Goal: Information Seeking & Learning: Learn about a topic

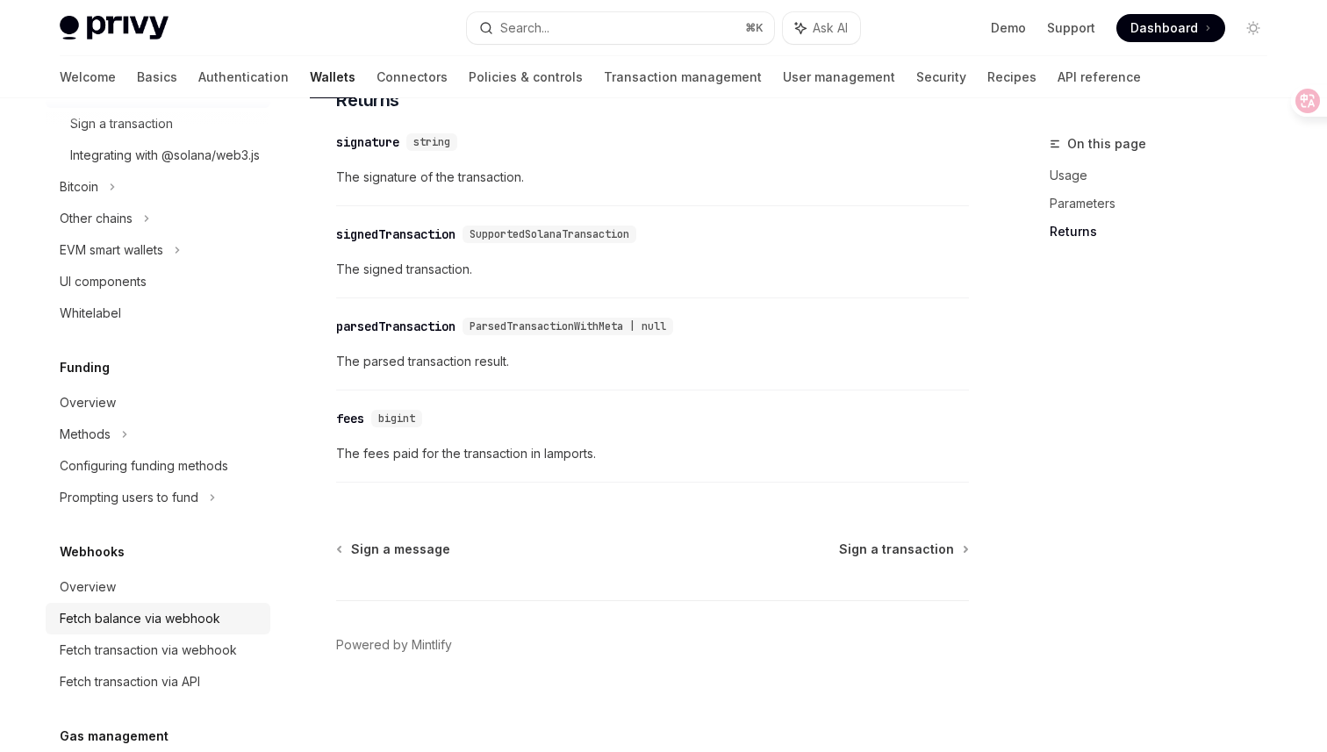
scroll to position [585, 0]
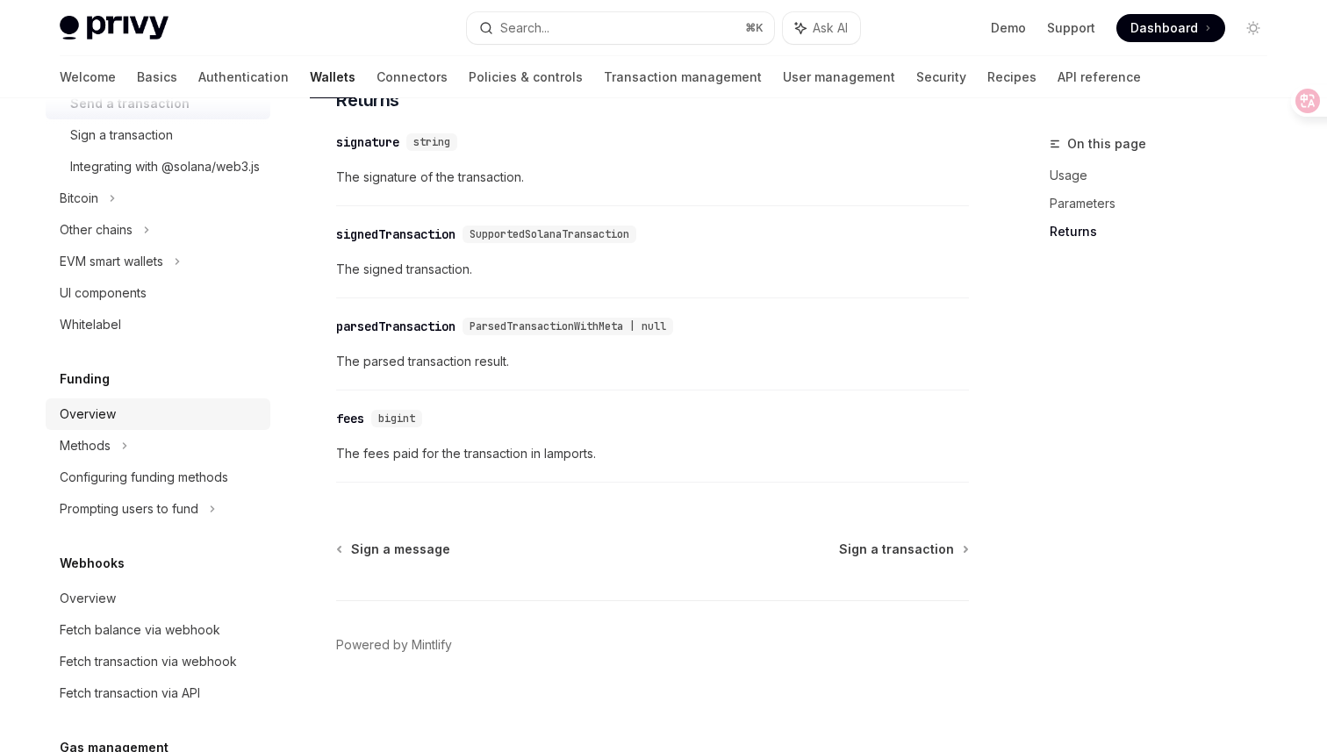
click at [144, 425] on div "Overview" at bounding box center [160, 414] width 200 height 21
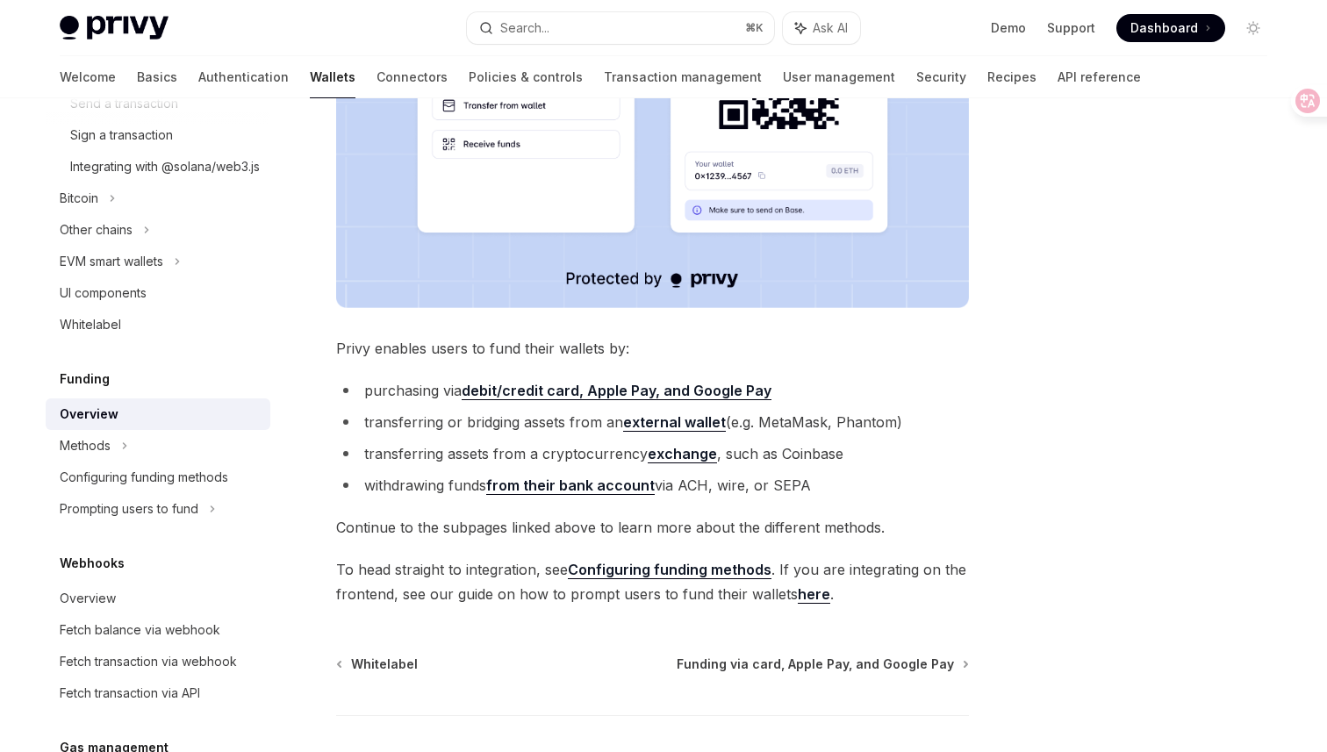
scroll to position [624, 0]
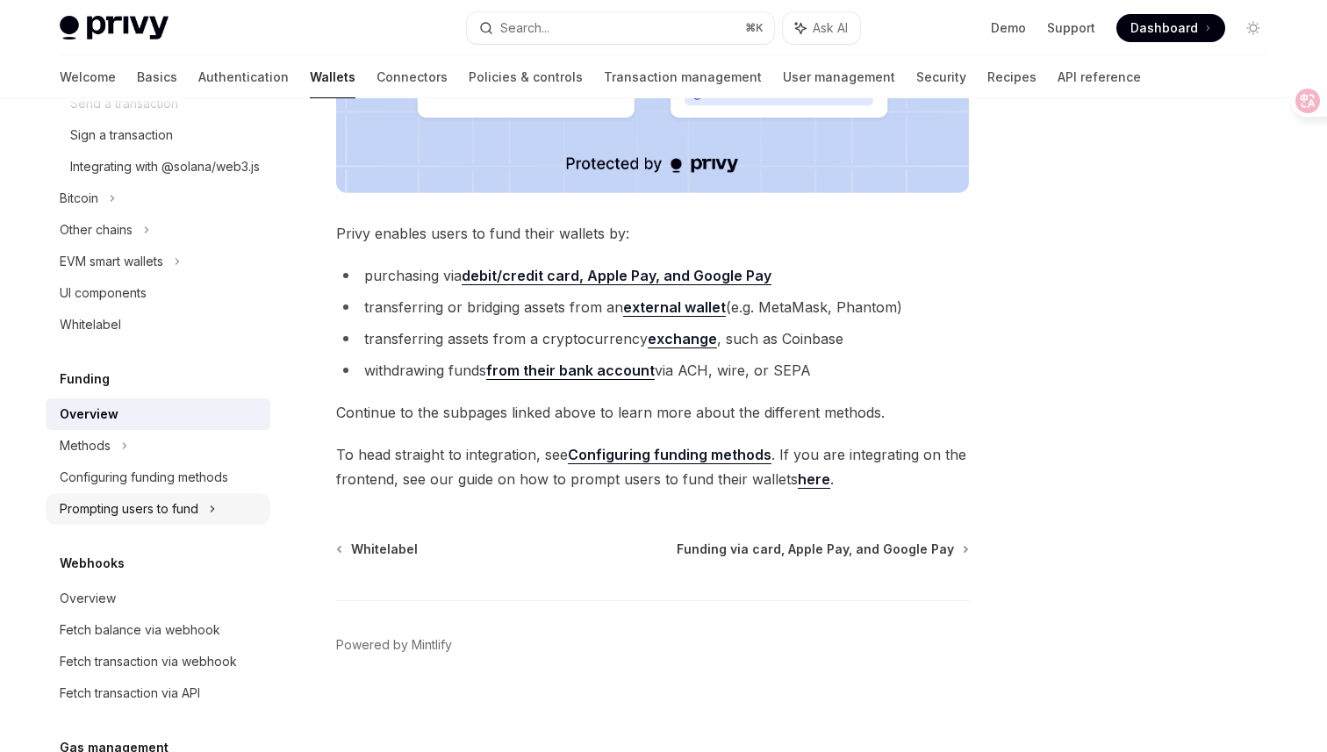
click at [133, 241] on div "Prompting users to fund" at bounding box center [96, 229] width 73 height 21
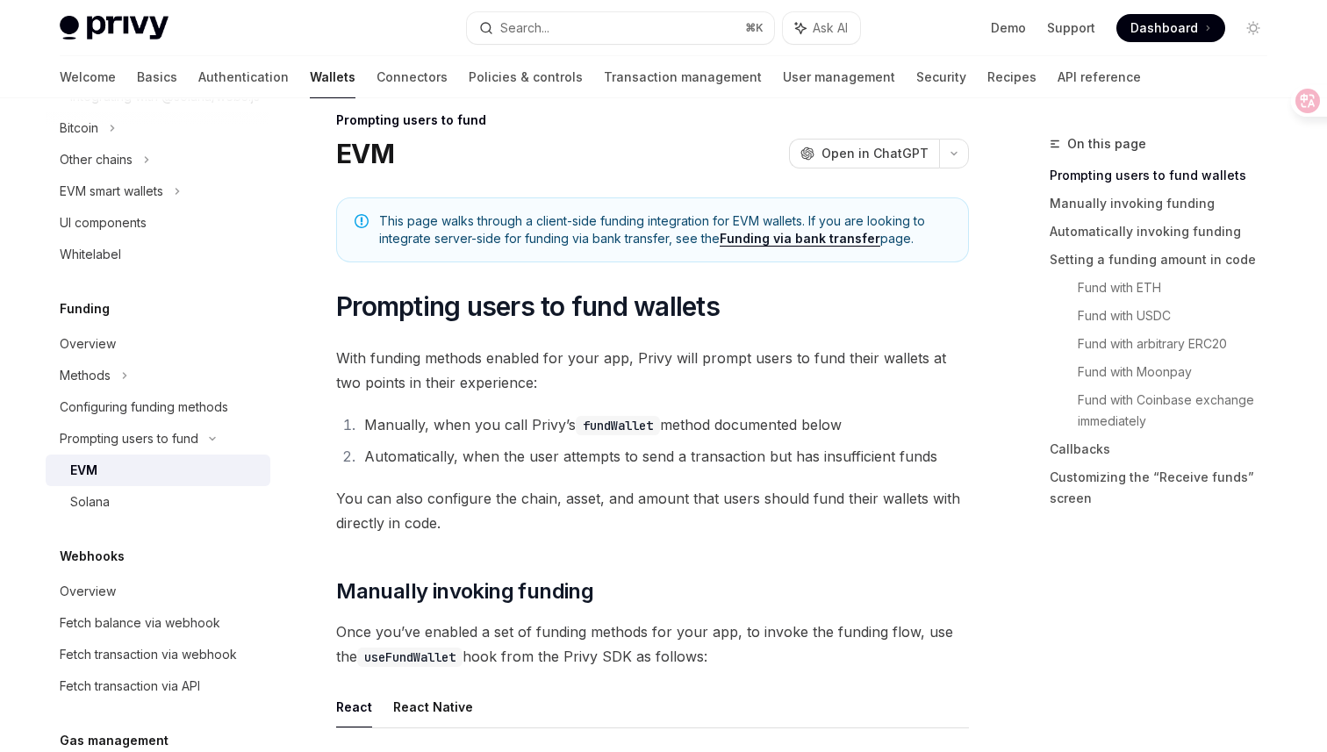
scroll to position [57, 0]
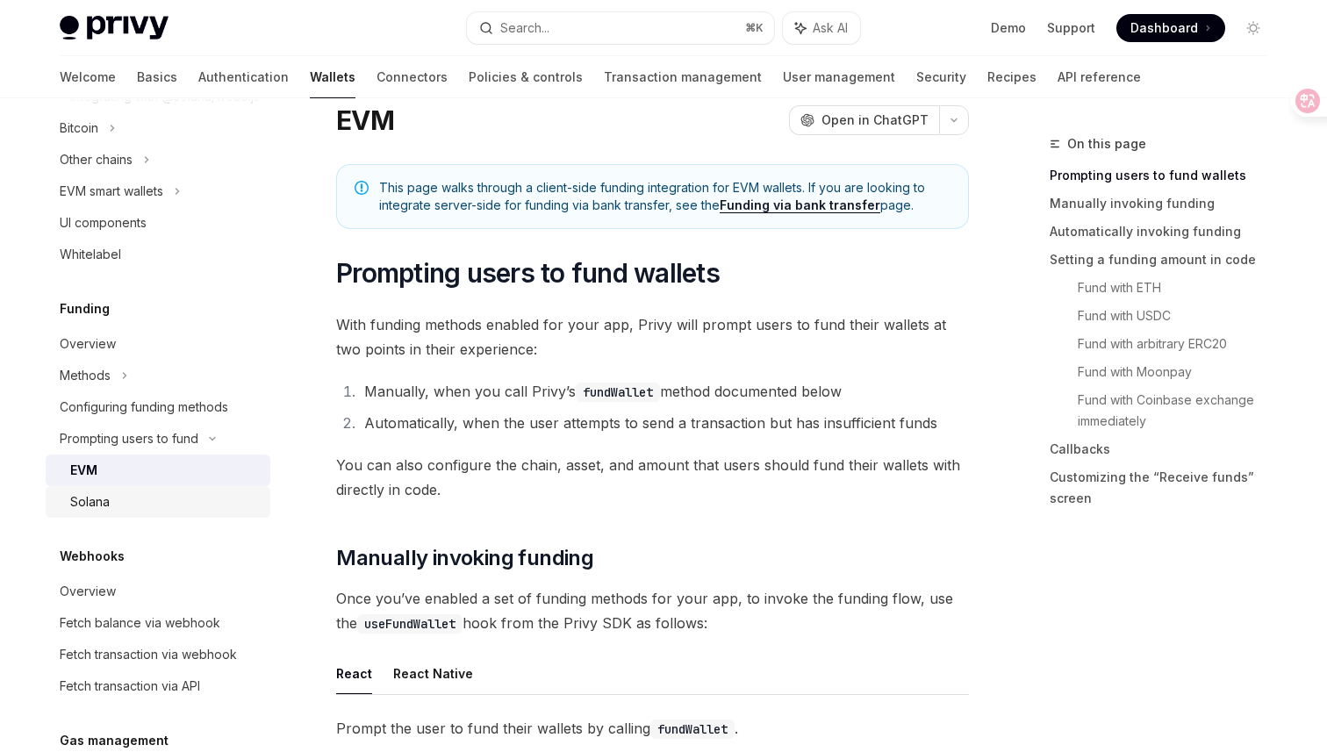
click at [144, 511] on link "Solana" at bounding box center [158, 502] width 225 height 32
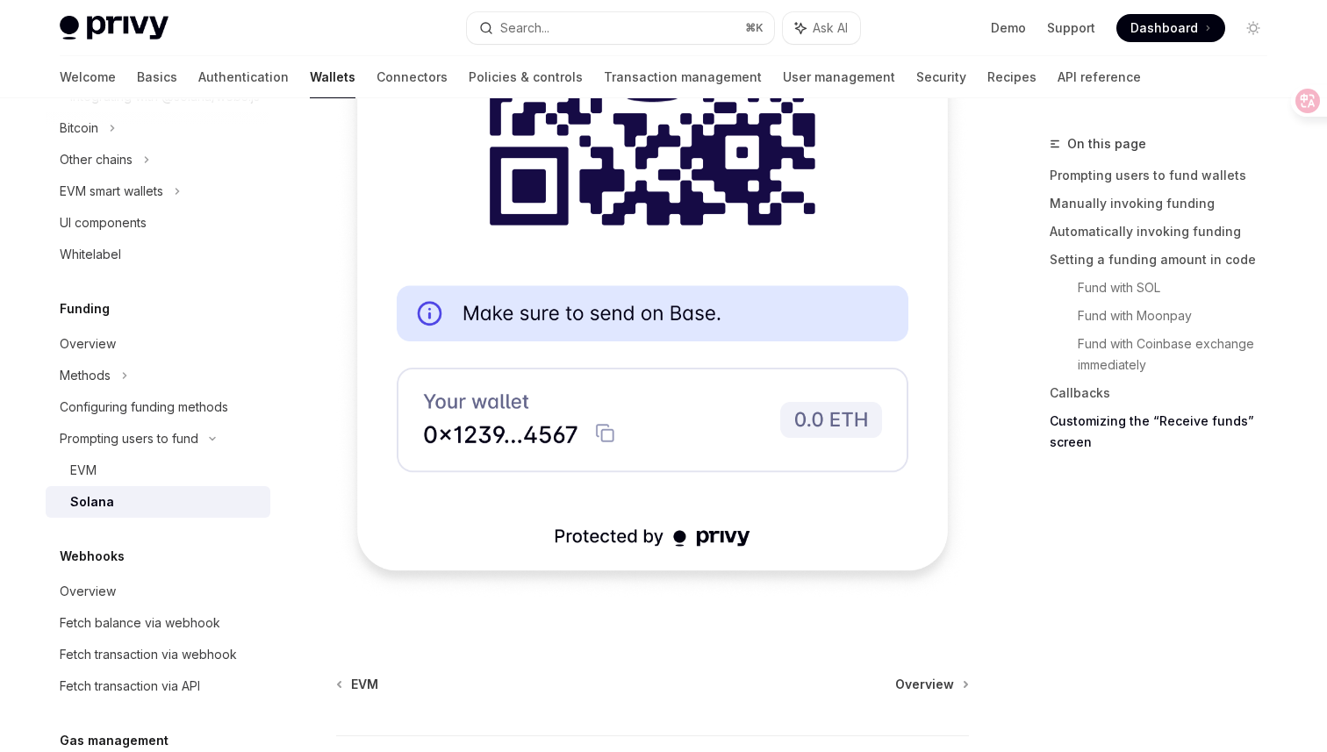
scroll to position [4677, 0]
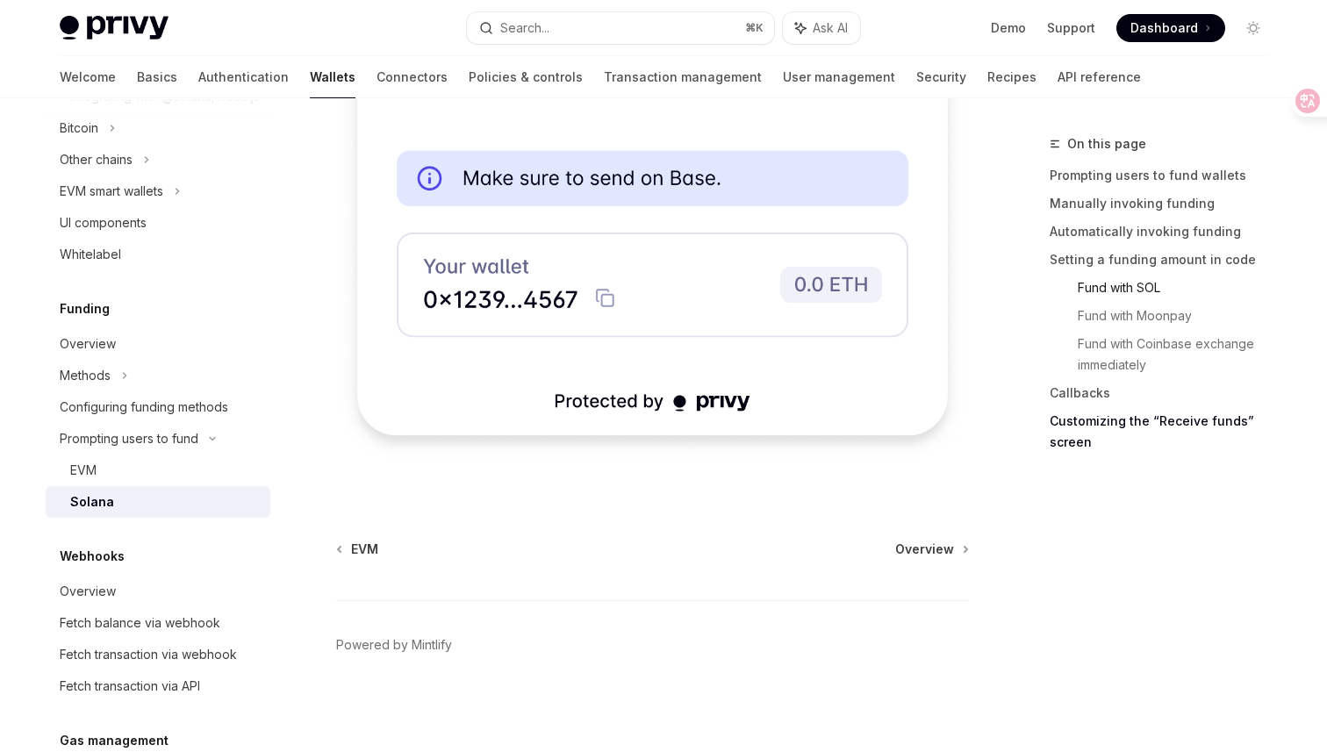
click at [1116, 284] on link "Fund with SOL" at bounding box center [1180, 288] width 204 height 28
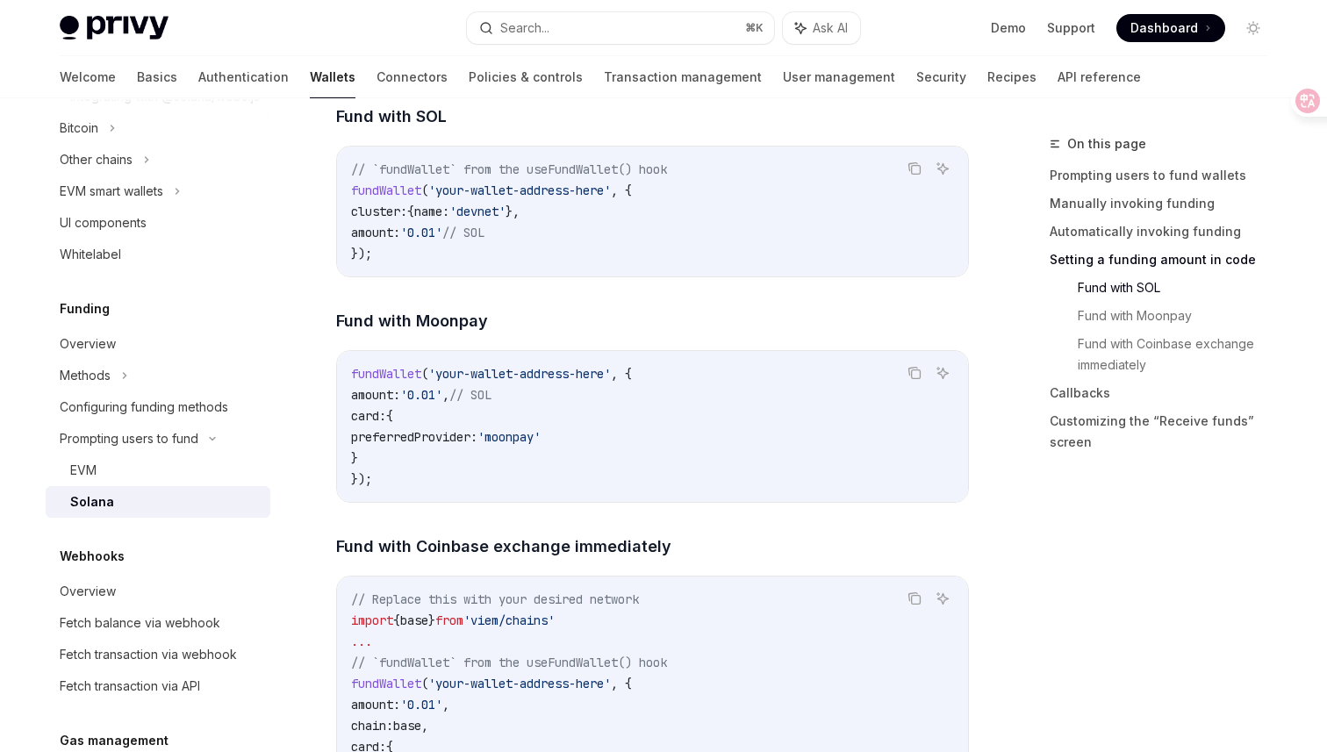
scroll to position [1993, 0]
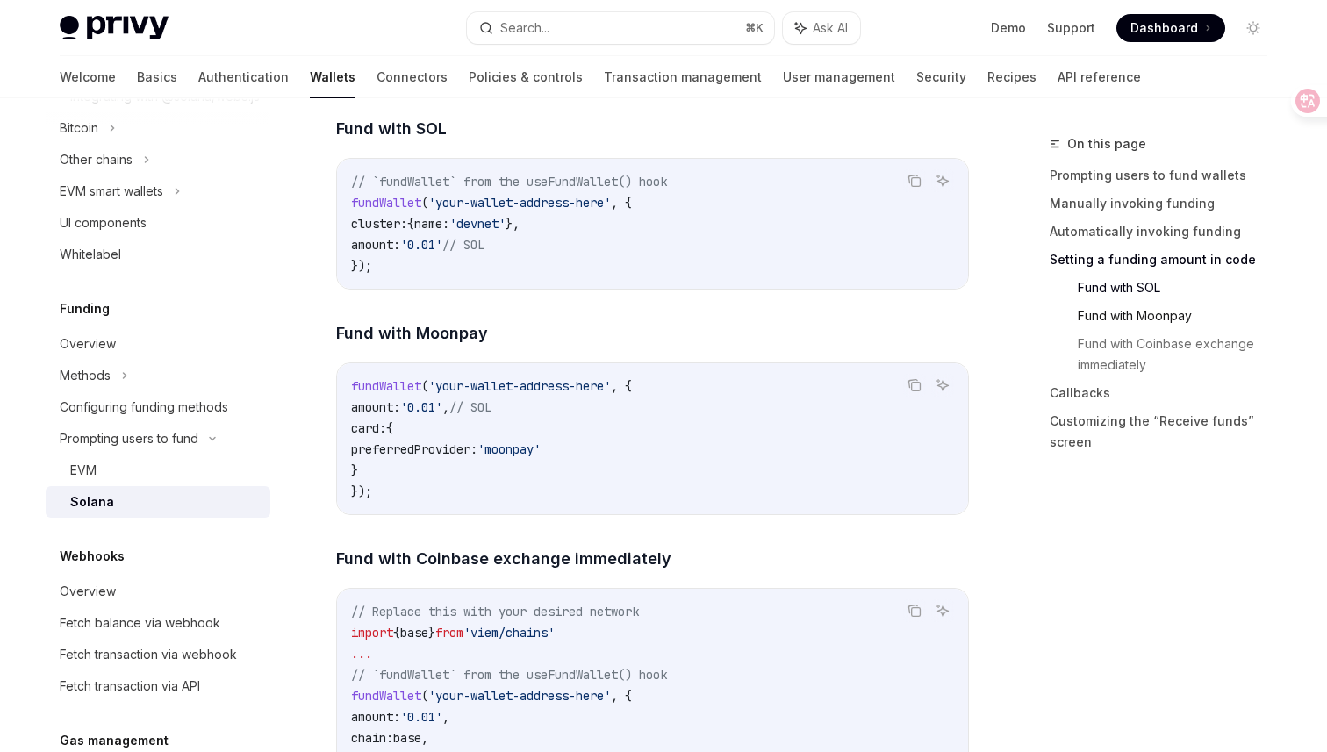
click at [1110, 315] on link "Fund with Moonpay" at bounding box center [1180, 316] width 204 height 28
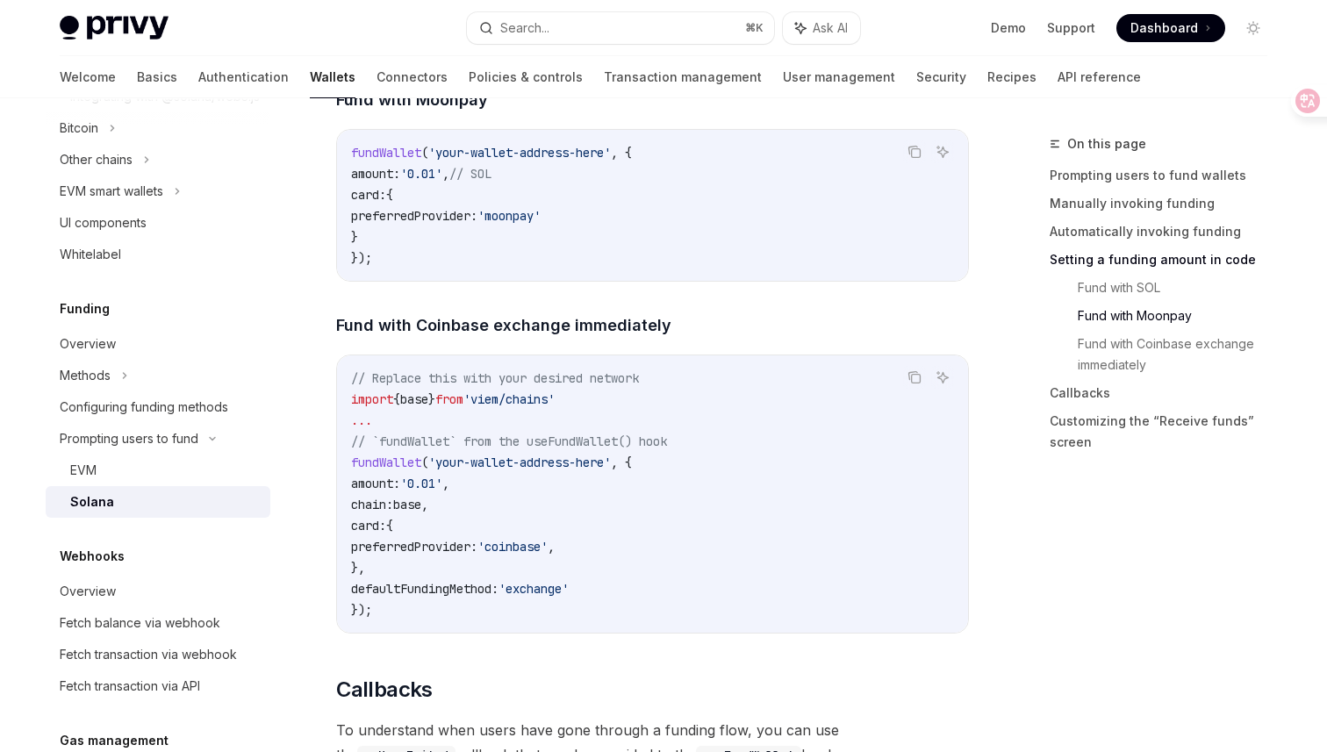
scroll to position [2228, 0]
click at [1131, 286] on link "Fund with SOL" at bounding box center [1180, 288] width 204 height 28
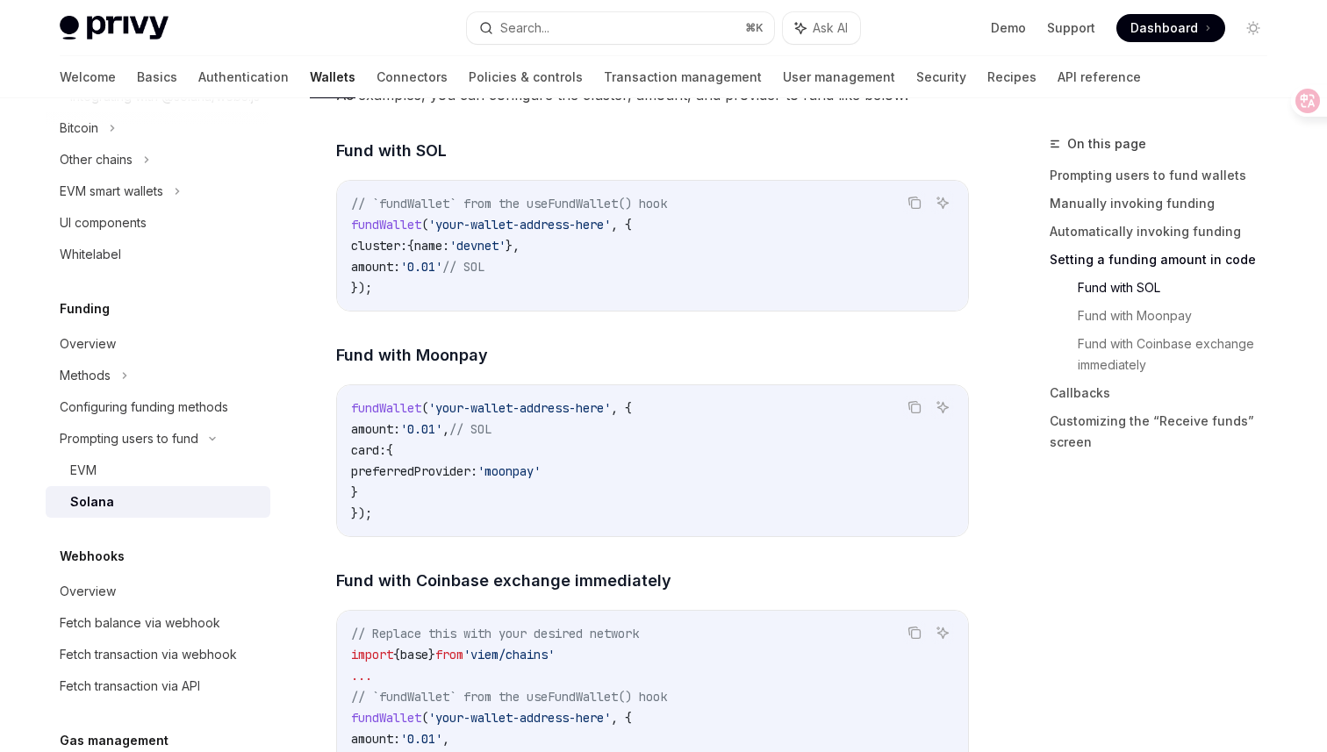
scroll to position [1957, 0]
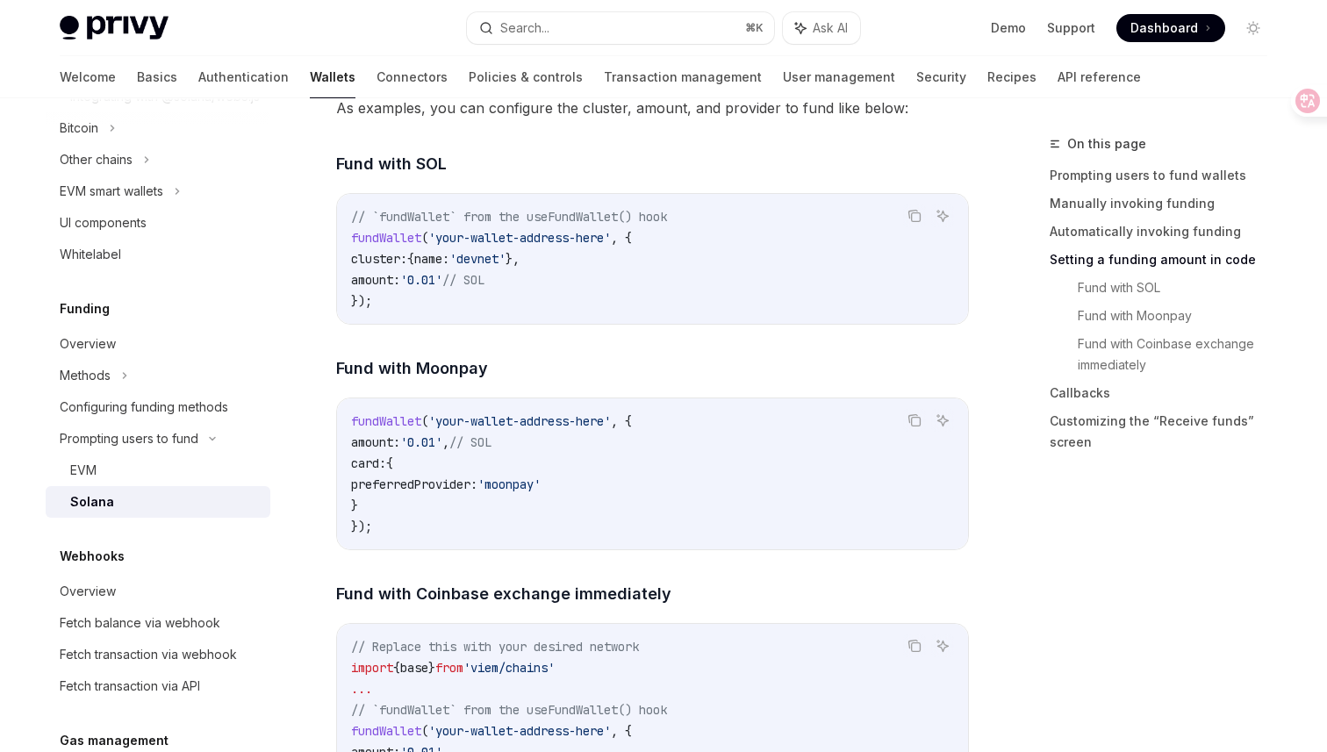
click at [506, 267] on span "'devnet'" at bounding box center [477, 259] width 56 height 16
click at [562, 273] on code "// `fundWallet` from the useFundWallet() hook fundWallet ( 'your-wallet-address…" at bounding box center [652, 258] width 603 height 105
click at [387, 267] on span "cluster:" at bounding box center [379, 259] width 56 height 16
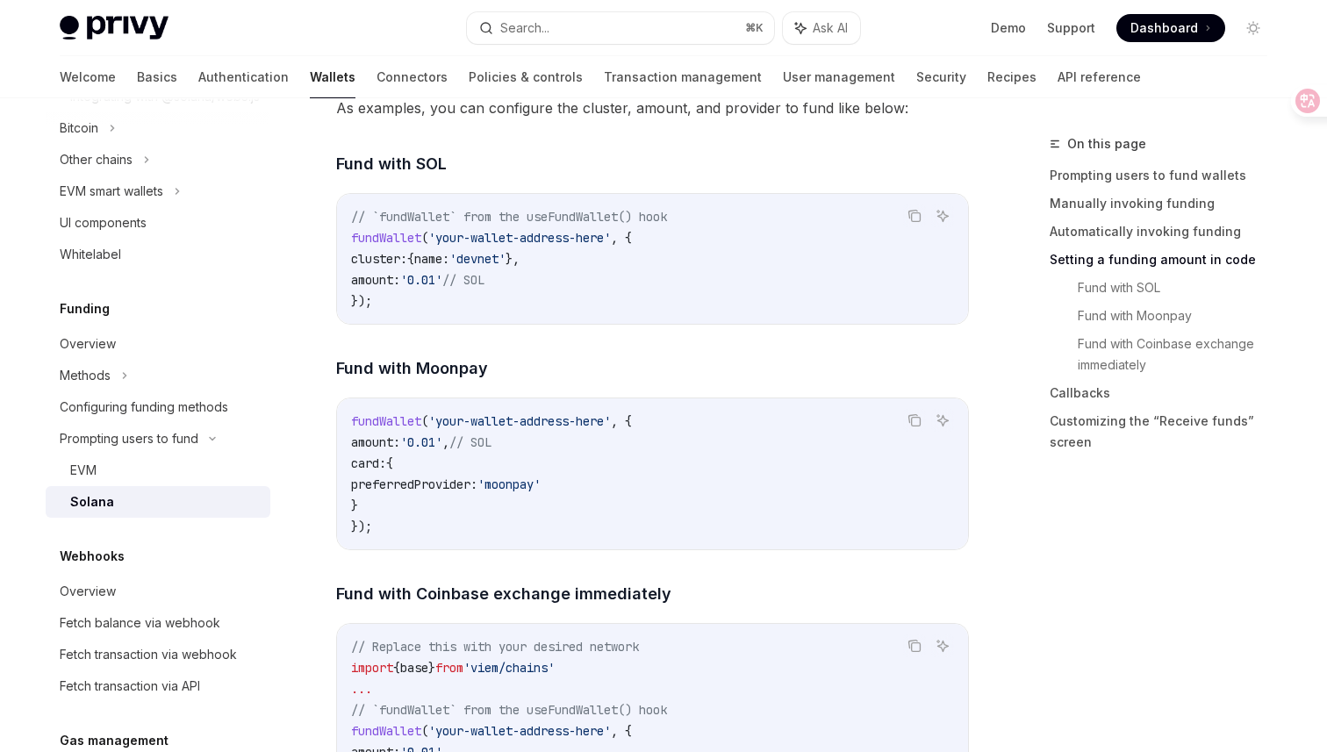
click at [501, 246] on span "'your-wallet-address-here'" at bounding box center [519, 238] width 183 height 16
click at [501, 266] on code "// `fundWallet` from the useFundWallet() hook fundWallet ( 'your-wallet-address…" at bounding box center [652, 258] width 603 height 105
click at [506, 267] on span "'devnet'" at bounding box center [477, 259] width 56 height 16
copy span "devnet"
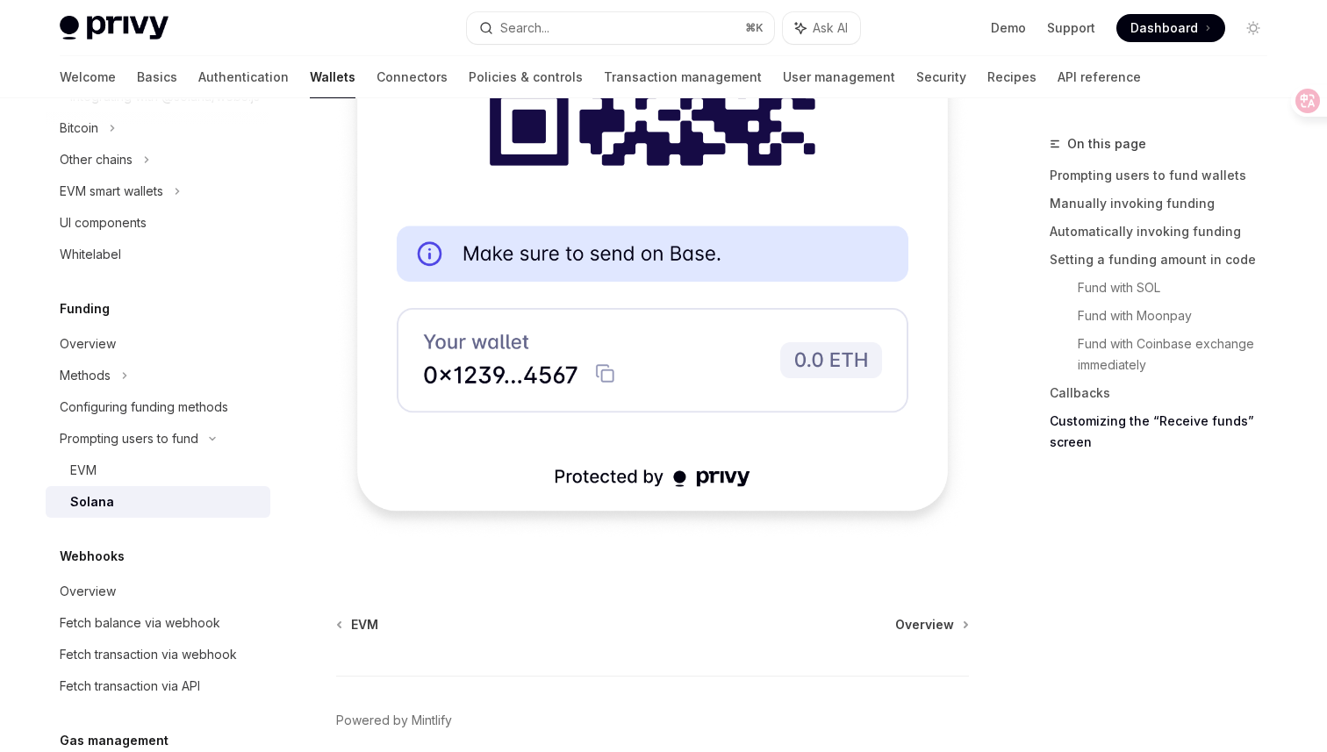
scroll to position [4677, 0]
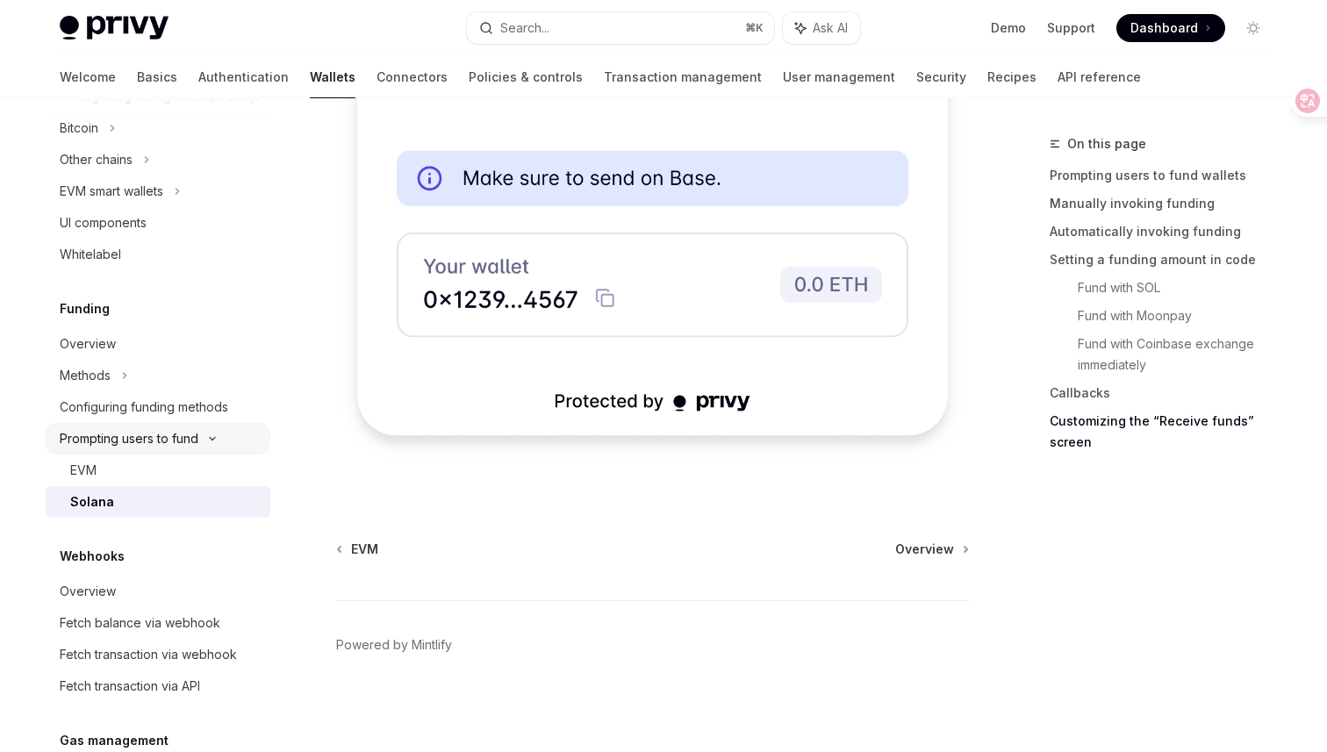
click at [214, 176] on div "Prompting users to fund" at bounding box center [158, 160] width 225 height 32
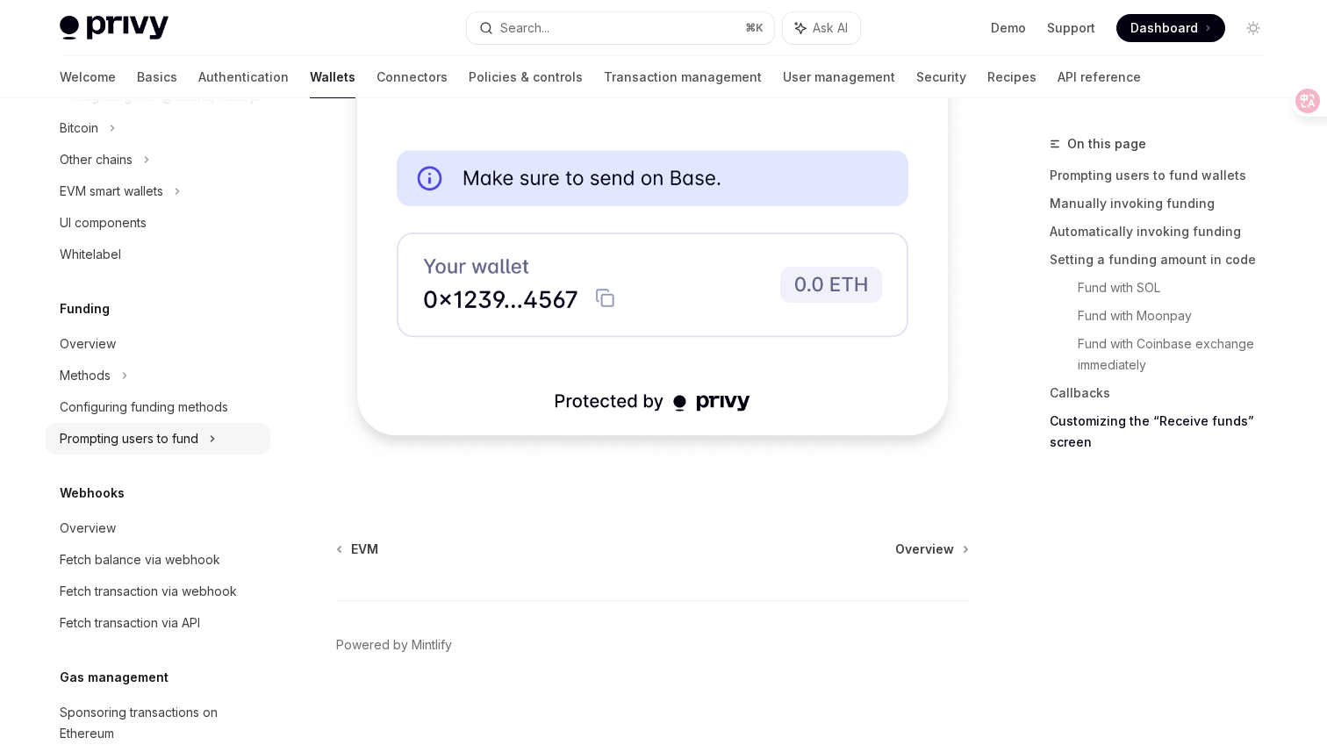
click at [150, 170] on icon at bounding box center [146, 159] width 7 height 21
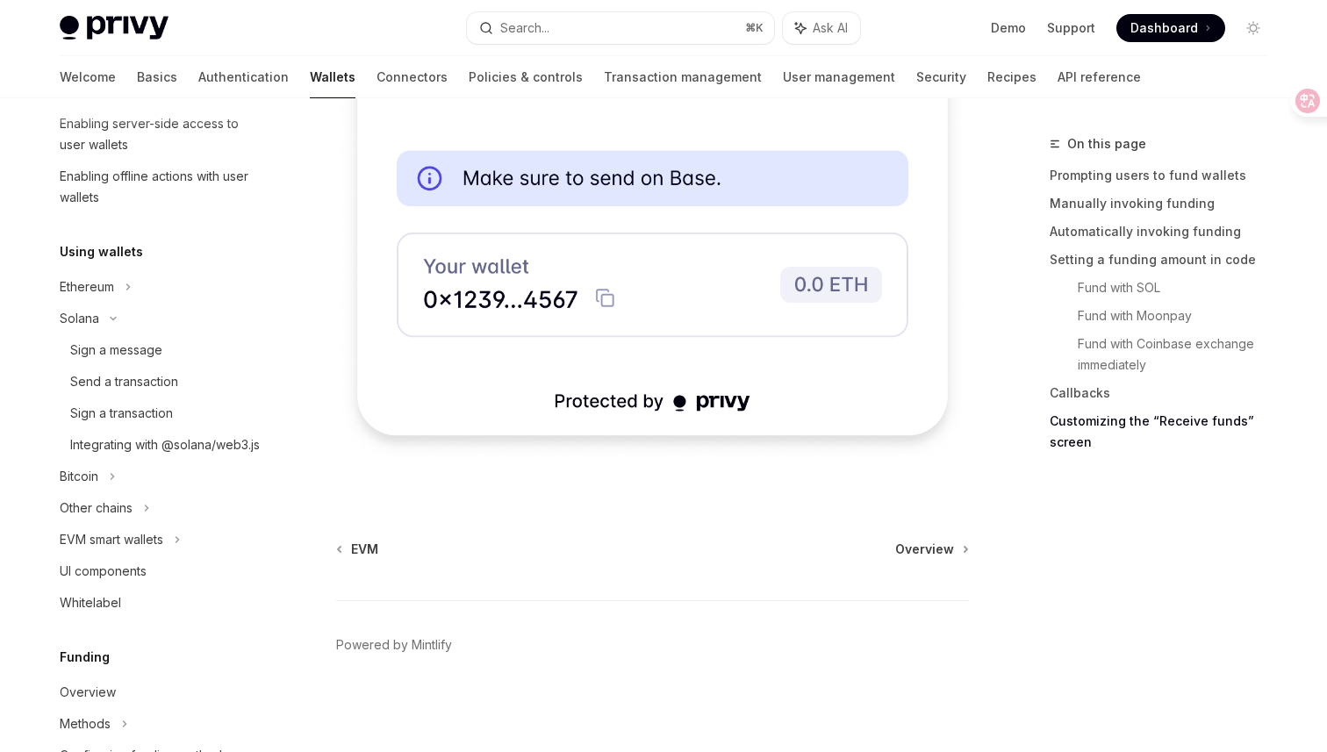
scroll to position [49, 0]
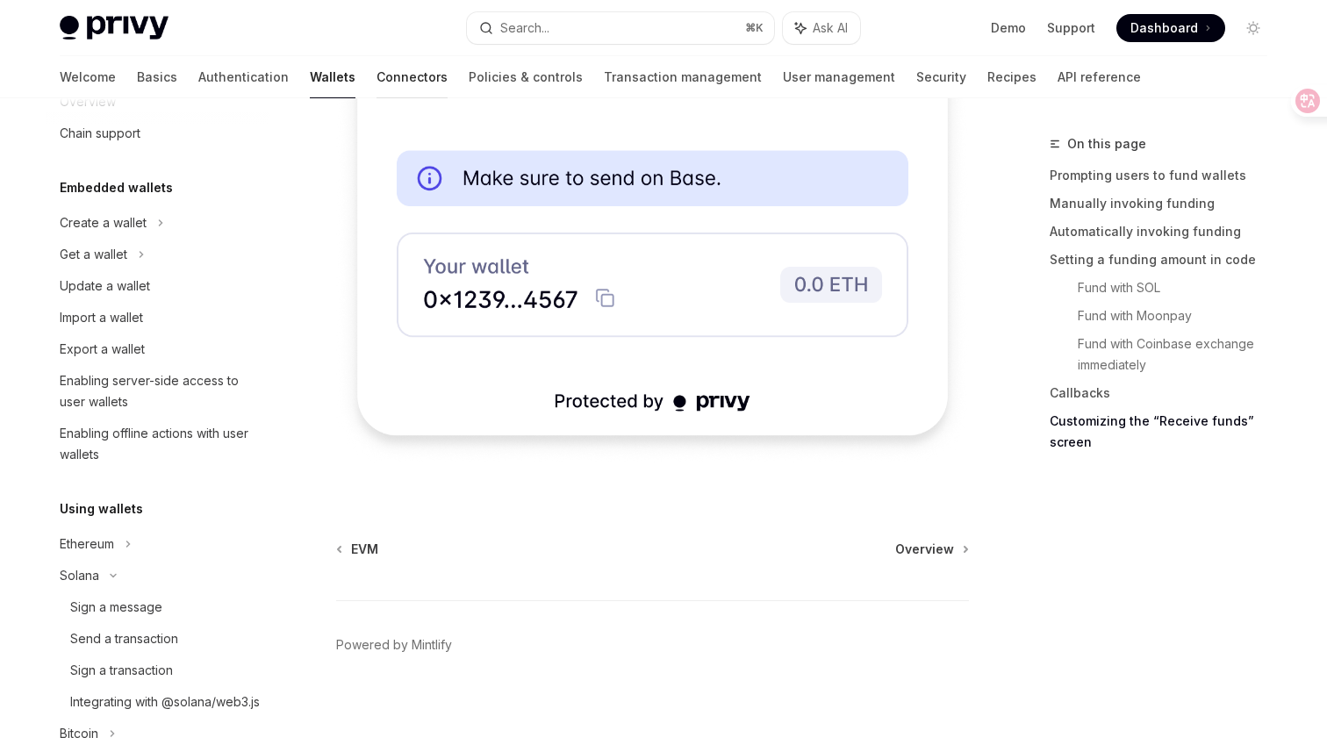
click at [377, 84] on link "Connectors" at bounding box center [412, 77] width 71 height 42
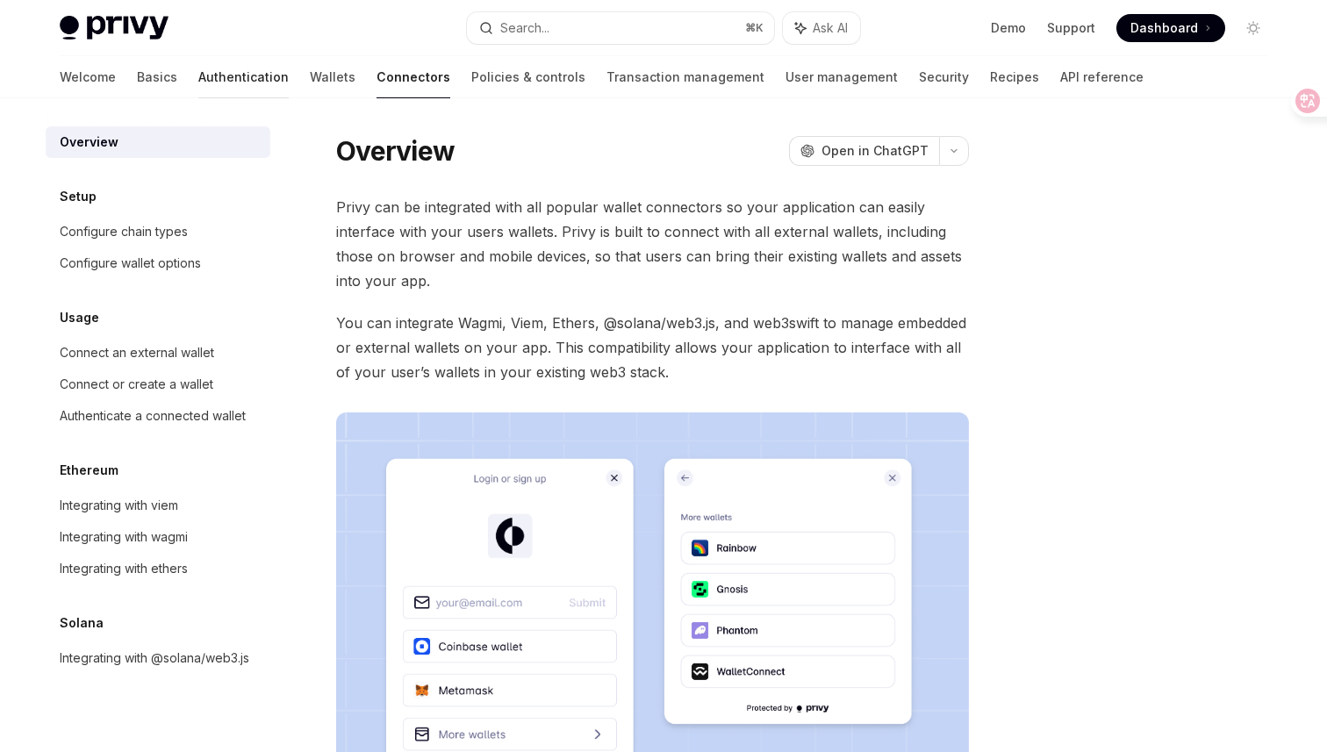
click at [198, 83] on link "Authentication" at bounding box center [243, 77] width 90 height 42
type textarea "*"
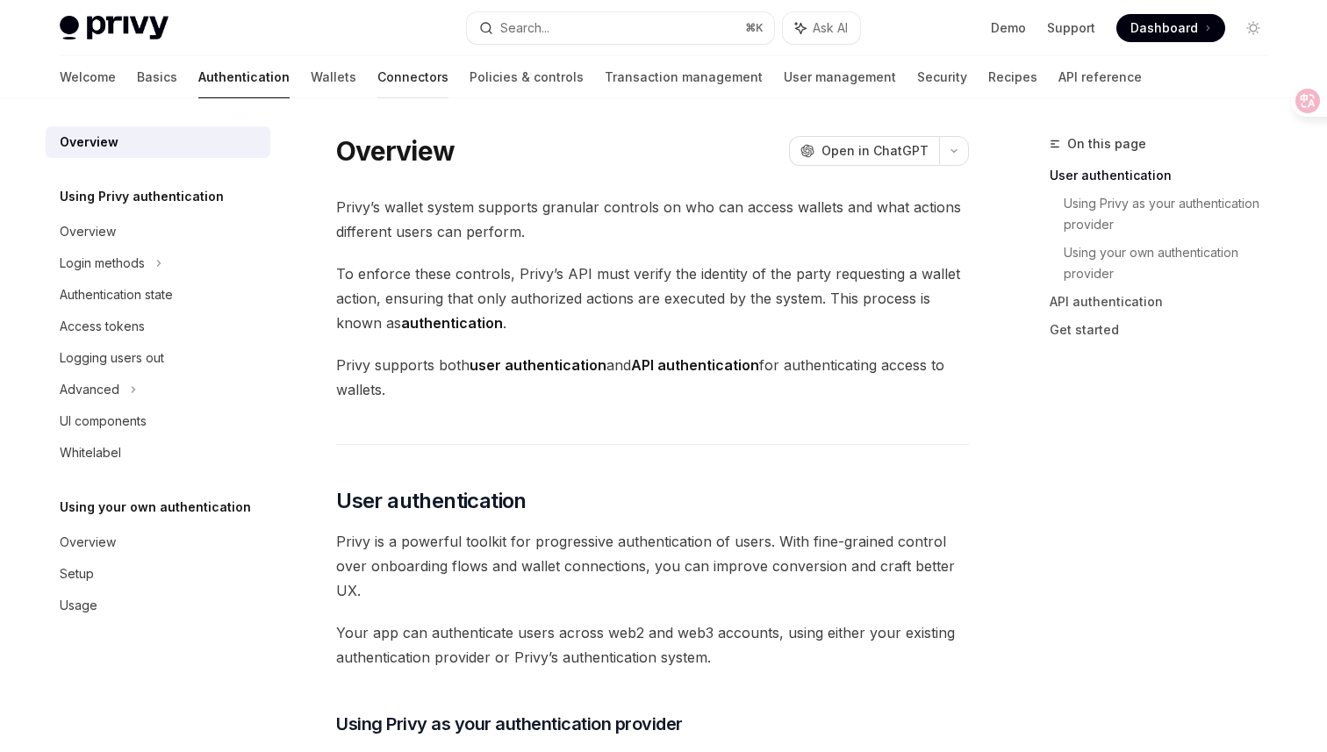
click at [377, 85] on link "Connectors" at bounding box center [412, 77] width 71 height 42
click at [377, 88] on link "Connectors" at bounding box center [412, 77] width 71 height 42
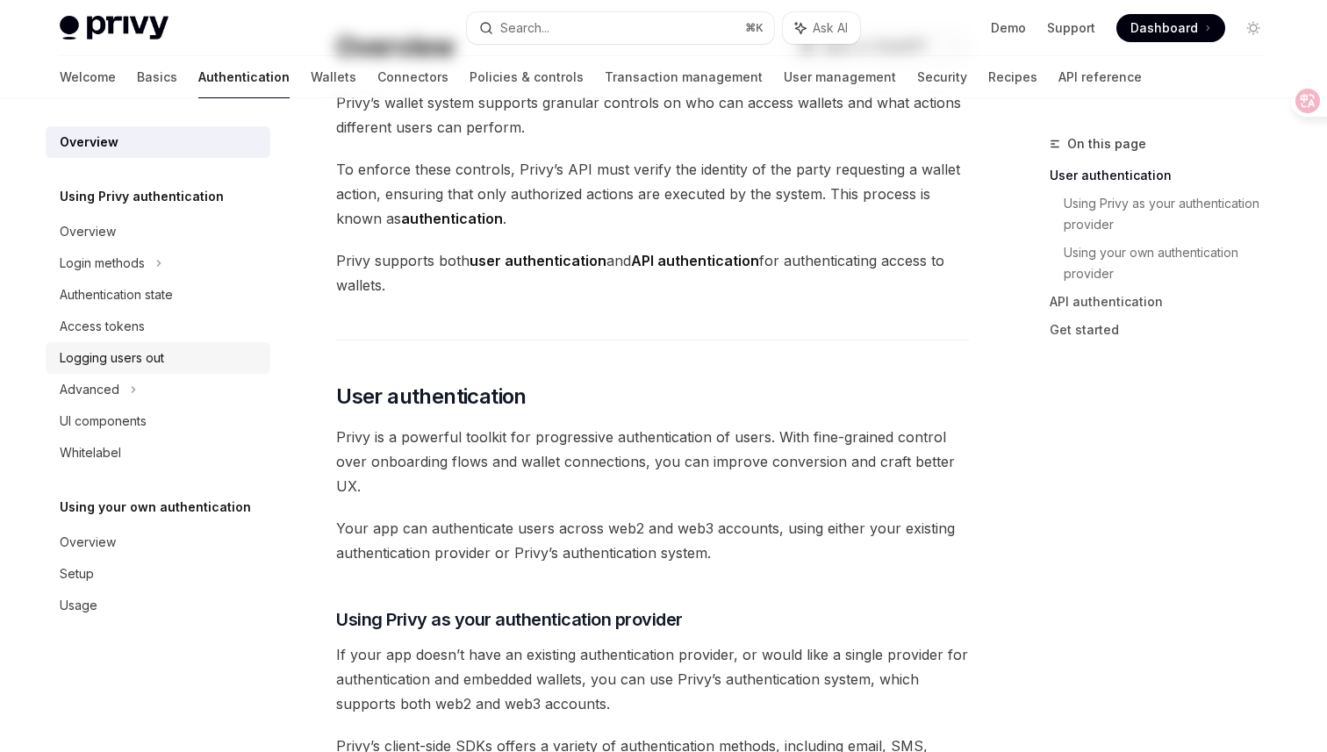
scroll to position [116, 0]
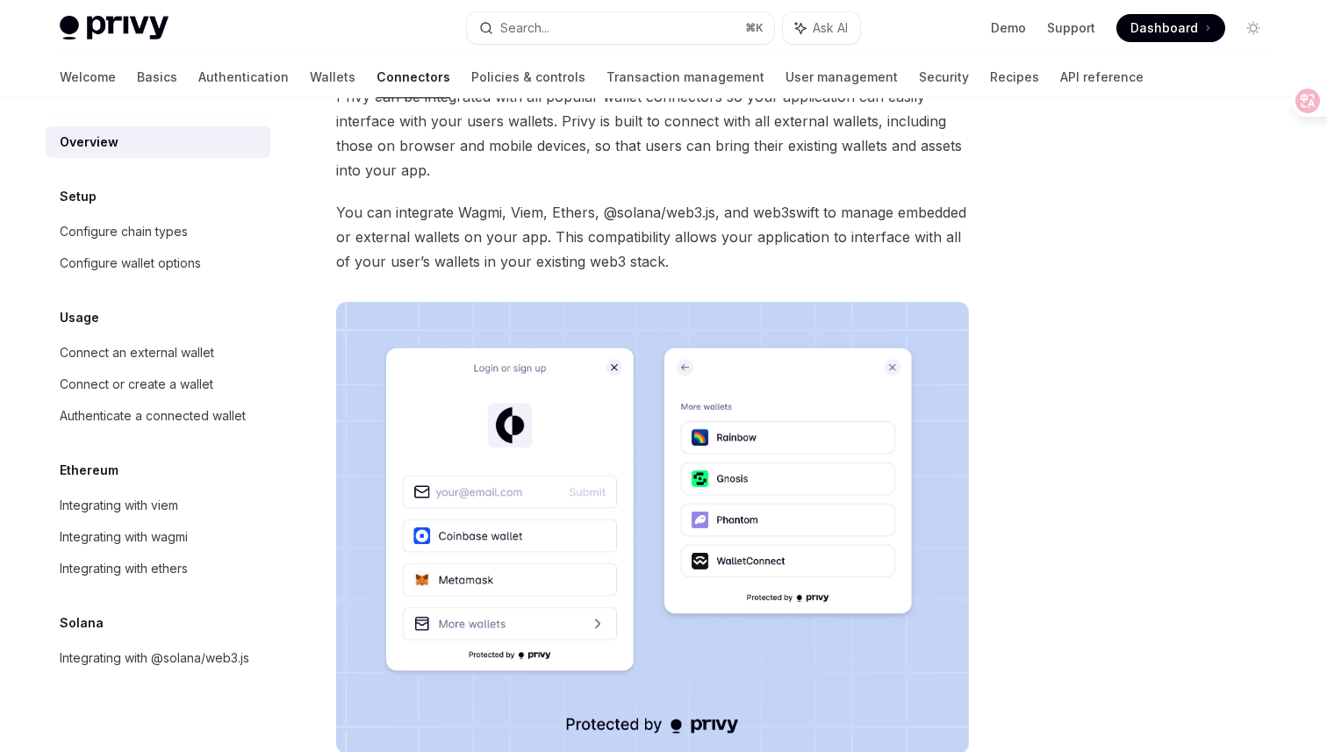
scroll to position [109, 0]
click at [794, 223] on span "You can integrate Wagmi, Viem, Ethers, @solana/web3.js, and web3swift to manage…" at bounding box center [652, 239] width 633 height 74
click at [793, 210] on span "You can integrate Wagmi, Viem, Ethers, @solana/web3.js, and web3swift to manage…" at bounding box center [652, 239] width 633 height 74
click at [874, 212] on span "You can integrate Wagmi, Viem, Ethers, @solana/web3.js, and web3swift to manage…" at bounding box center [652, 239] width 633 height 74
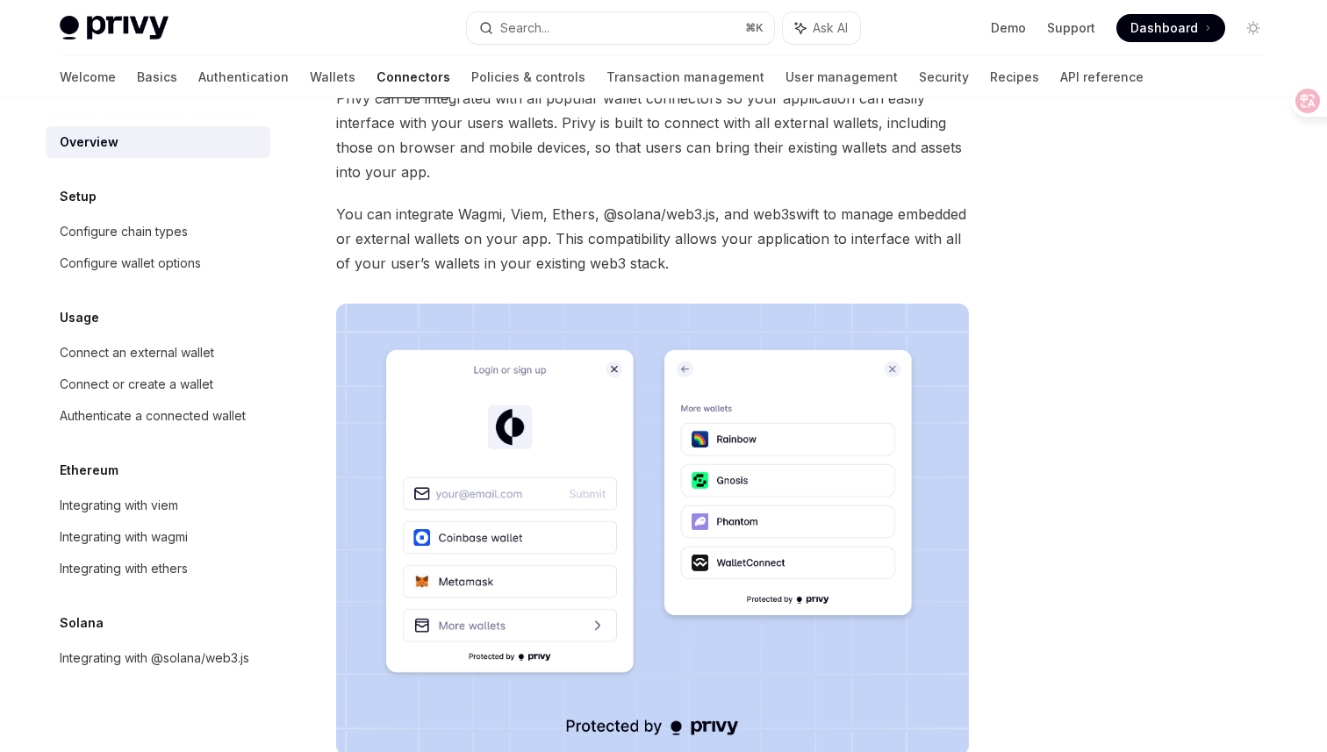
click at [874, 212] on span "You can integrate Wagmi, Viem, Ethers, @solana/web3.js, and web3swift to manage…" at bounding box center [652, 239] width 633 height 74
click at [707, 310] on img at bounding box center [652, 530] width 633 height 452
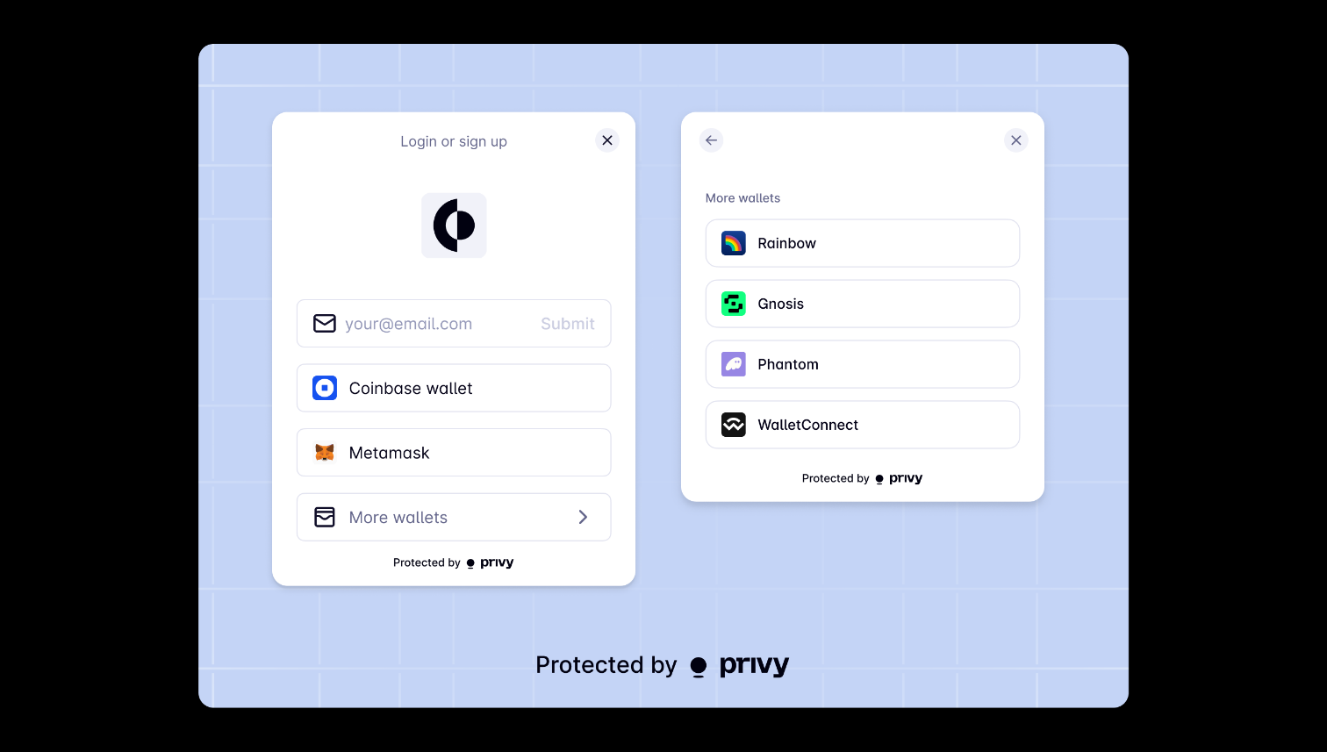
click at [1239, 184] on div at bounding box center [663, 376] width 1327 height 752
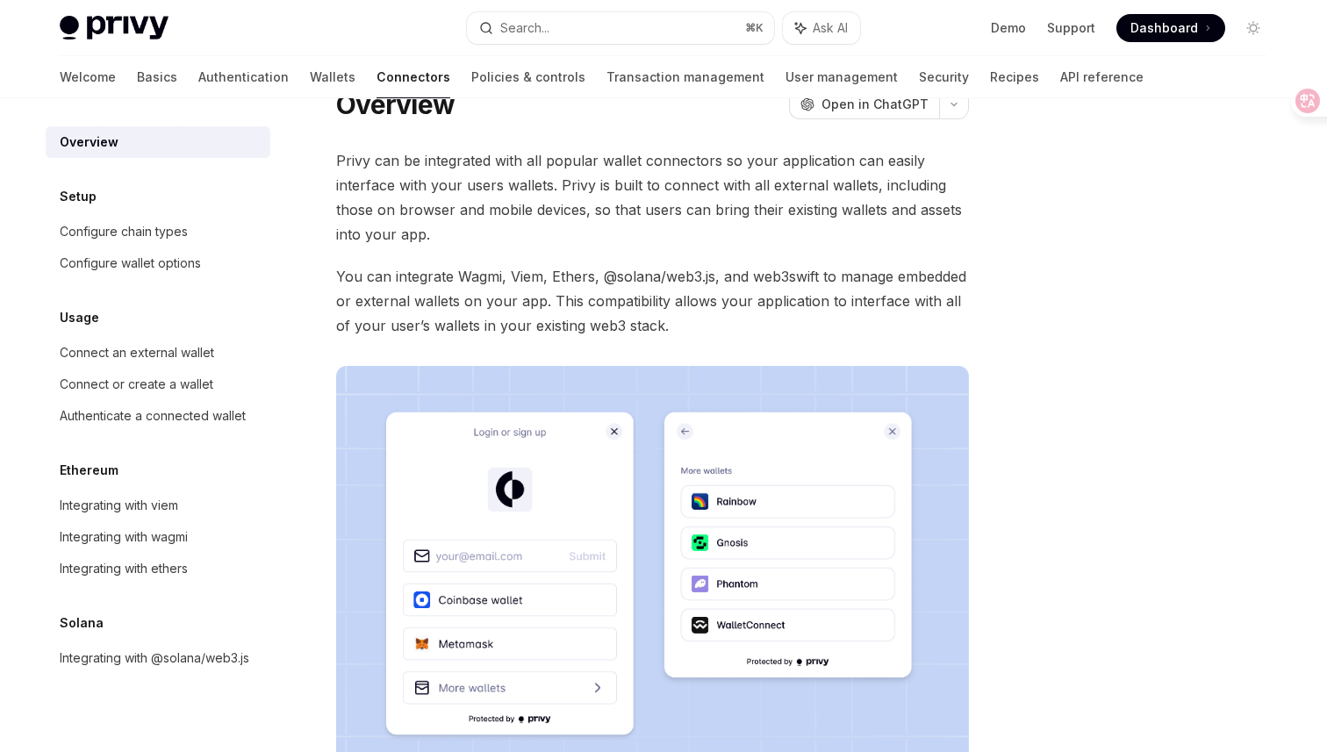
scroll to position [42, 0]
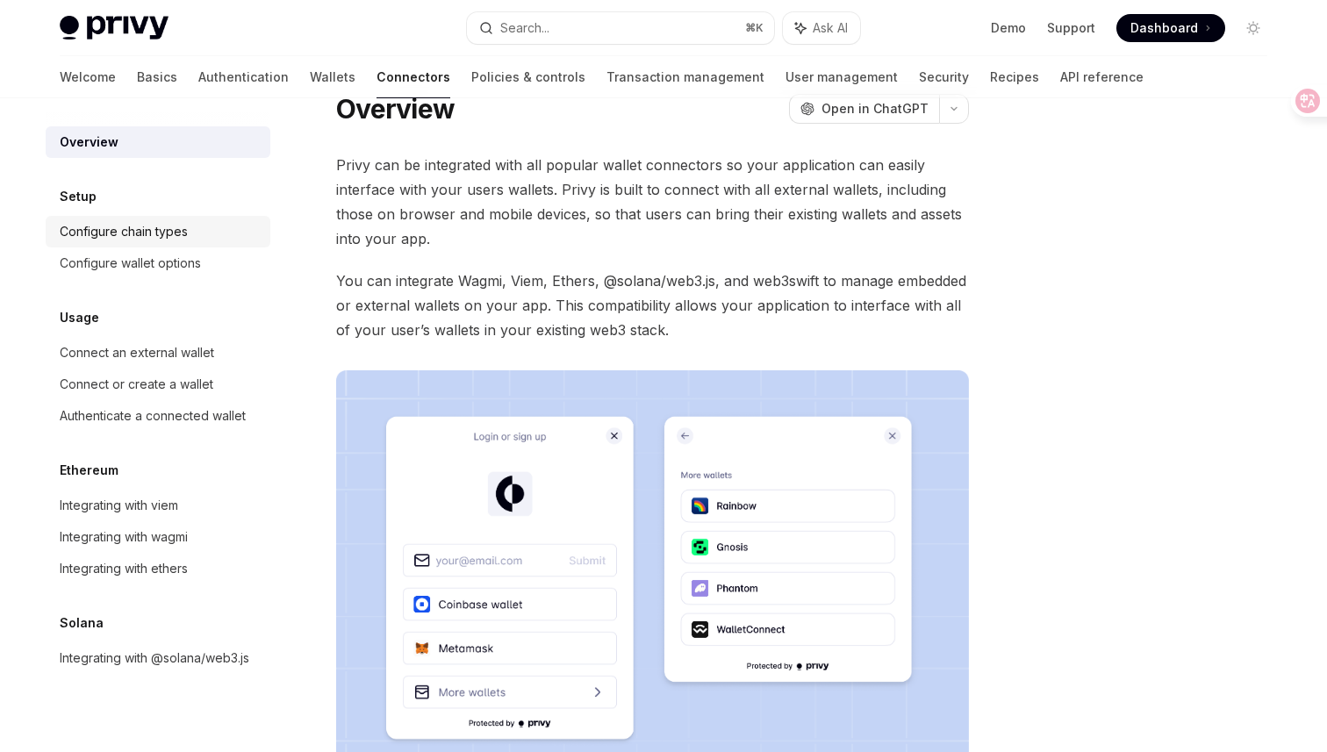
click at [173, 230] on div "Configure chain types" at bounding box center [124, 231] width 128 height 21
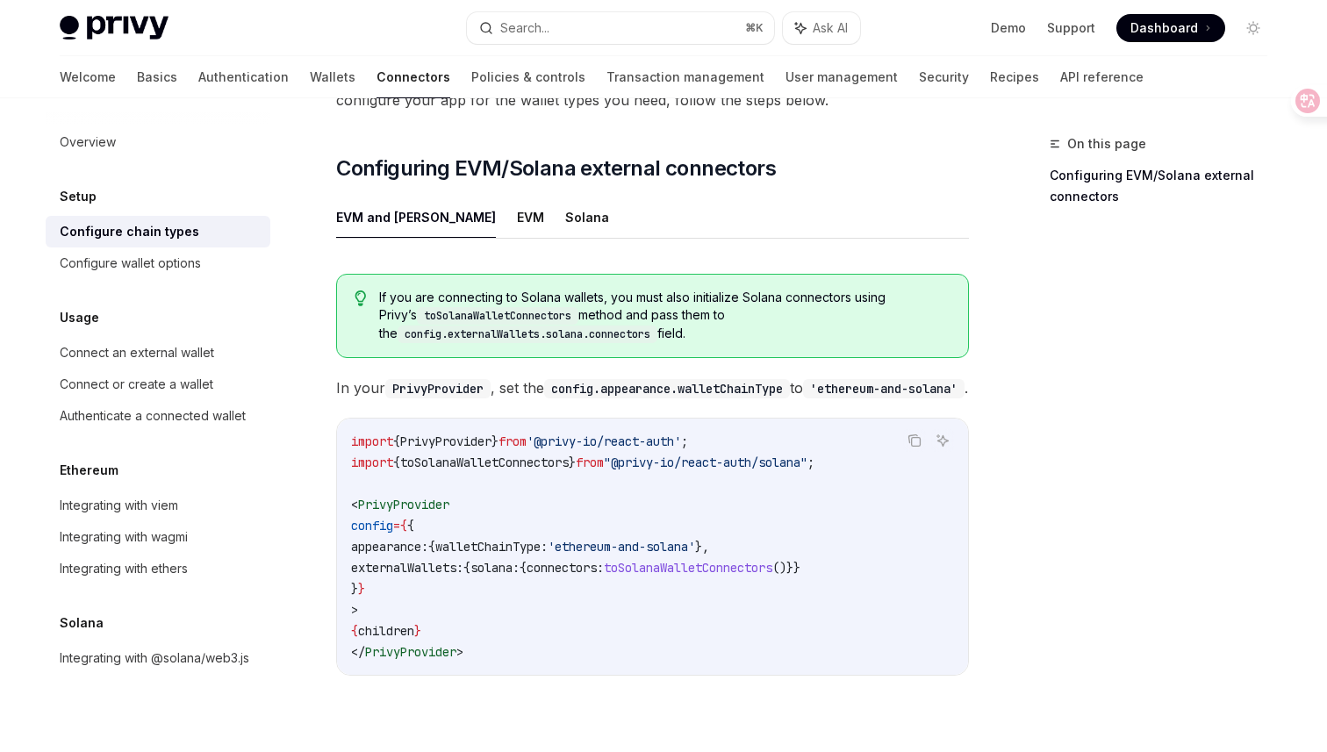
scroll to position [191, 0]
click at [517, 195] on button "EVM" at bounding box center [530, 215] width 27 height 41
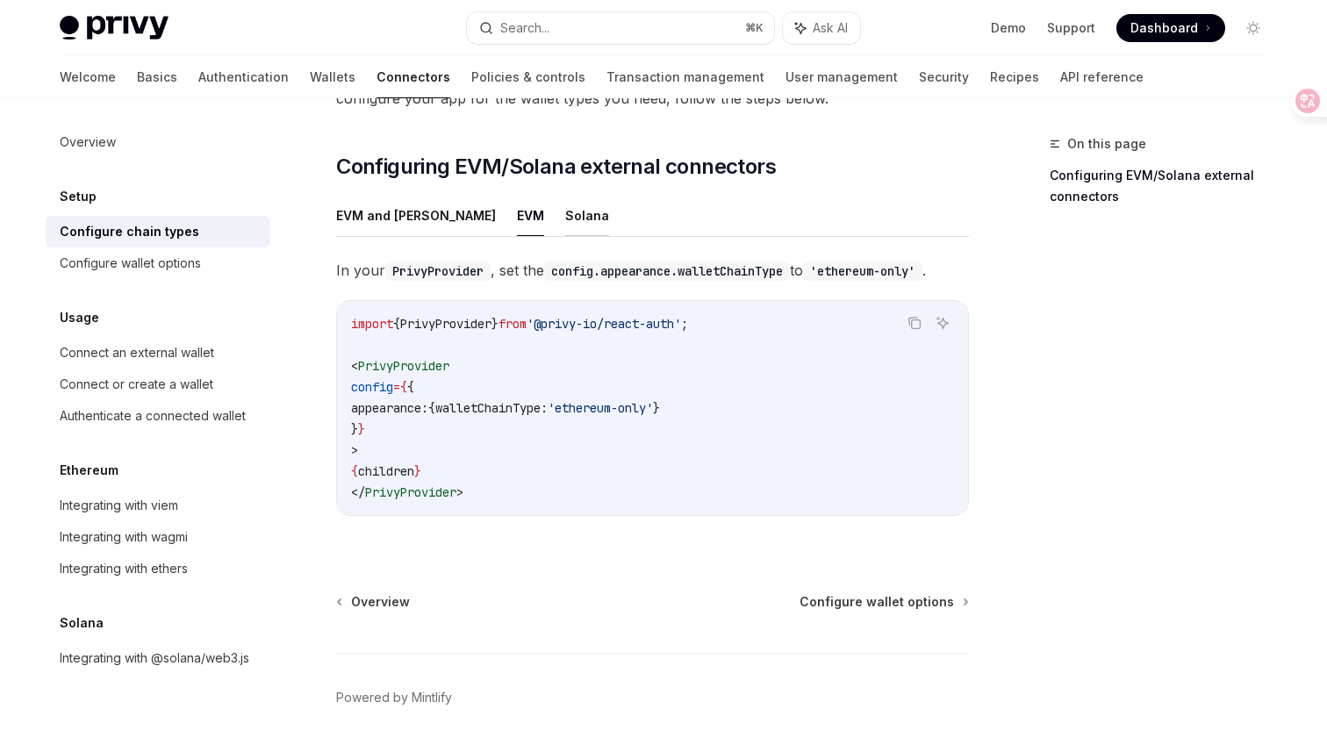
click at [565, 195] on button "Solana" at bounding box center [587, 215] width 44 height 41
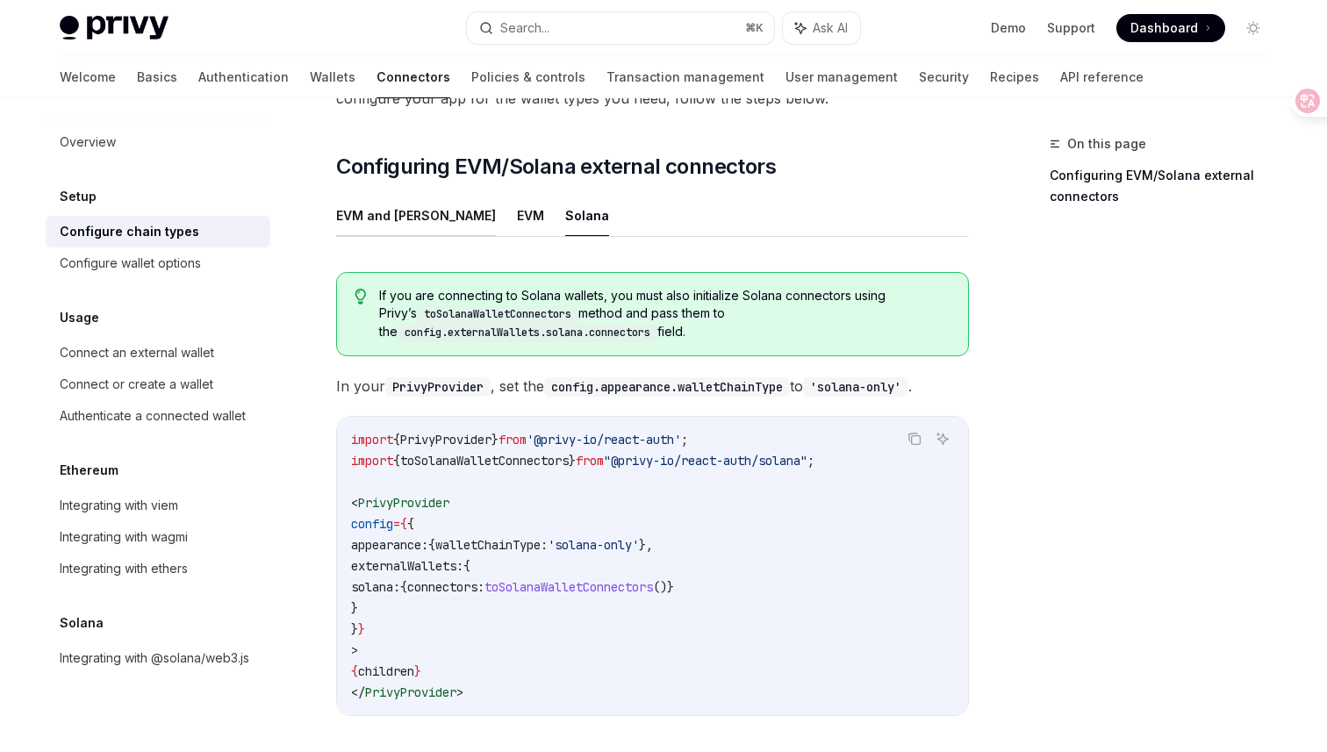
click at [377, 195] on button "EVM and [PERSON_NAME]" at bounding box center [416, 215] width 160 height 41
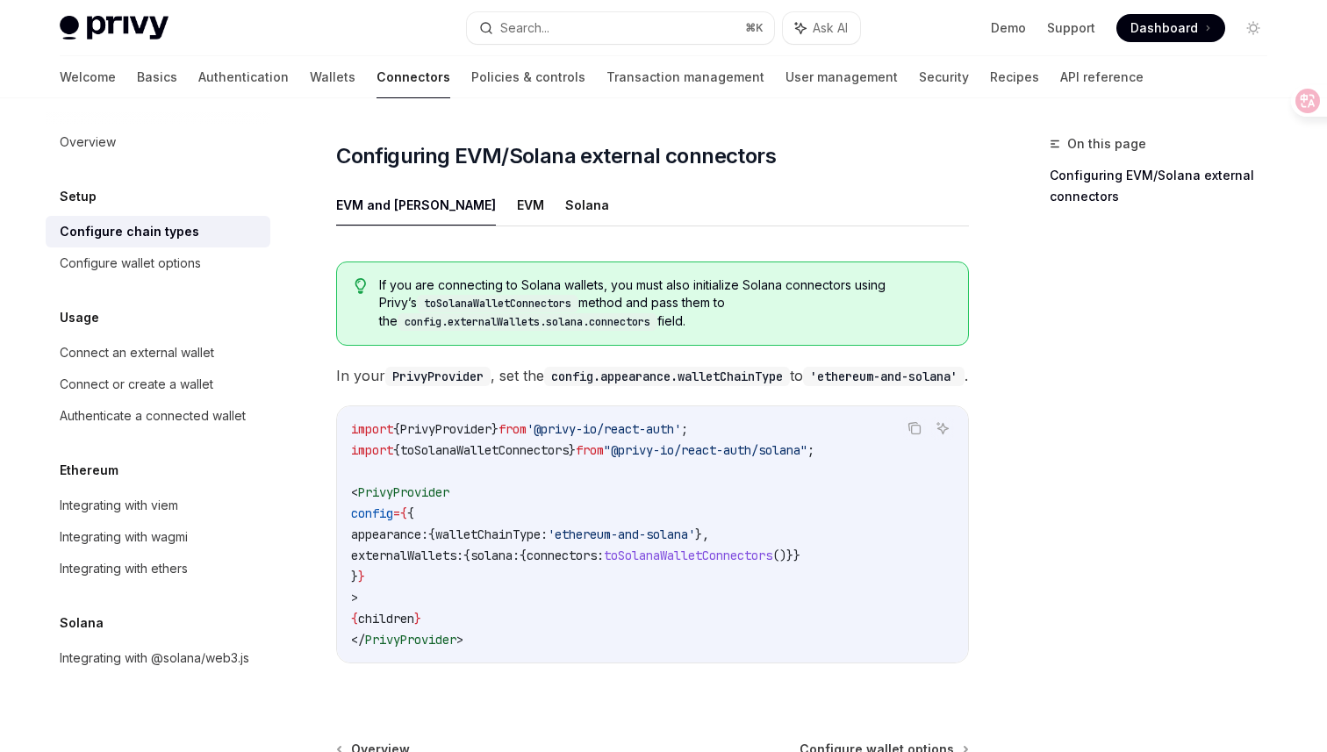
scroll to position [196, 0]
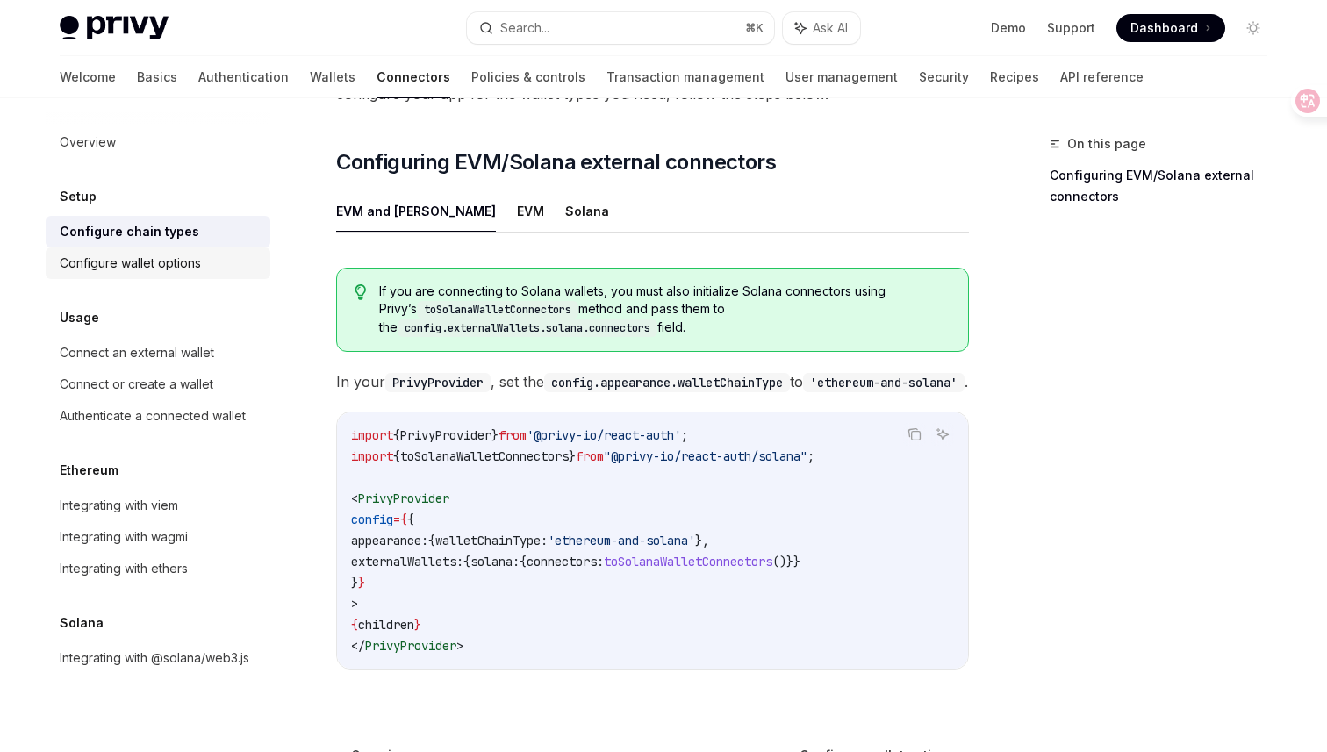
click at [188, 266] on div "Configure wallet options" at bounding box center [130, 263] width 141 height 21
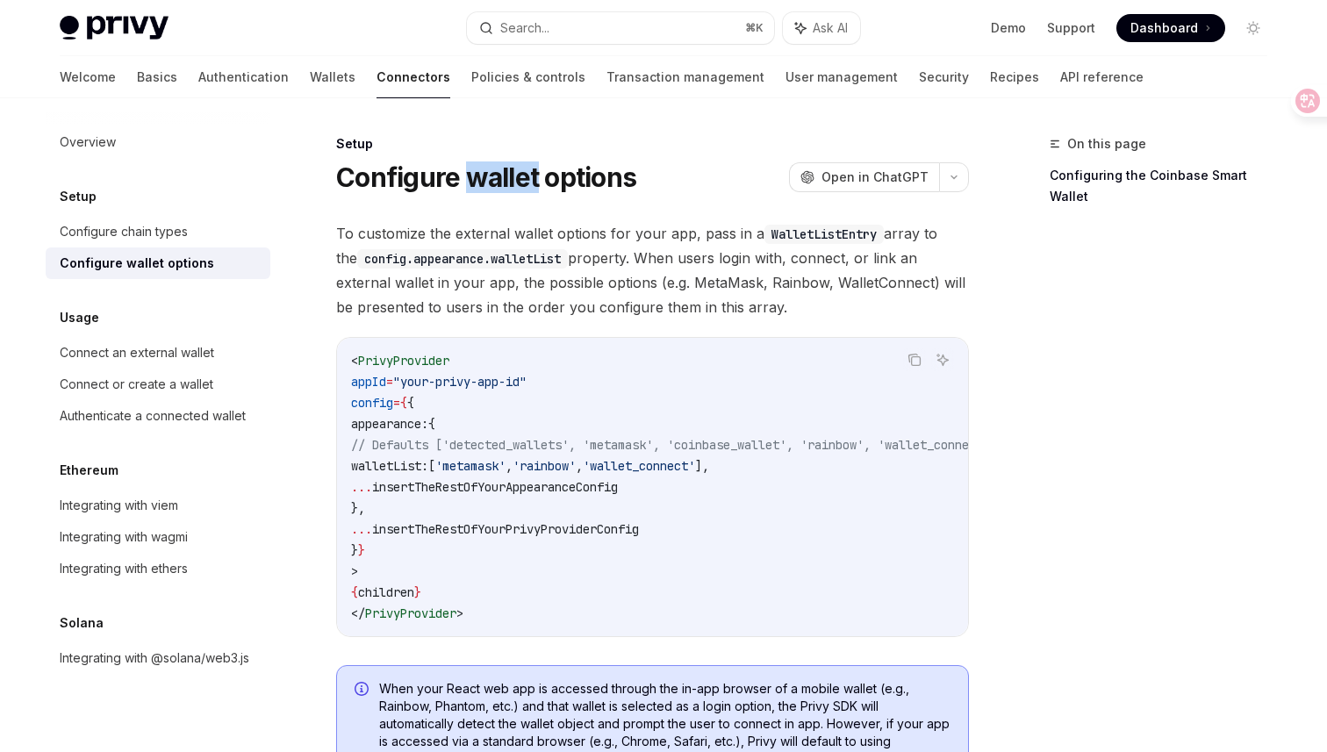
drag, startPoint x: 465, startPoint y: 176, endPoint x: 538, endPoint y: 176, distance: 72.9
click at [538, 176] on h1 "Configure wallet options" at bounding box center [486, 178] width 300 height 32
click at [512, 226] on span "To customize the external wallet options for your app, pass in a WalletListEntr…" at bounding box center [652, 270] width 633 height 98
drag, startPoint x: 331, startPoint y: 232, endPoint x: 557, endPoint y: 232, distance: 225.6
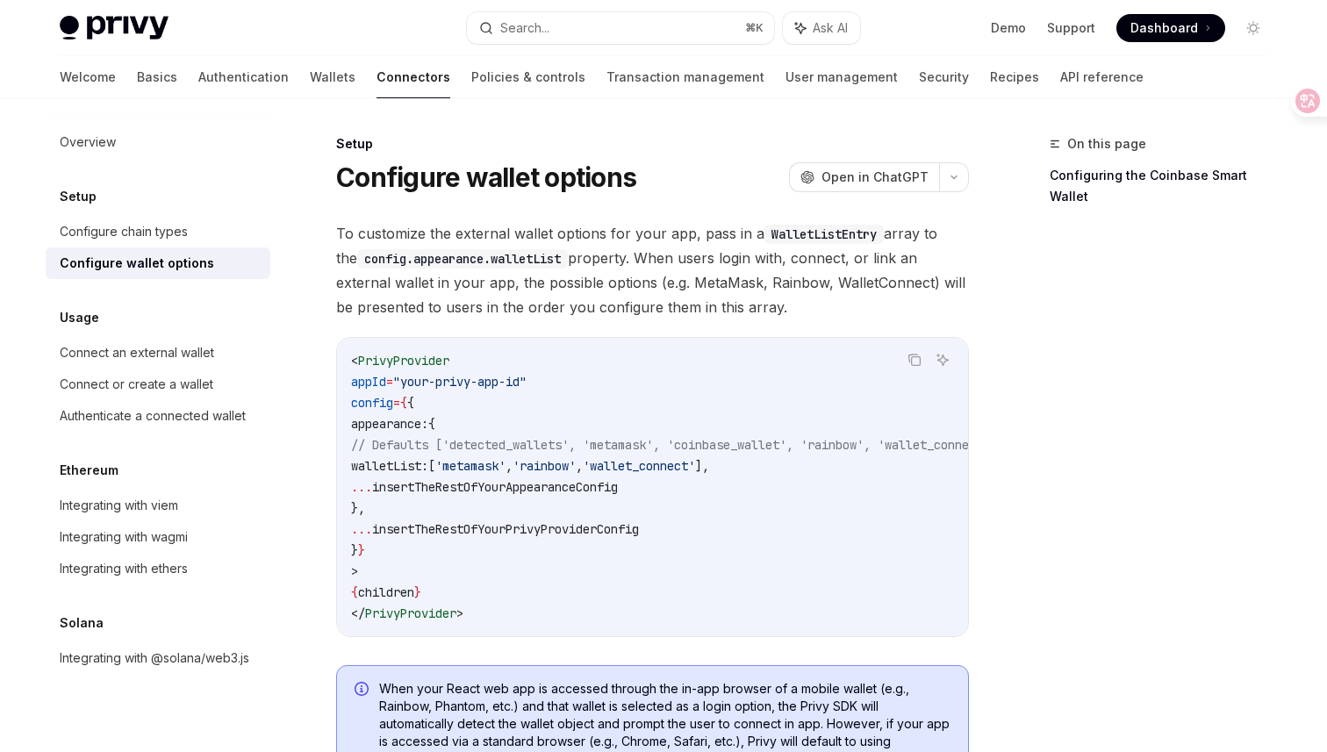
click at [664, 230] on span "To customize the external wallet options for your app, pass in a WalletListEntr…" at bounding box center [652, 270] width 633 height 98
click at [689, 235] on span "To customize the external wallet options for your app, pass in a WalletListEntr…" at bounding box center [652, 270] width 633 height 98
drag, startPoint x: 354, startPoint y: 233, endPoint x: 521, endPoint y: 228, distance: 166.9
click at [521, 228] on span "To customize the external wallet options for your app, pass in a WalletListEntr…" at bounding box center [652, 270] width 633 height 98
click at [693, 230] on span "To customize the external wallet options for your app, pass in a WalletListEntr…" at bounding box center [652, 270] width 633 height 98
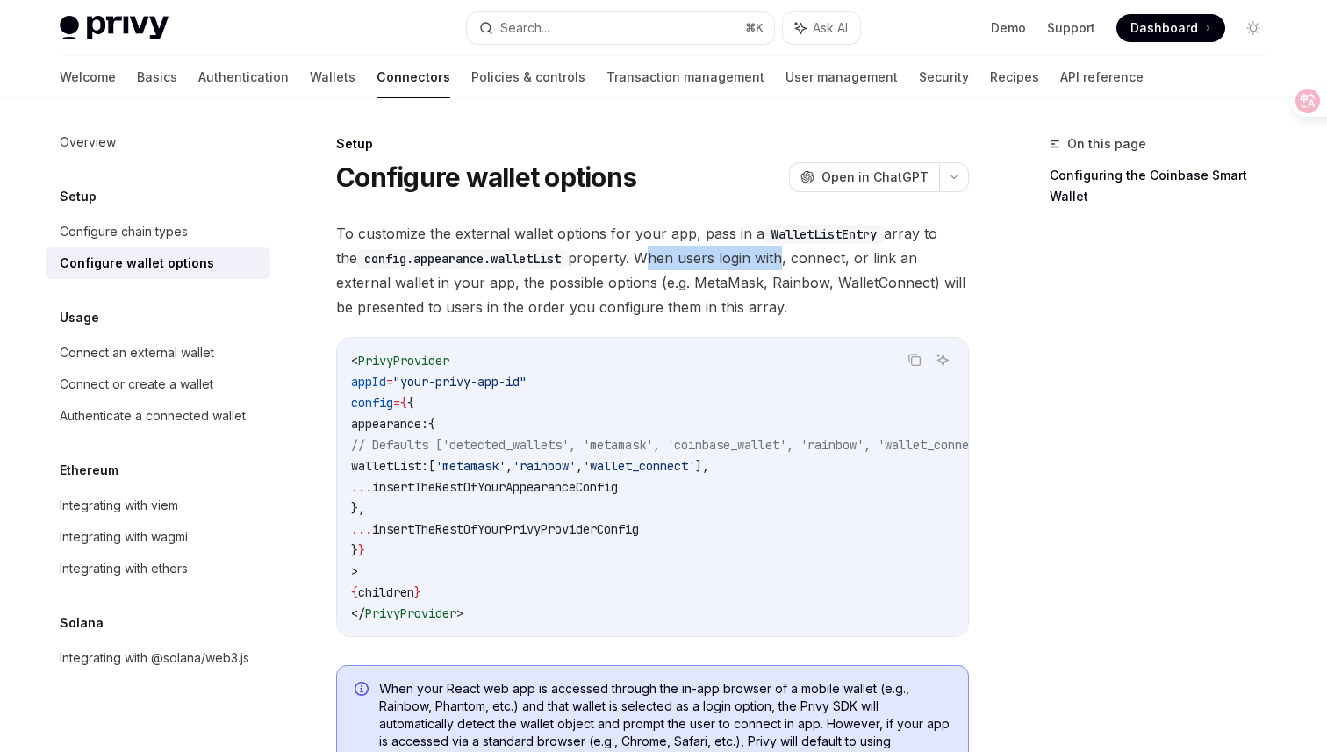
drag, startPoint x: 629, startPoint y: 262, endPoint x: 764, endPoint y: 262, distance: 134.3
click at [764, 262] on span "To customize the external wallet options for your app, pass in a WalletListEntr…" at bounding box center [652, 270] width 633 height 98
click at [814, 277] on span "To customize the external wallet options for your app, pass in a WalletListEntr…" at bounding box center [652, 270] width 633 height 98
click at [1314, 105] on div at bounding box center [1301, 101] width 47 height 32
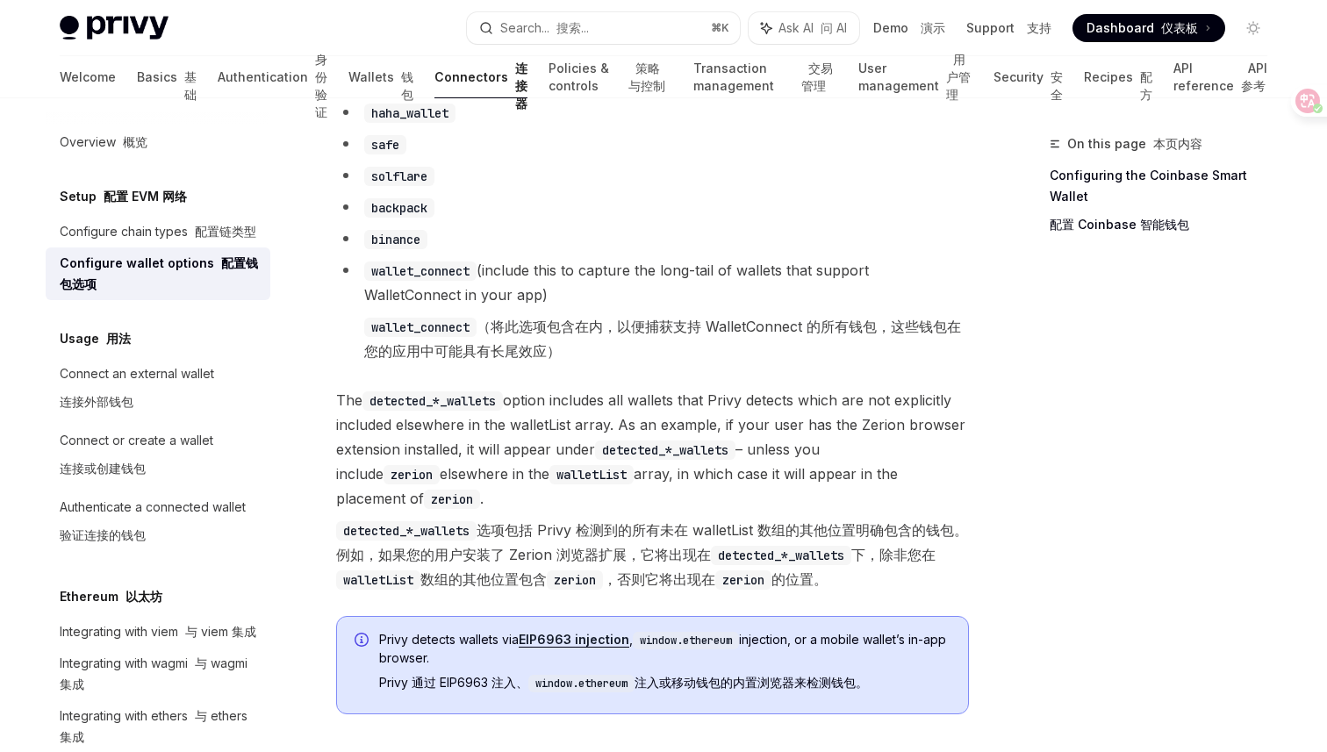
scroll to position [1719, 0]
click at [446, 520] on code "detected_*_wallets" at bounding box center [406, 529] width 140 height 19
click at [472, 544] on font "detected_*_wallets 选项包括 Privy 检测到的所有未在 walletList 数组的其他位置明确包含的钱包。例如，如果您的用户安装了 Z…" at bounding box center [652, 553] width 632 height 67
click at [382, 521] on code "detected_*_wallets" at bounding box center [406, 529] width 140 height 19
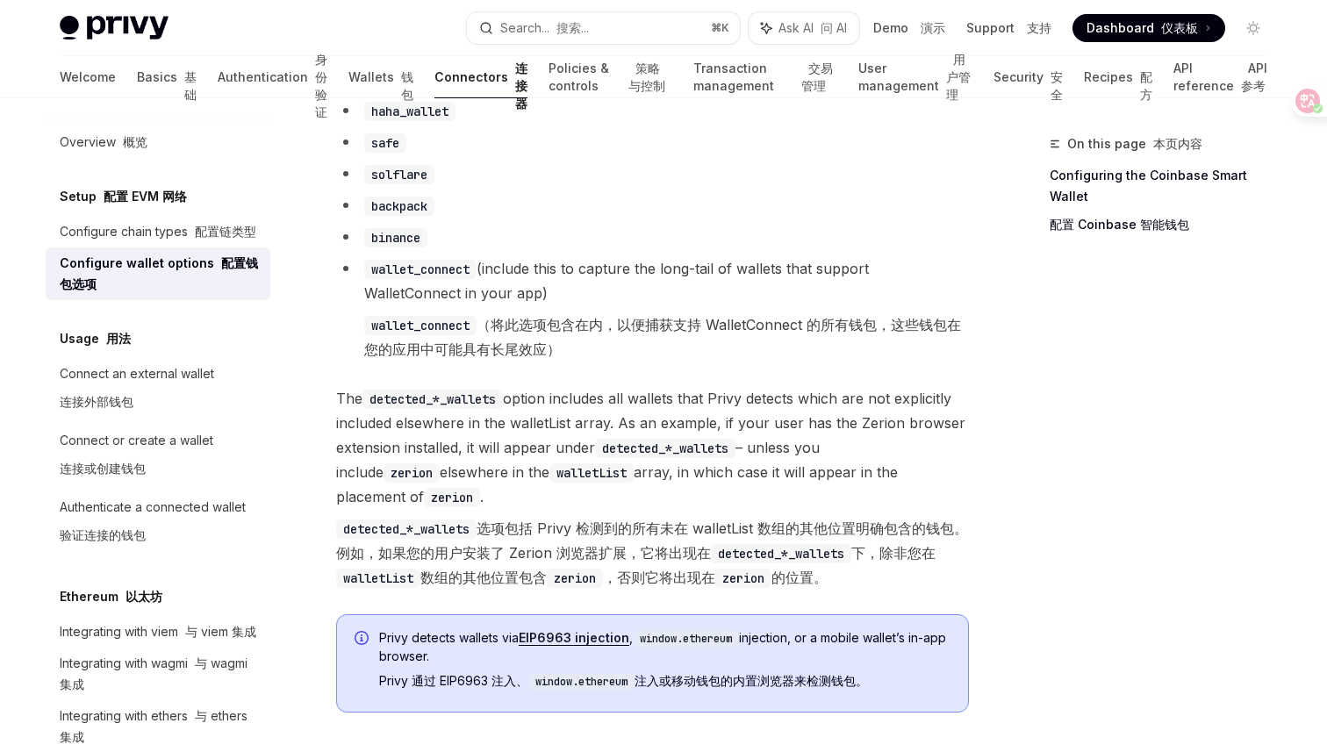
click at [382, 521] on code "detected_*_wallets" at bounding box center [406, 529] width 140 height 19
click at [426, 521] on code "detected_*_wallets" at bounding box center [406, 529] width 140 height 19
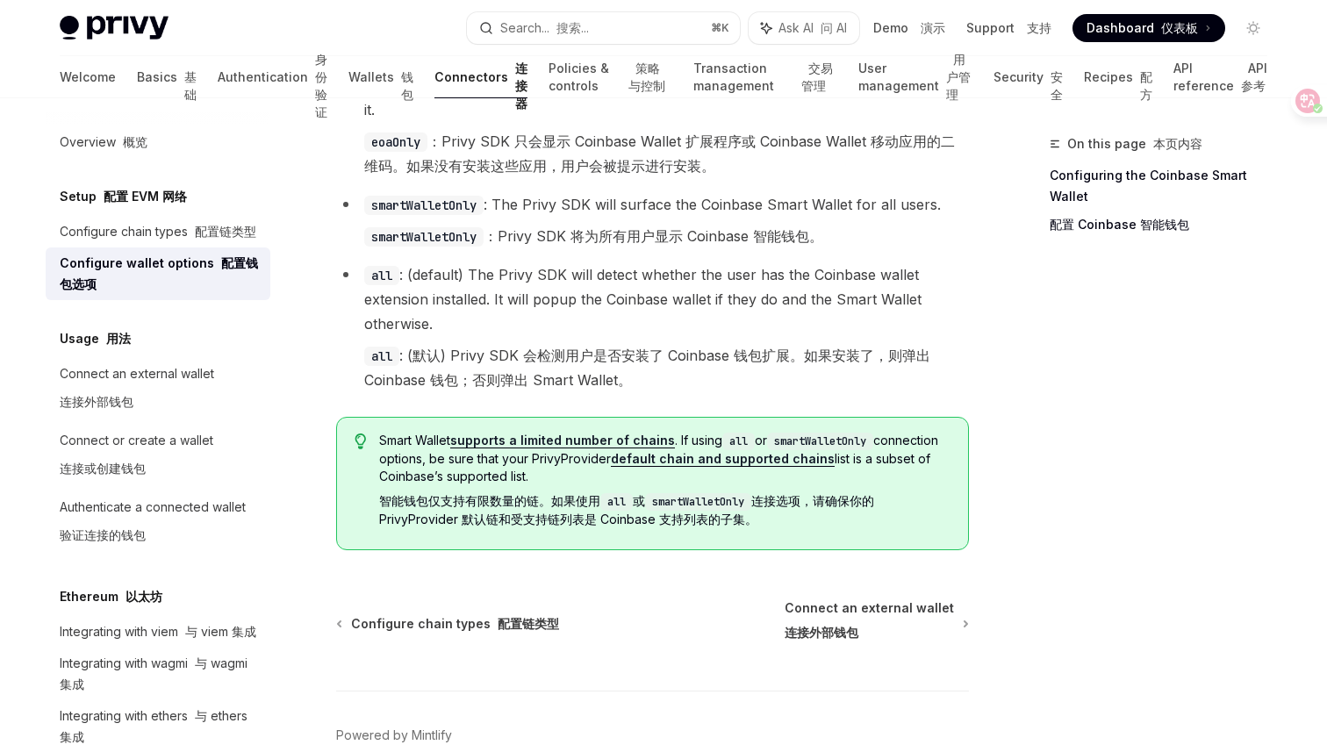
scroll to position [3408, 0]
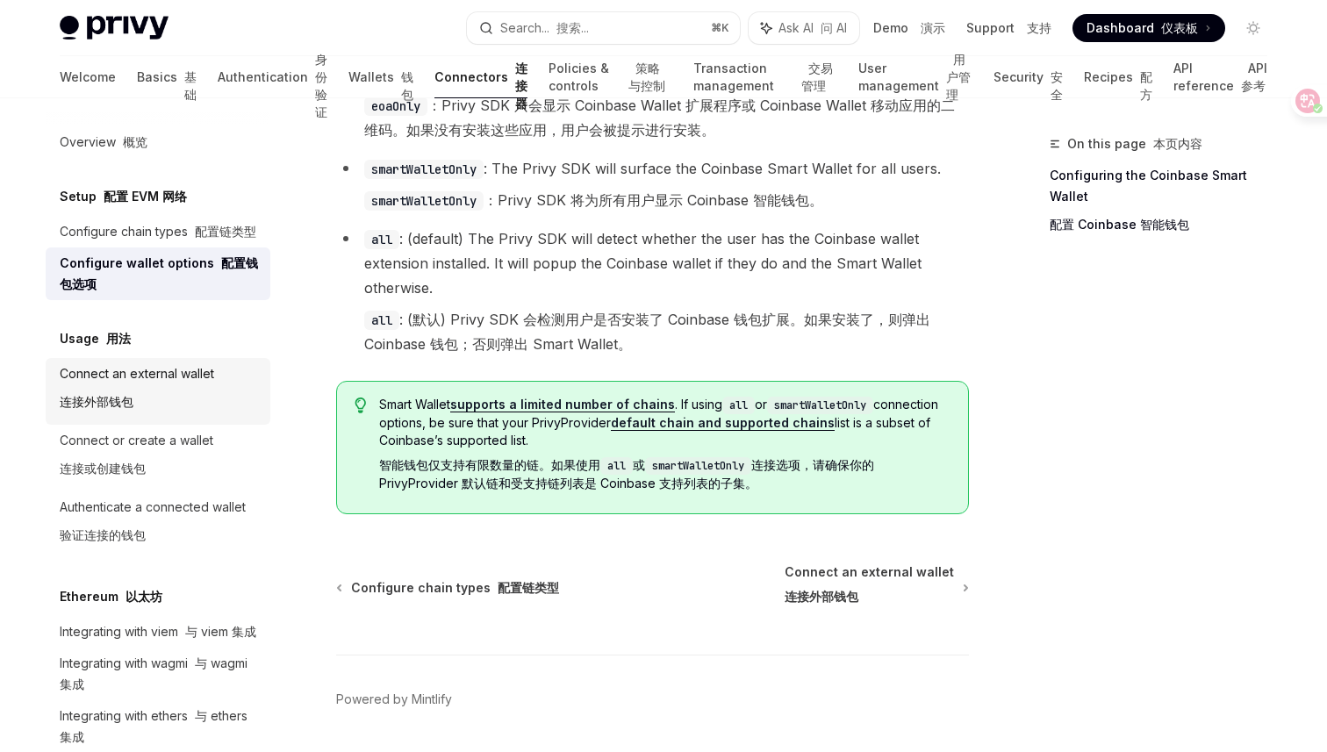
click at [183, 377] on div "Connect an external wallet 连接外部钱包" at bounding box center [137, 391] width 154 height 56
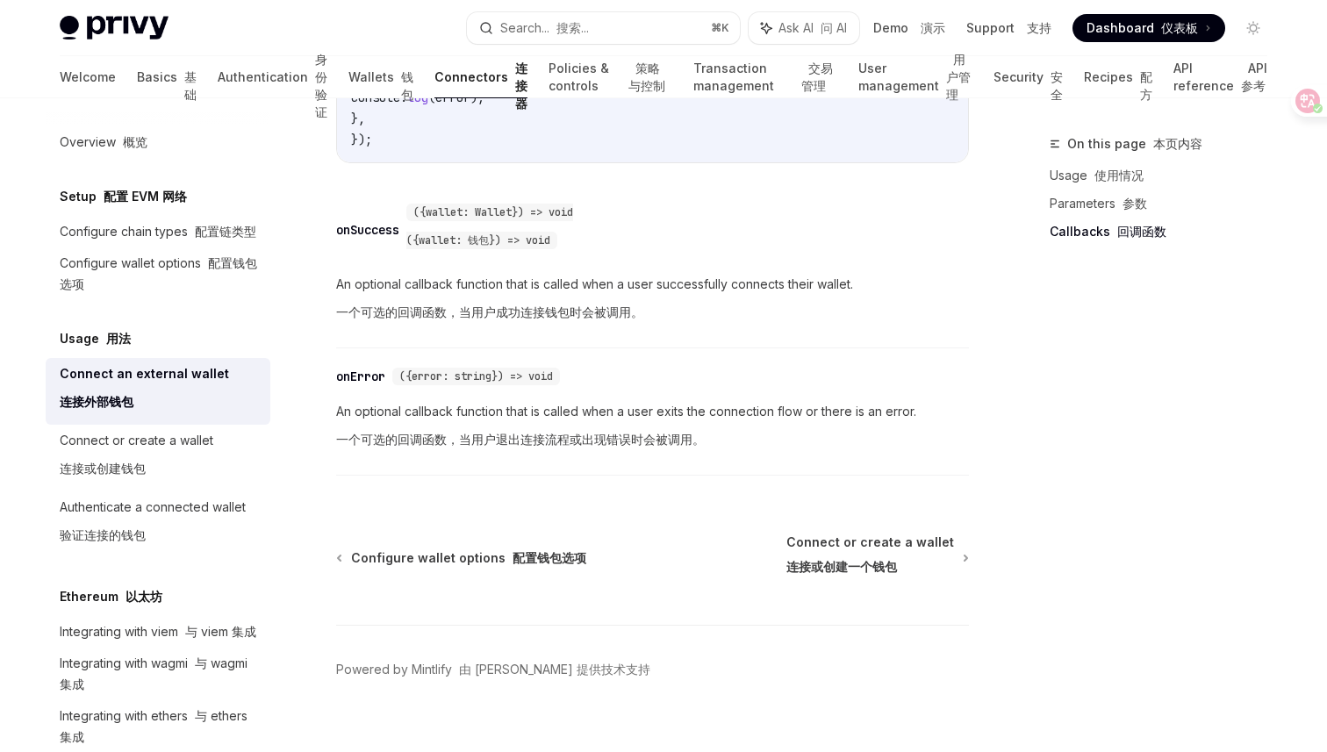
scroll to position [1667, 0]
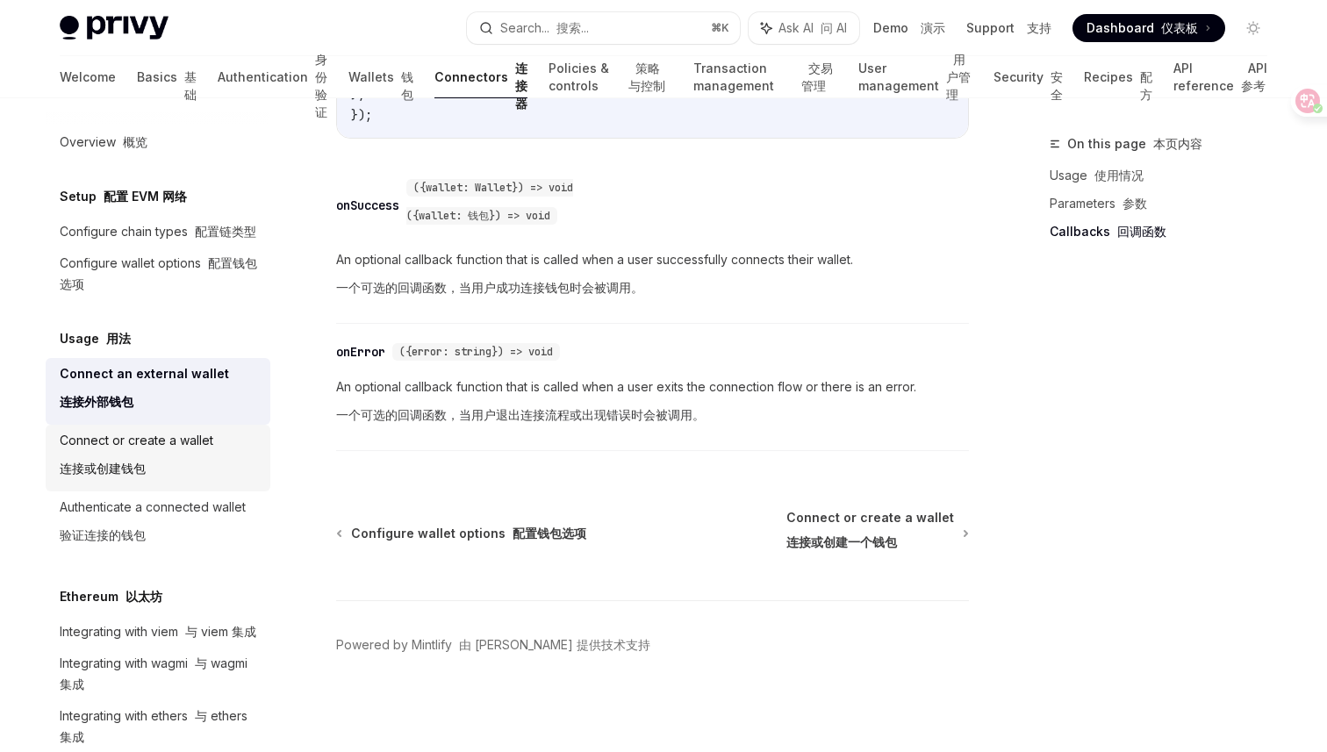
click at [169, 467] on div "Connect or create a wallet 连接或创建钱包" at bounding box center [137, 458] width 154 height 56
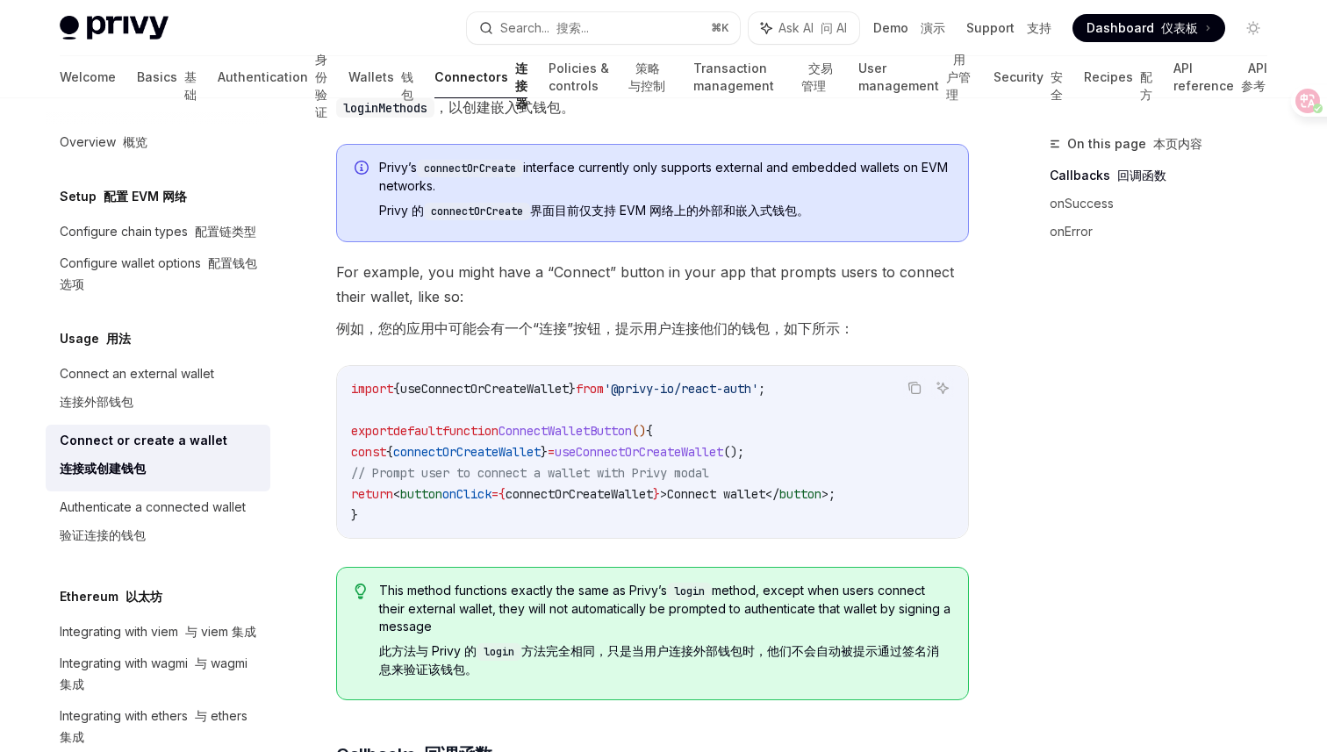
scroll to position [640, 0]
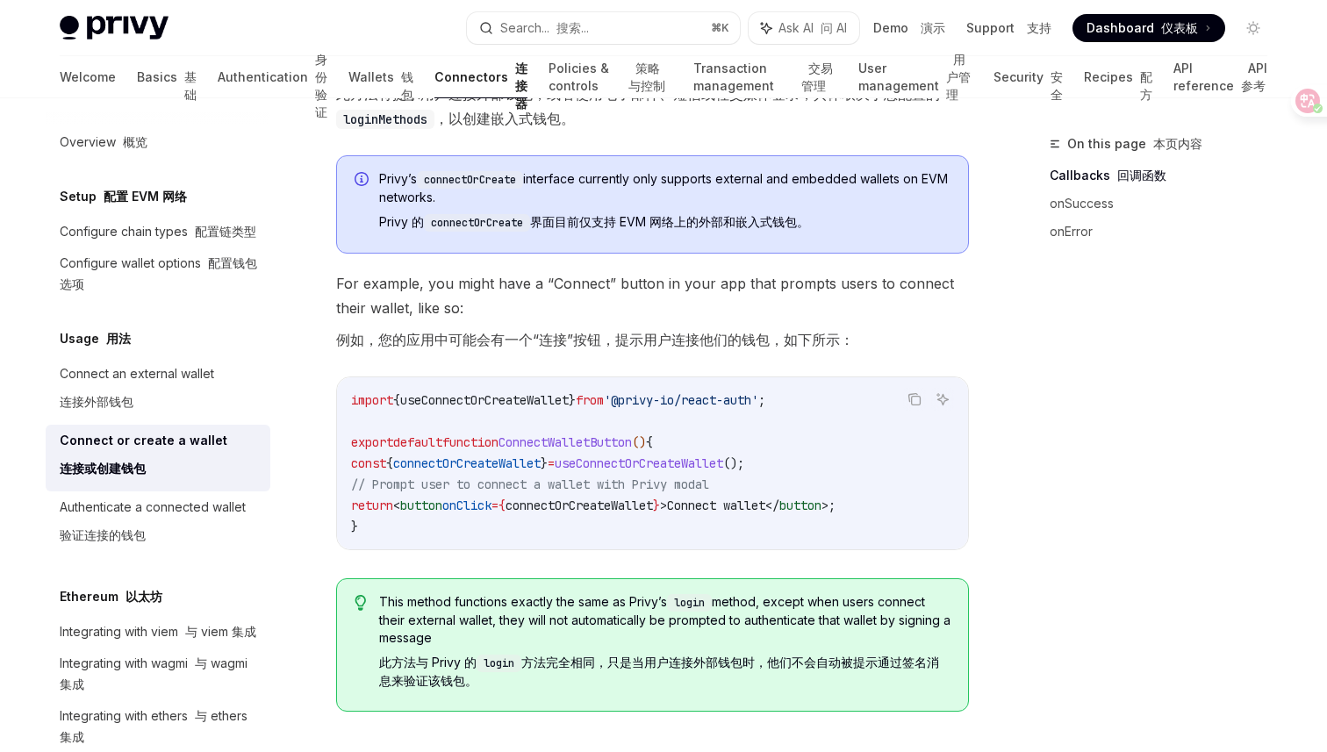
click at [418, 482] on span "// Prompt user to connect a wallet with Privy modal" at bounding box center [530, 485] width 358 height 16
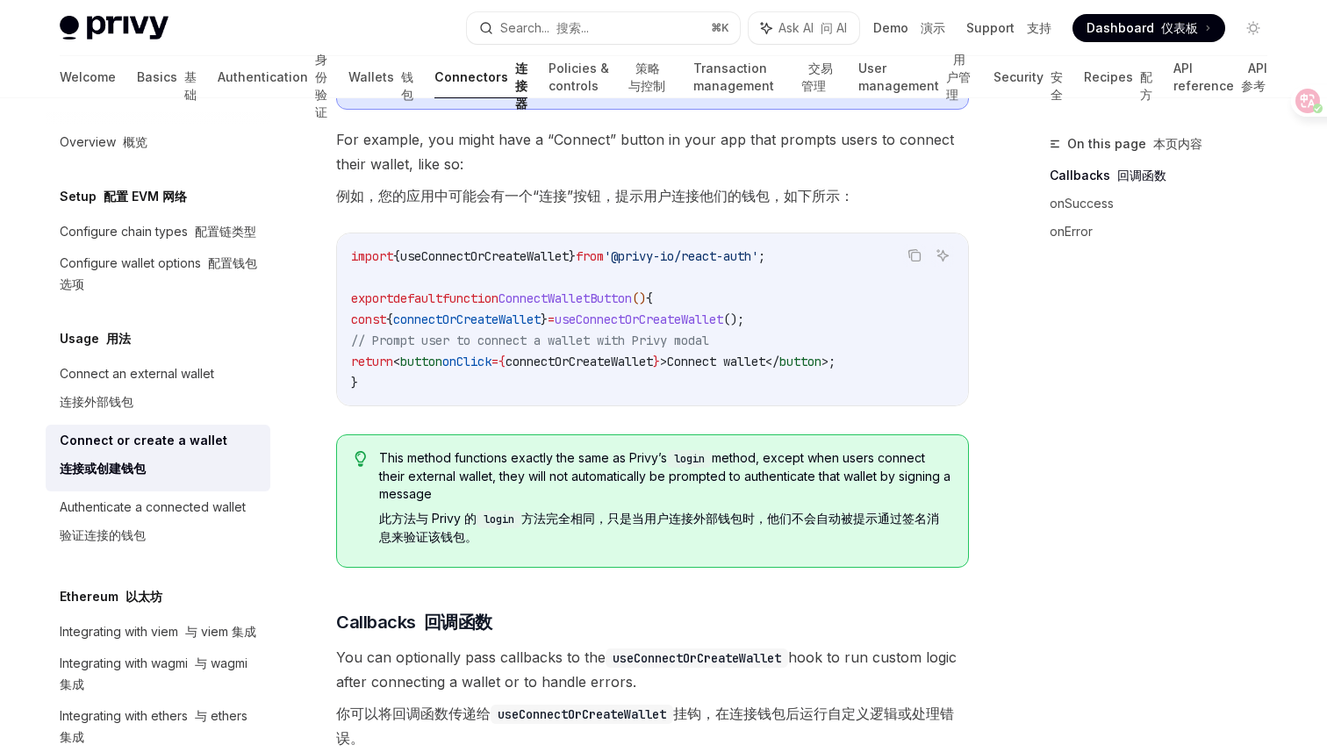
scroll to position [751, 0]
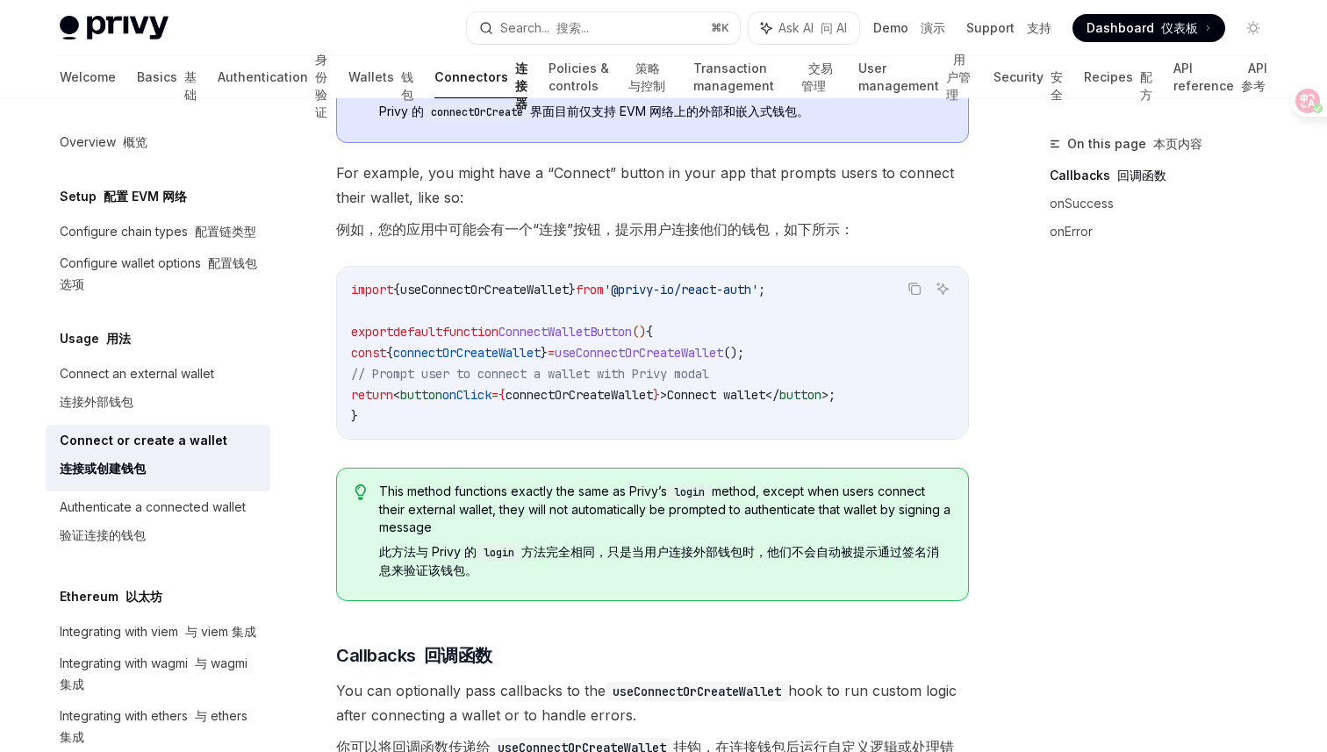
click at [397, 377] on span "// Prompt user to connect a wallet with Privy modal" at bounding box center [530, 374] width 358 height 16
click at [486, 402] on code "import { useConnectOrCreateWallet } from '@privy-io/react-auth' ; export defaul…" at bounding box center [652, 352] width 603 height 147
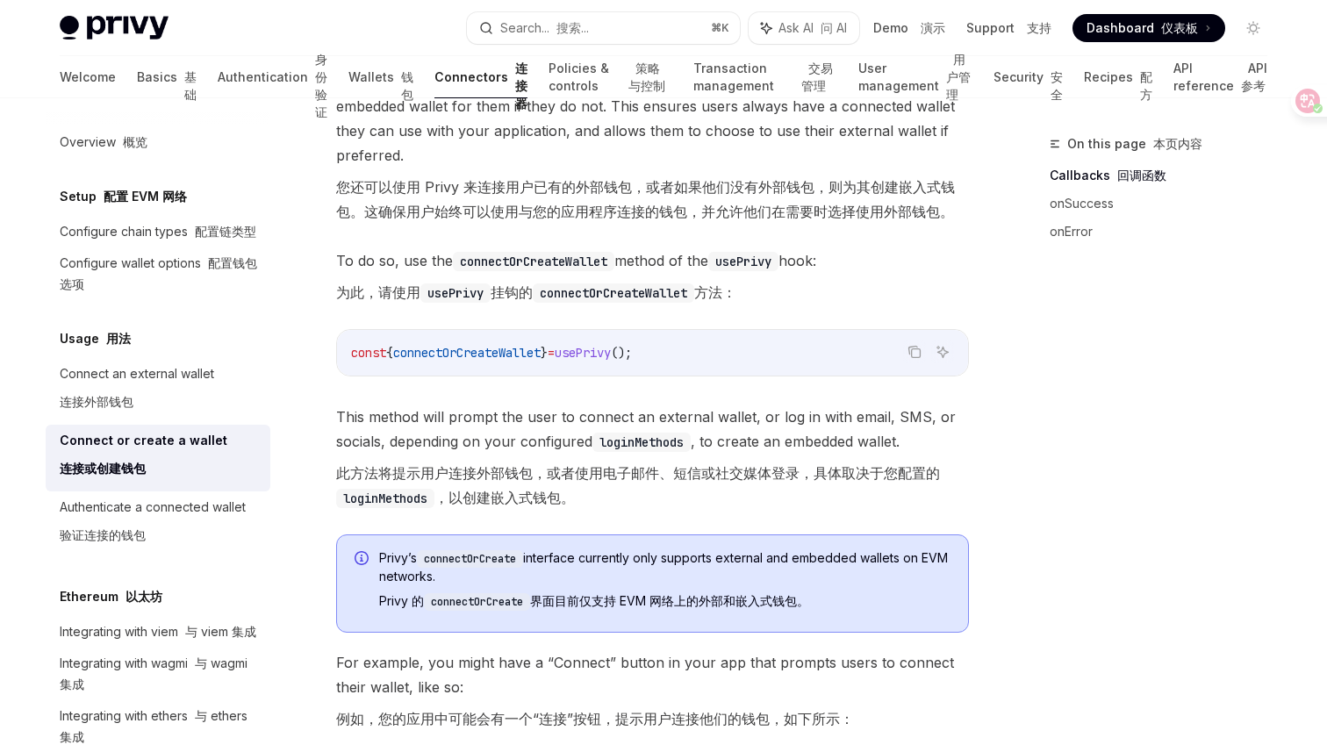
scroll to position [262, 0]
click at [185, 515] on div "Authenticate a connected wallet 验证连接的钱包" at bounding box center [153, 525] width 186 height 56
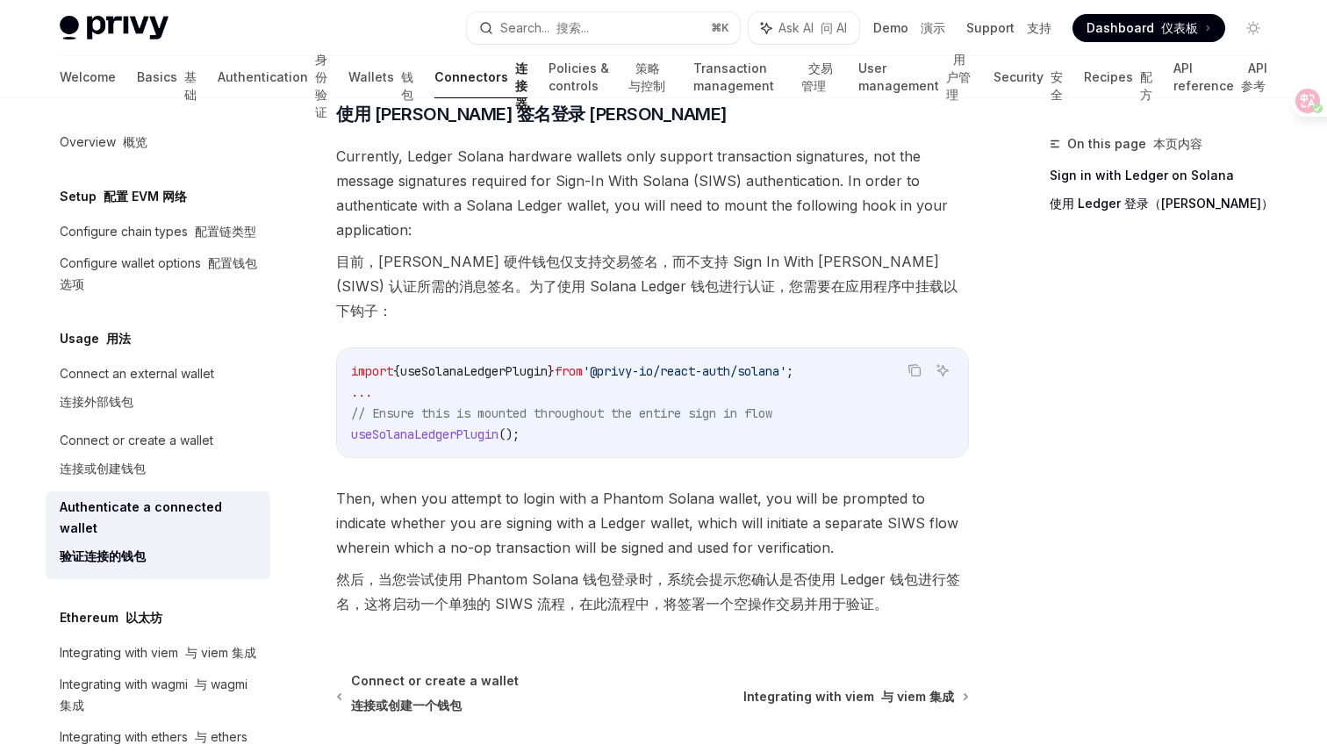
scroll to position [1943, 0]
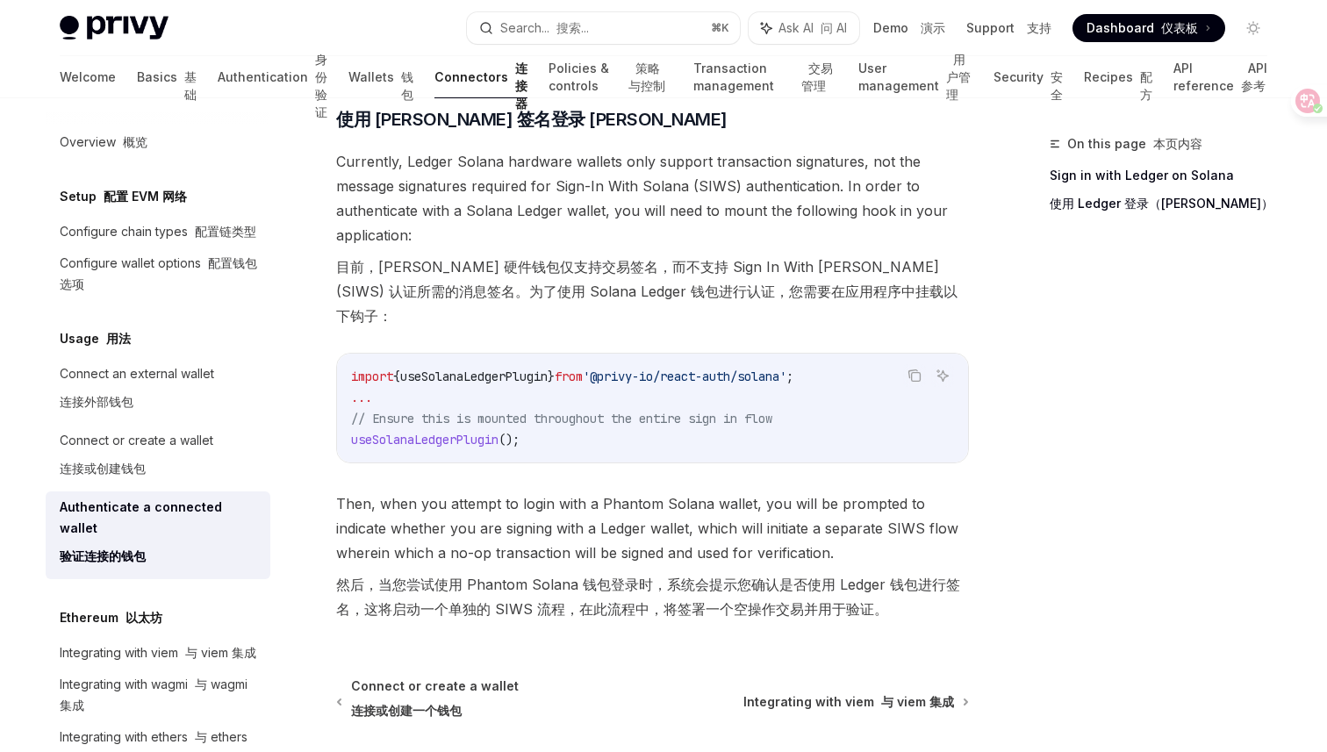
click at [508, 613] on font "然后，当您尝试使用 Phantom Solana 钱包登录时，系统会提示您确认是否使用 Ledger 钱包进行签名，这将启动一个单独的 SIWS 流程，在此流…" at bounding box center [648, 597] width 624 height 42
copy font "SIWS"
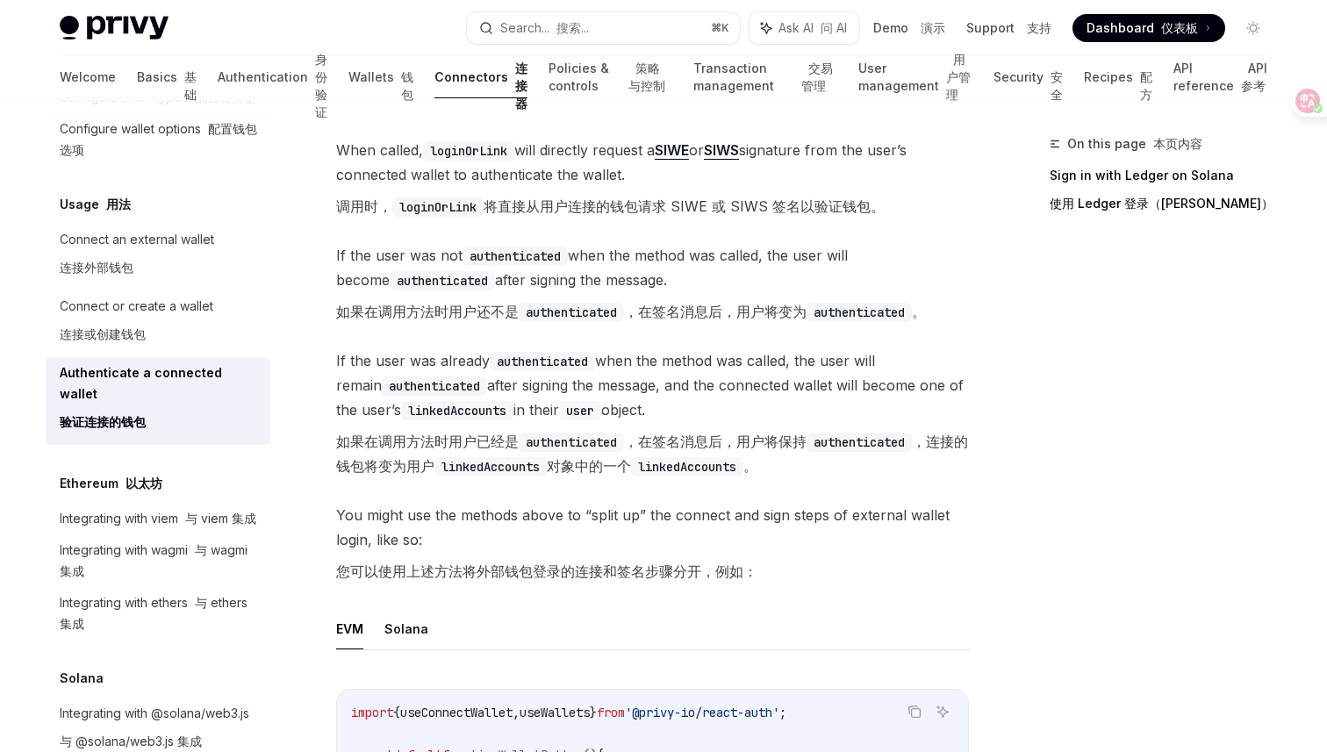
scroll to position [152, 0]
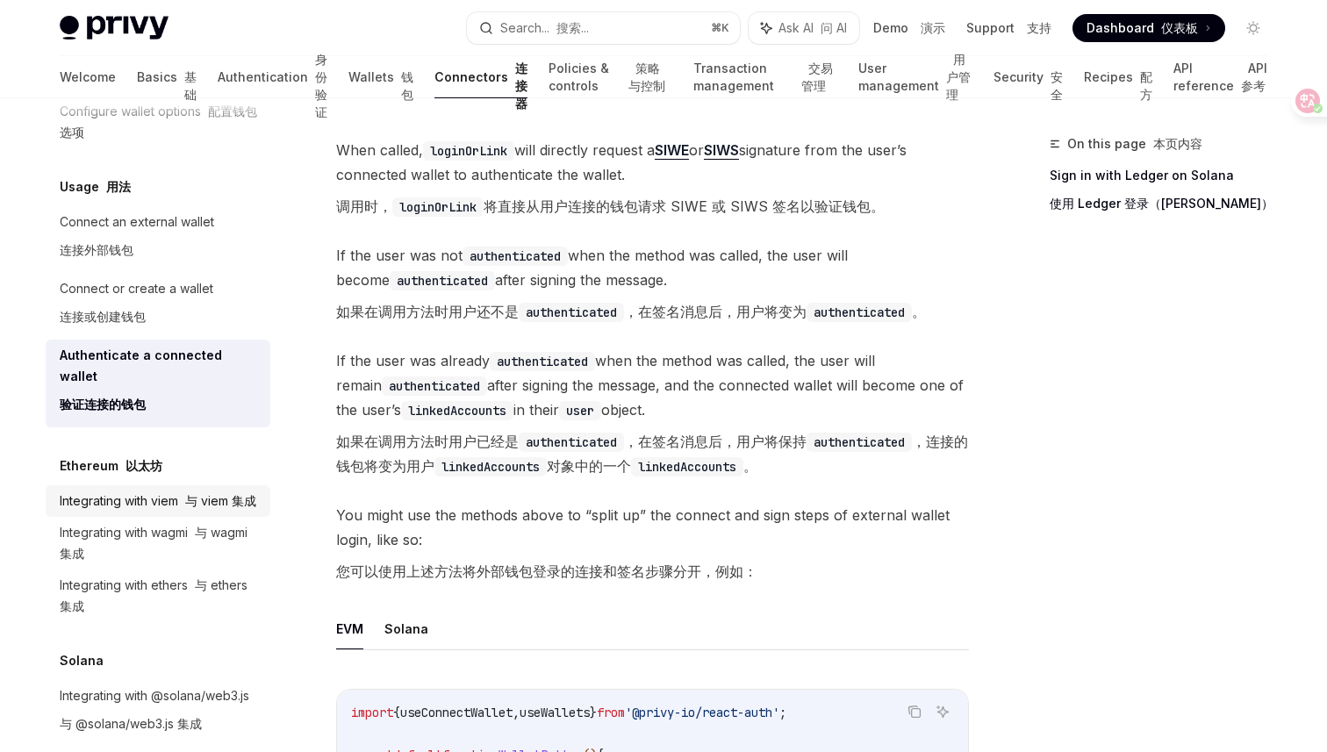
click at [173, 491] on div "Integrating with viem 与 viem 集成" at bounding box center [158, 501] width 197 height 21
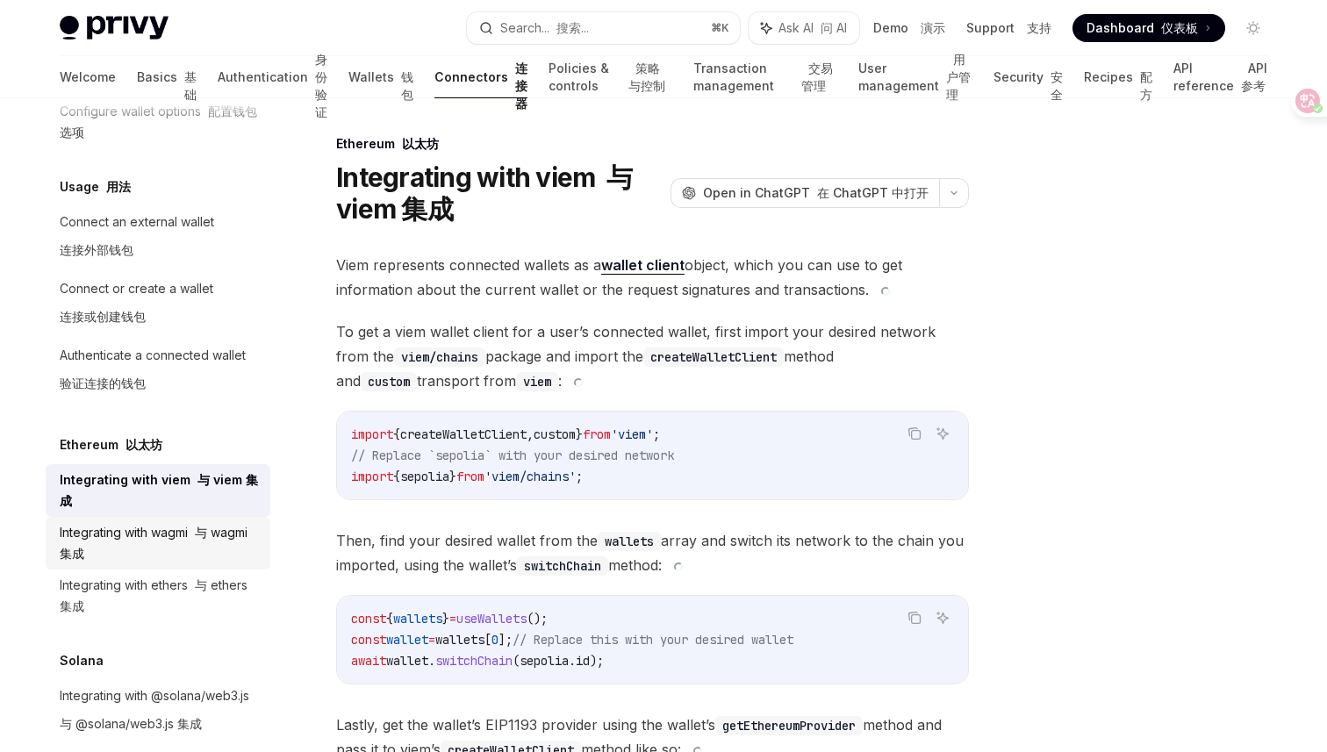
click at [198, 555] on div "Integrating with wagmi 与 wagmi 集成" at bounding box center [160, 543] width 200 height 42
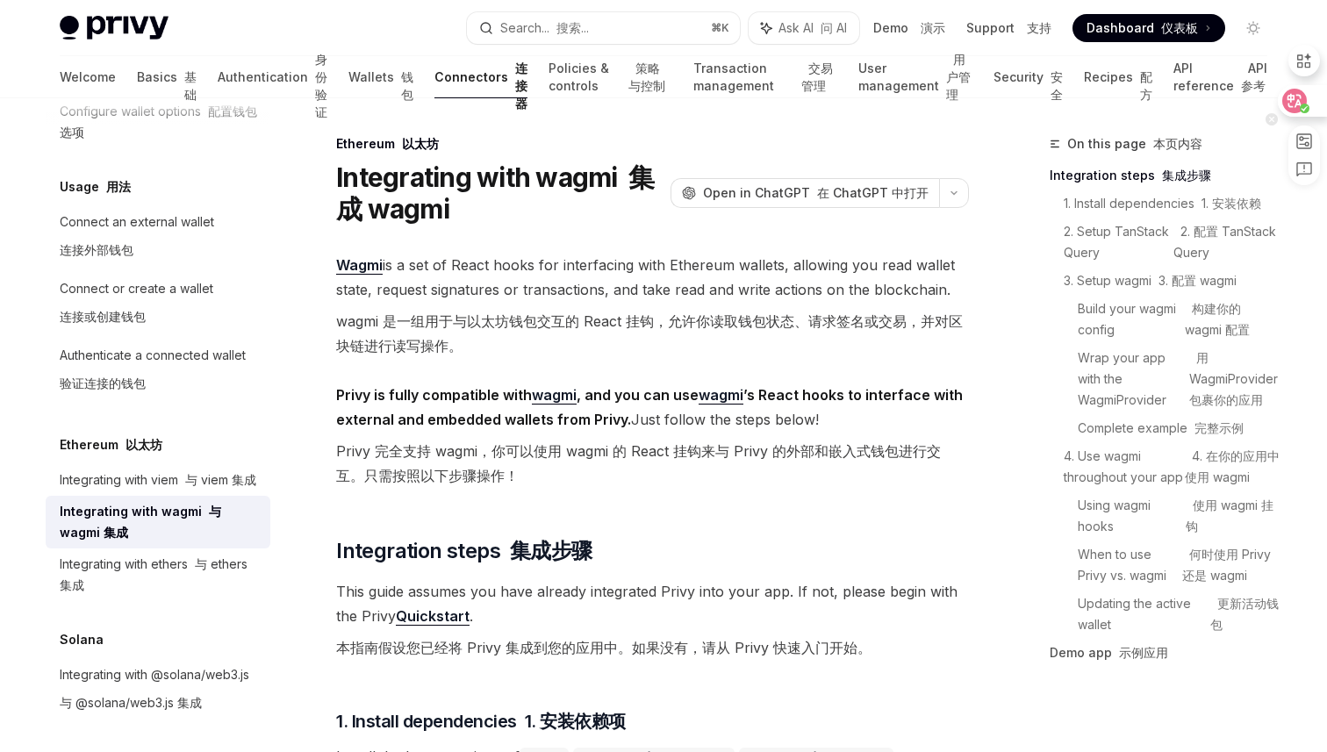
click at [1306, 96] on div at bounding box center [1301, 101] width 47 height 32
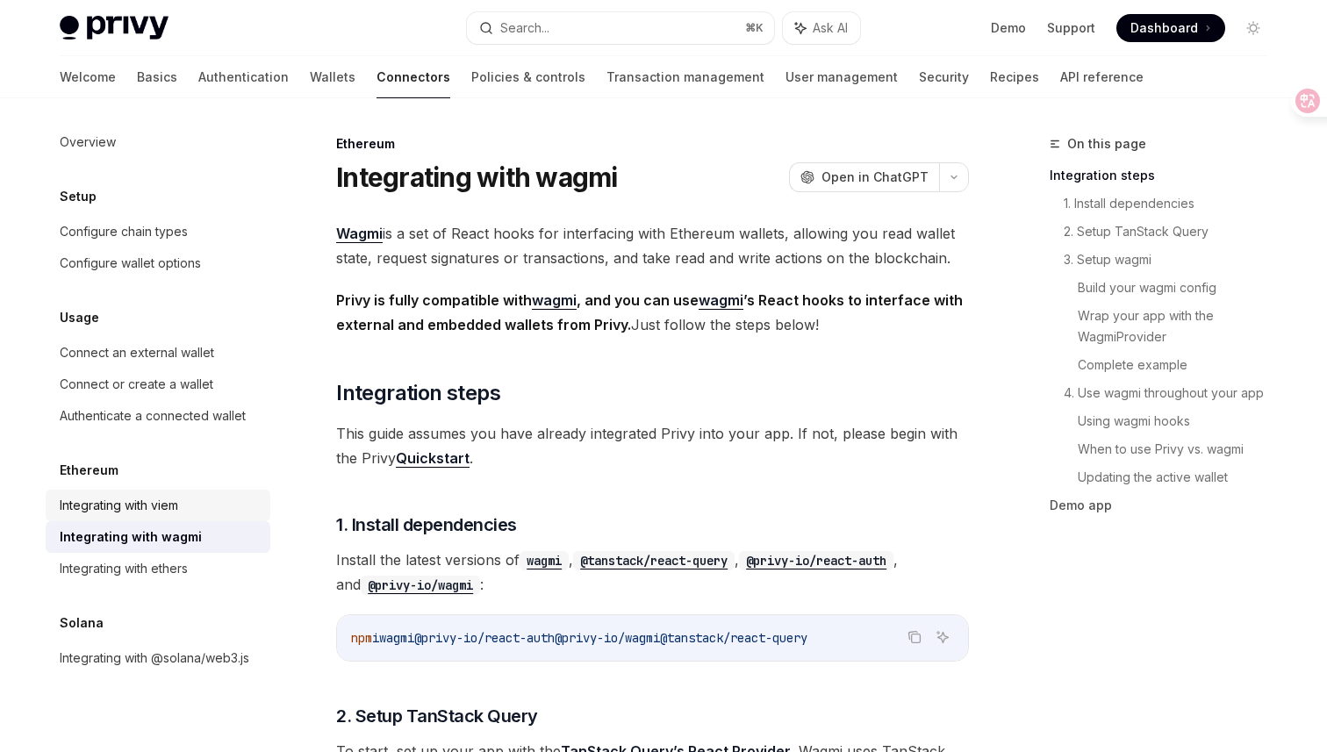
click at [183, 503] on div "Integrating with viem" at bounding box center [160, 505] width 200 height 21
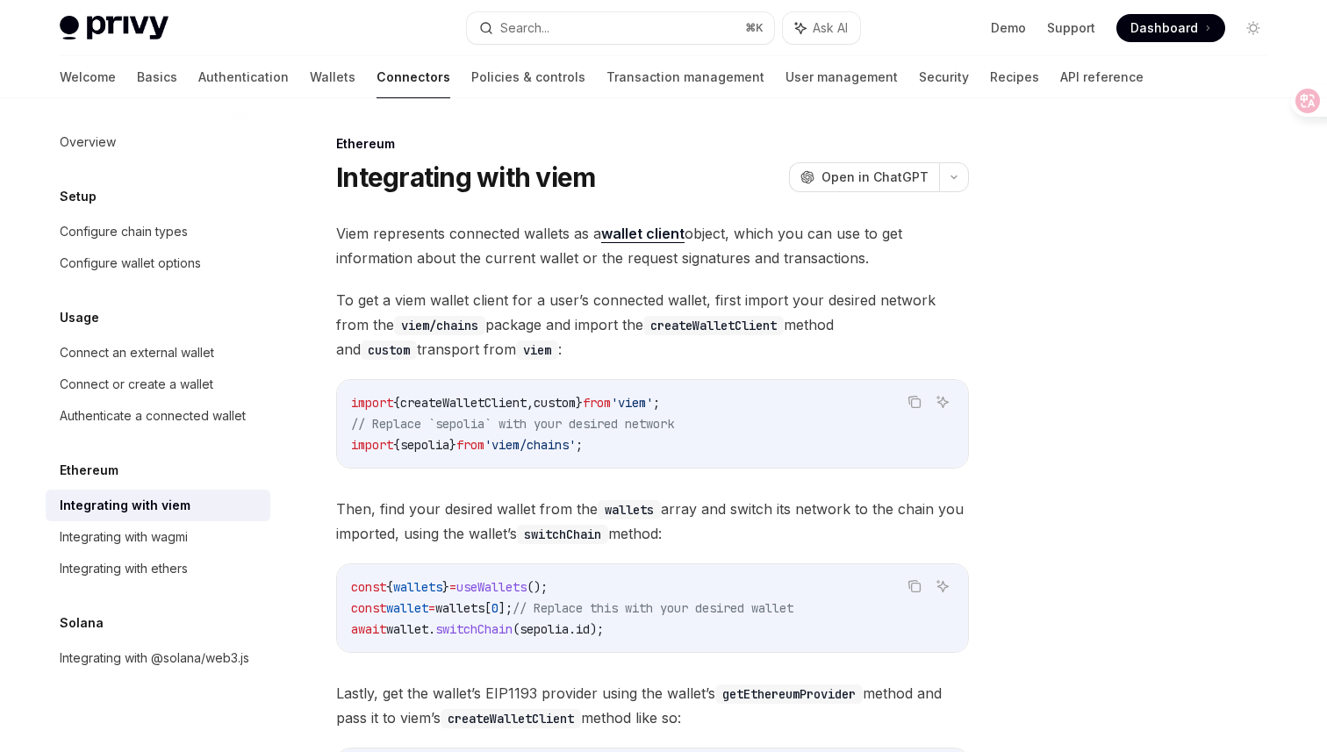
scroll to position [25, 0]
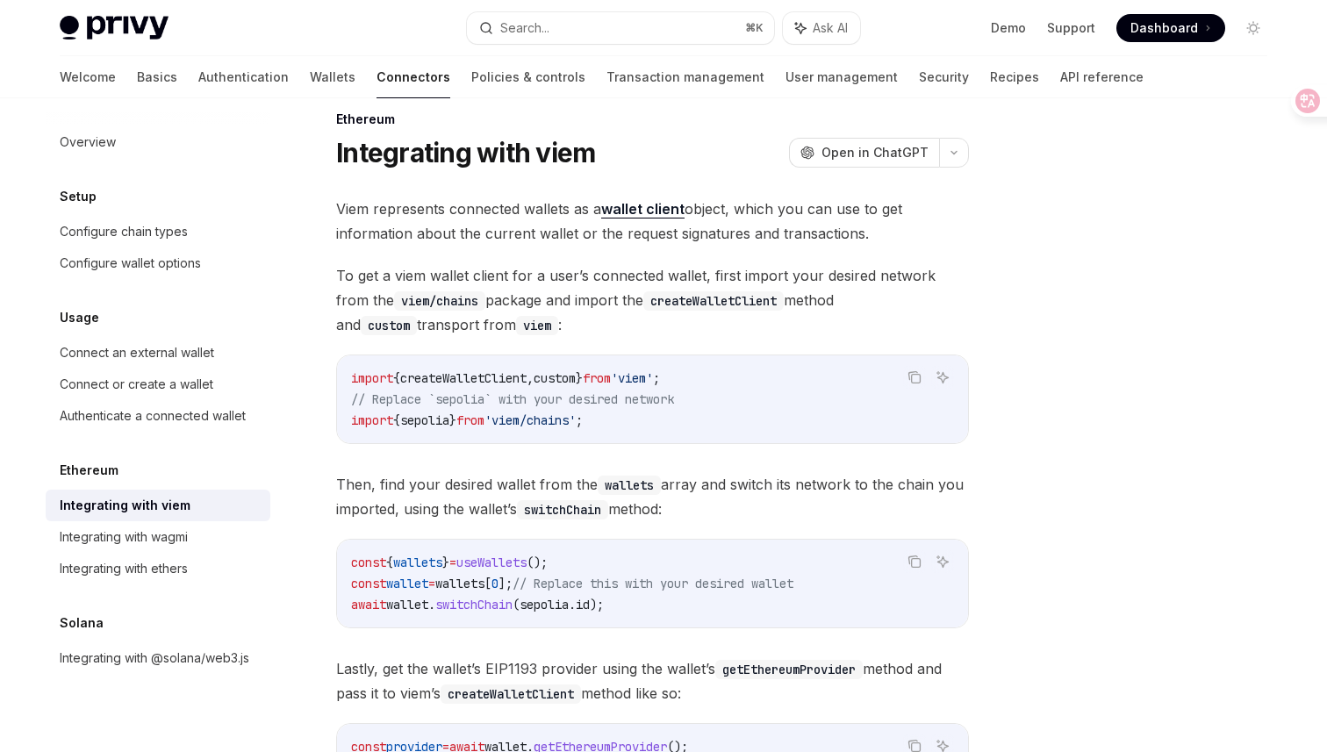
click at [428, 209] on span "Viem represents connected wallets as a wallet client object, which you can use …" at bounding box center [652, 221] width 633 height 49
click at [499, 209] on span "Viem represents connected wallets as a wallet client object, which you can use …" at bounding box center [652, 221] width 633 height 49
click at [544, 206] on span "Viem represents connected wallets as a wallet client object, which you can use …" at bounding box center [652, 221] width 633 height 49
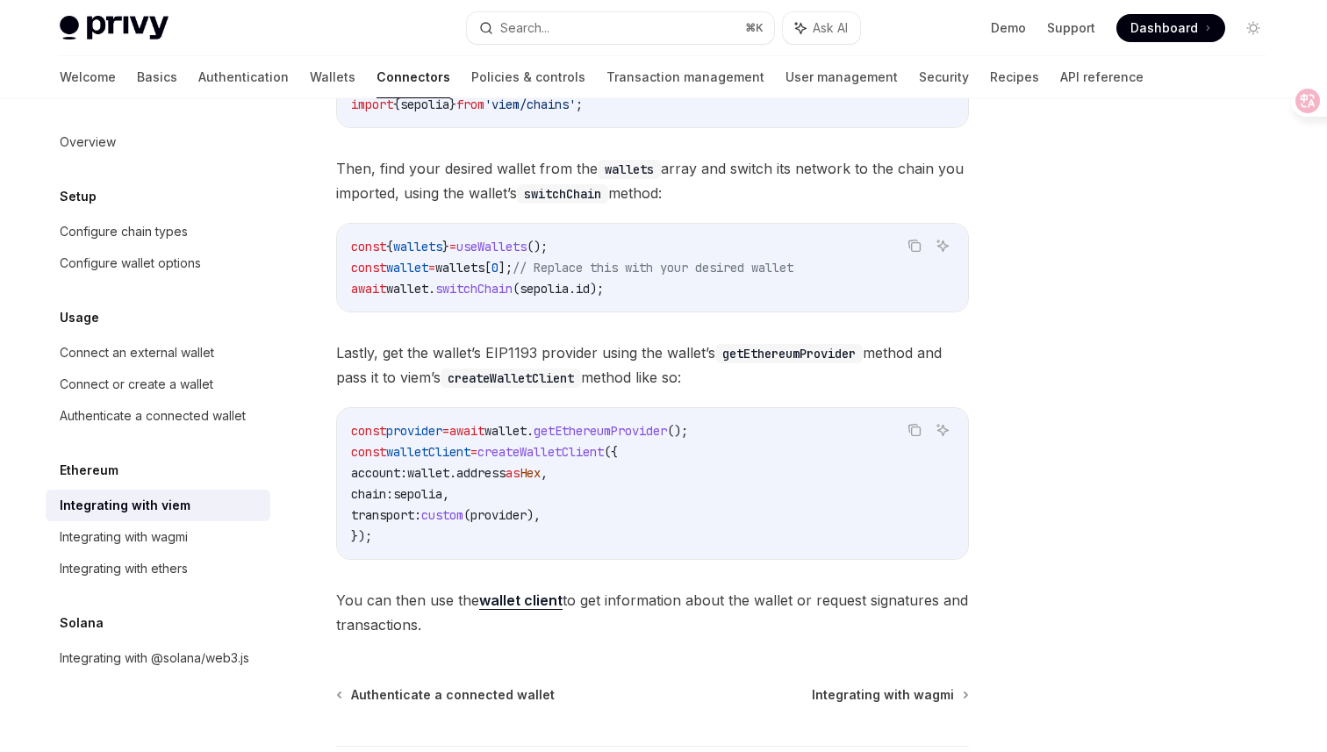
scroll to position [341, 0]
click at [201, 534] on div "Integrating with wagmi" at bounding box center [160, 537] width 200 height 21
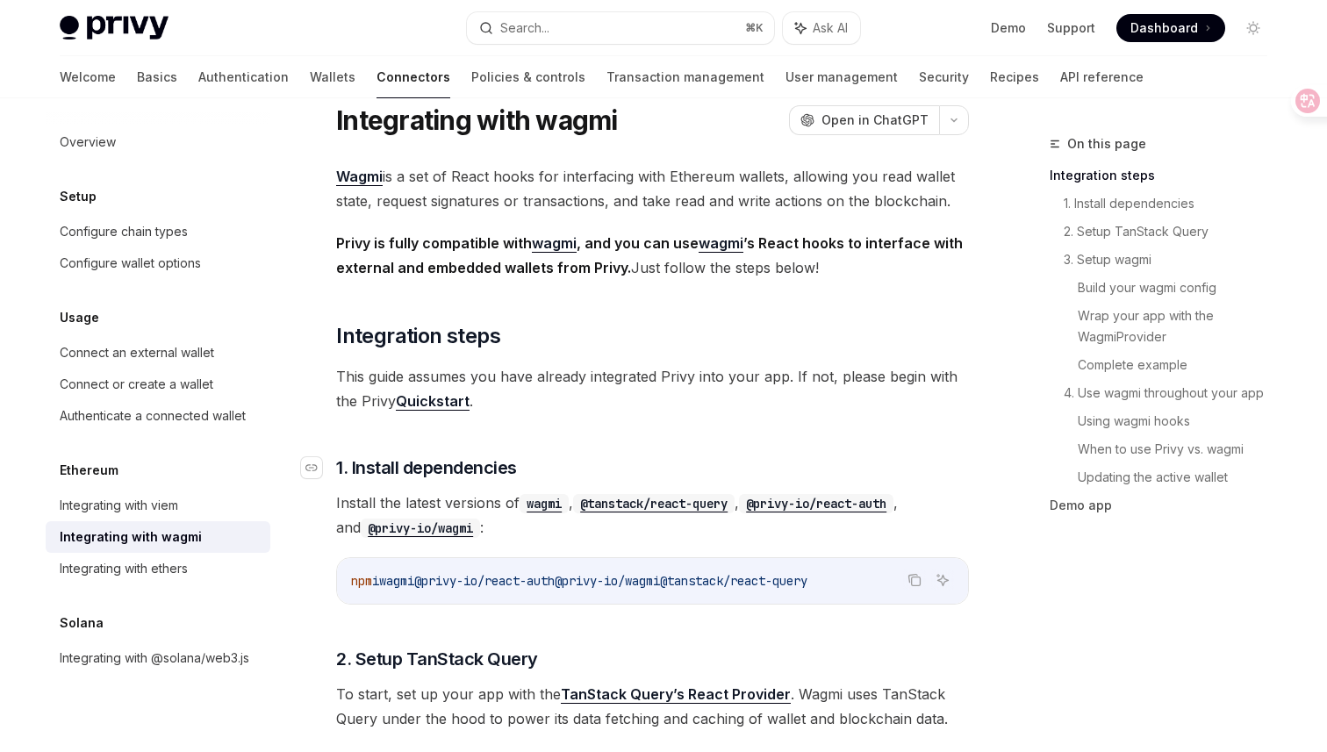
scroll to position [80, 0]
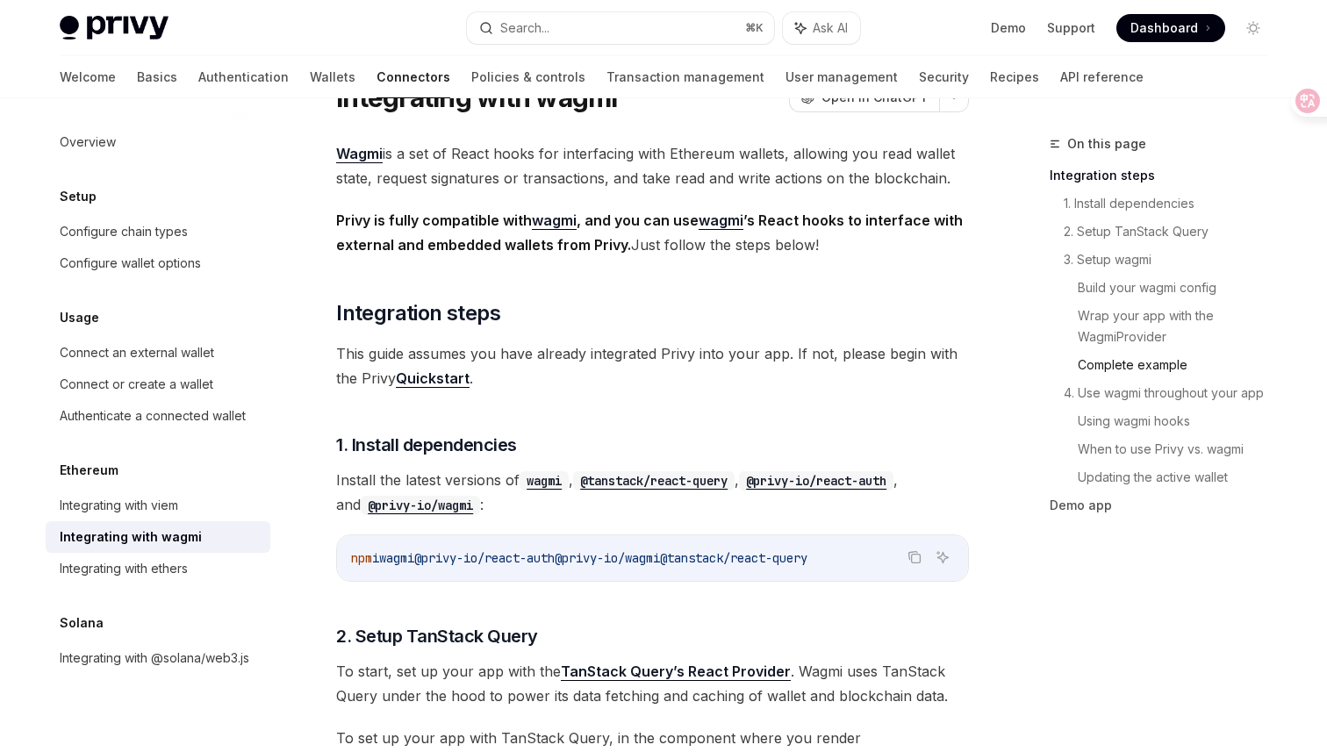
click at [1130, 366] on link "Complete example" at bounding box center [1180, 365] width 204 height 28
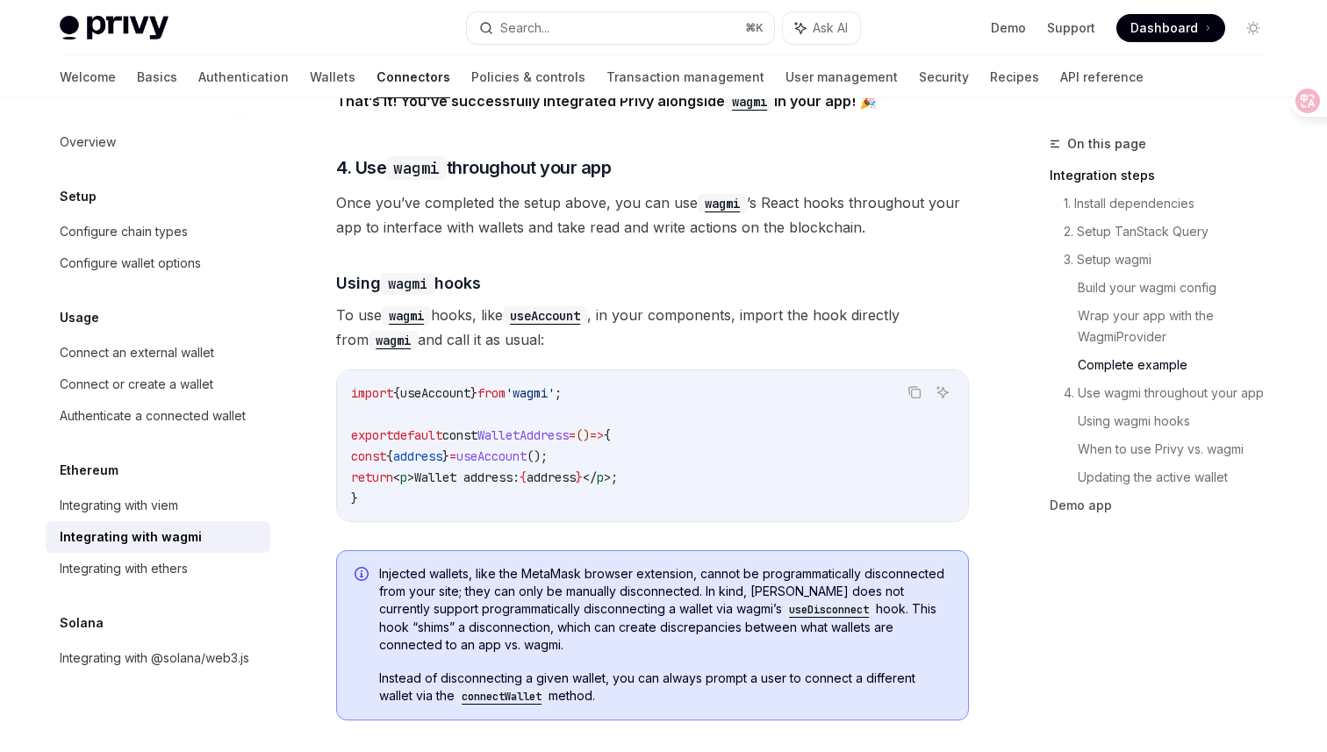
scroll to position [3826, 0]
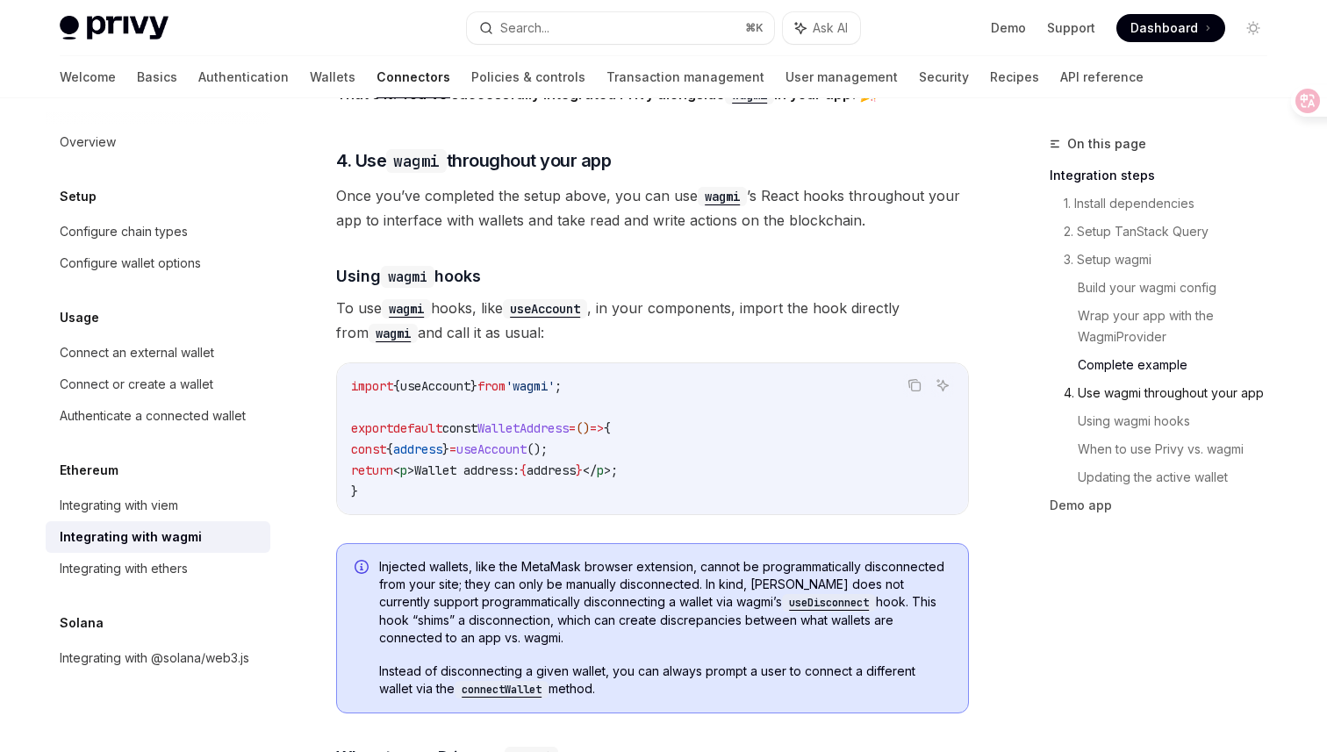
click at [1169, 381] on link "4. Use wagmi throughout your app" at bounding box center [1173, 393] width 218 height 28
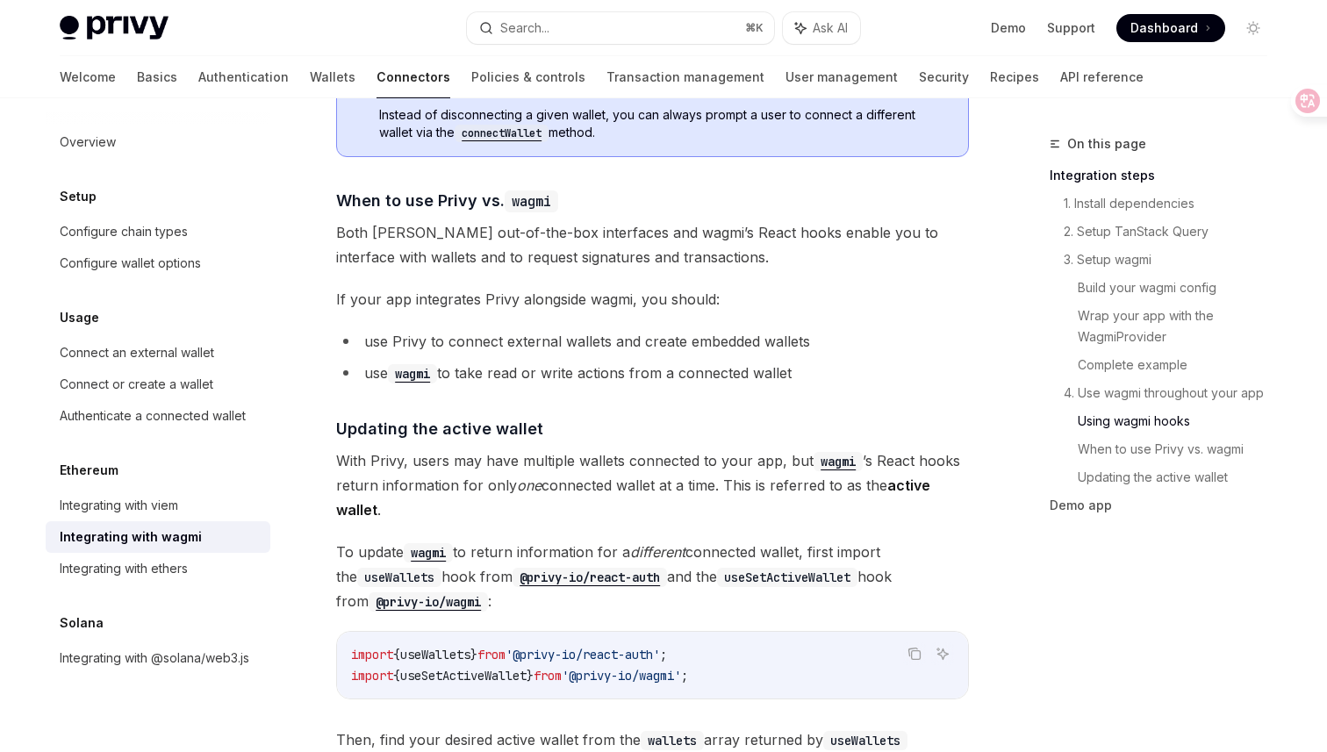
scroll to position [4384, 0]
click at [547, 286] on span "If your app integrates Privy alongside wagmi, you should:" at bounding box center [652, 298] width 633 height 25
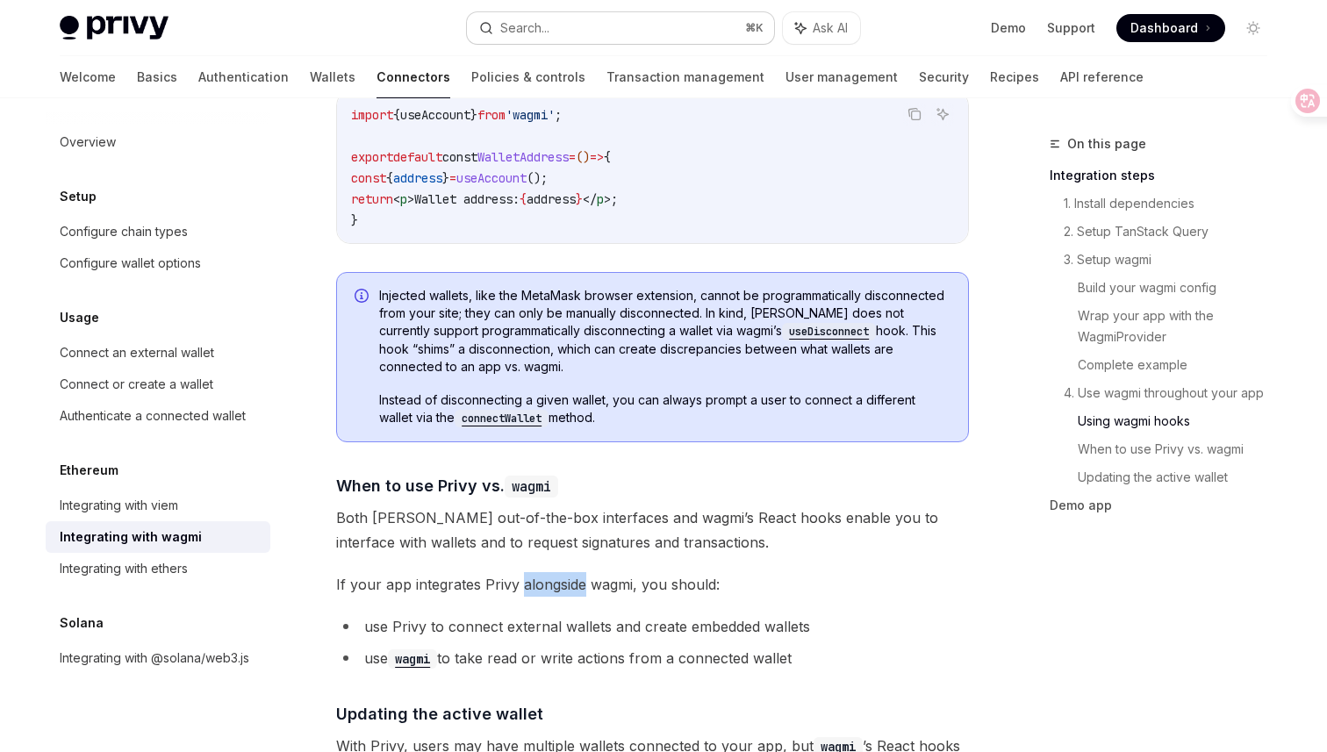
scroll to position [4090, 0]
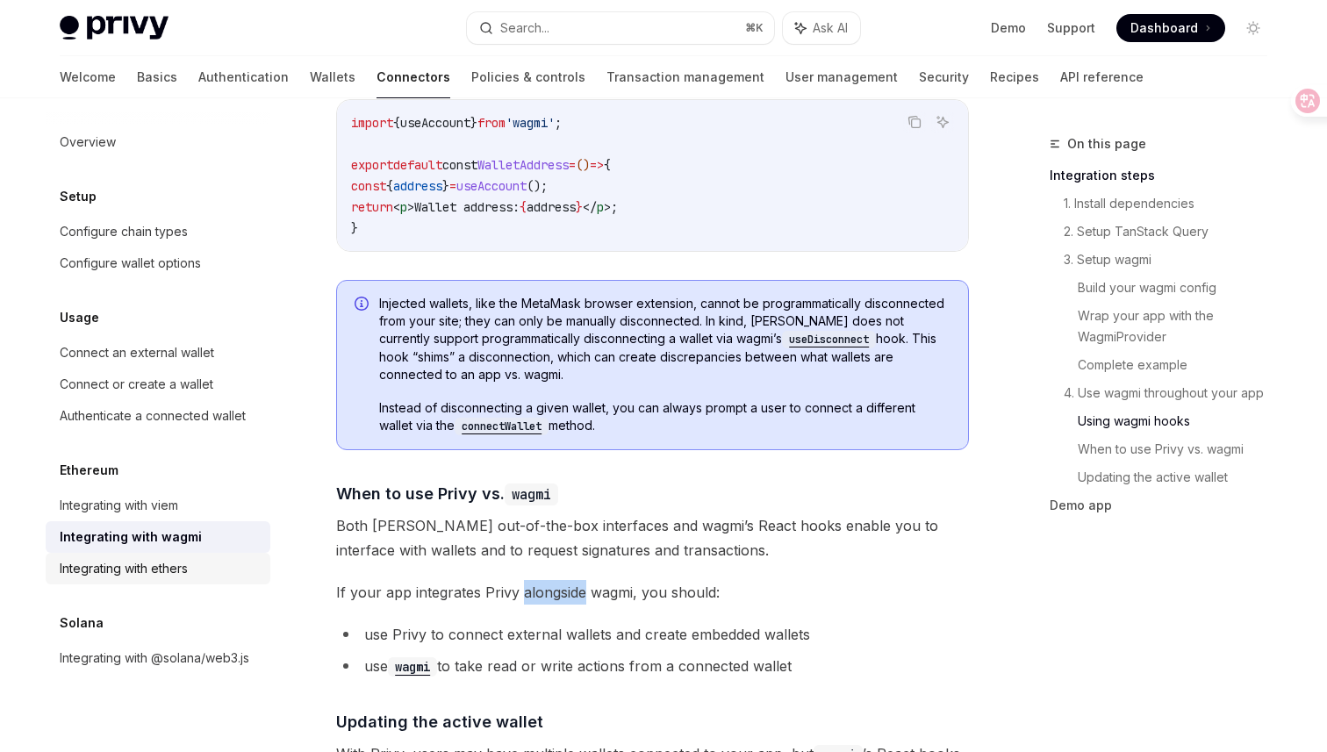
click at [162, 573] on div "Integrating with ethers" at bounding box center [124, 568] width 128 height 21
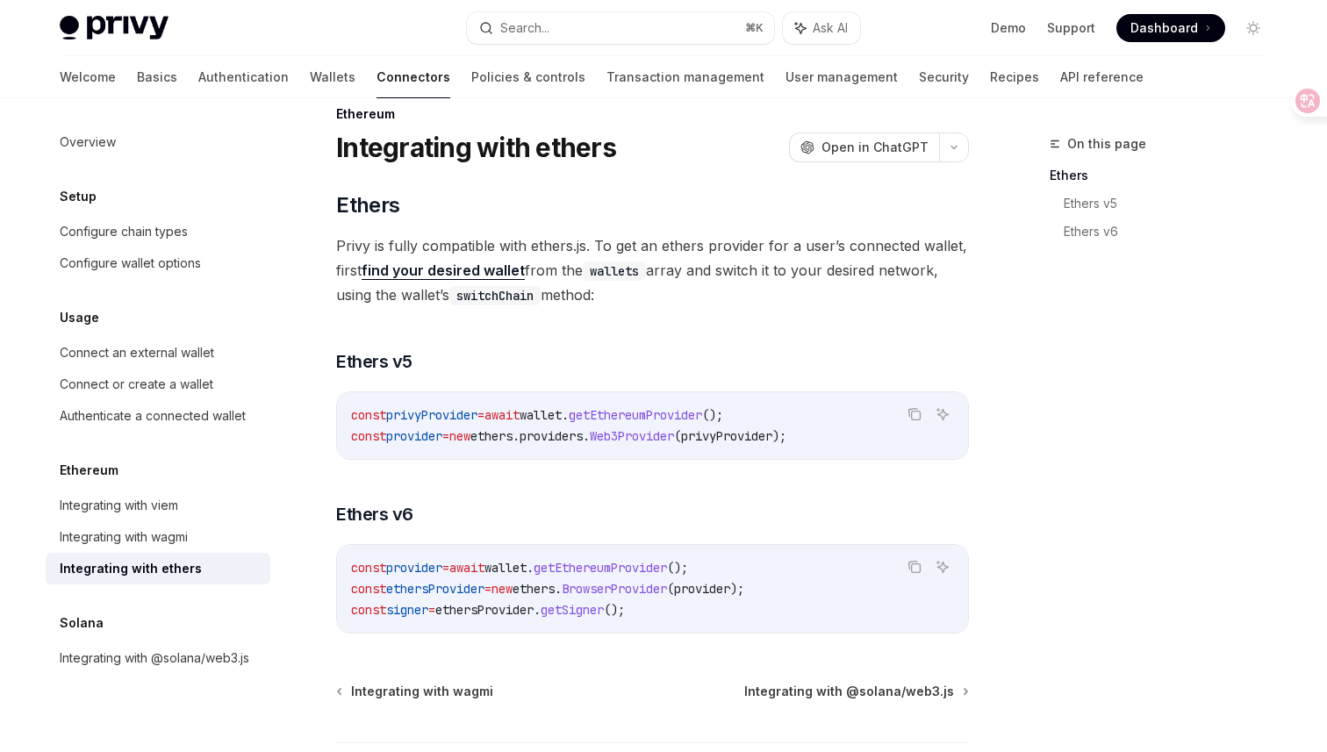
scroll to position [37, 0]
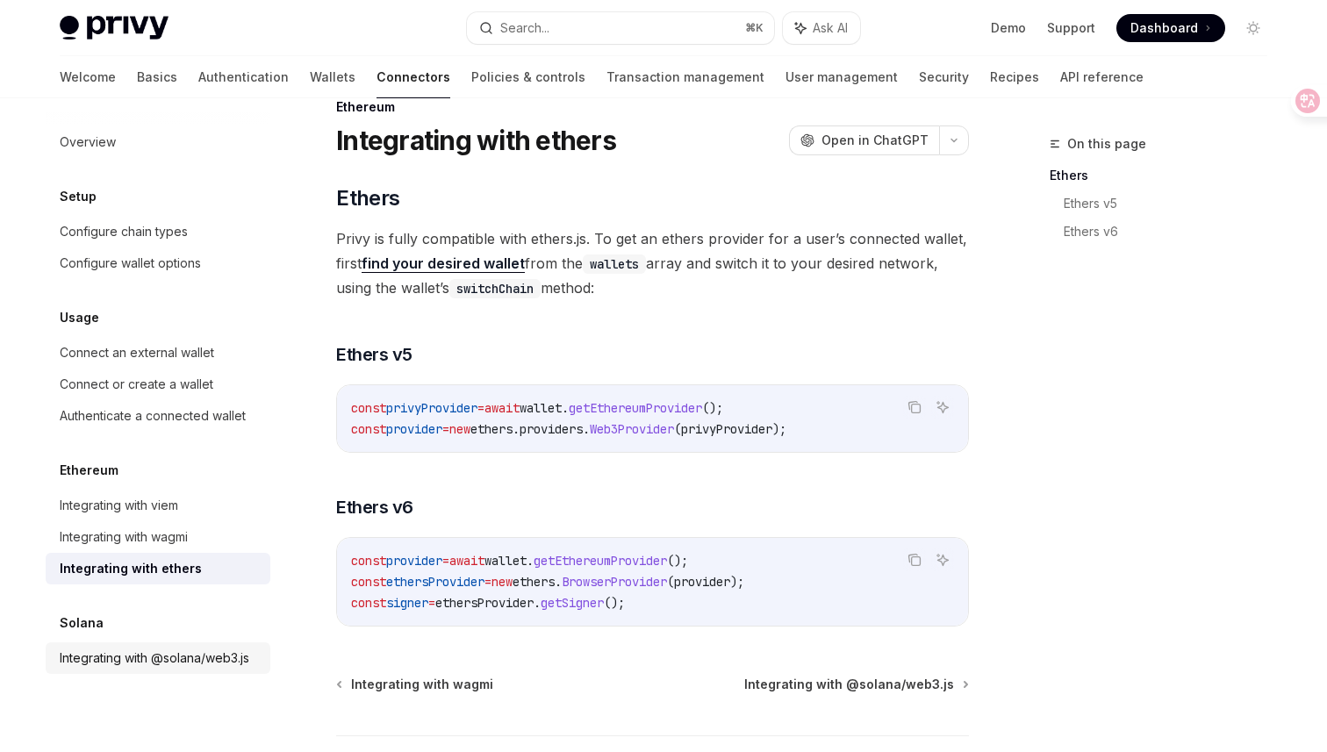
click at [218, 659] on div "Integrating with @solana/web3.js" at bounding box center [155, 658] width 190 height 21
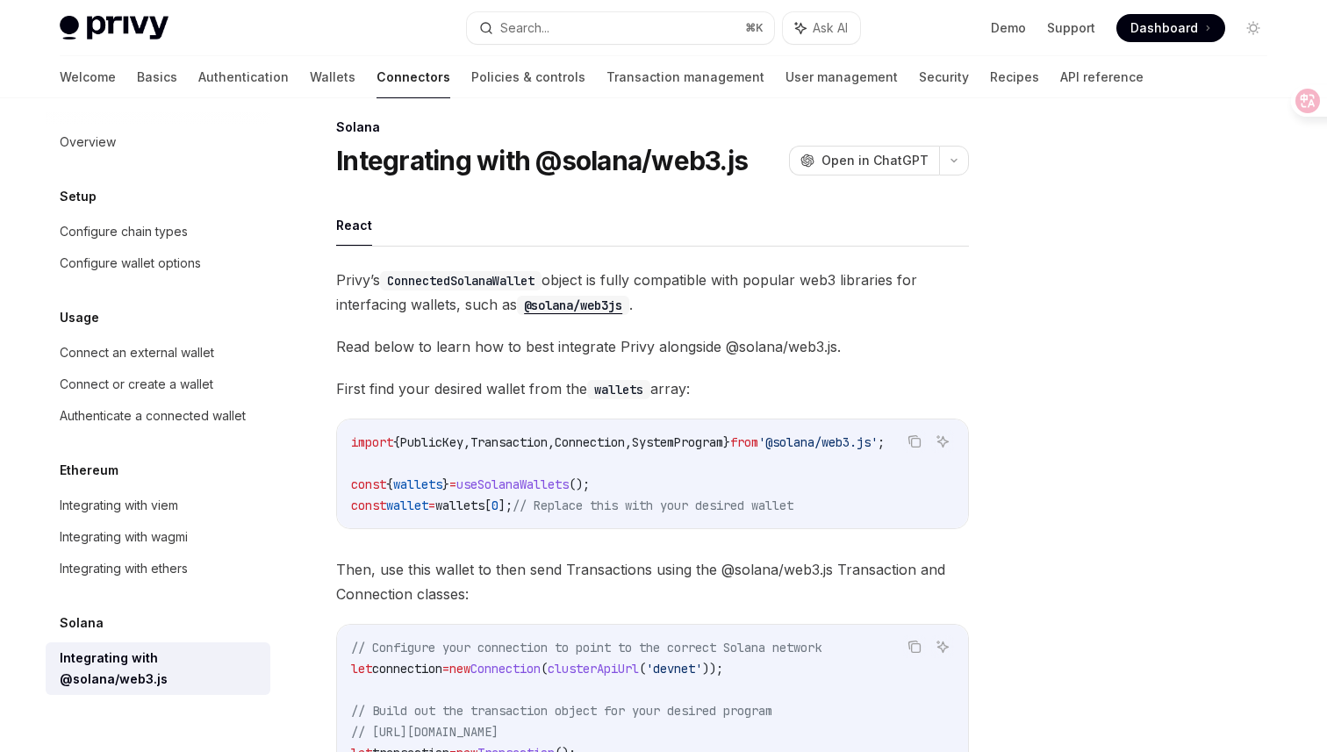
scroll to position [22, 0]
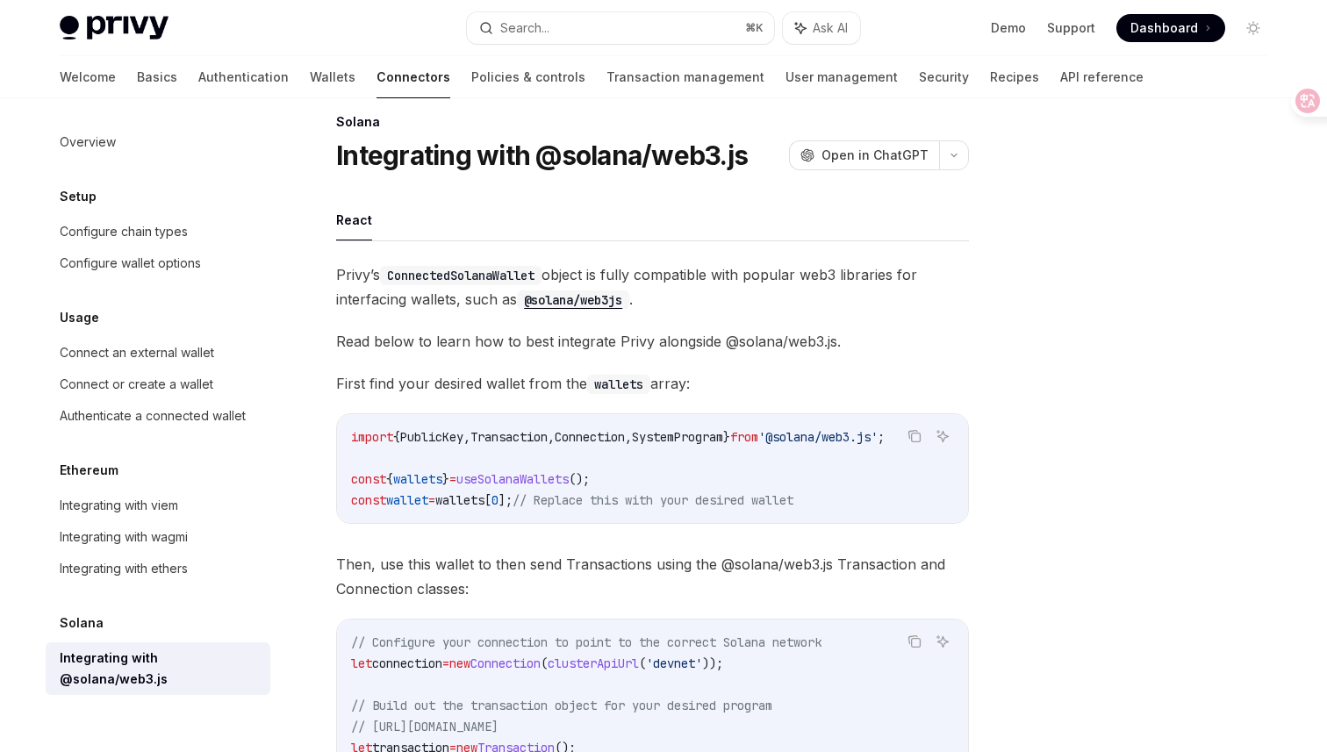
click at [457, 273] on code "ConnectedSolanaWallet" at bounding box center [461, 275] width 162 height 19
click at [456, 297] on span "Privy’s ConnectedSolanaWallet object is fully compatible with popular web3 libr…" at bounding box center [652, 286] width 633 height 49
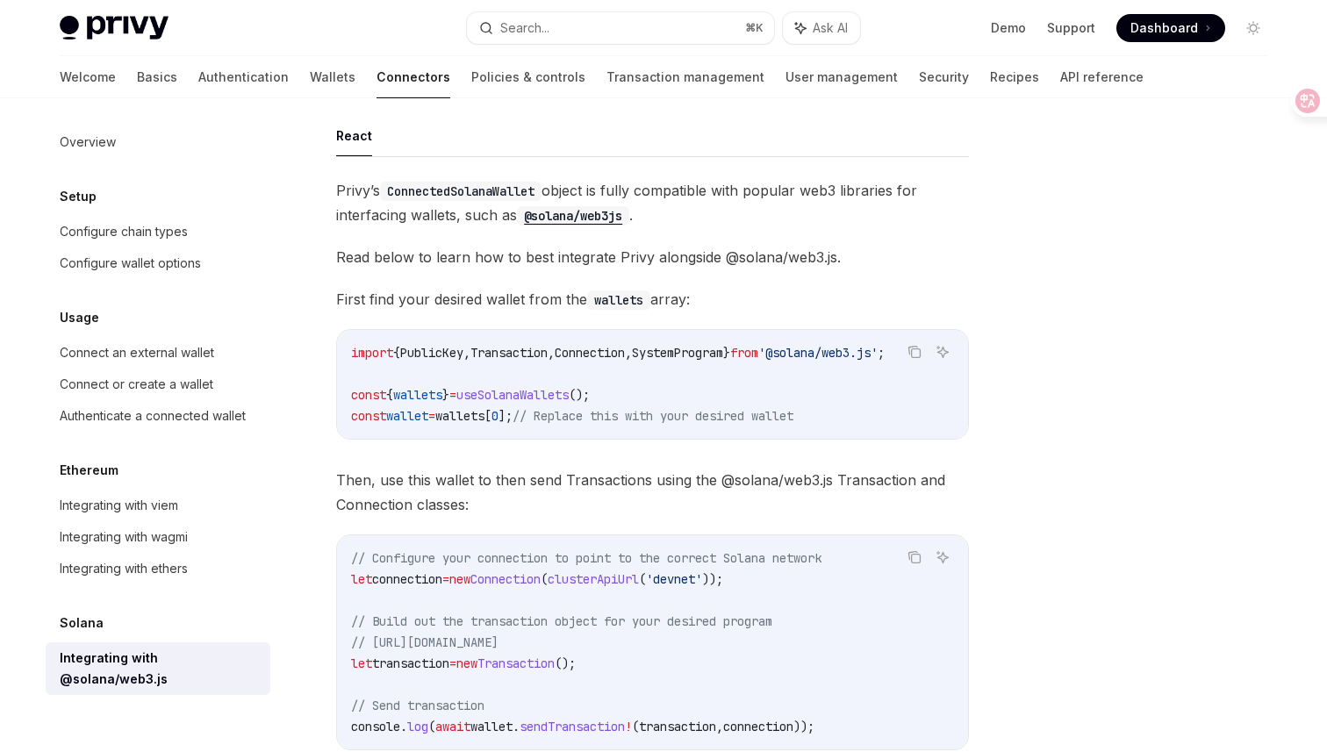
scroll to position [95, 0]
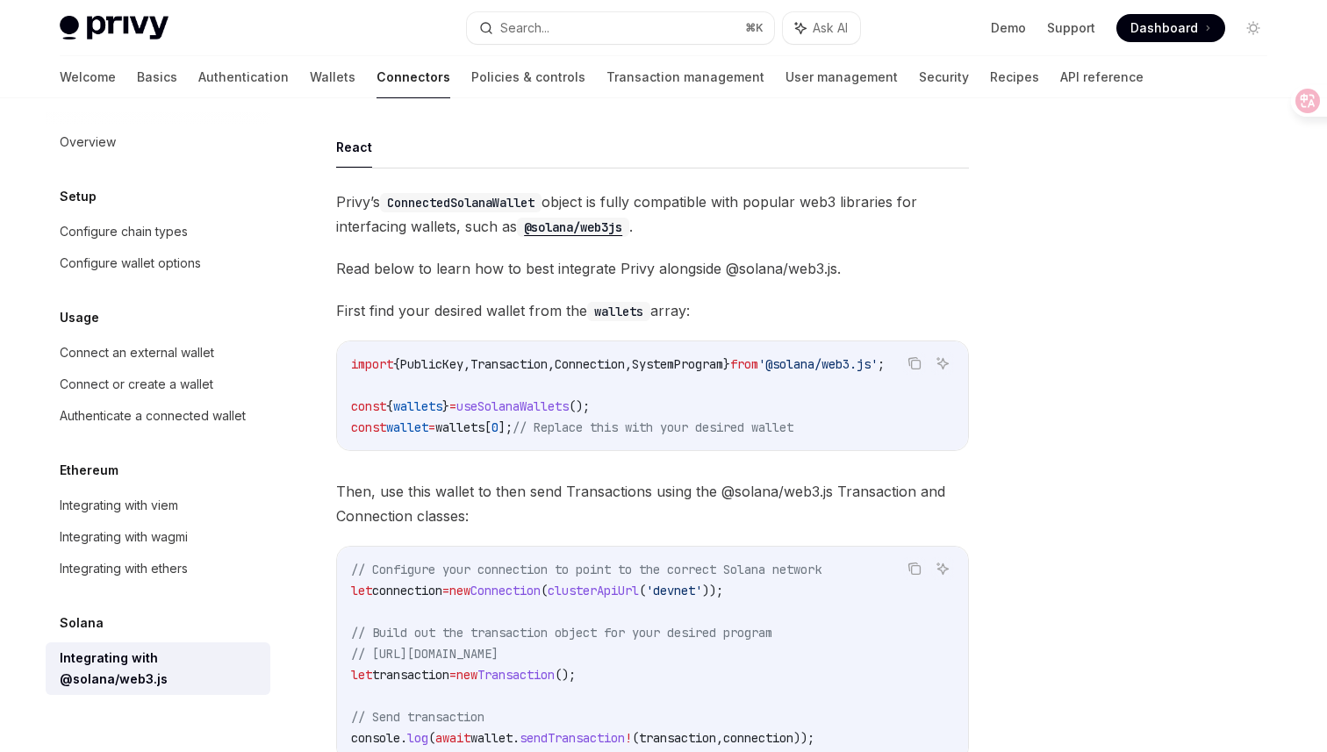
click at [347, 199] on span "Privy’s ConnectedSolanaWallet object is fully compatible with popular web3 libr…" at bounding box center [652, 214] width 633 height 49
click at [426, 197] on code "ConnectedSolanaWallet" at bounding box center [461, 202] width 162 height 19
click at [371, 200] on span "Privy’s ConnectedSolanaWallet object is fully compatible with popular web3 libr…" at bounding box center [652, 214] width 633 height 49
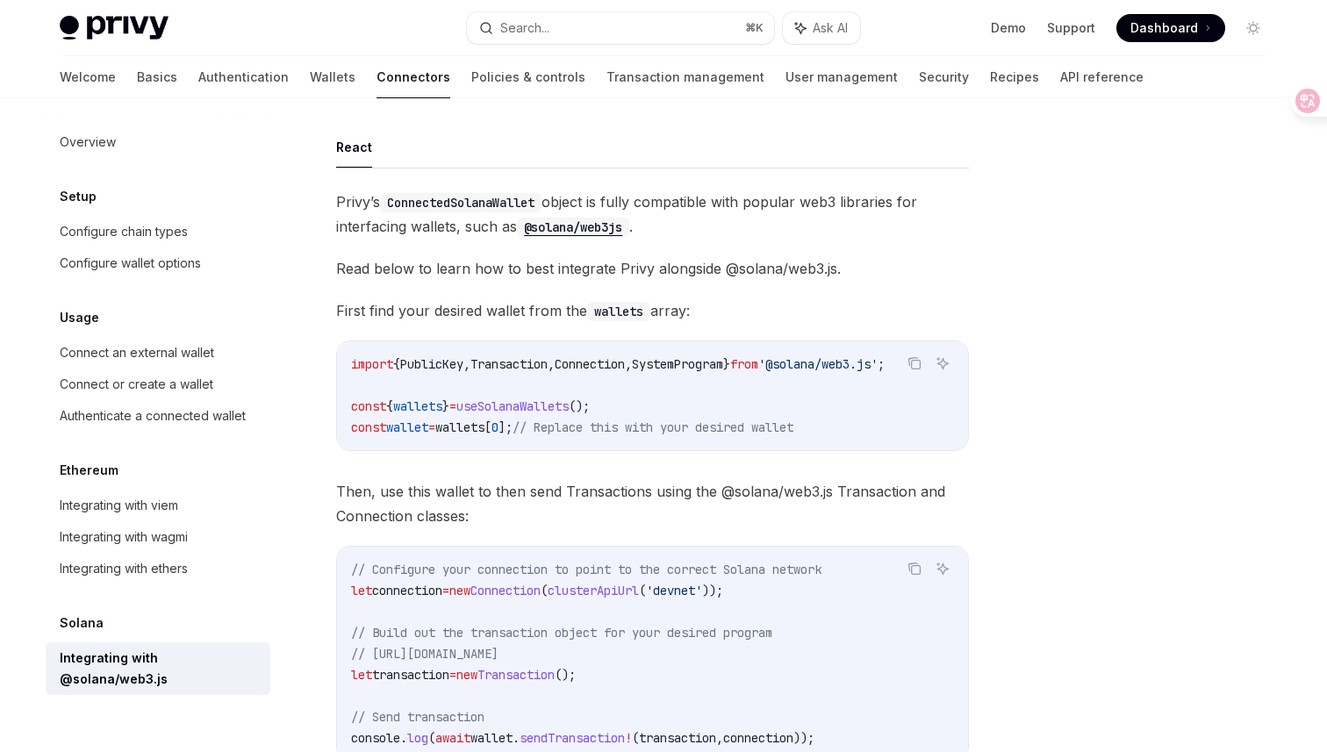
click at [371, 200] on span "Privy’s ConnectedSolanaWallet object is fully compatible with popular web3 libr…" at bounding box center [652, 214] width 633 height 49
click at [409, 198] on code "ConnectedSolanaWallet" at bounding box center [461, 202] width 162 height 19
click at [421, 202] on code "ConnectedSolanaWallet" at bounding box center [461, 202] width 162 height 19
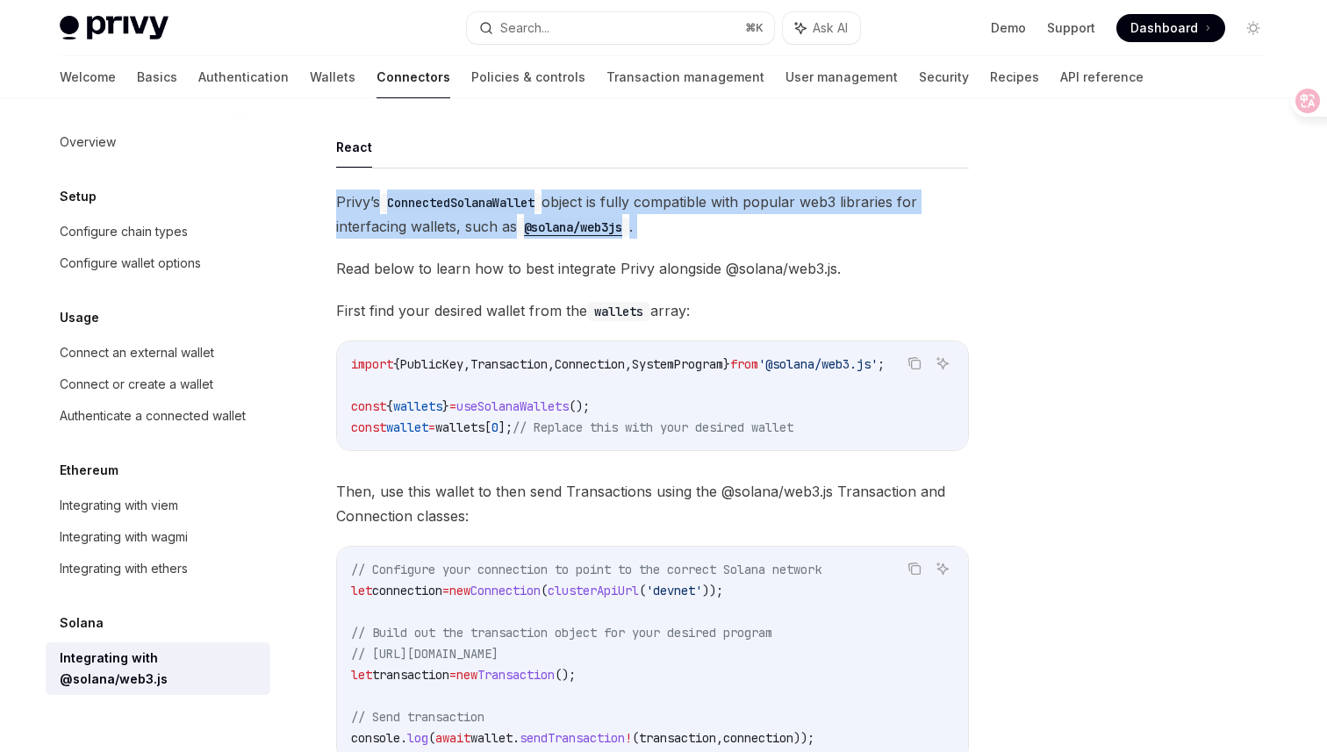
click at [421, 202] on code "ConnectedSolanaWallet" at bounding box center [461, 202] width 162 height 19
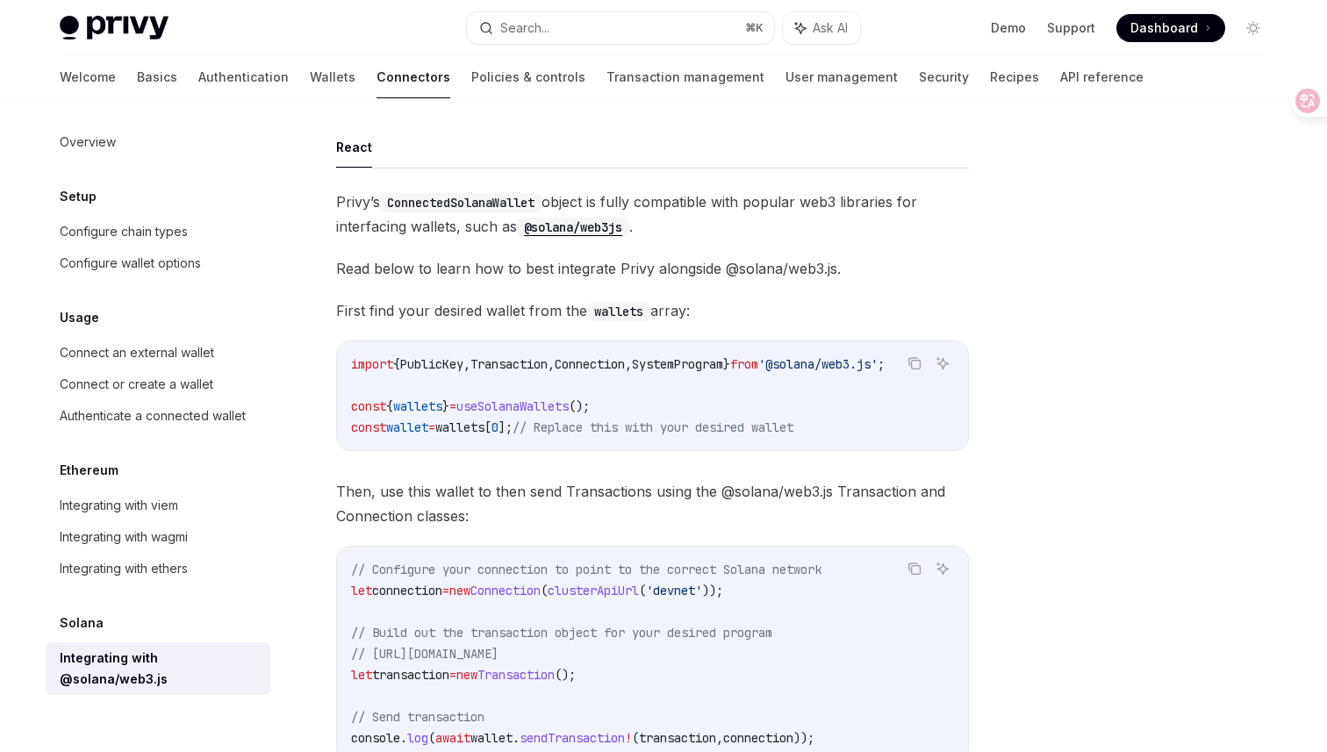
click at [421, 202] on code "ConnectedSolanaWallet" at bounding box center [461, 202] width 162 height 19
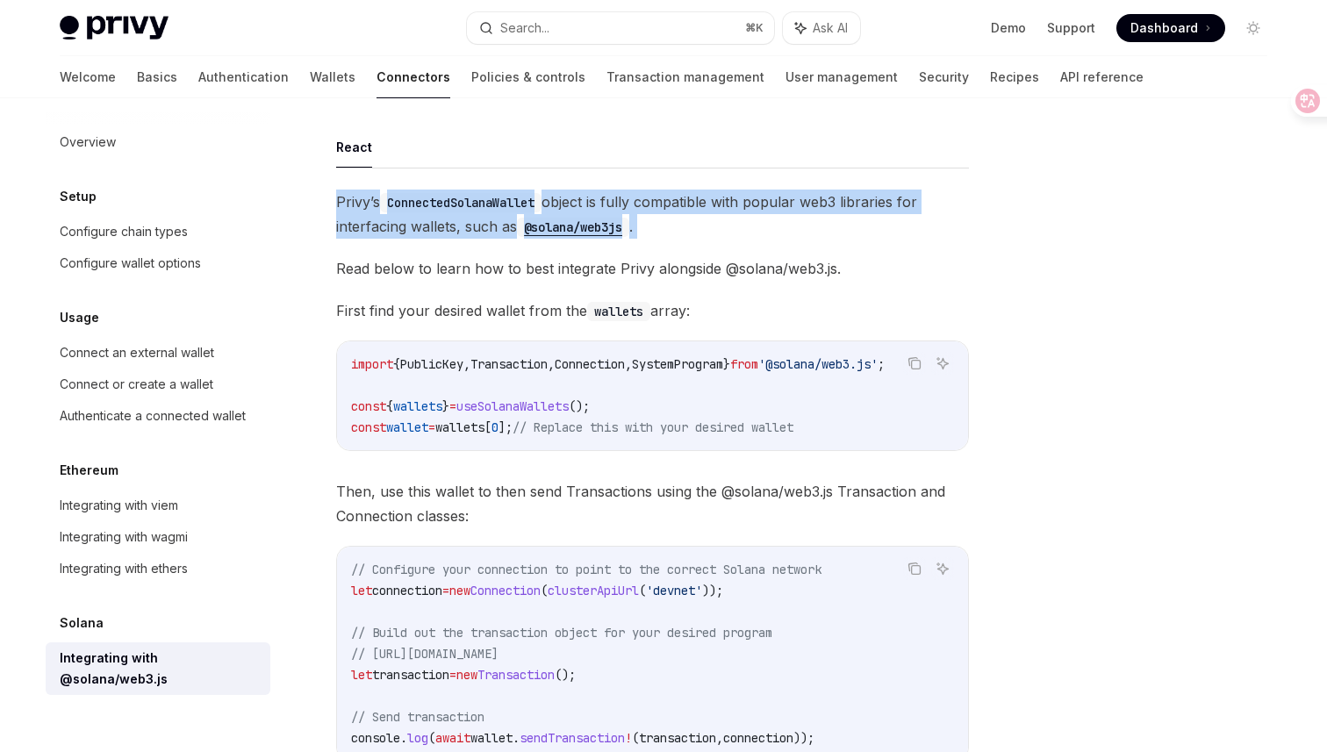
click at [421, 202] on code "ConnectedSolanaWallet" at bounding box center [461, 202] width 162 height 19
click at [483, 195] on code "ConnectedSolanaWallet" at bounding box center [461, 202] width 162 height 19
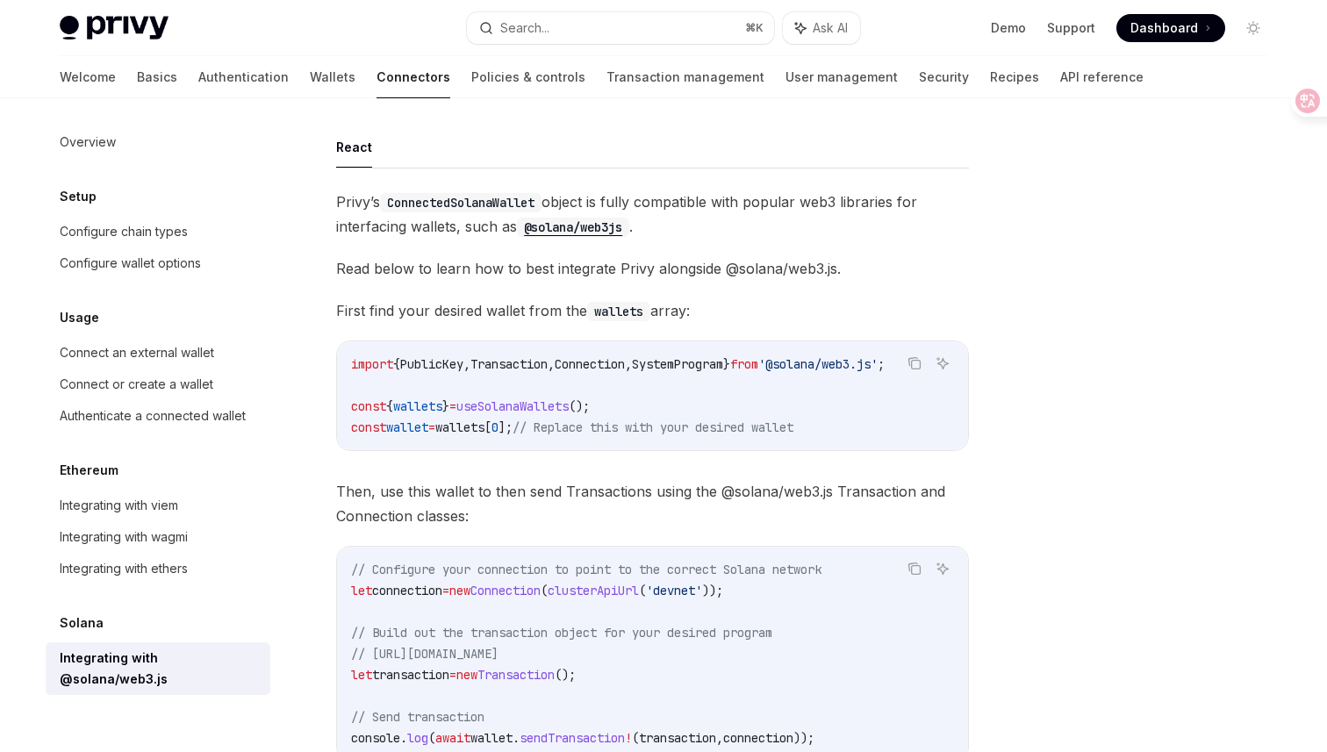
click at [483, 195] on code "ConnectedSolanaWallet" at bounding box center [461, 202] width 162 height 19
click at [671, 199] on span "Privy’s ConnectedSolanaWallet object is fully compatible with popular web3 libr…" at bounding box center [652, 214] width 633 height 49
click at [414, 268] on span "Read below to learn how to best integrate Privy alongside @solana/web3.js." at bounding box center [652, 268] width 633 height 25
click at [418, 268] on span "Read below to learn how to best integrate Privy alongside @solana/web3.js." at bounding box center [652, 268] width 633 height 25
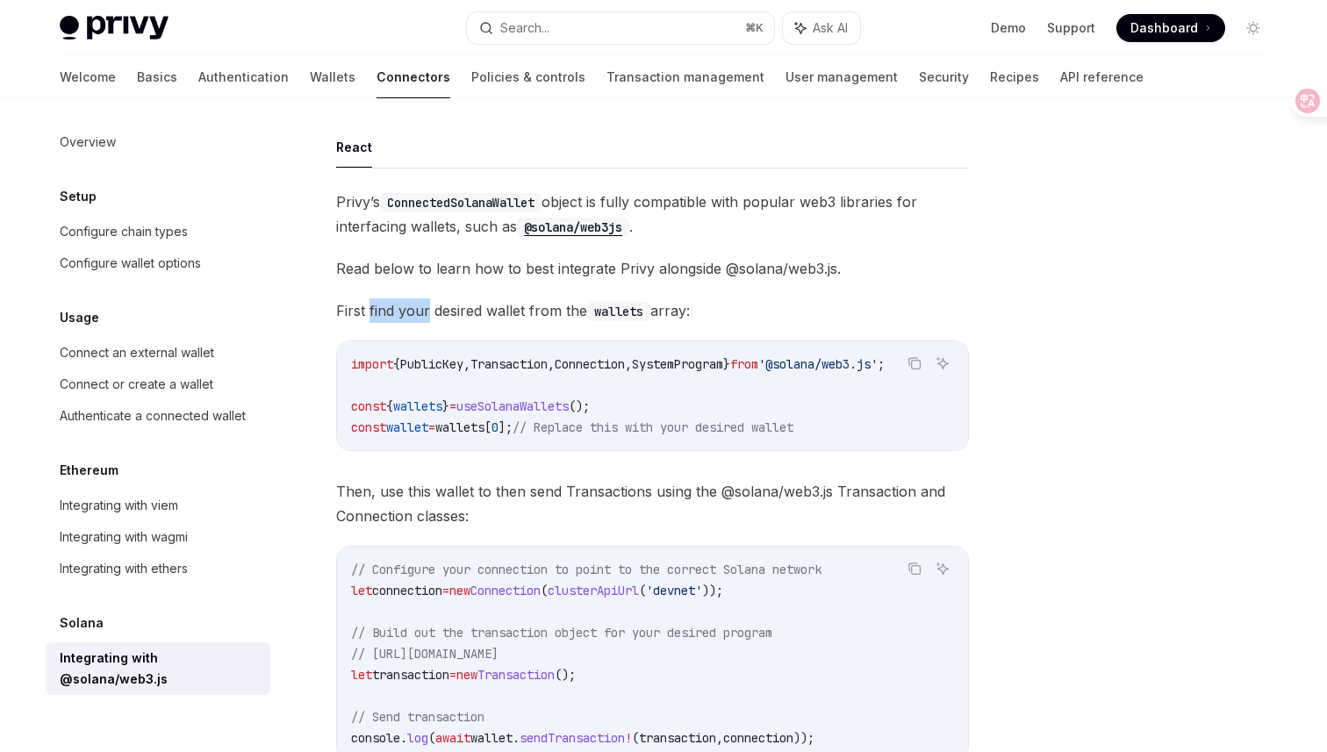
drag, startPoint x: 368, startPoint y: 311, endPoint x: 427, endPoint y: 308, distance: 58.9
click at [427, 308] on span "First find your desired wallet from the wallets array:" at bounding box center [652, 310] width 633 height 25
click at [446, 312] on span "First find your desired wallet from the wallets array:" at bounding box center [652, 310] width 633 height 25
drag, startPoint x: 370, startPoint y: 311, endPoint x: 396, endPoint y: 310, distance: 26.3
click at [396, 310] on span "First find your desired wallet from the wallets array:" at bounding box center [652, 310] width 633 height 25
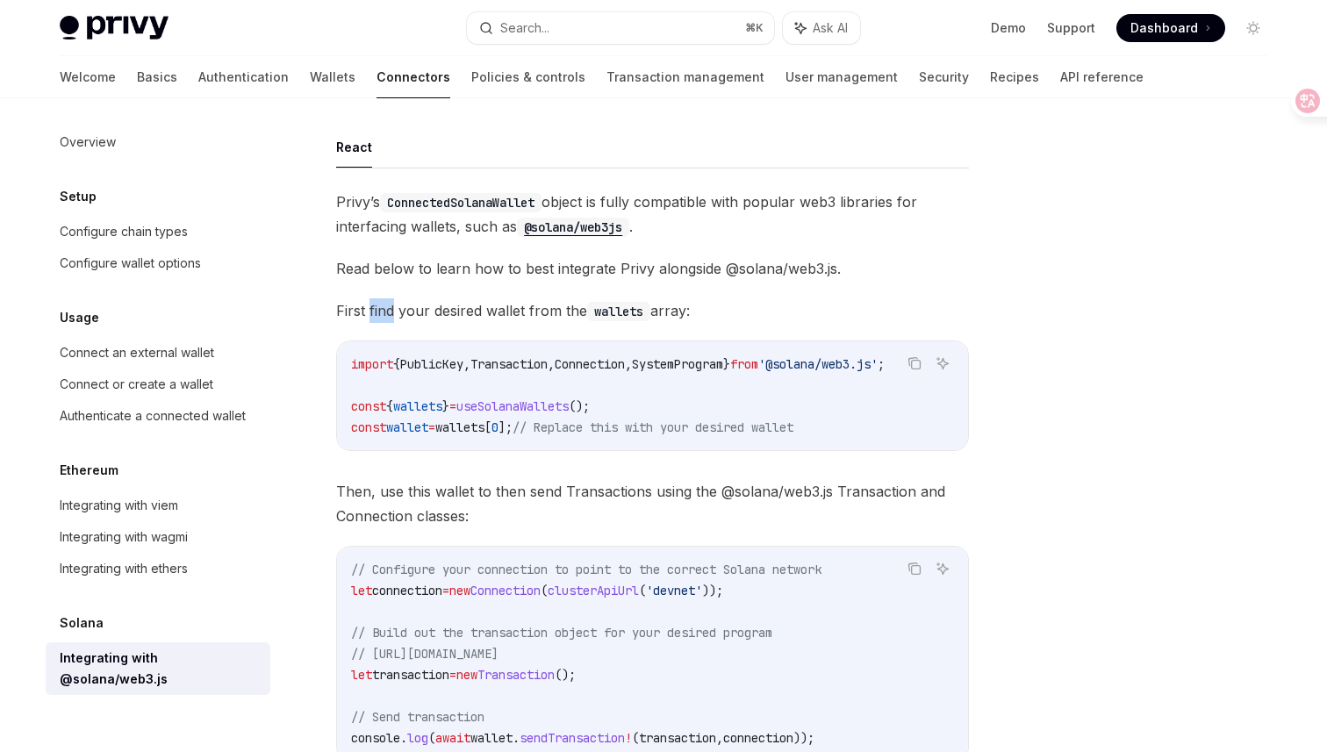
click at [403, 312] on span "First find your desired wallet from the wallets array:" at bounding box center [652, 310] width 633 height 25
click at [384, 312] on span "First find your desired wallet from the wallets array:" at bounding box center [652, 310] width 633 height 25
click at [346, 311] on span "First find your desired wallet from the wallets array:" at bounding box center [652, 310] width 633 height 25
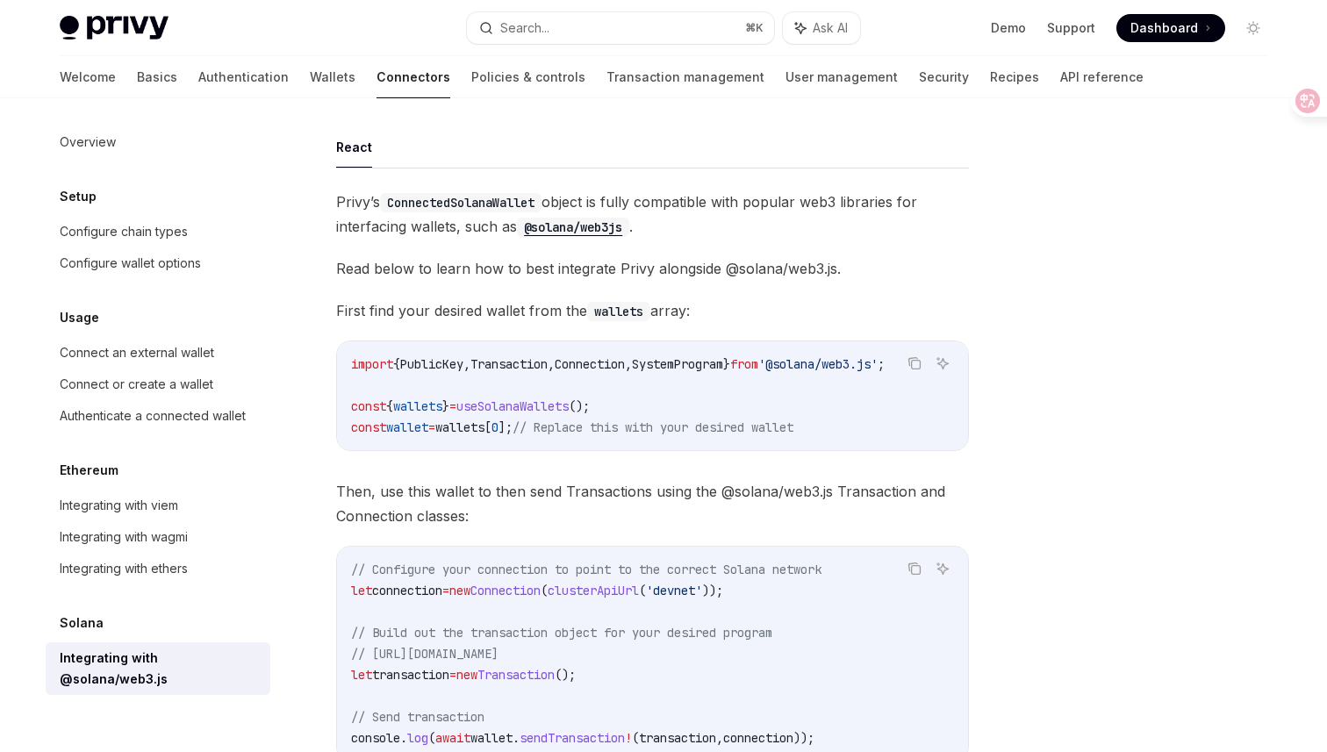
click at [346, 311] on span "First find your desired wallet from the wallets array:" at bounding box center [652, 310] width 633 height 25
click at [373, 307] on span "First find your desired wallet from the wallets array:" at bounding box center [652, 310] width 633 height 25
click at [412, 309] on span "First find your desired wallet from the wallets array:" at bounding box center [652, 310] width 633 height 25
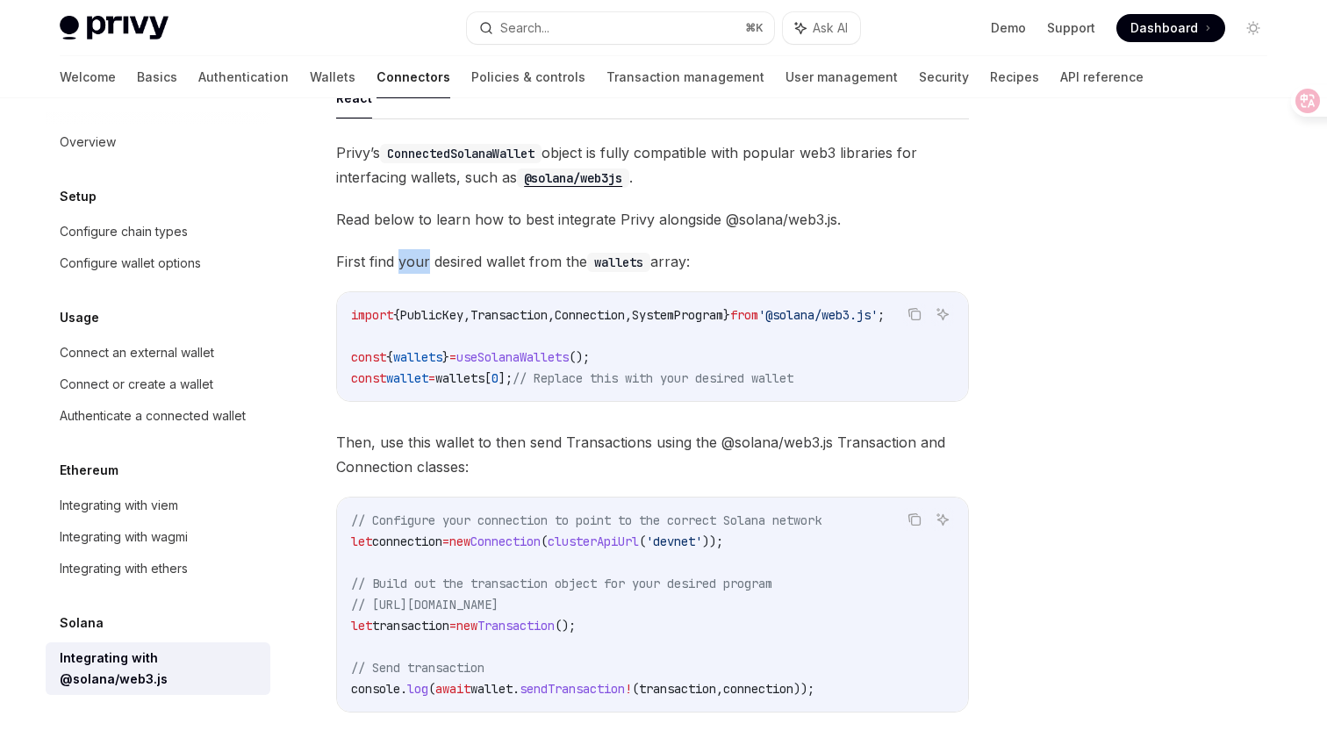
click at [470, 254] on span "First find your desired wallet from the wallets array:" at bounding box center [652, 261] width 633 height 25
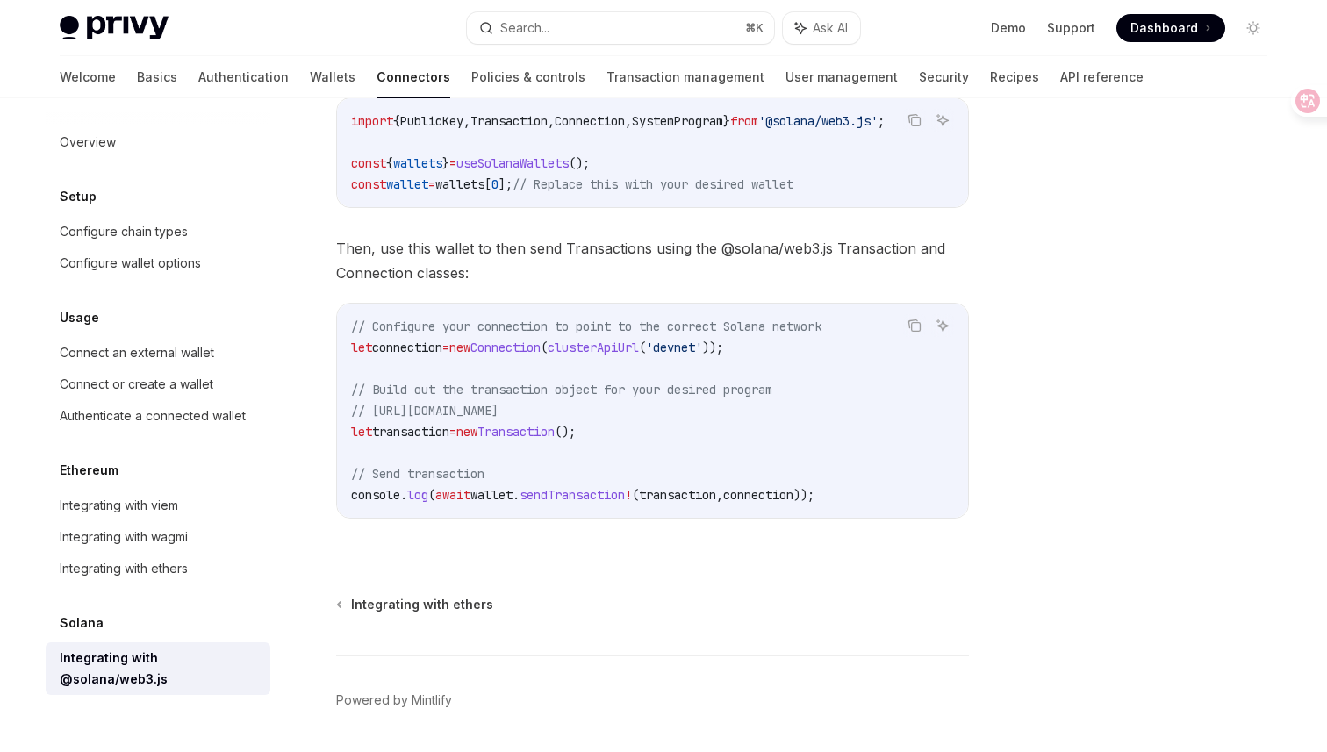
scroll to position [400, 0]
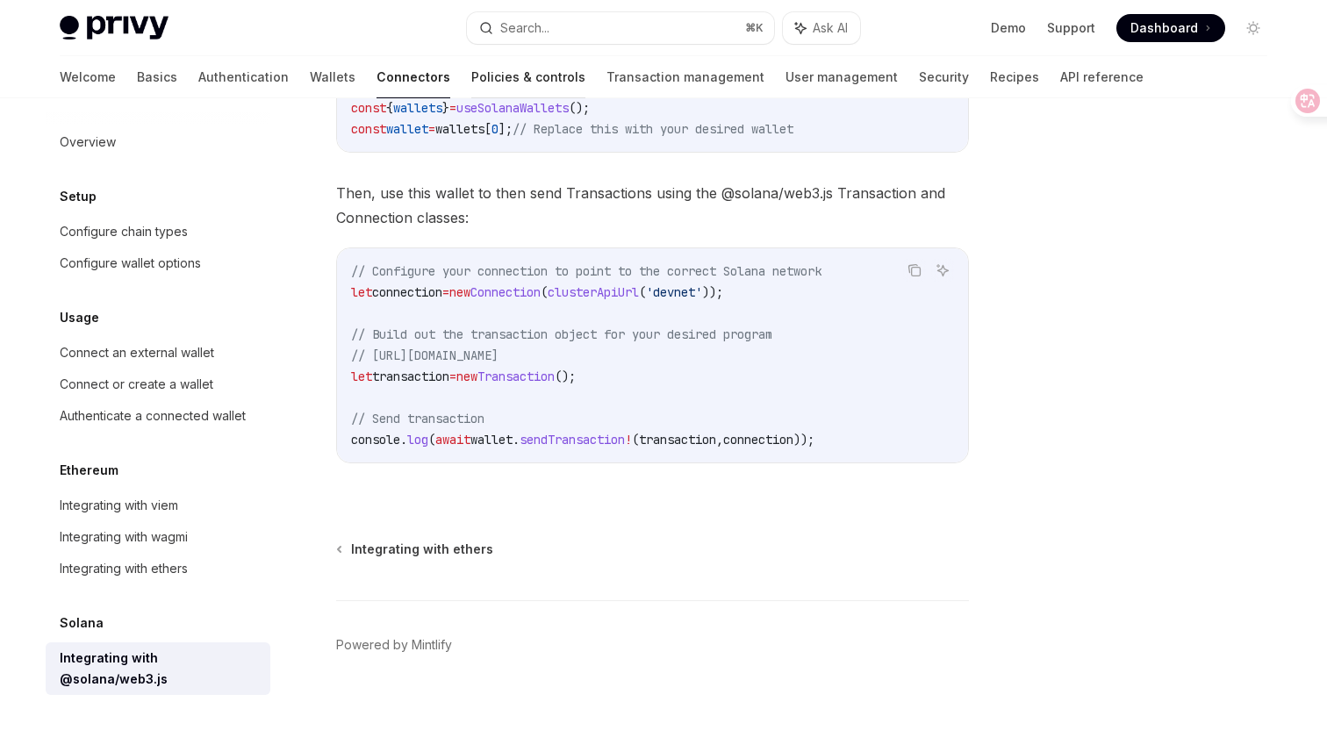
click at [471, 83] on link "Policies & controls" at bounding box center [528, 77] width 114 height 42
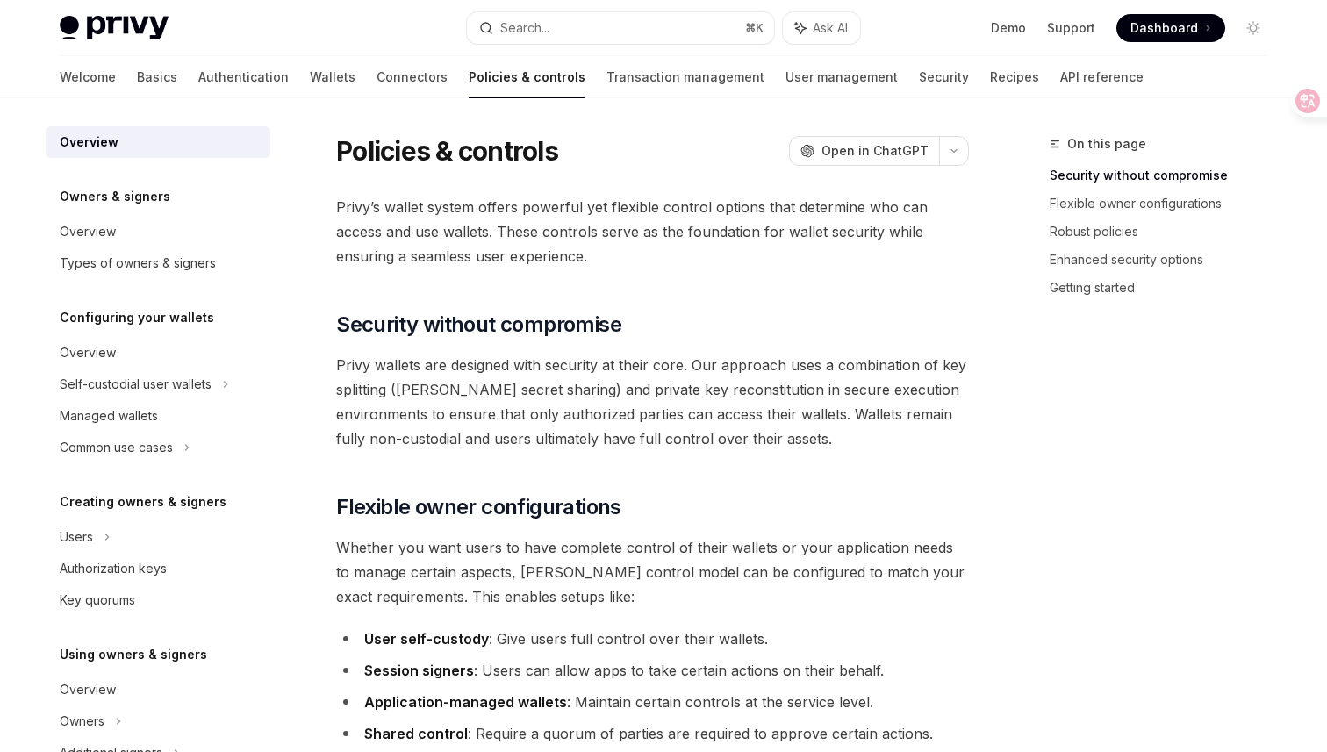
click at [468, 154] on h1 "Policies & controls" at bounding box center [447, 151] width 222 height 32
click at [513, 157] on h1 "Policies & controls" at bounding box center [447, 151] width 222 height 32
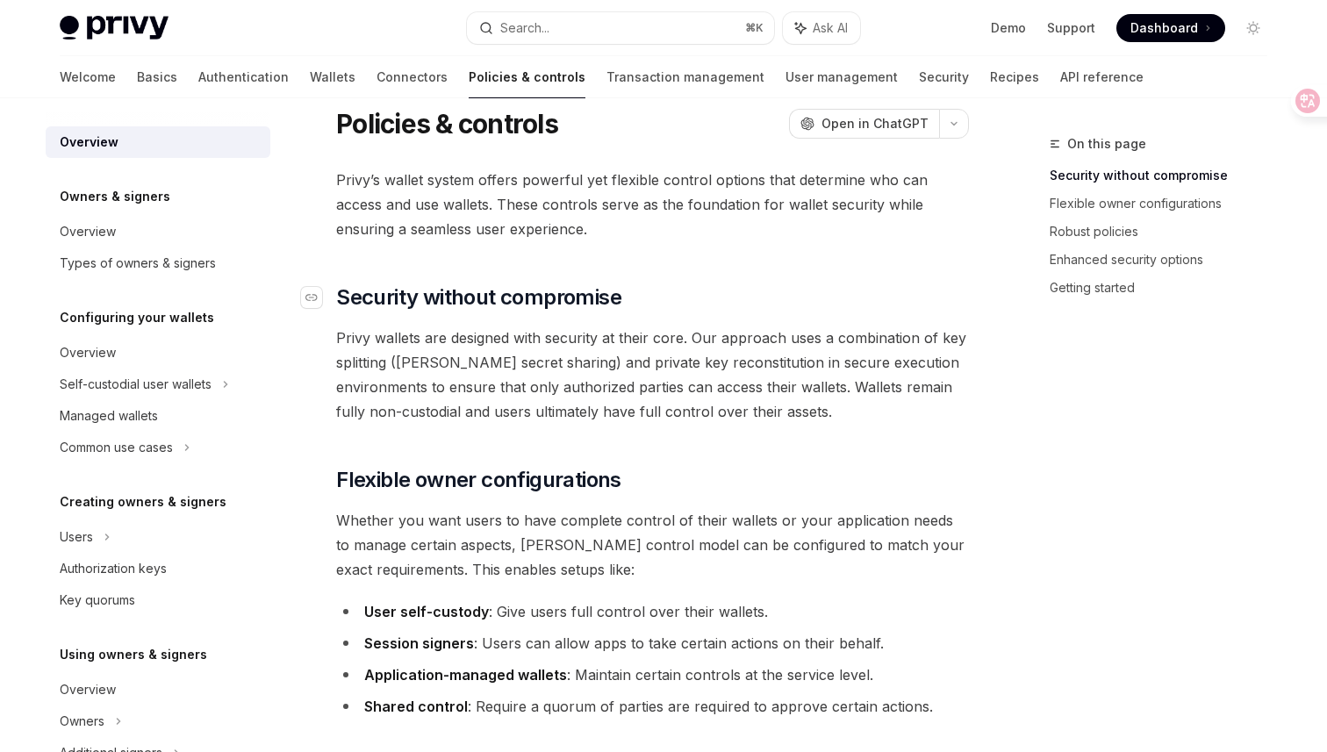
click at [504, 298] on span "Security without compromise" at bounding box center [478, 298] width 285 height 28
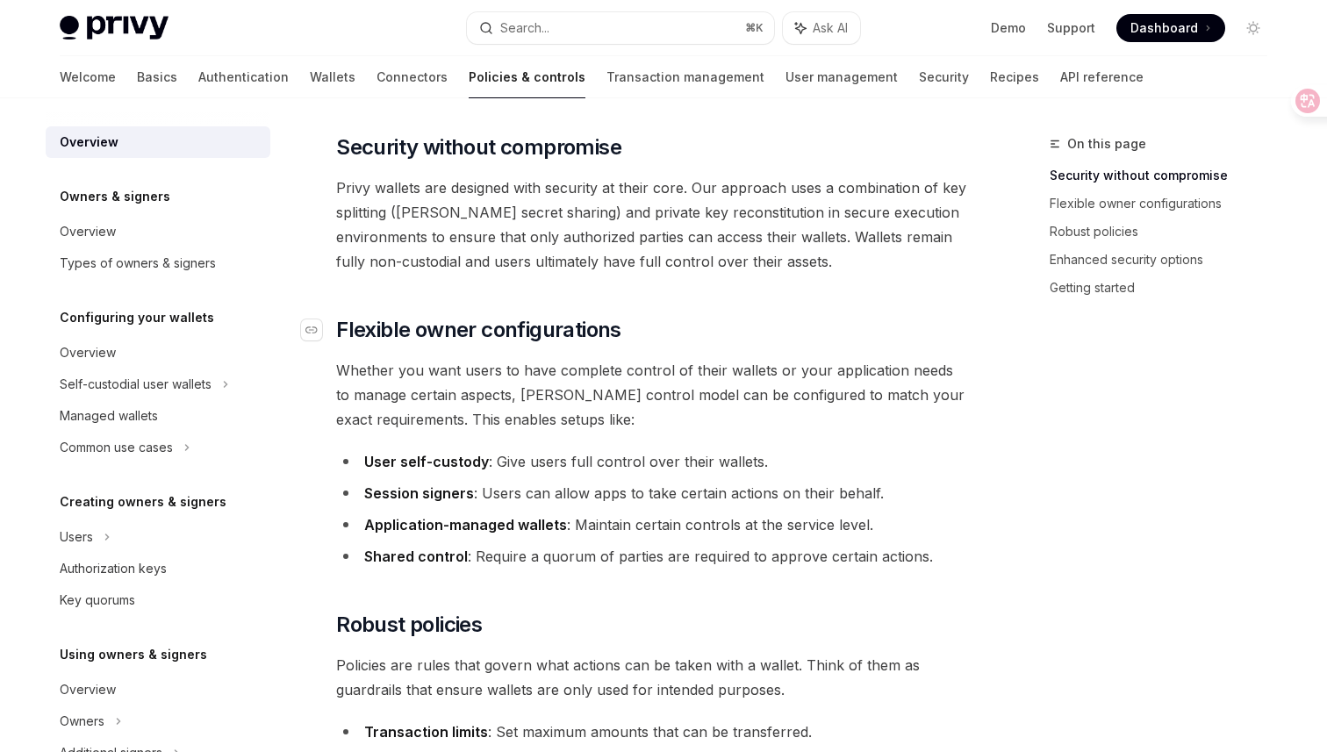
click at [492, 331] on span "Flexible owner configurations" at bounding box center [478, 330] width 285 height 28
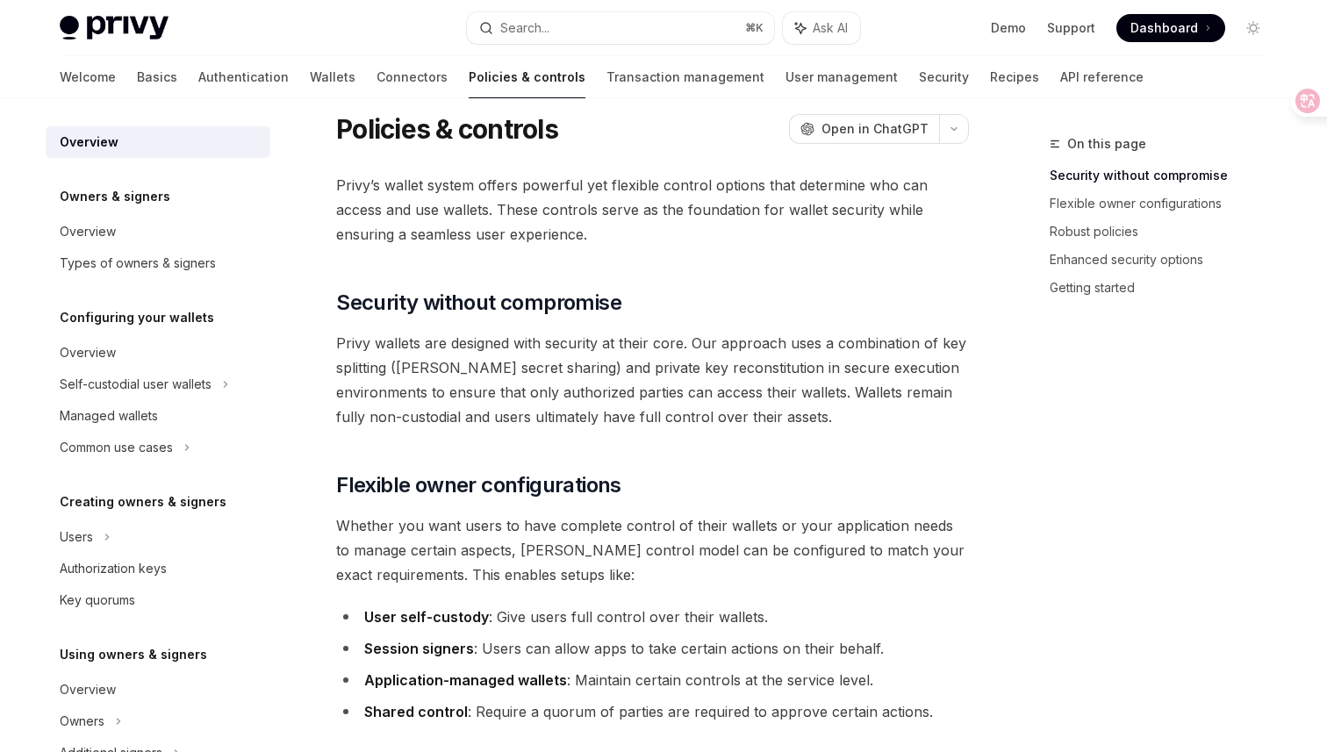
click at [444, 129] on h1 "Policies & controls" at bounding box center [447, 129] width 222 height 32
click at [460, 129] on h1 "Policies & controls" at bounding box center [447, 129] width 222 height 32
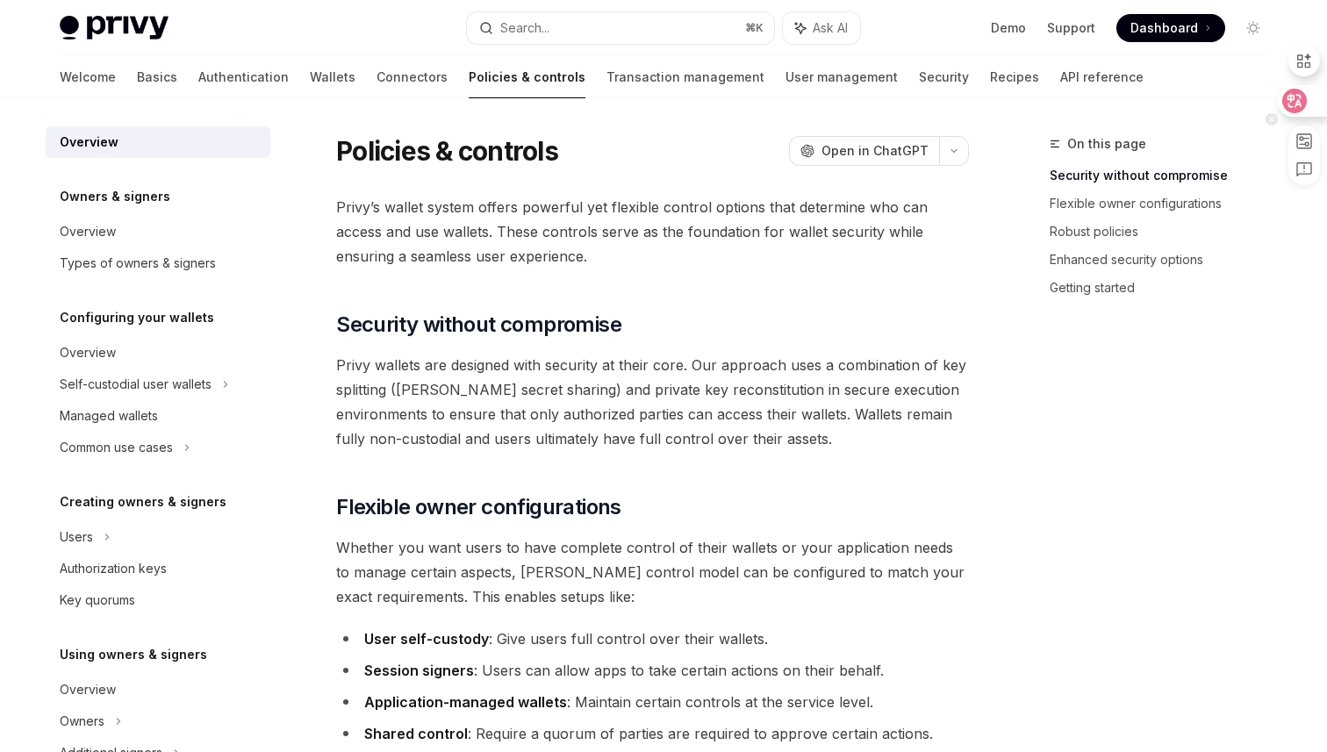
click at [1298, 95] on icon at bounding box center [1295, 101] width 15 height 14
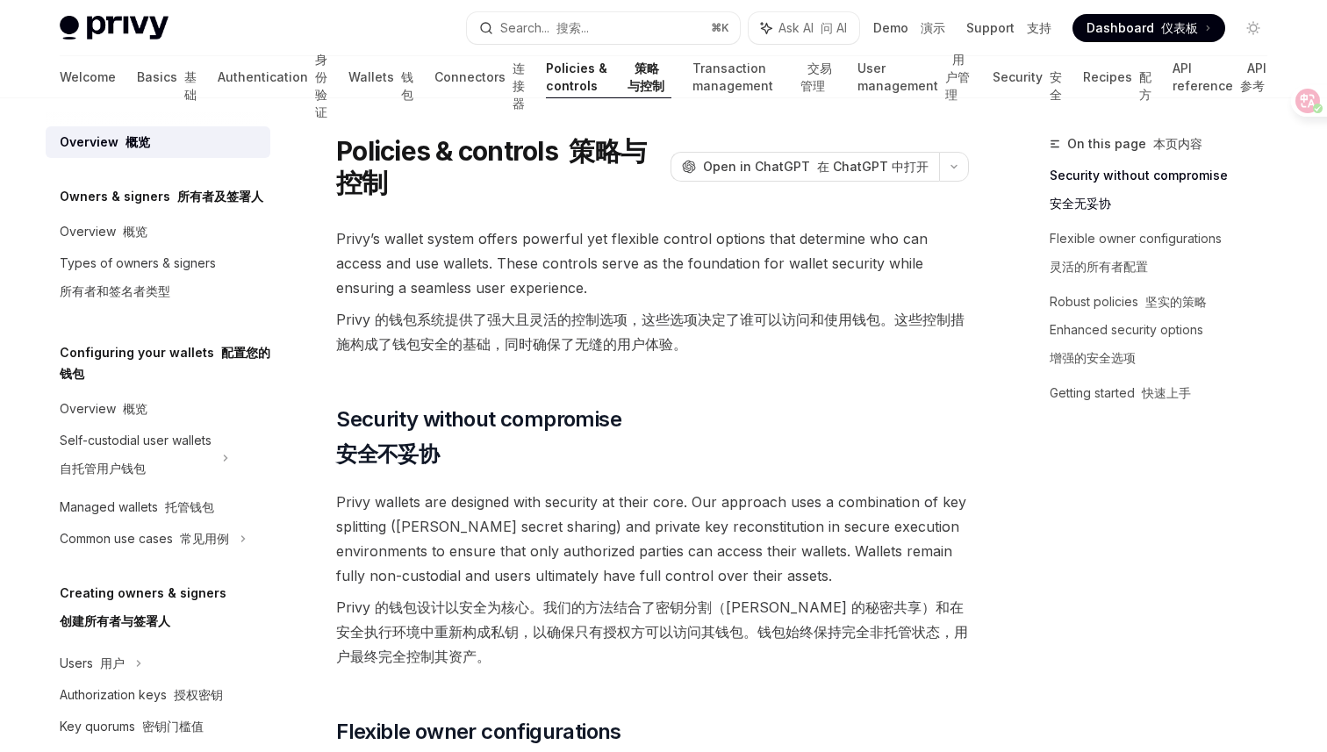
click at [512, 321] on font "Privy 的钱包系统提供了强大且灵活的控制选项，这些选项决定了谁可以访问和使用钱包。这些控制措施构成了钱包安全的基础，同时确保了无缝的用户体验。" at bounding box center [650, 332] width 628 height 42
click at [596, 326] on font "Privy 的钱包系统提供了强大且灵活的控制选项，这些选项决定了谁可以访问和使用钱包。这些控制措施构成了钱包安全的基础，同时确保了无缝的用户体验。" at bounding box center [650, 332] width 628 height 42
click at [378, 323] on font "Privy 的钱包系统提供了强大且灵活的控制选项，这些选项决定了谁可以访问和使用钱包。这些控制措施构成了钱包安全的基础，同时确保了无缝的用户体验。" at bounding box center [650, 332] width 628 height 42
click at [430, 326] on font "Privy 的钱包系统提供了强大且灵活的控制选项，这些选项决定了谁可以访问和使用钱包。这些控制措施构成了钱包安全的基础，同时确保了无缝的用户体验。" at bounding box center [650, 332] width 628 height 42
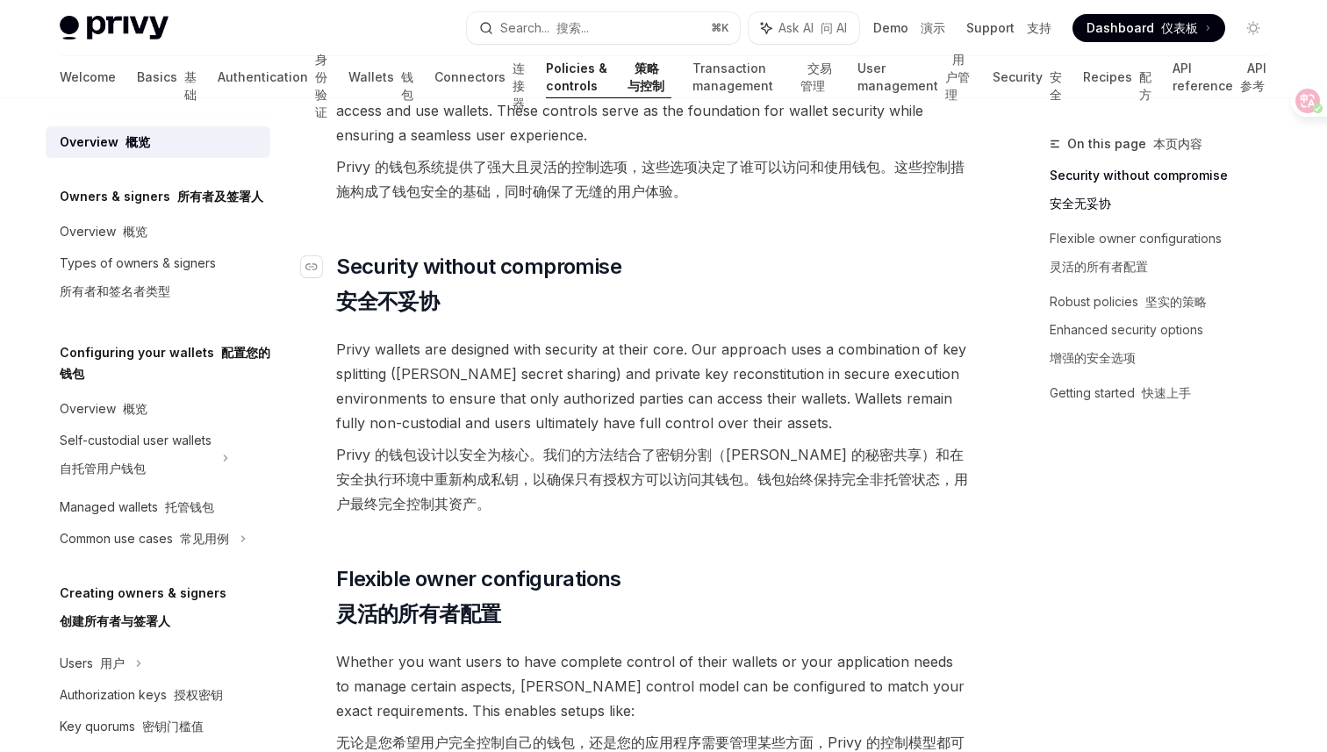
scroll to position [154, 0]
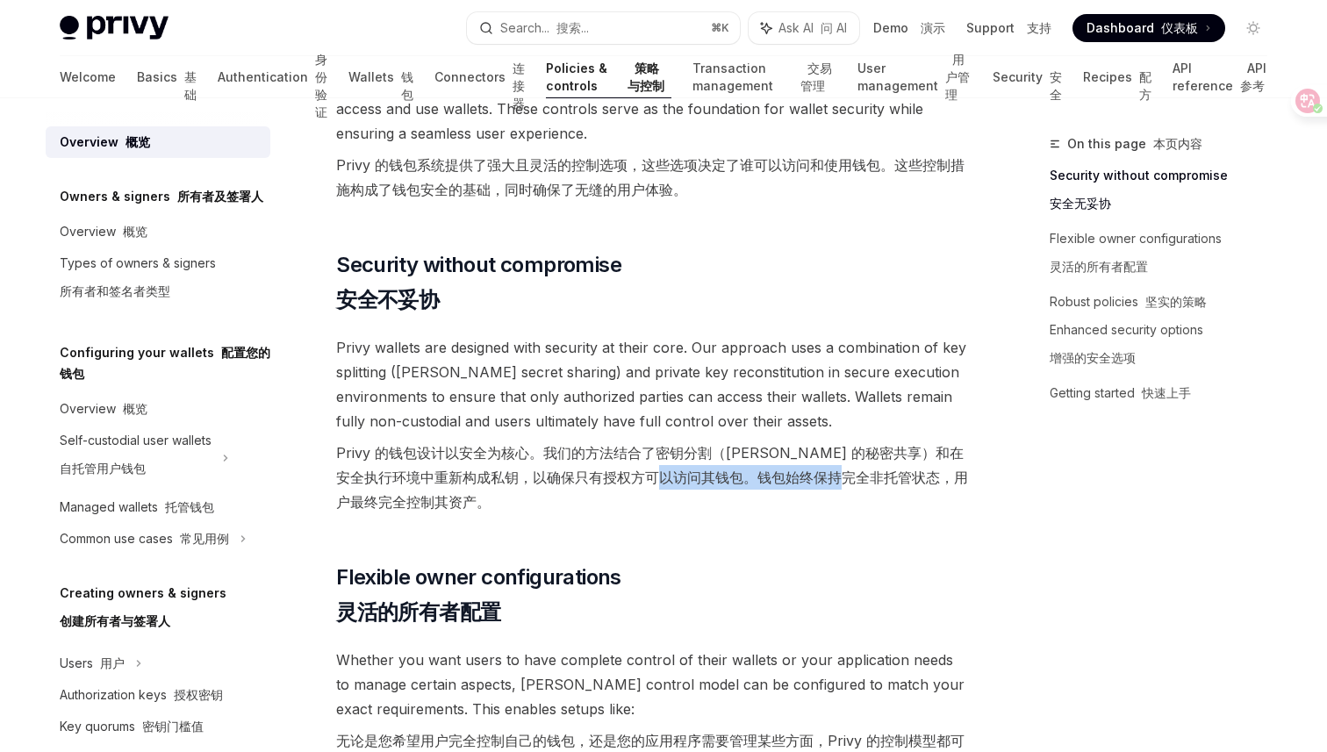
drag, startPoint x: 693, startPoint y: 481, endPoint x: 870, endPoint y: 468, distance: 177.8
click at [870, 468] on font "Privy 的钱包设计以安全为核心。我们的方法结合了密钥分割（[PERSON_NAME] 的秘密共享）和在安全执行环境中重新构成私钥，以确保只有授权方可以访问…" at bounding box center [652, 477] width 632 height 67
click at [894, 521] on span "Privy wallets are designed with security at their core. Our approach uses a com…" at bounding box center [652, 428] width 633 height 186
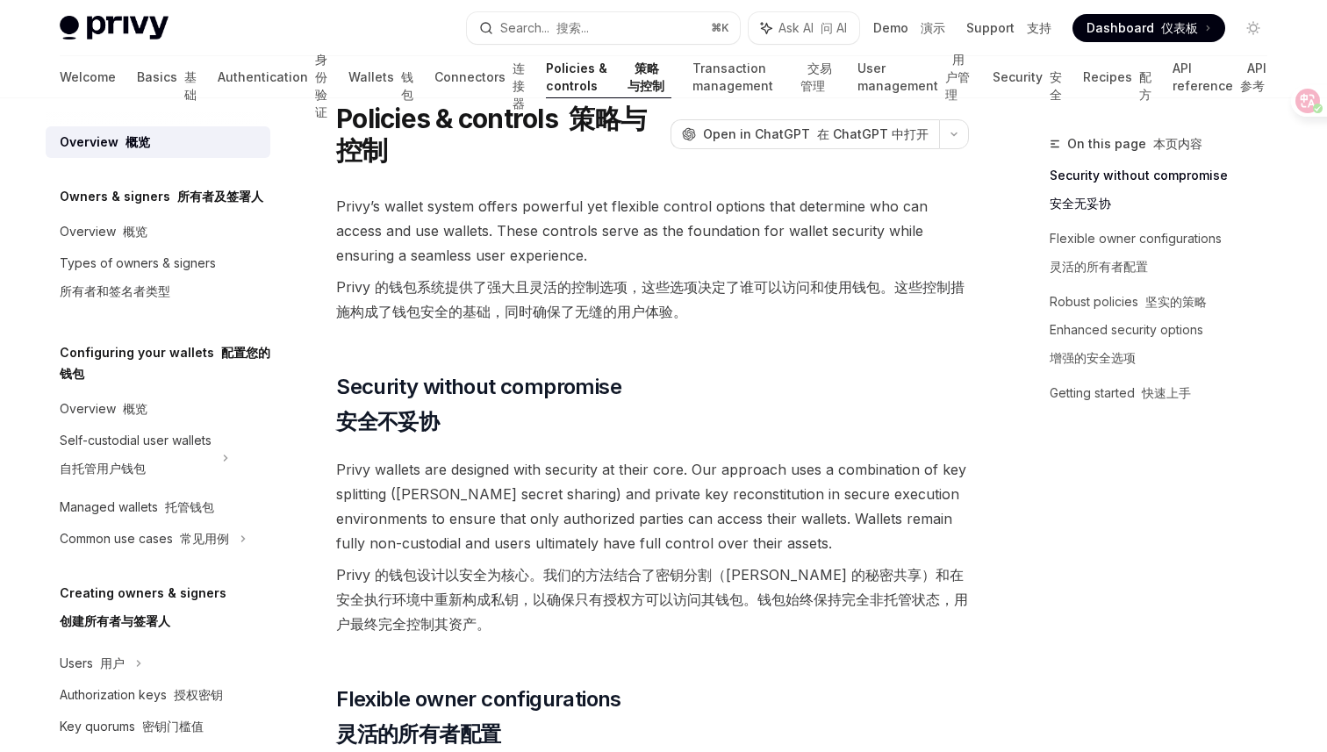
scroll to position [0, 0]
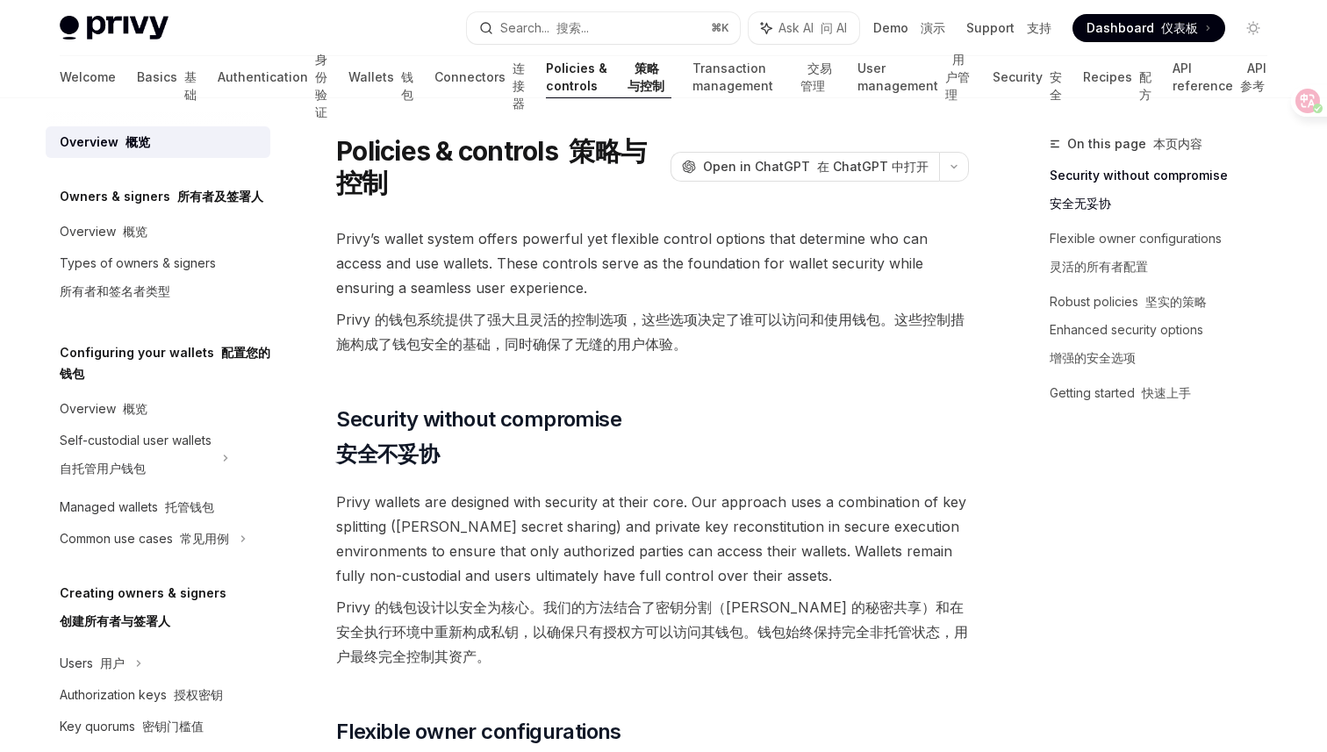
click at [608, 349] on font "Privy 的钱包系统提供了强大且灵活的控制选项，这些选项决定了谁可以访问和使用钱包。这些控制措施构成了钱包安全的基础，同时确保了无缝的用户体验。" at bounding box center [650, 332] width 628 height 42
click at [672, 345] on font "Privy 的钱包系统提供了强大且灵活的控制选项，这些选项决定了谁可以访问和使用钱包。这些控制措施构成了钱包安全的基础，同时确保了无缝的用户体验。" at bounding box center [650, 332] width 628 height 42
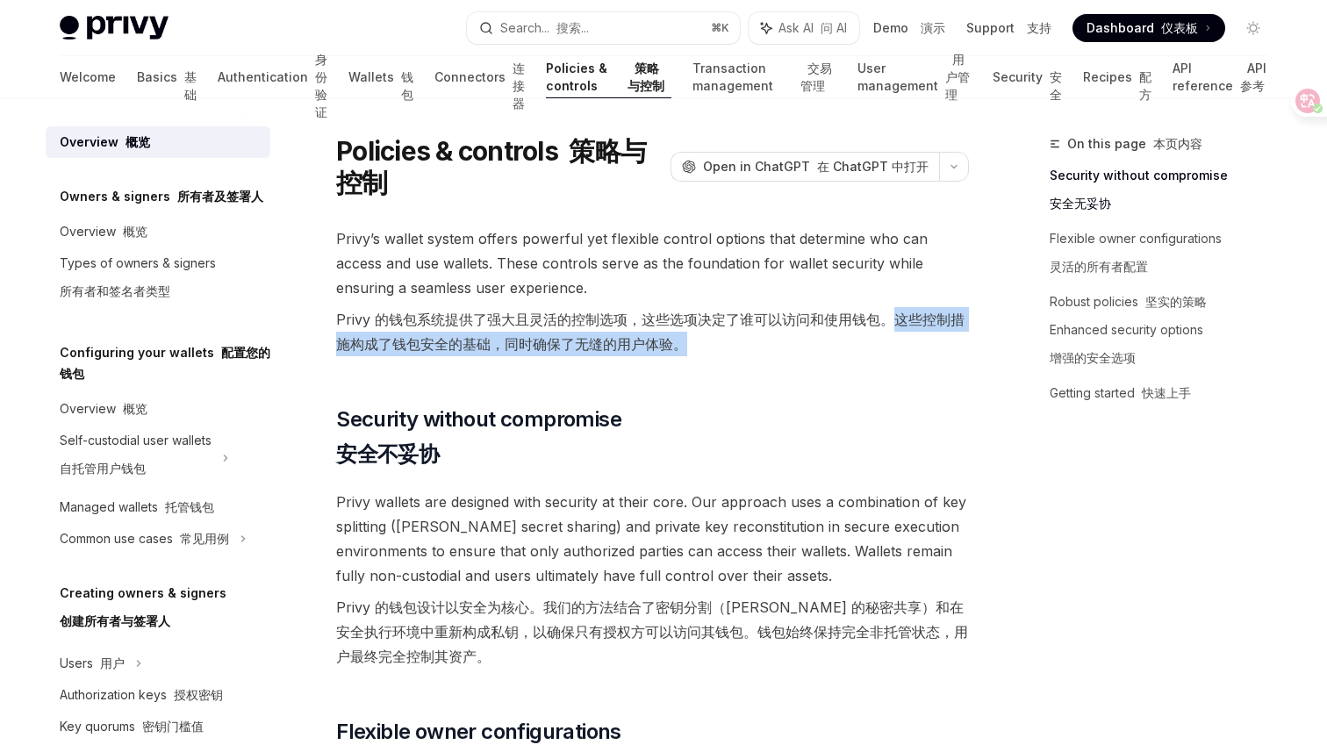
drag, startPoint x: 899, startPoint y: 318, endPoint x: 682, endPoint y: 348, distance: 219.0
click at [682, 348] on font "Privy 的钱包系统提供了强大且灵活的控制选项，这些选项决定了谁可以访问和使用钱包。这些控制措施构成了钱包安全的基础，同时确保了无缝的用户体验。" at bounding box center [650, 332] width 628 height 42
click at [546, 337] on font "Privy 的钱包系统提供了强大且灵活的控制选项，这些选项决定了谁可以访问和使用钱包。这些控制措施构成了钱包安全的基础，同时确保了无缝的用户体验。" at bounding box center [650, 332] width 628 height 42
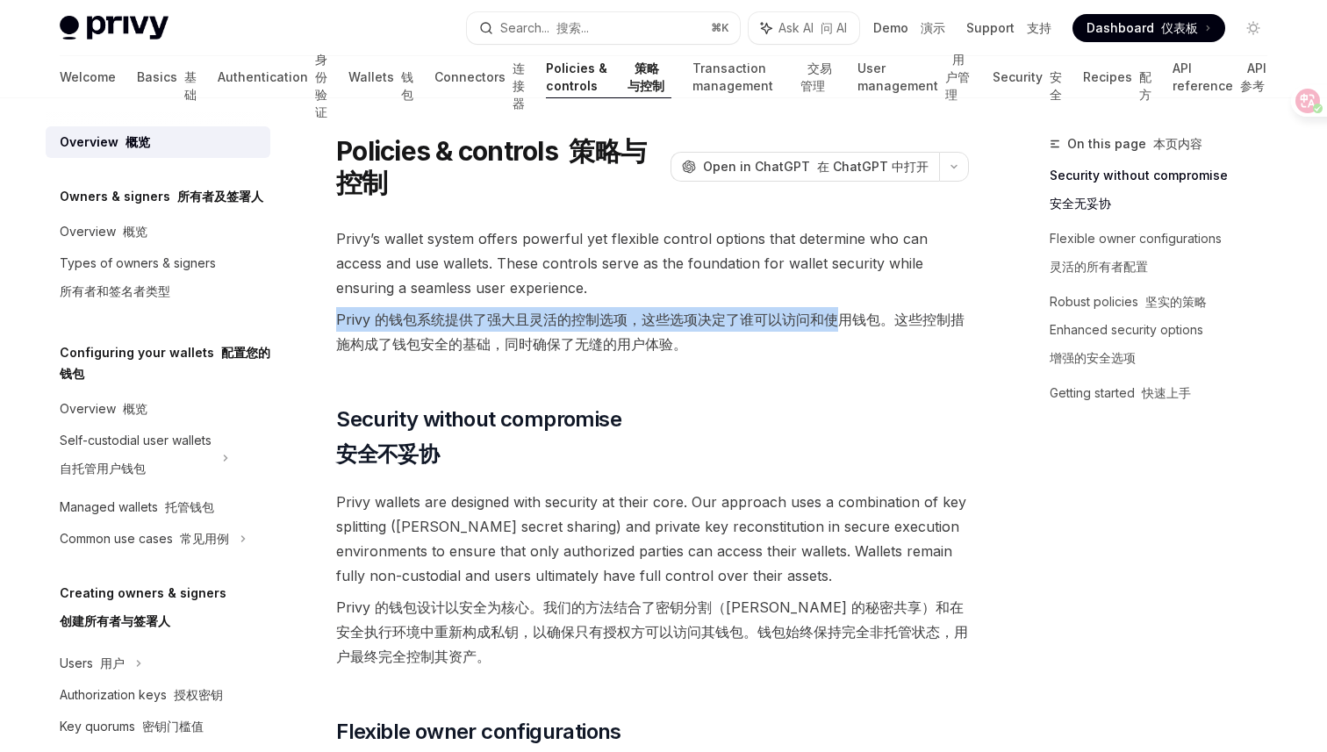
drag, startPoint x: 336, startPoint y: 321, endPoint x: 830, endPoint y: 324, distance: 494.2
click at [830, 324] on font "Privy 的钱包系统提供了强大且灵活的控制选项，这些选项决定了谁可以访问和使用钱包。这些控制措施构成了钱包安全的基础，同时确保了无缝的用户体验。" at bounding box center [650, 332] width 628 height 42
click at [881, 348] on font "Privy 的钱包系统提供了强大且灵活的控制选项，这些选项决定了谁可以访问和使用钱包。这些控制措施构成了钱包安全的基础，同时确保了无缝的用户体验。" at bounding box center [652, 331] width 633 height 49
drag, startPoint x: 879, startPoint y: 318, endPoint x: 631, endPoint y: 313, distance: 247.6
click at [631, 313] on font "Privy 的钱包系统提供了强大且灵活的控制选项，这些选项决定了谁可以访问和使用钱包。这些控制措施构成了钱包安全的基础，同时确保了无缝的用户体验。" at bounding box center [650, 332] width 628 height 42
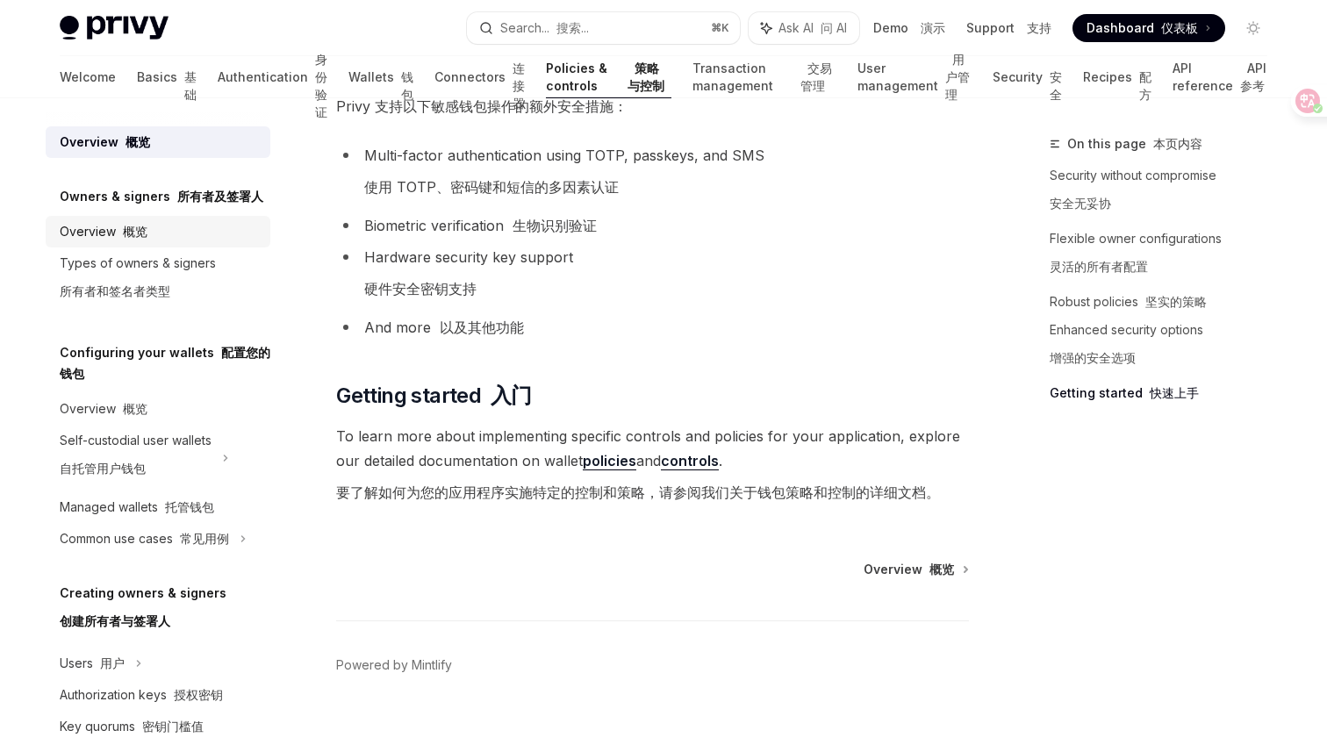
click at [137, 234] on font "概览" at bounding box center [135, 231] width 25 height 15
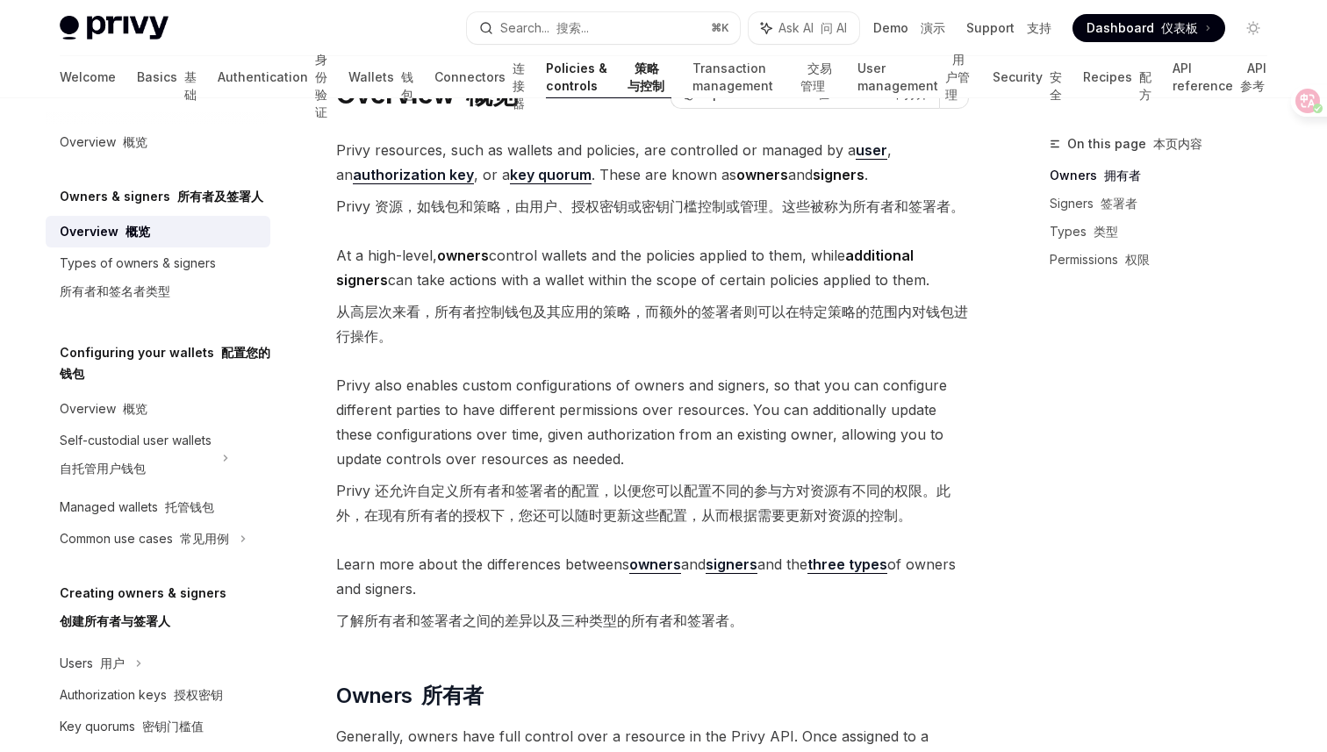
scroll to position [81, 0]
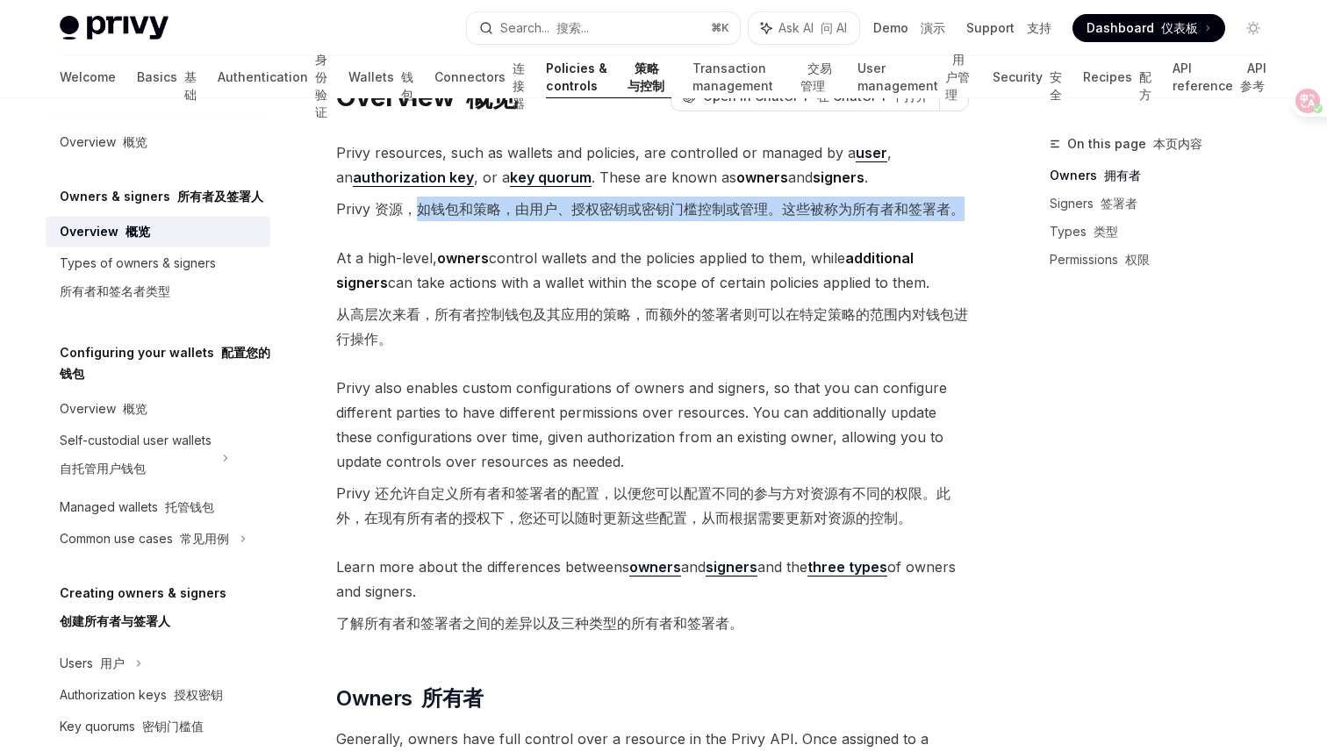
drag, startPoint x: 417, startPoint y: 212, endPoint x: 627, endPoint y: 226, distance: 210.2
click at [627, 226] on span "Privy resources, such as wallets and policies, are controlled or managed by a u…" at bounding box center [652, 184] width 633 height 88
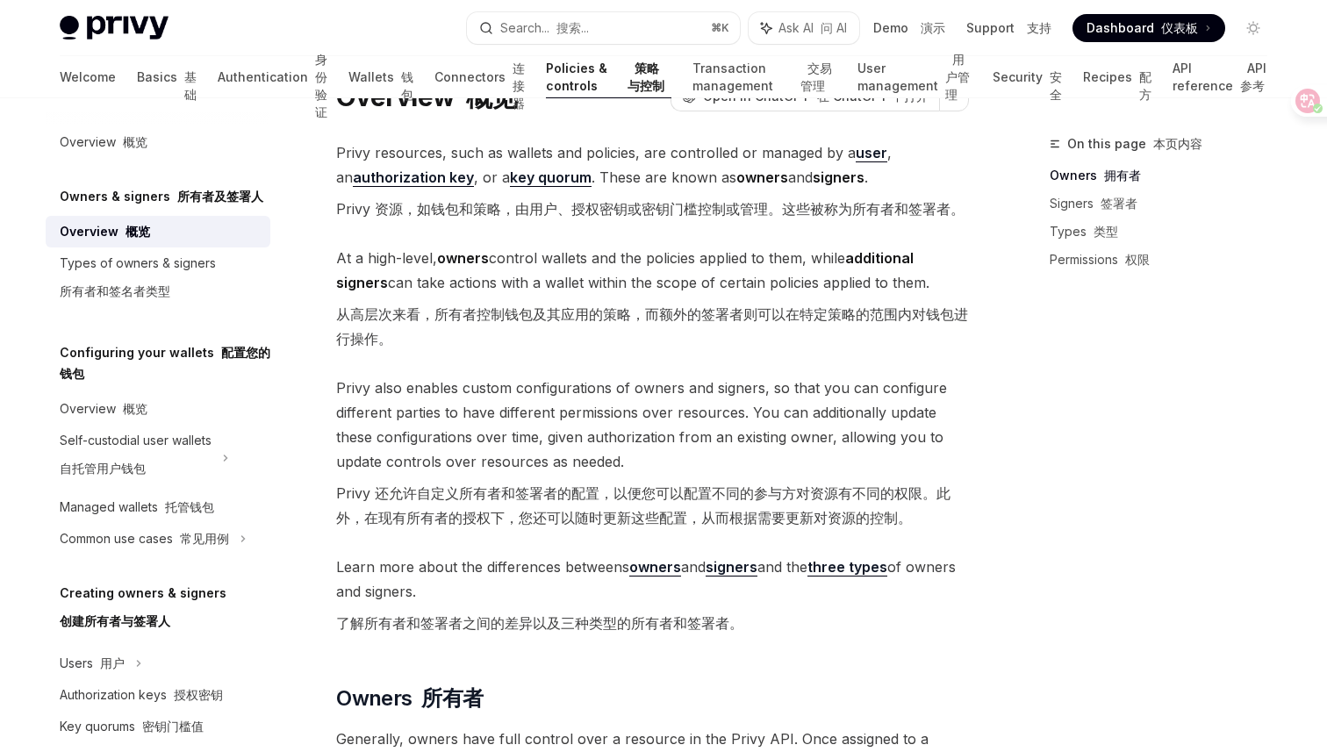
click at [550, 327] on font "从高层次来看，所有者控制钱包及其应用的策略，而额外的签署者则可以在特定策略的范围内对钱包进行操作。" at bounding box center [652, 326] width 633 height 49
drag, startPoint x: 518, startPoint y: 212, endPoint x: 682, endPoint y: 211, distance: 164.1
click at [683, 211] on font "Privy 资源，如钱包和策略，由用户、授权密钥或密钥门槛控制或管理。这些被称为所有者和签署者。" at bounding box center [650, 209] width 628 height 18
click at [520, 317] on font "从高层次来看，所有者控制钱包及其应用的策略，而额外的签署者则可以在特定策略的范围内对钱包进行操作。" at bounding box center [652, 326] width 632 height 42
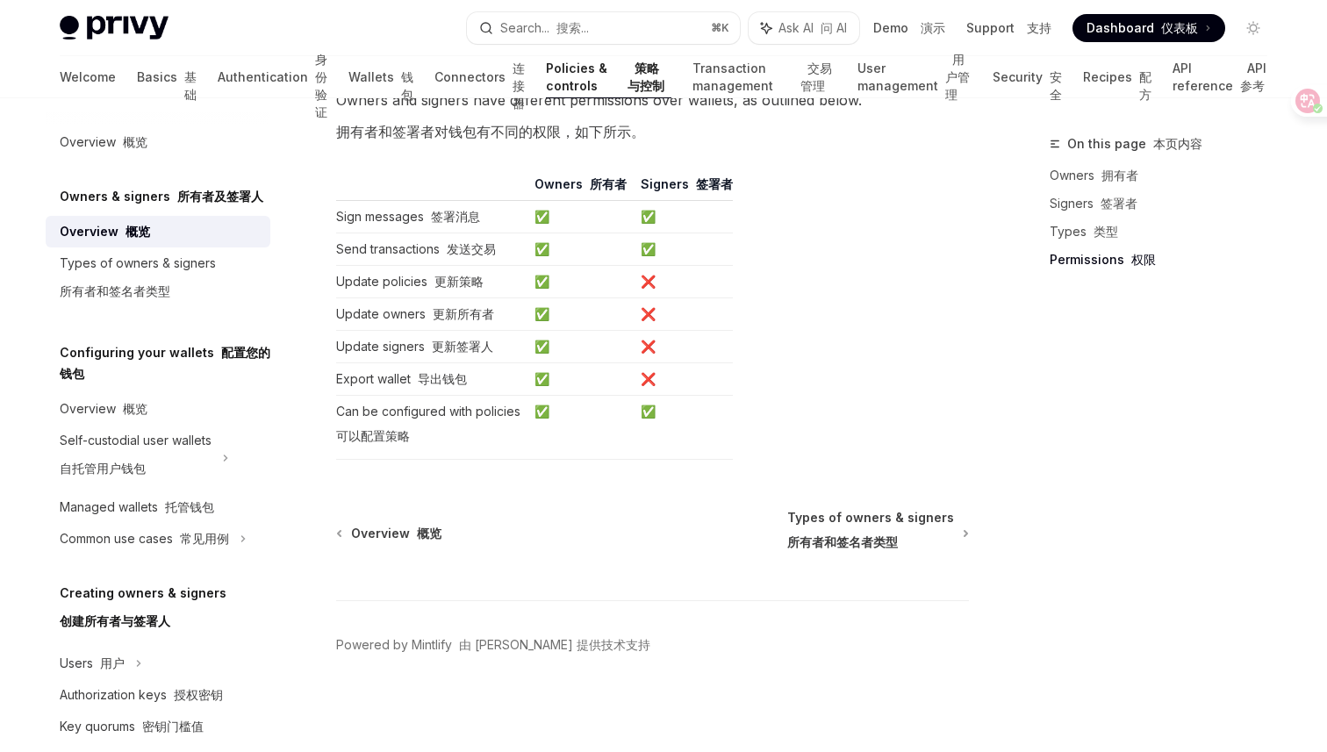
scroll to position [2389, 0]
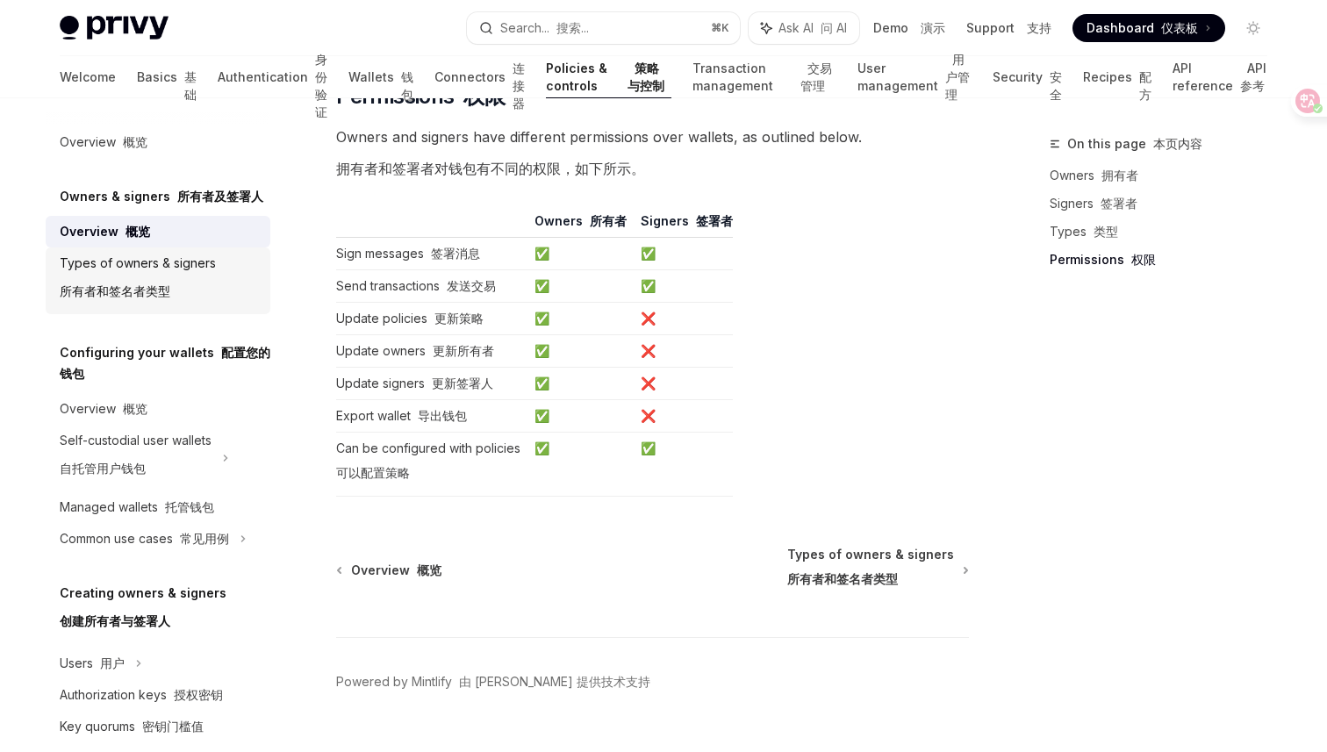
click at [180, 286] on div "Types of owners & signers 所有者和签名者类型" at bounding box center [138, 281] width 156 height 56
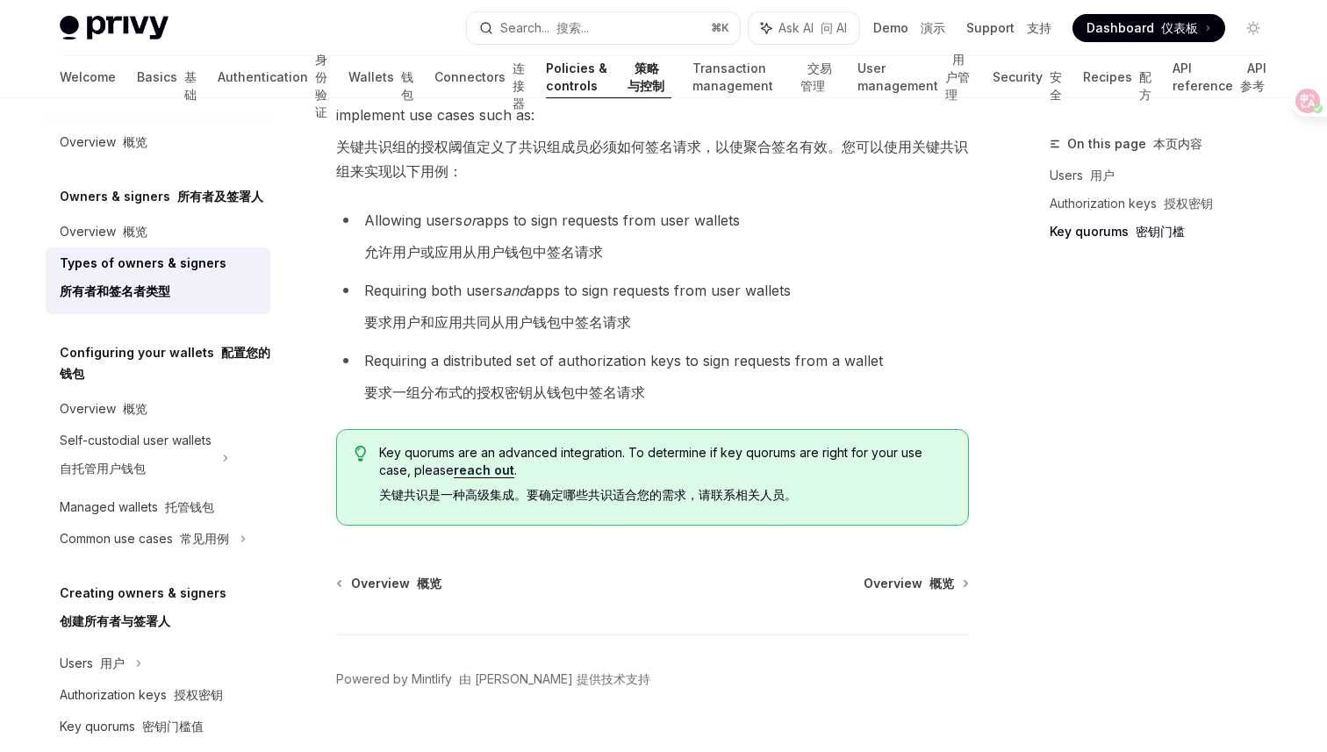
scroll to position [1310, 0]
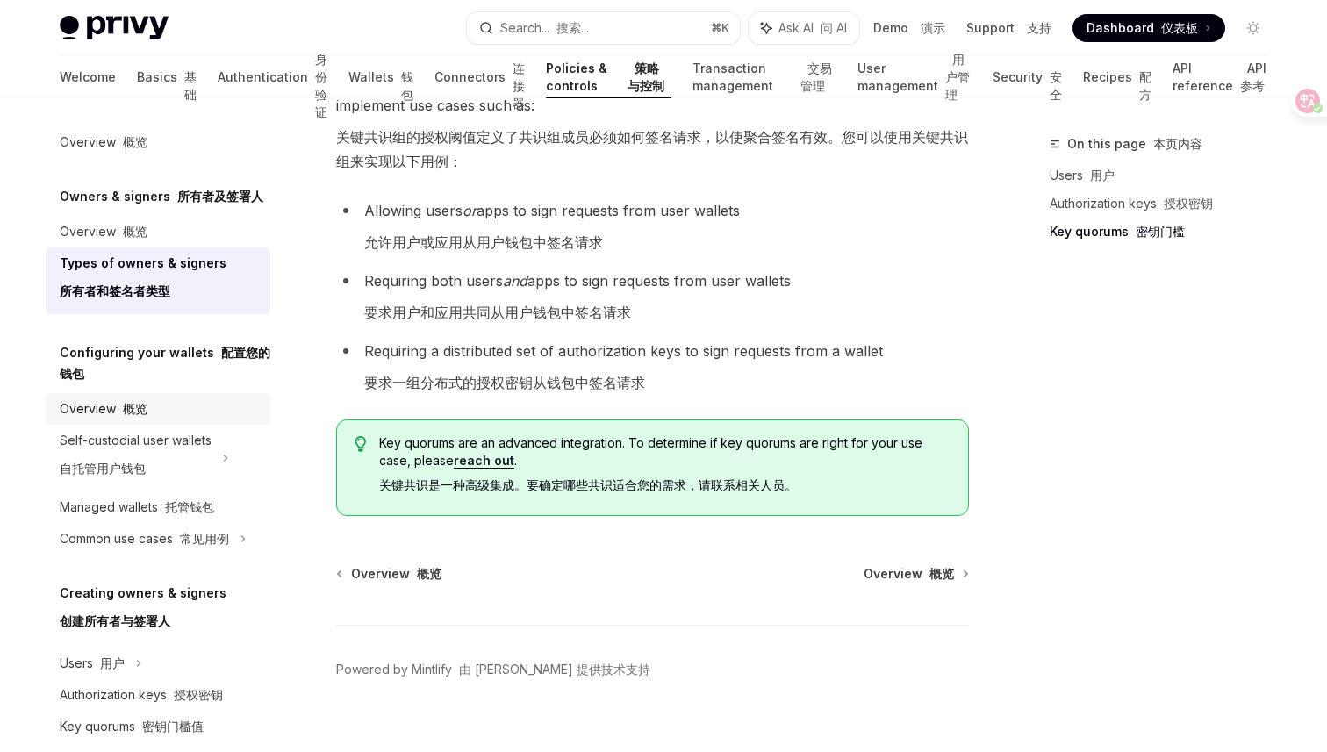
click at [158, 412] on div "Overview 概览" at bounding box center [160, 409] width 200 height 21
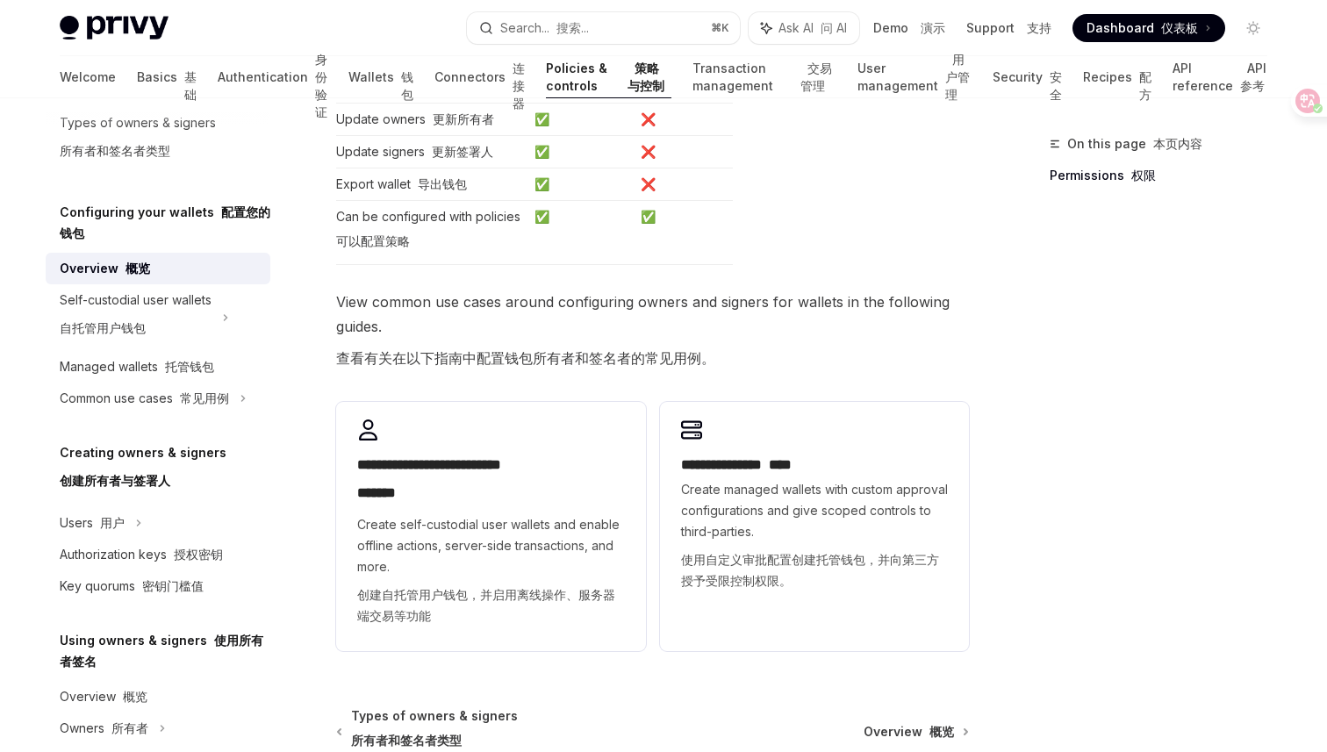
scroll to position [748, 0]
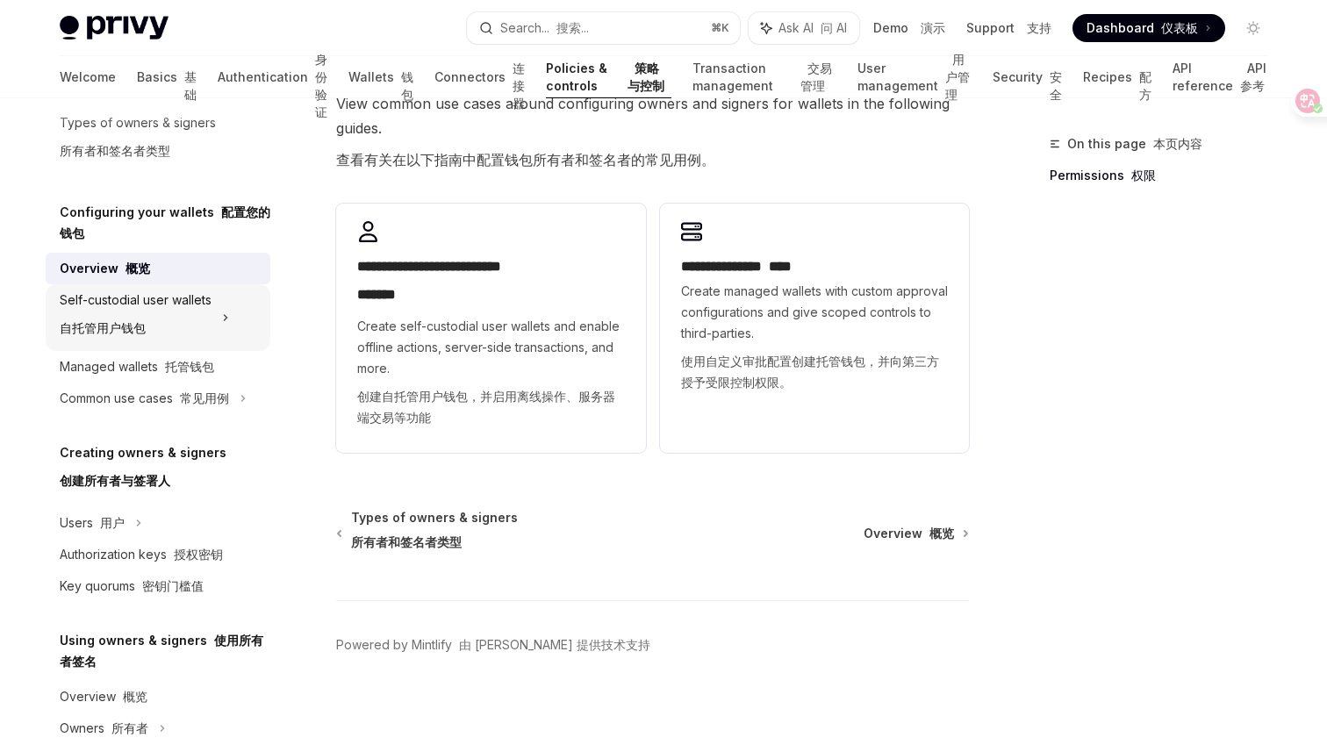
click at [126, 324] on font "自托管用户钱包" at bounding box center [103, 327] width 86 height 15
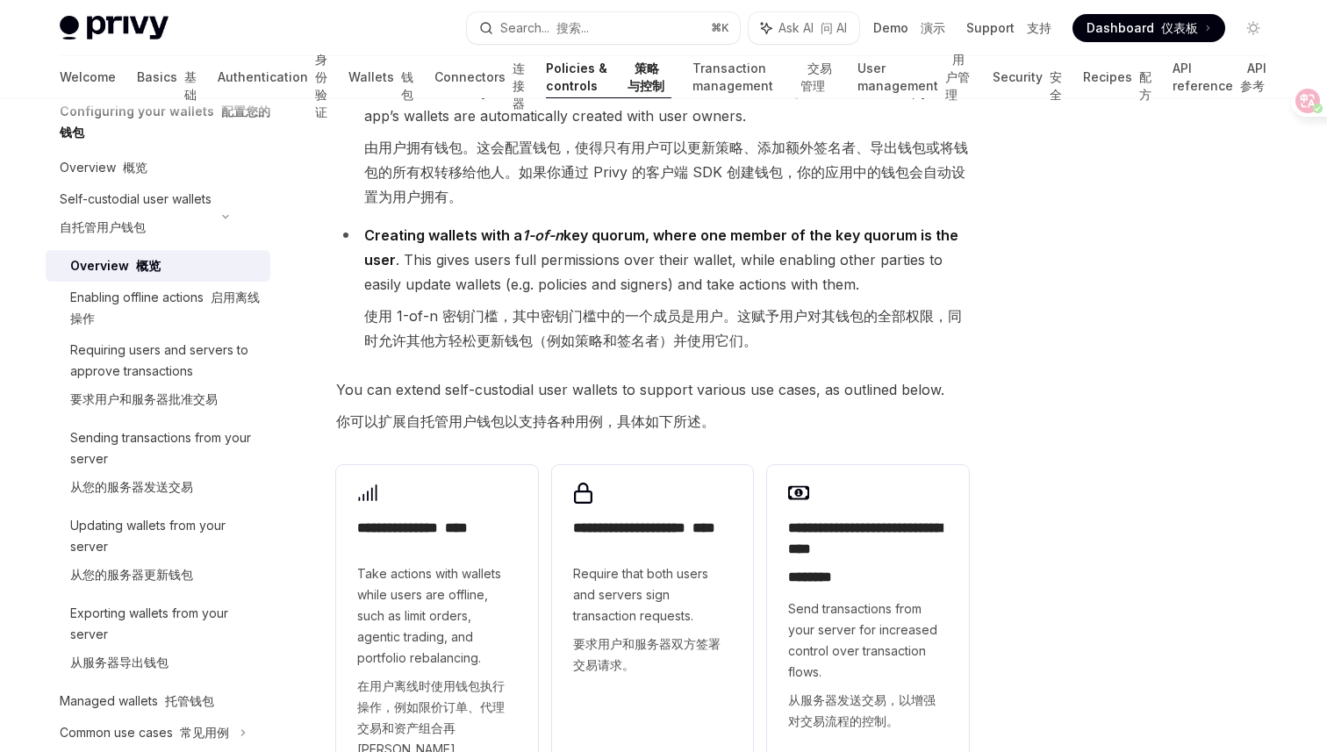
scroll to position [273, 0]
click at [212, 314] on div "Enabling offline actions 启用离线操作" at bounding box center [165, 308] width 190 height 42
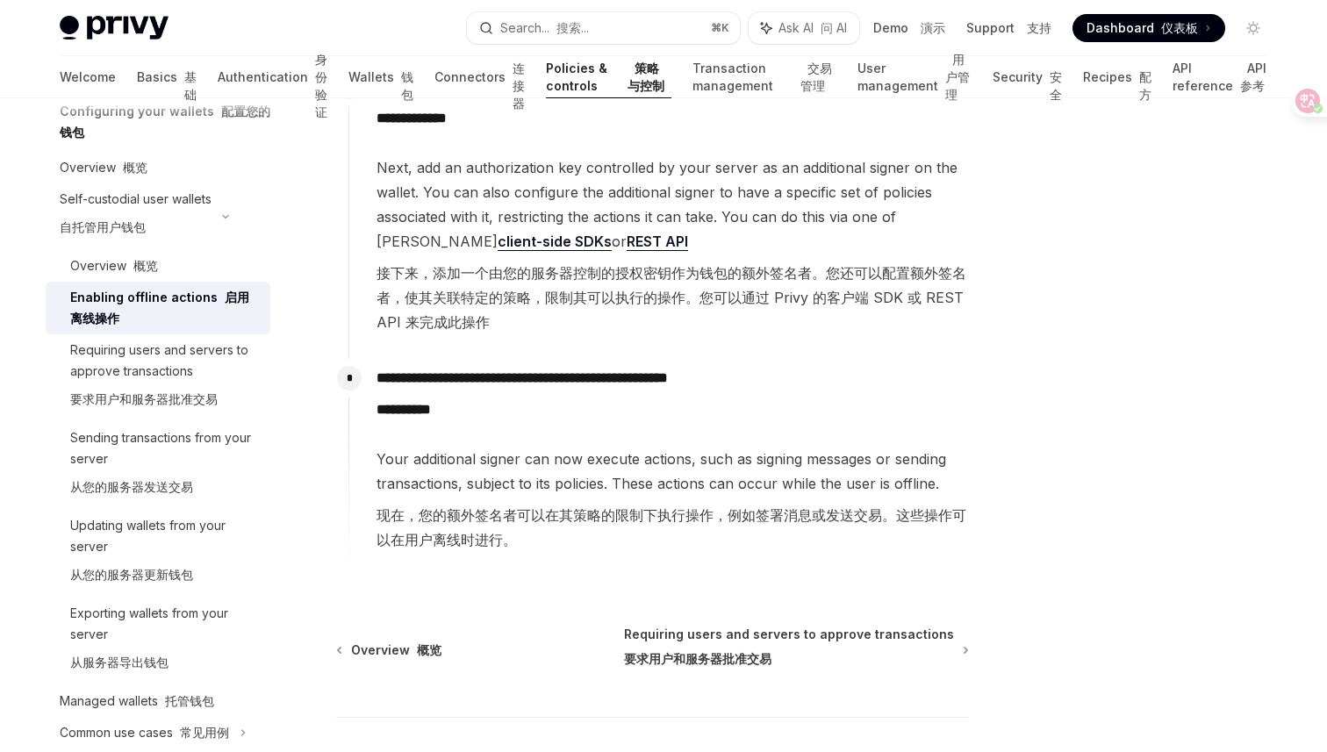
scroll to position [701, 0]
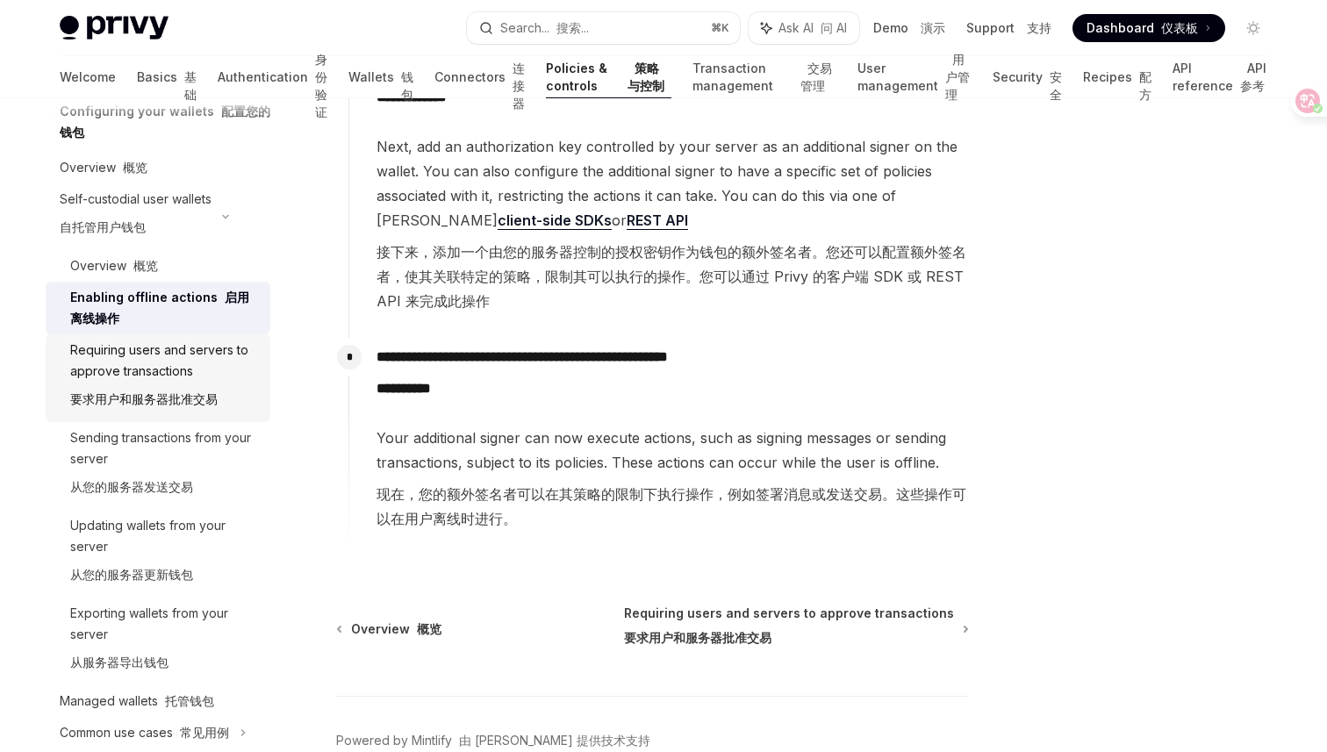
click at [167, 395] on font "要求用户和服务器批准交易" at bounding box center [143, 398] width 147 height 15
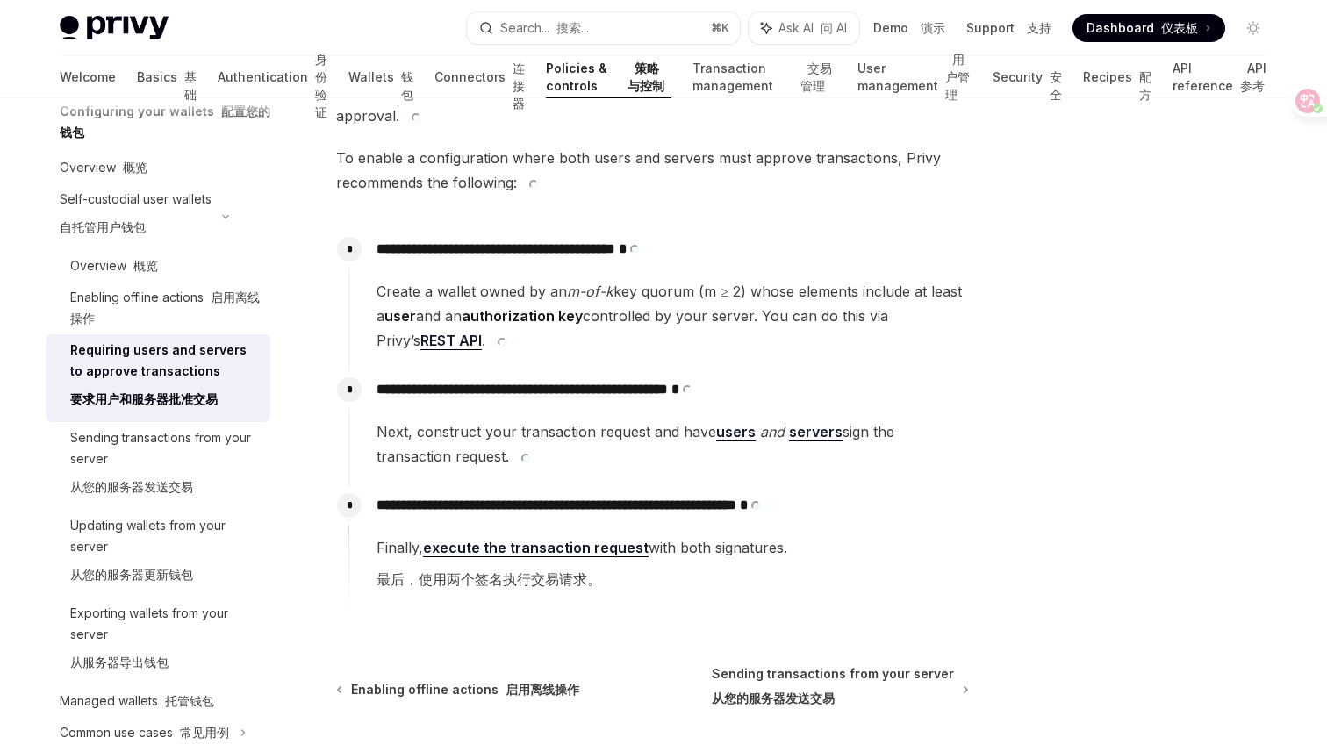
scroll to position [234, 0]
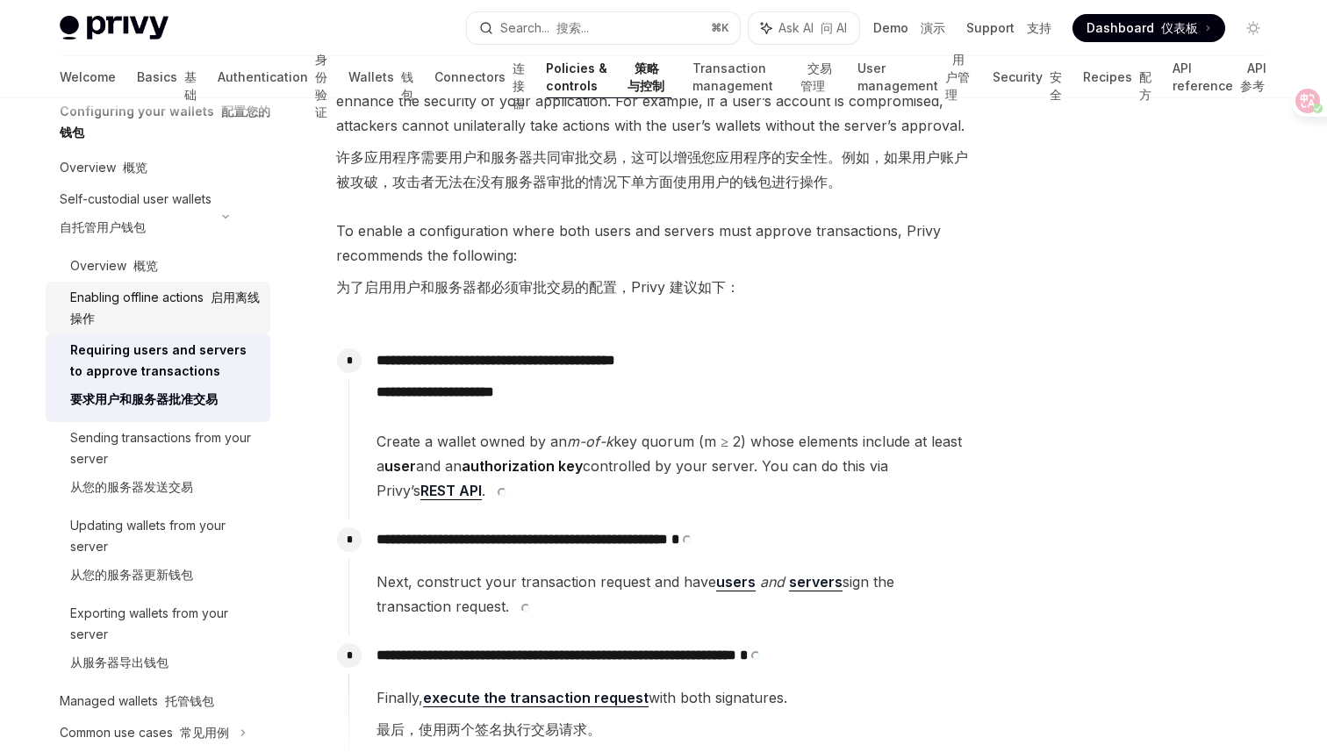
click at [193, 305] on div "Enabling offline actions 启用离线操作" at bounding box center [165, 308] width 190 height 42
click at [184, 308] on div "Enabling offline actions 启用离线操作" at bounding box center [165, 308] width 190 height 42
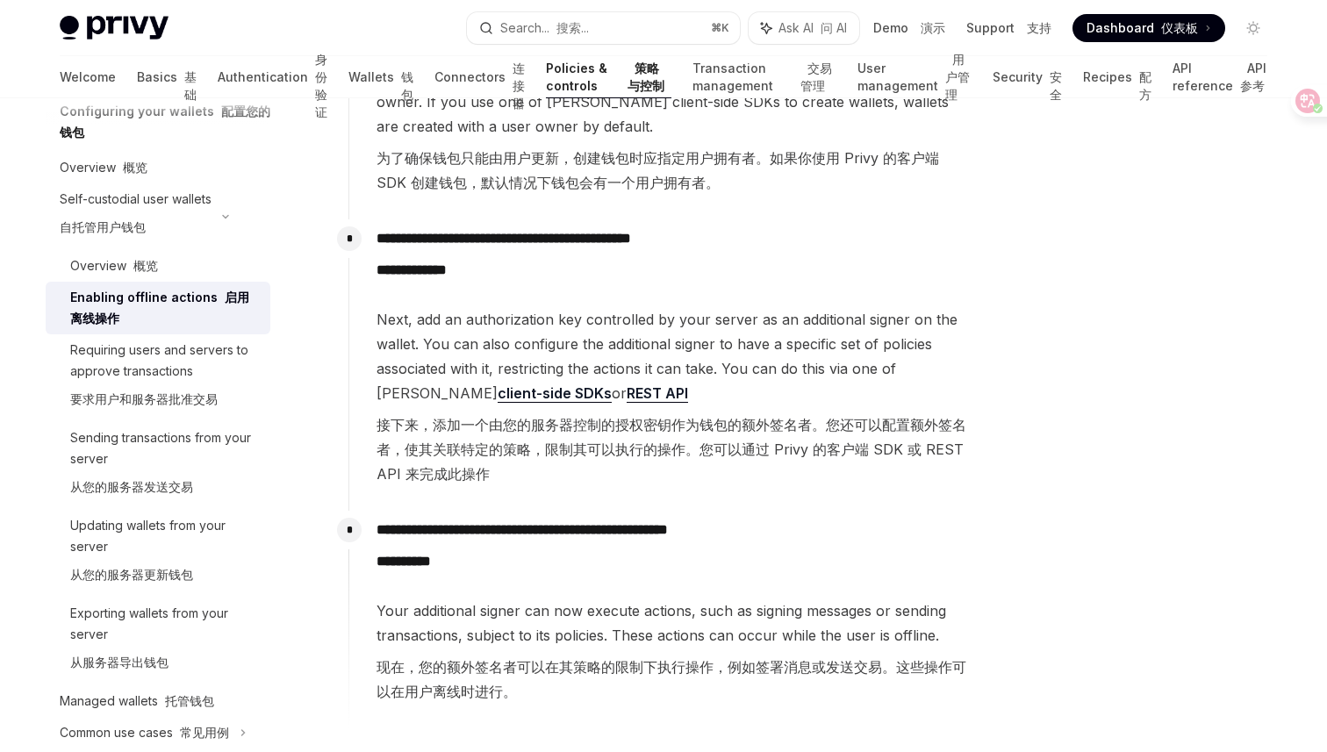
scroll to position [534, 0]
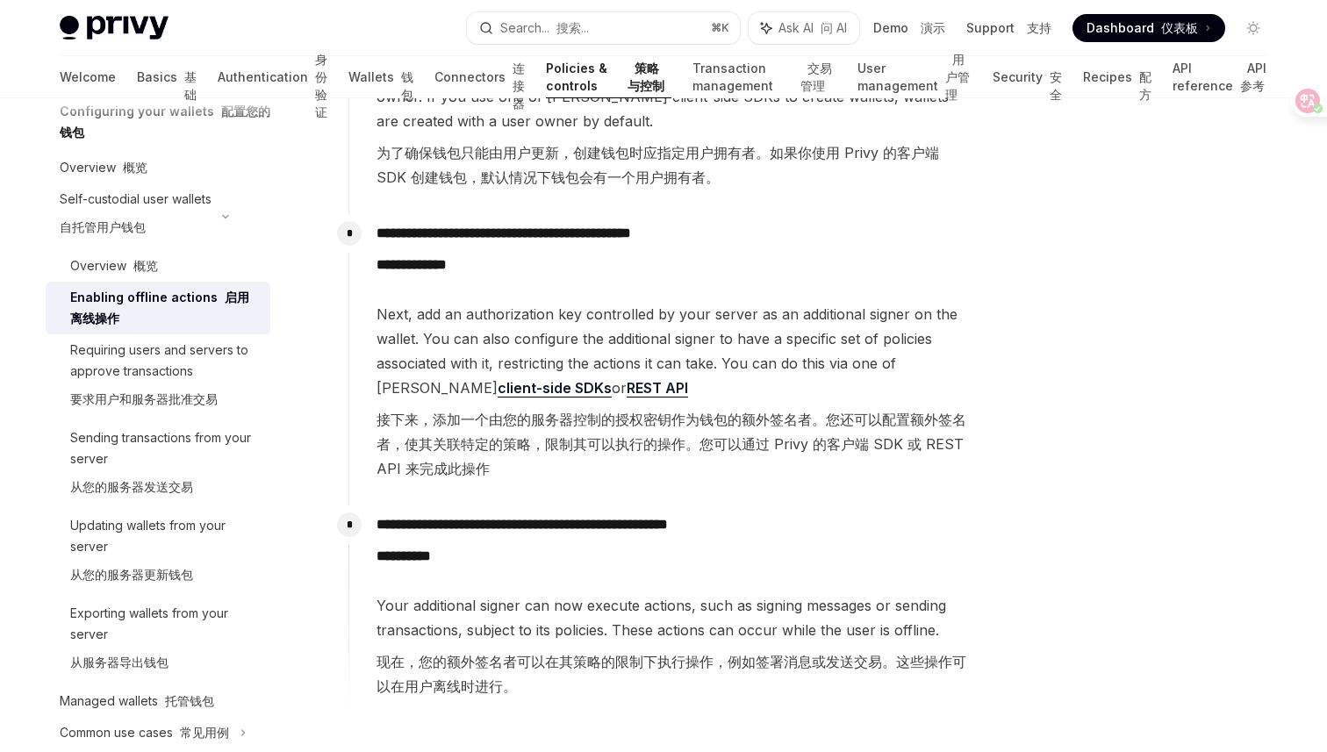
click at [498, 388] on link "client-side SDKs" at bounding box center [555, 388] width 114 height 18
click at [171, 456] on div "Sending transactions from your server 从您的服务器发送交易" at bounding box center [165, 465] width 190 height 77
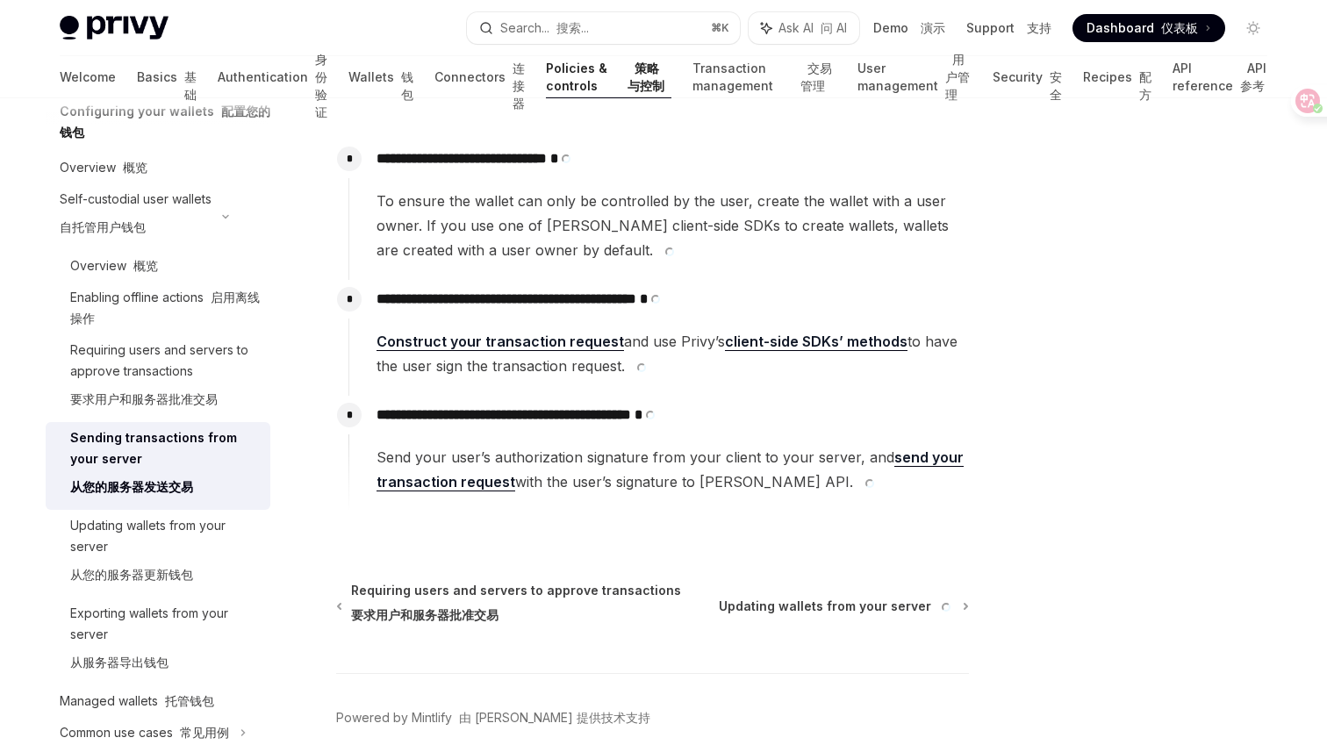
scroll to position [439, 0]
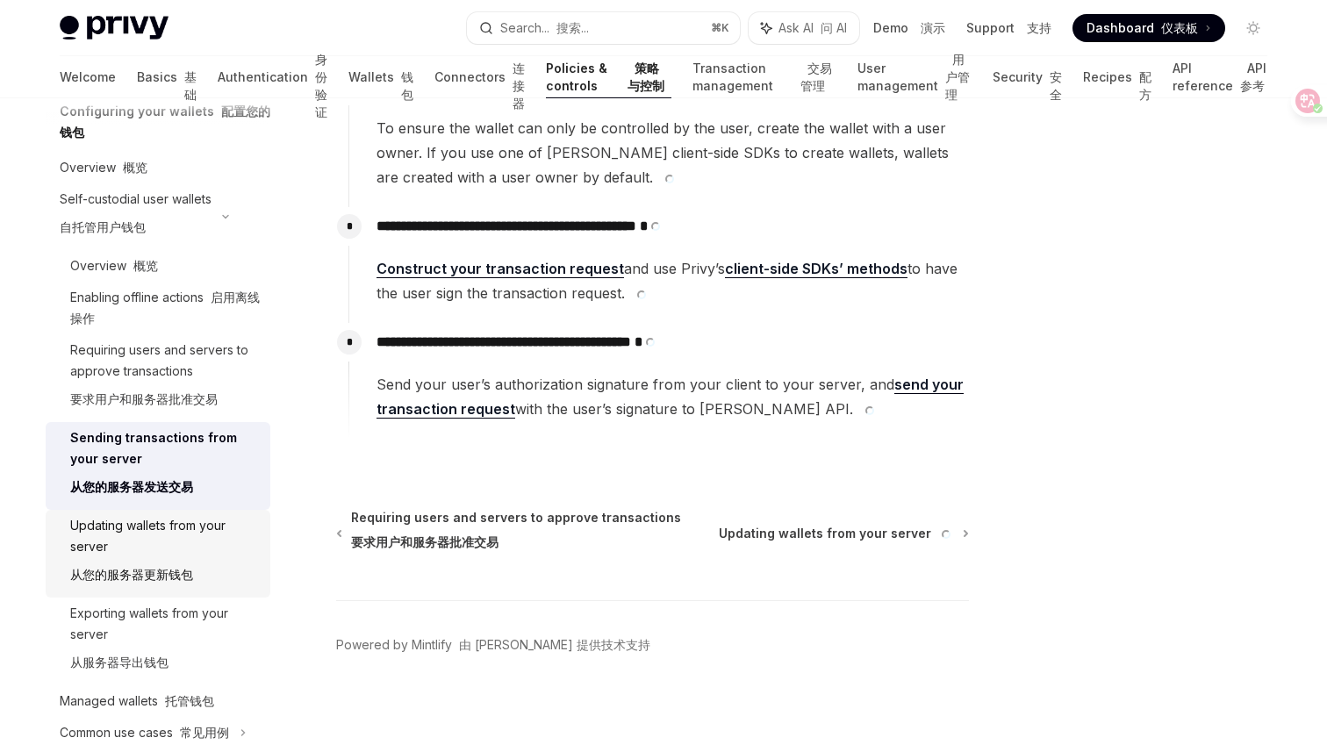
click at [143, 573] on font "从您的服务器更新钱包" at bounding box center [131, 574] width 123 height 15
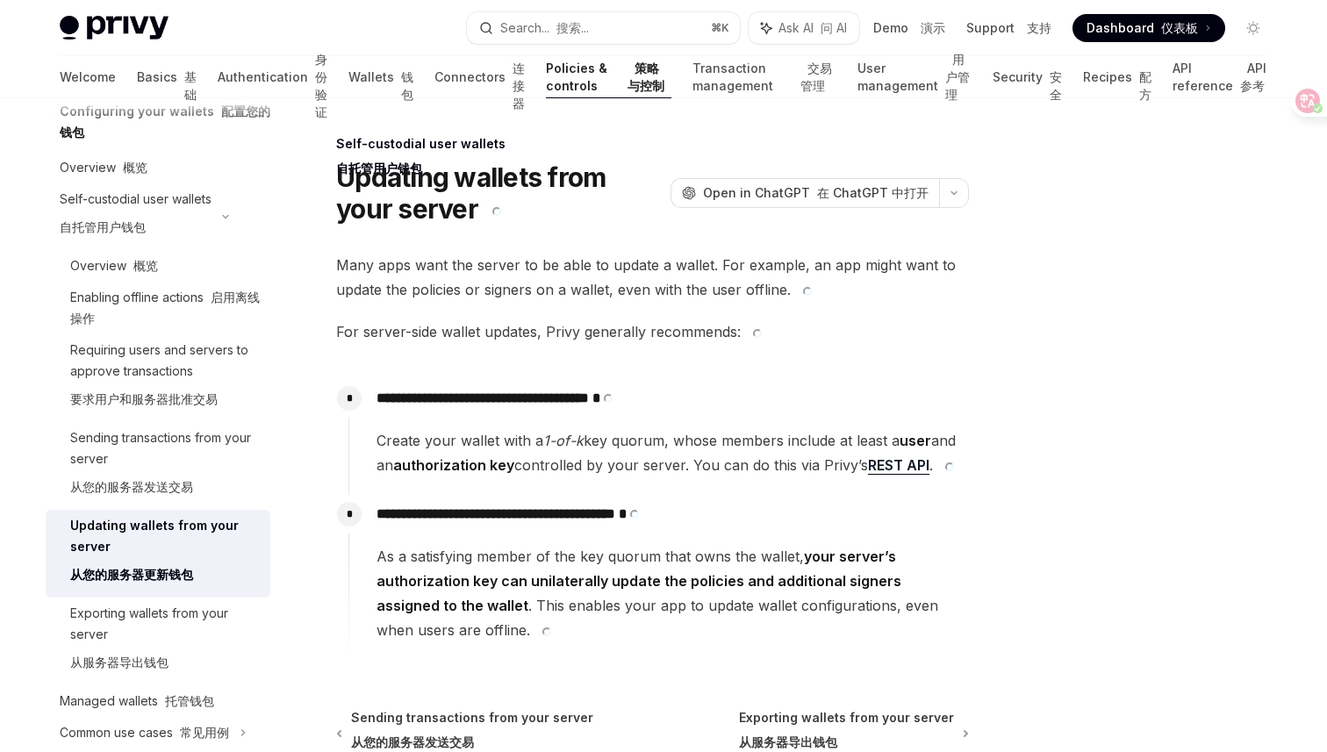
click at [168, 564] on font "从您的服务器更新钱包" at bounding box center [131, 574] width 123 height 21
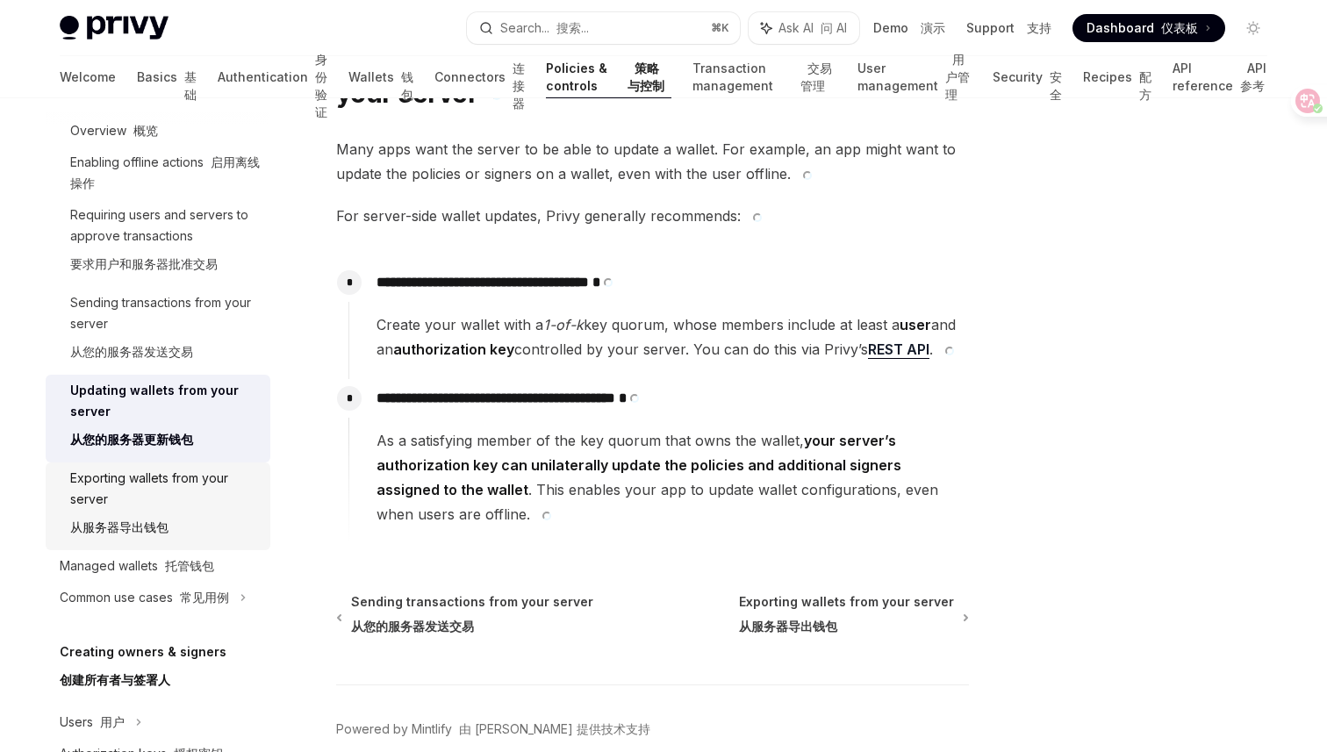
scroll to position [381, 0]
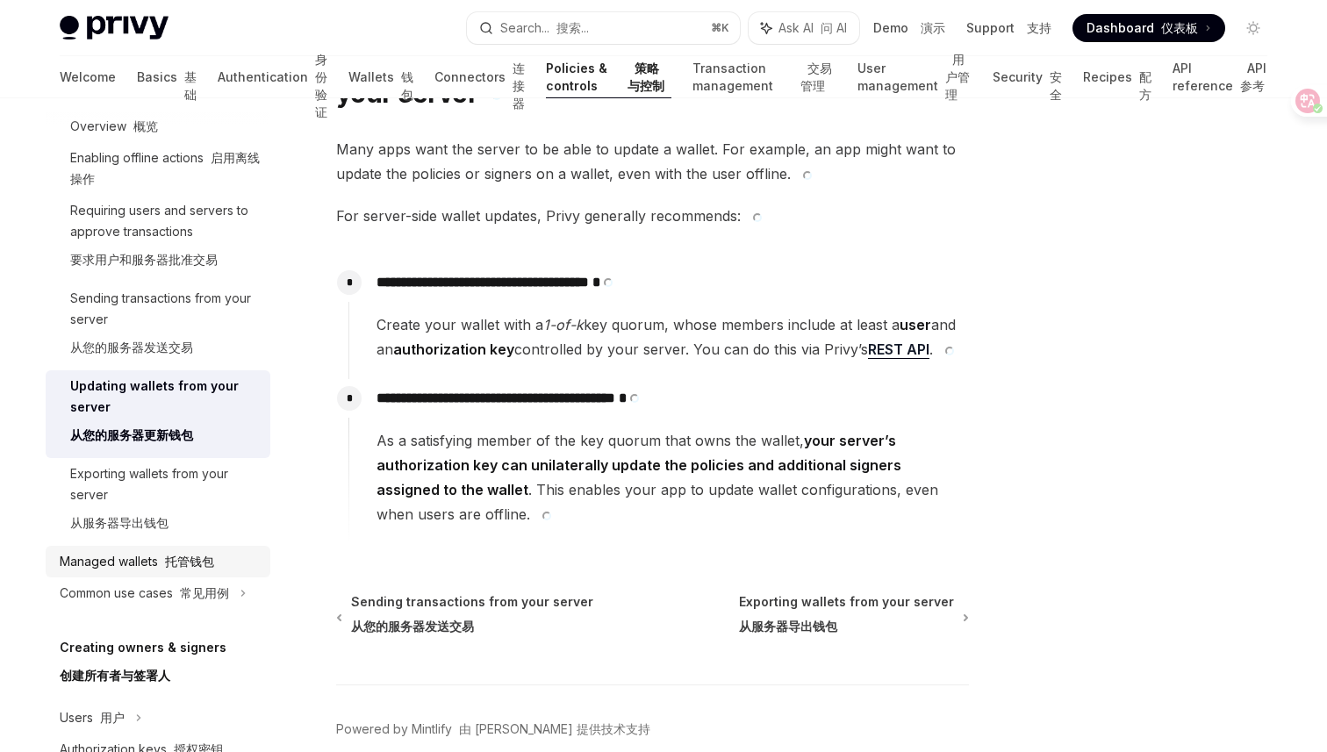
click at [159, 565] on font at bounding box center [161, 561] width 7 height 15
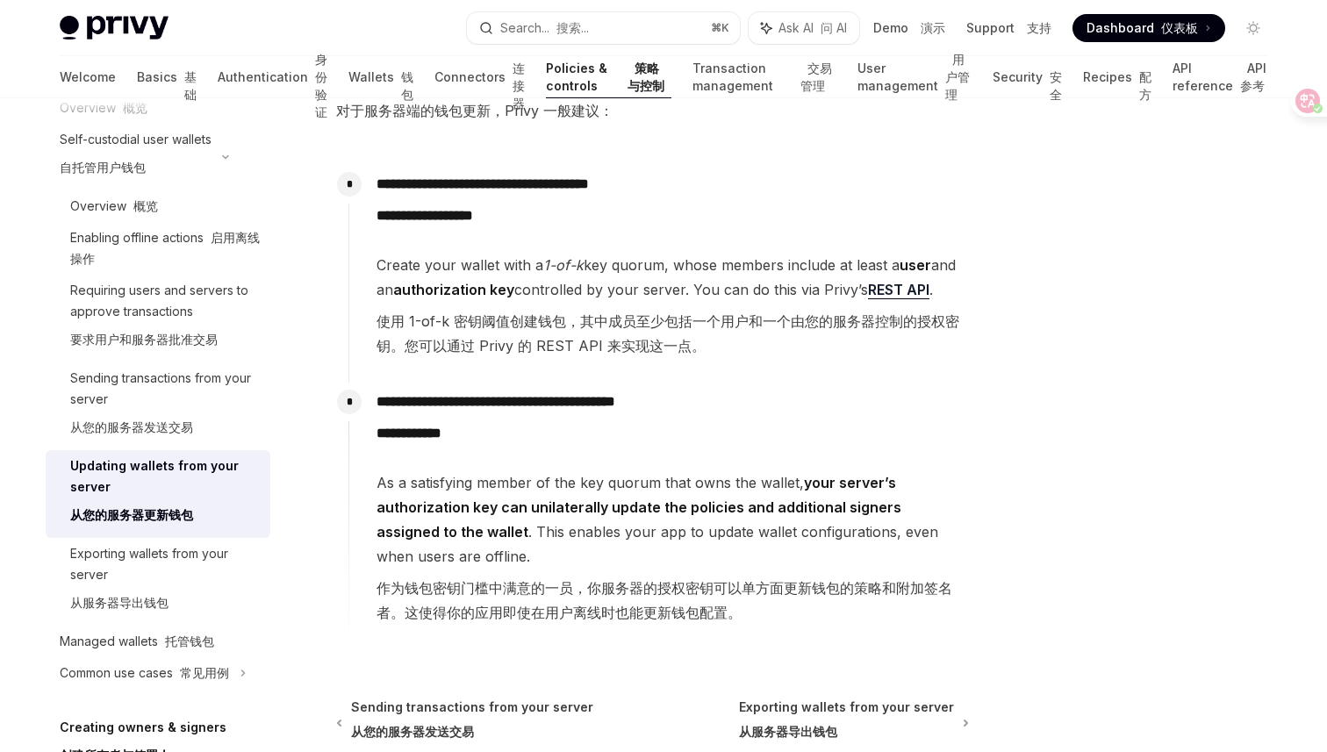
scroll to position [551, 0]
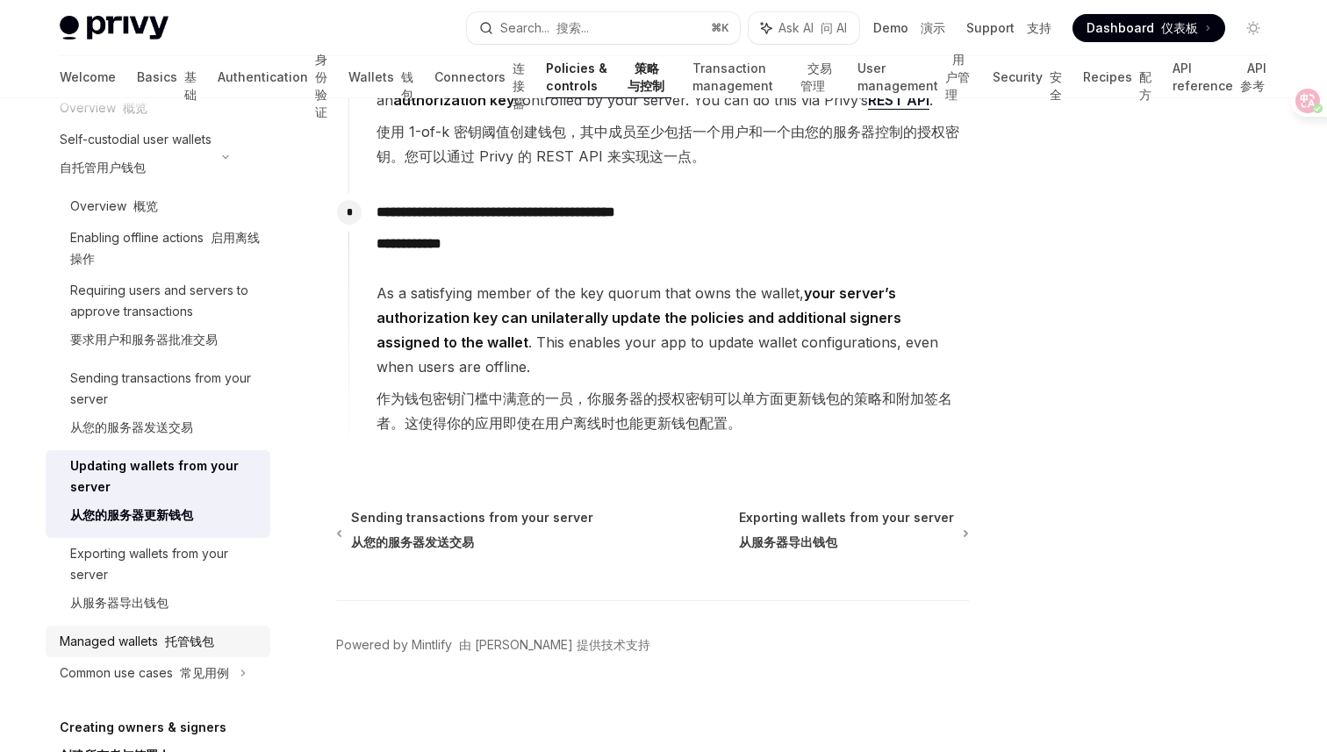
click at [165, 644] on font "托管钱包" at bounding box center [189, 641] width 49 height 15
click at [165, 644] on font "托管钱包" at bounding box center [186, 641] width 56 height 15
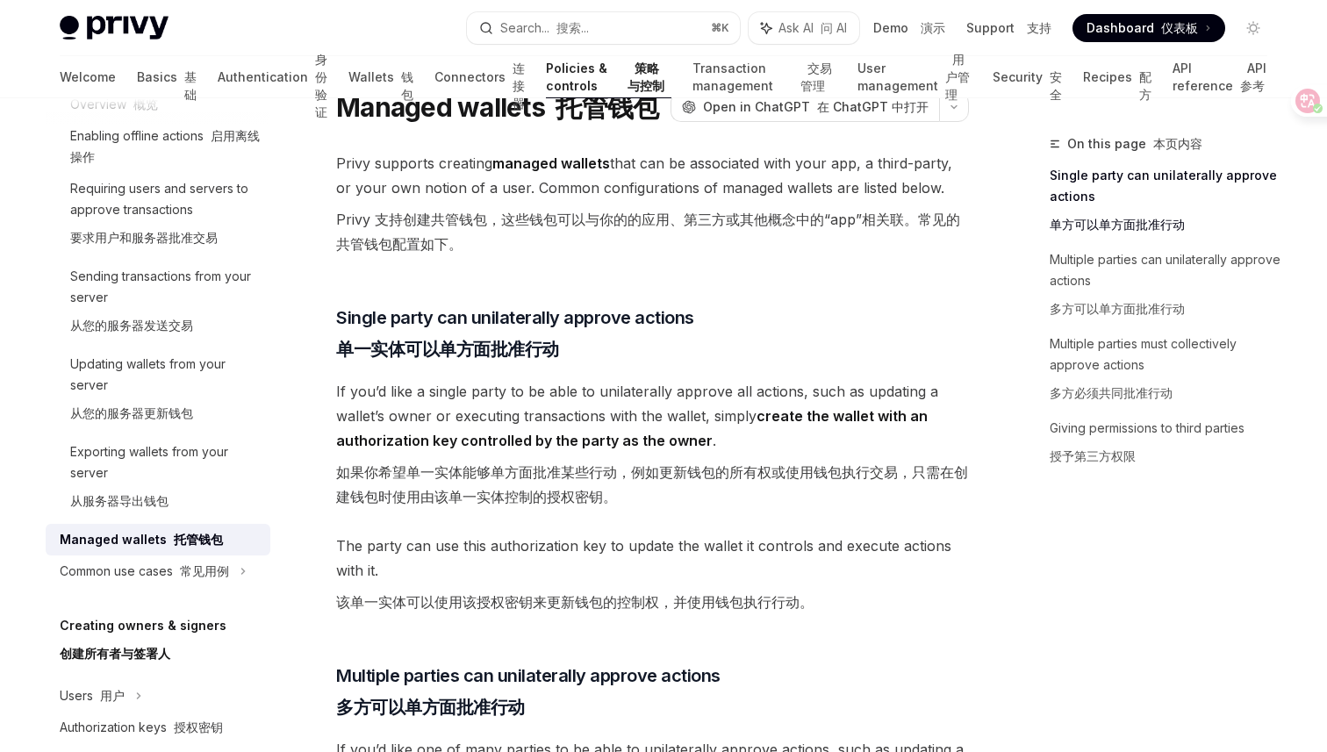
scroll to position [0, 0]
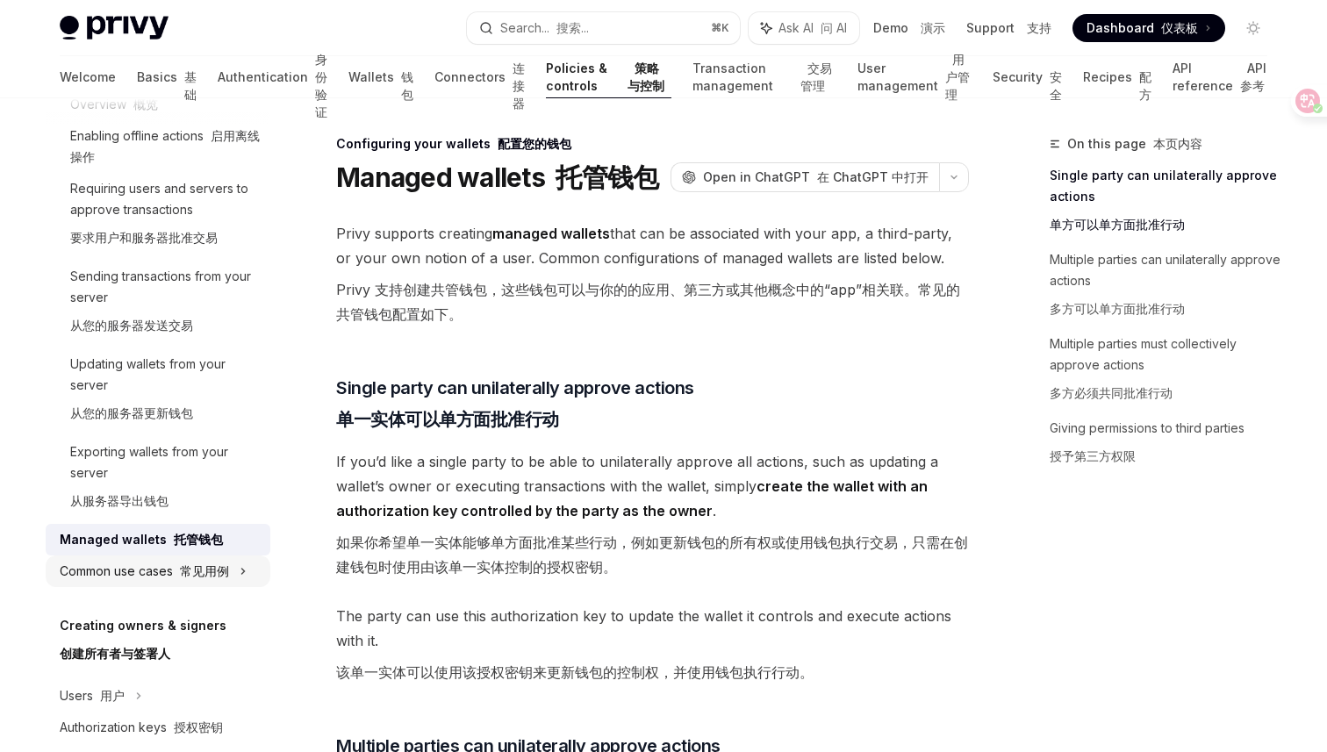
click at [238, 567] on div "Common use cases 常见用例" at bounding box center [158, 572] width 225 height 32
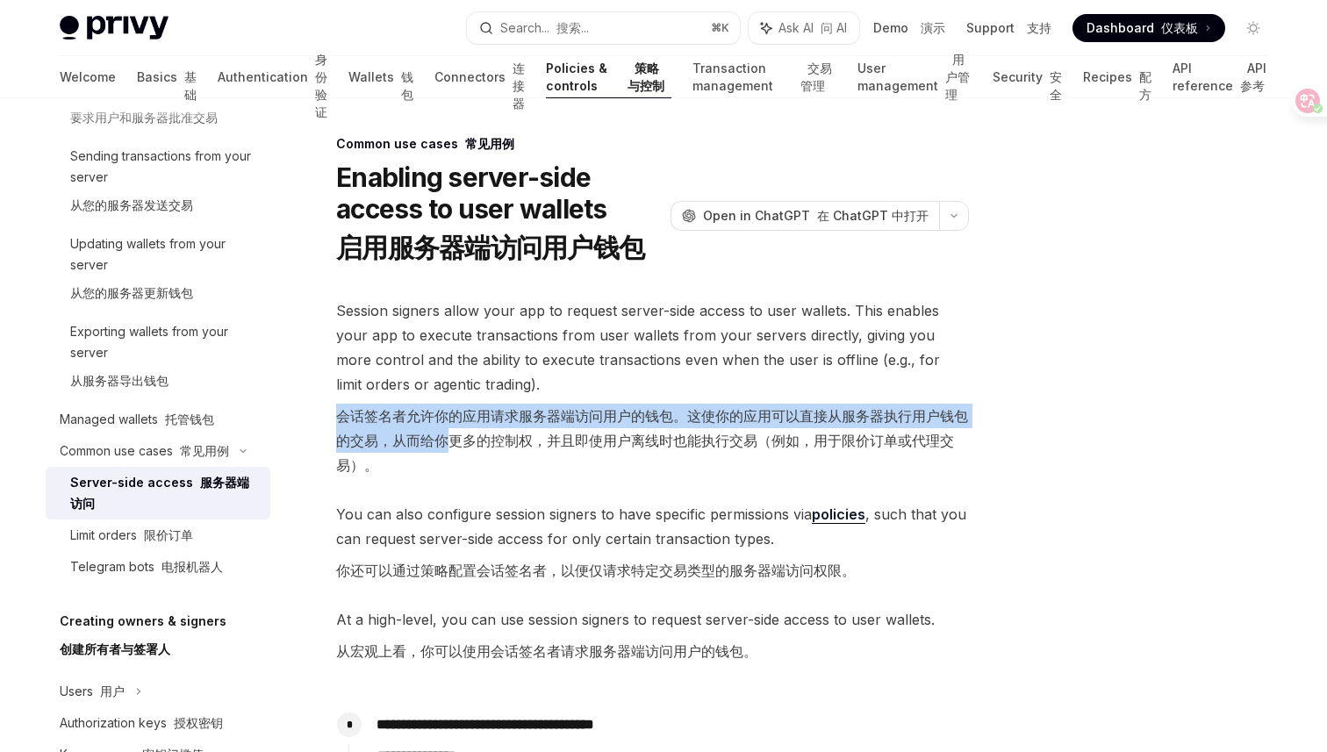
drag, startPoint x: 340, startPoint y: 413, endPoint x: 449, endPoint y: 433, distance: 111.4
click at [450, 433] on font "会话签名者允许你的应用请求服务器端访问用户的钱包。这使你的应用可以直接从服务器执行用户钱包的交易，从而给你更多的控制权，并且即使用户离线时也能执行交易（例如，…" at bounding box center [652, 440] width 632 height 67
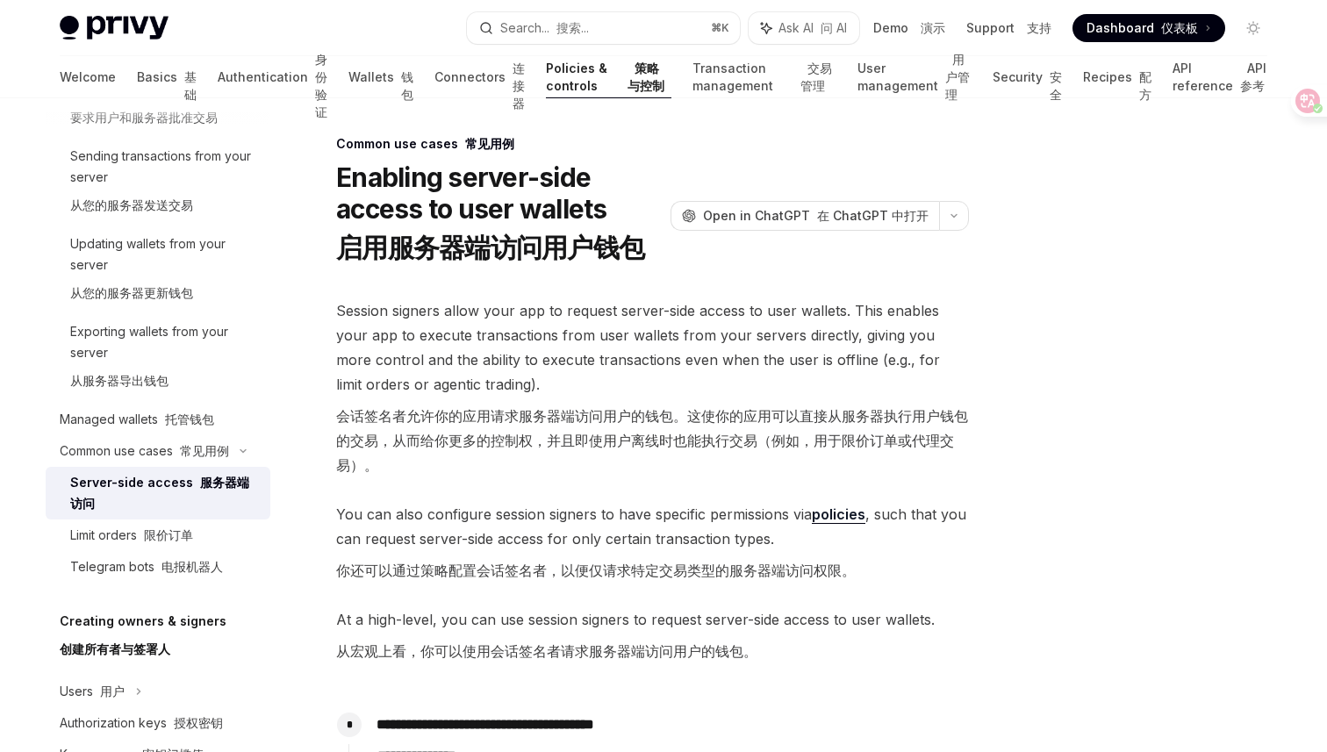
click at [457, 483] on span "Session signers allow your app to request server-side access to user wallets. T…" at bounding box center [652, 391] width 633 height 186
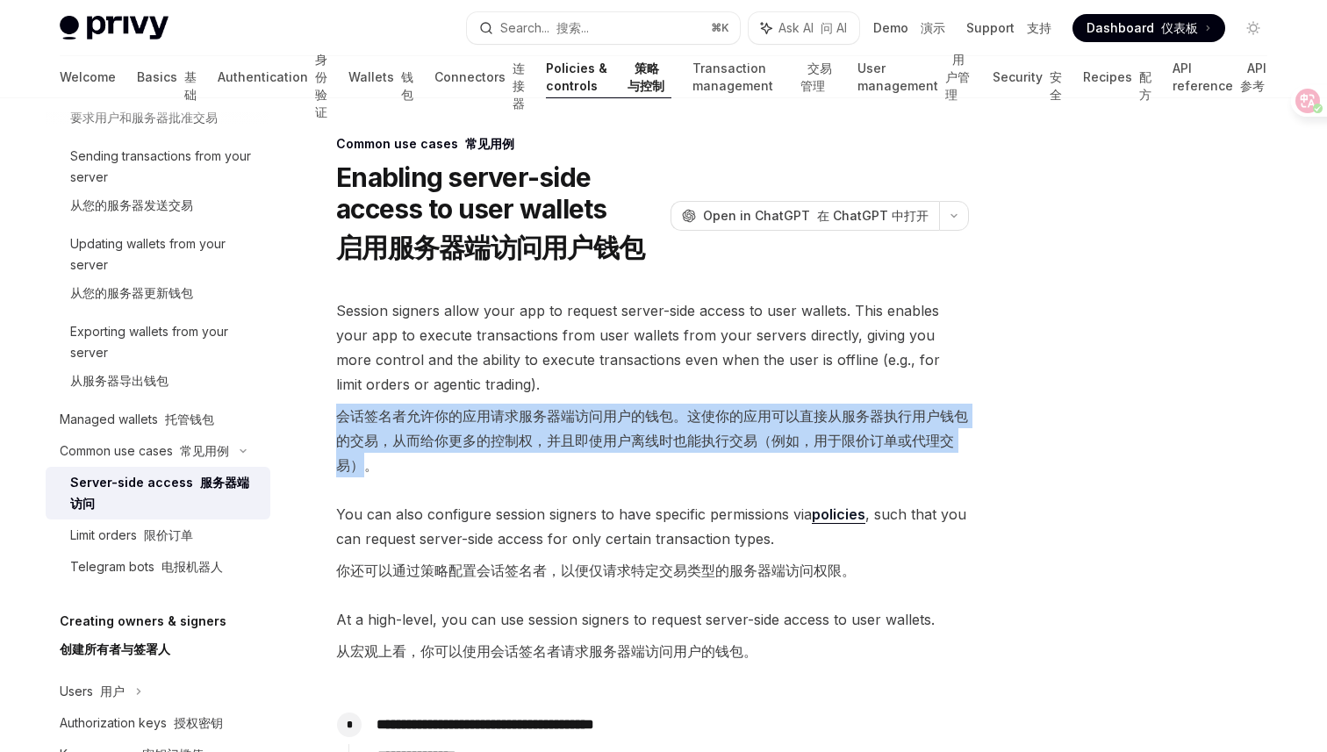
drag, startPoint x: 356, startPoint y: 466, endPoint x: 335, endPoint y: 421, distance: 49.1
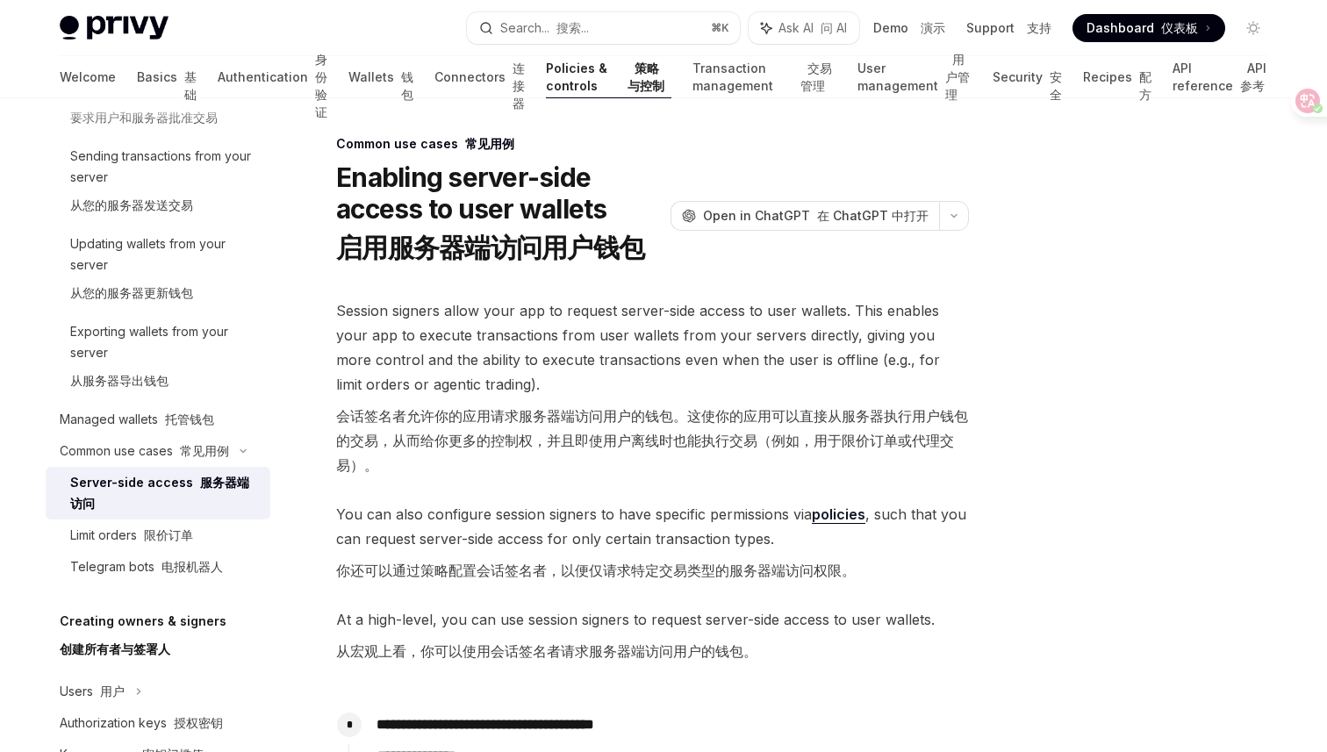
click at [391, 463] on font "会话签名者允许你的应用请求服务器端访问用户的钱包。这使你的应用可以直接从服务器执行用户钱包的交易，从而给你更多的控制权，并且即使用户离线时也能执行交易（例如，…" at bounding box center [652, 441] width 633 height 74
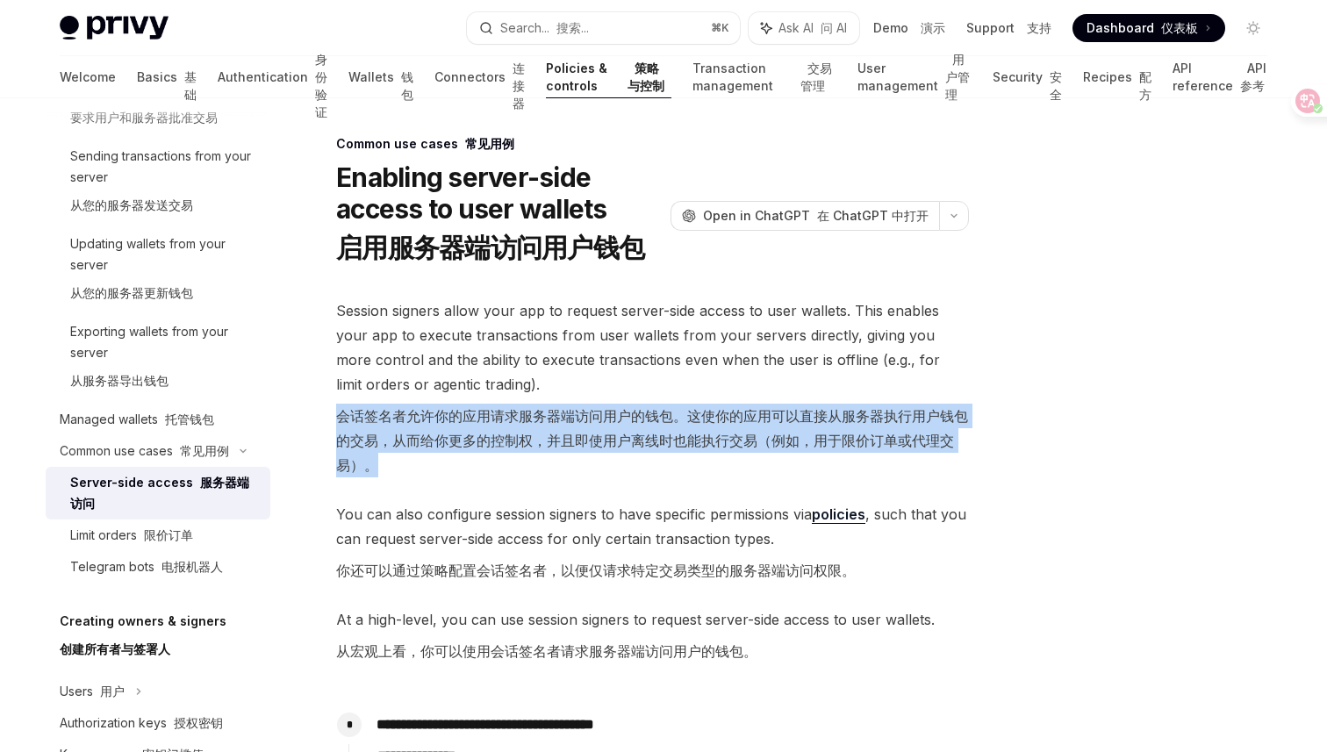
drag, startPoint x: 377, startPoint y: 466, endPoint x: 305, endPoint y: 426, distance: 82.5
click at [353, 471] on font "会话签名者允许你的应用请求服务器端访问用户的钱包。这使你的应用可以直接从服务器执行用户钱包的交易，从而给你更多的控制权，并且即使用户离线时也能执行交易（例如，…" at bounding box center [652, 440] width 632 height 67
drag, startPoint x: 369, startPoint y: 467, endPoint x: 329, endPoint y: 408, distance: 70.8
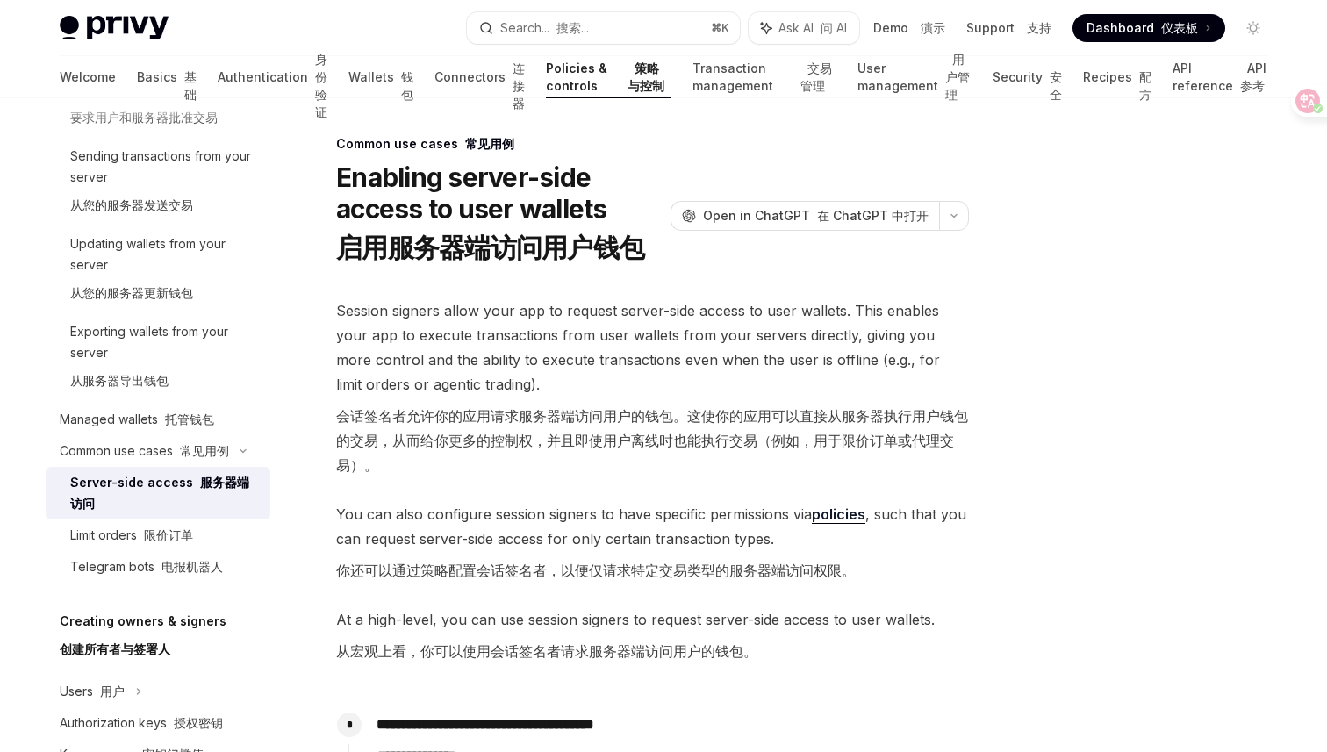
click at [407, 463] on font "会话签名者允许你的应用请求服务器端访问用户的钱包。这使你的应用可以直接从服务器执行用户钱包的交易，从而给你更多的控制权，并且即使用户离线时也能执行交易（例如，…" at bounding box center [652, 441] width 633 height 74
drag, startPoint x: 347, startPoint y: 465, endPoint x: 775, endPoint y: 443, distance: 428.9
click at [775, 443] on font "会话签名者允许你的应用请求服务器端访问用户的钱包。这使你的应用可以直接从服务器执行用户钱包的交易，从而给你更多的控制权，并且即使用户离线时也能执行交易（例如，…" at bounding box center [652, 440] width 632 height 67
click at [349, 472] on font "会话签名者允许你的应用请求服务器端访问用户的钱包。这使你的应用可以直接从服务器执行用户钱包的交易，从而给你更多的控制权，并且即使用户离线时也能执行交易（例如，…" at bounding box center [652, 440] width 632 height 67
drag, startPoint x: 337, startPoint y: 417, endPoint x: 403, endPoint y: 418, distance: 65.8
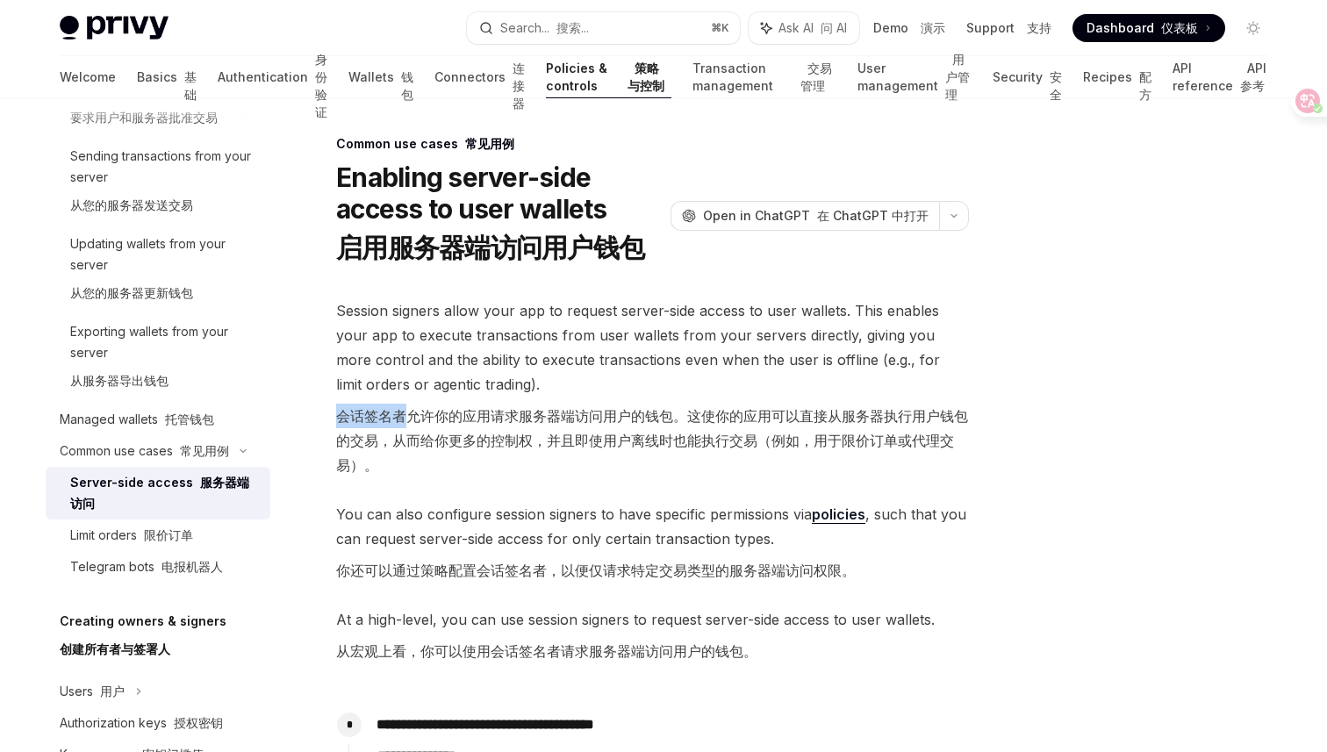
click at [403, 418] on font "会话签名者允许你的应用请求服务器端访问用户的钱包。这使你的应用可以直接从服务器执行用户钱包的交易，从而给你更多的控制权，并且即使用户离线时也能执行交易（例如，…" at bounding box center [652, 440] width 632 height 67
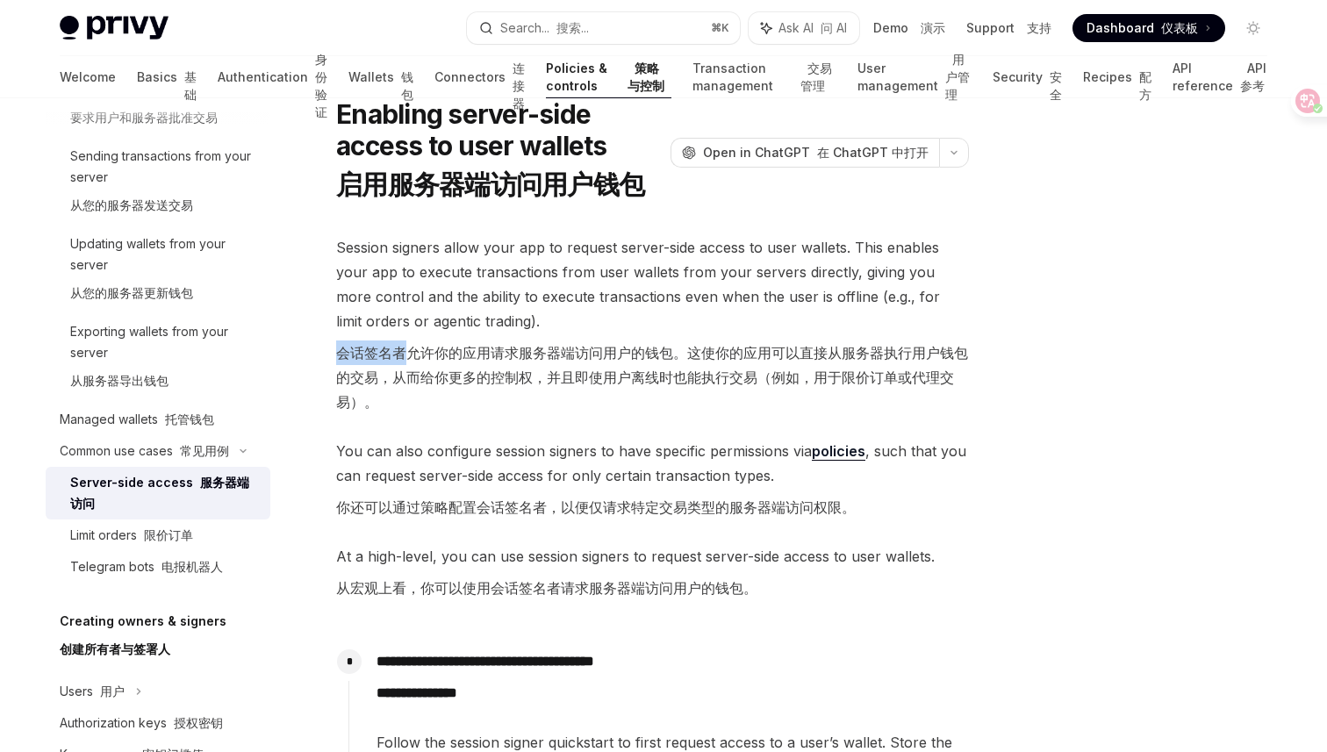
scroll to position [69, 0]
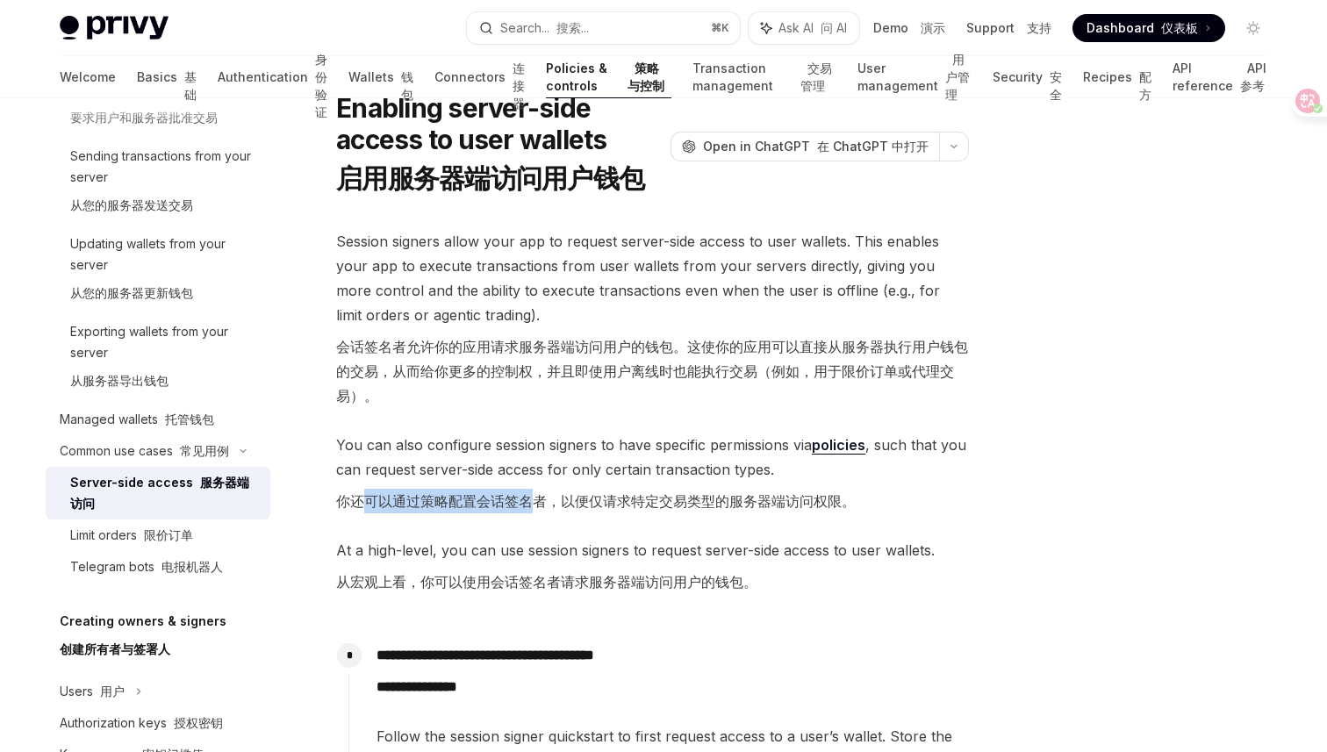
drag, startPoint x: 370, startPoint y: 500, endPoint x: 532, endPoint y: 505, distance: 161.6
click at [532, 505] on font "你还可以通过策略配置会话签名者，以便仅请求特定交易类型的服务器端访问权限。" at bounding box center [596, 501] width 520 height 18
click at [567, 505] on font "你还可以通过策略配置会话签名者，以便仅请求特定交易类型的服务器端访问权限。" at bounding box center [596, 501] width 520 height 18
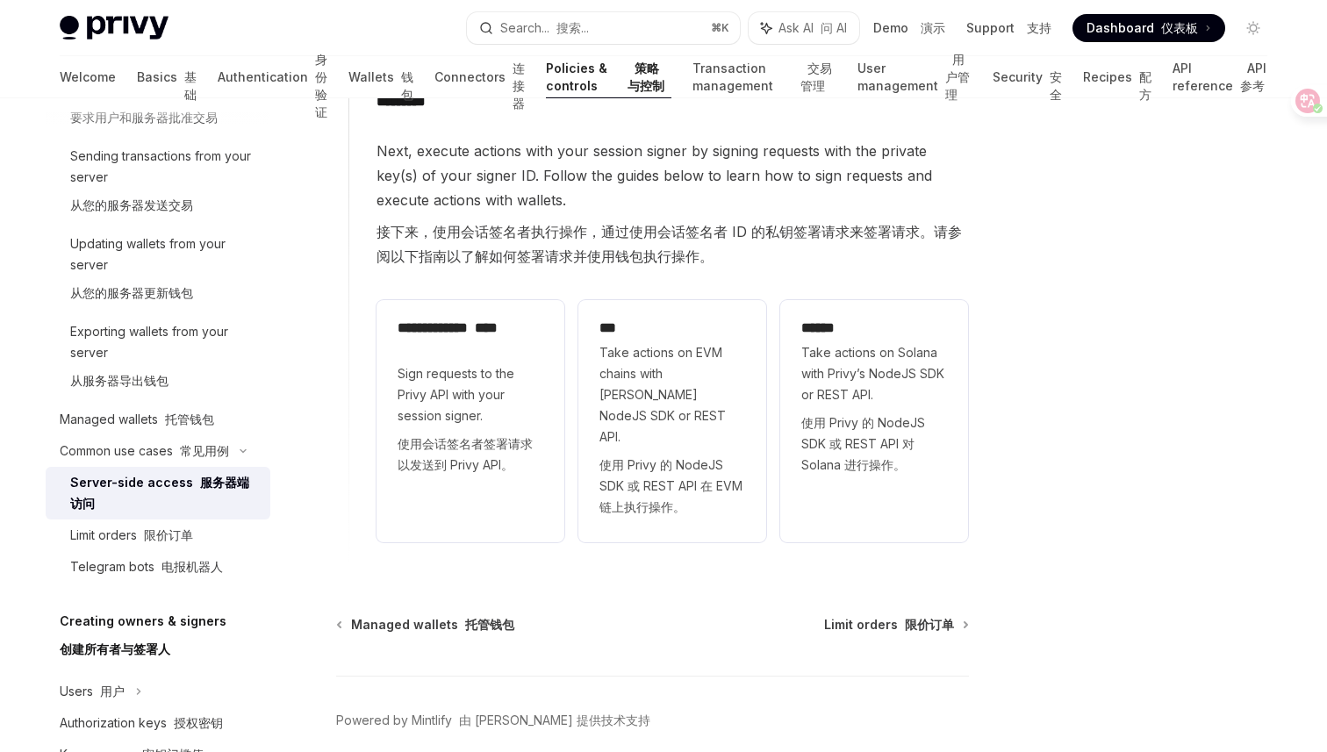
scroll to position [1062, 0]
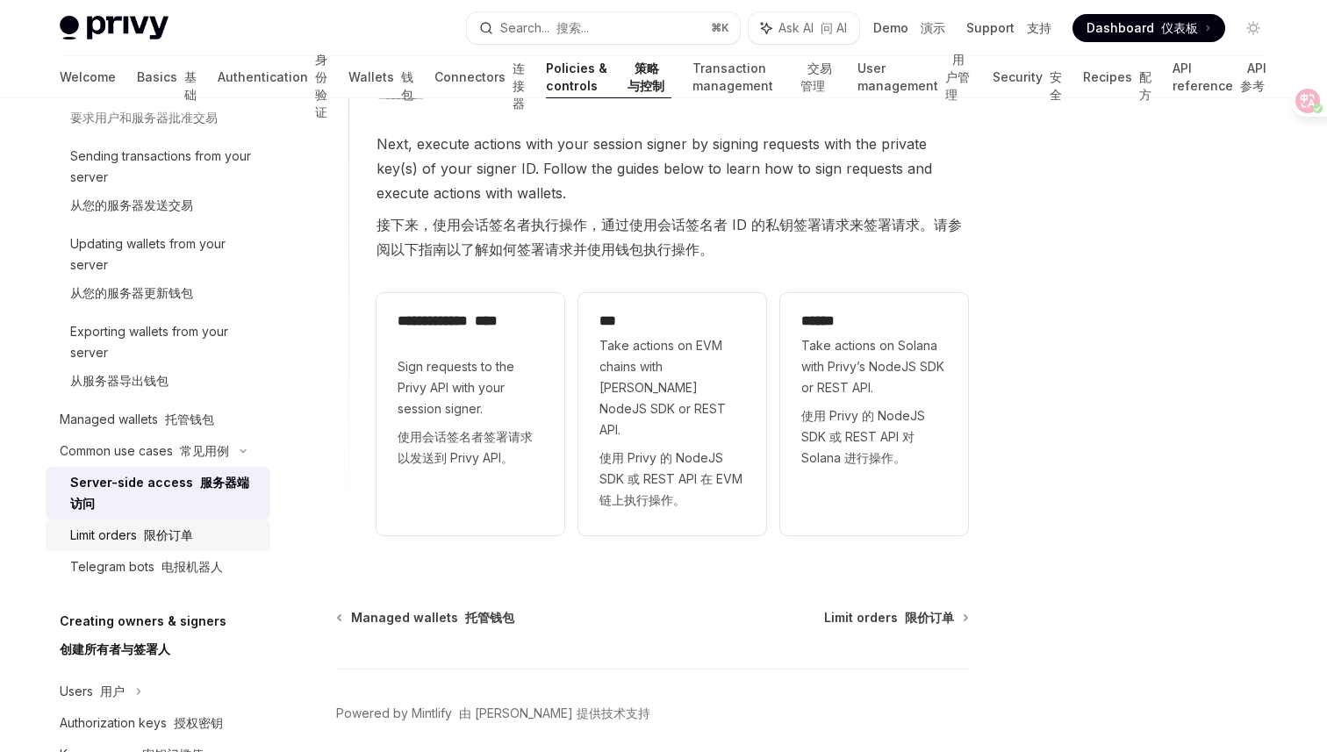
click at [209, 540] on div "Limit orders 限价订单" at bounding box center [165, 535] width 190 height 21
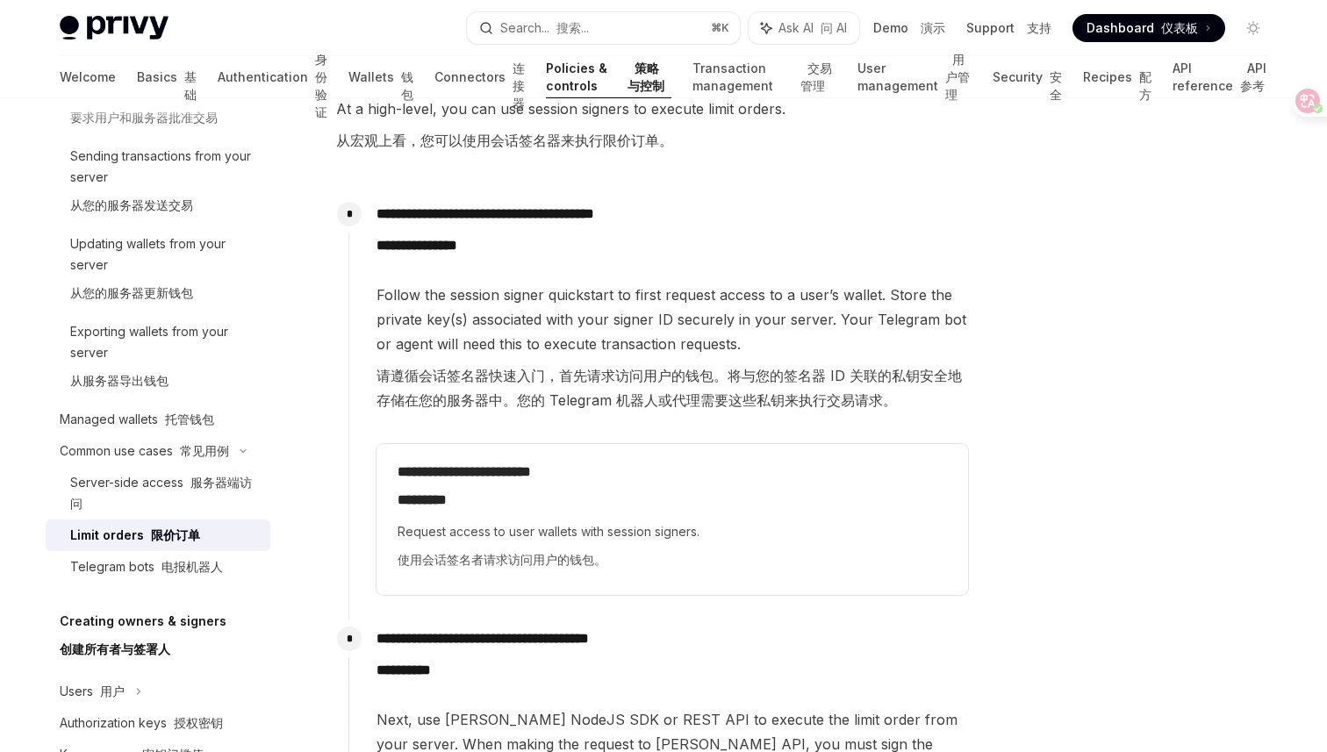
scroll to position [421, 0]
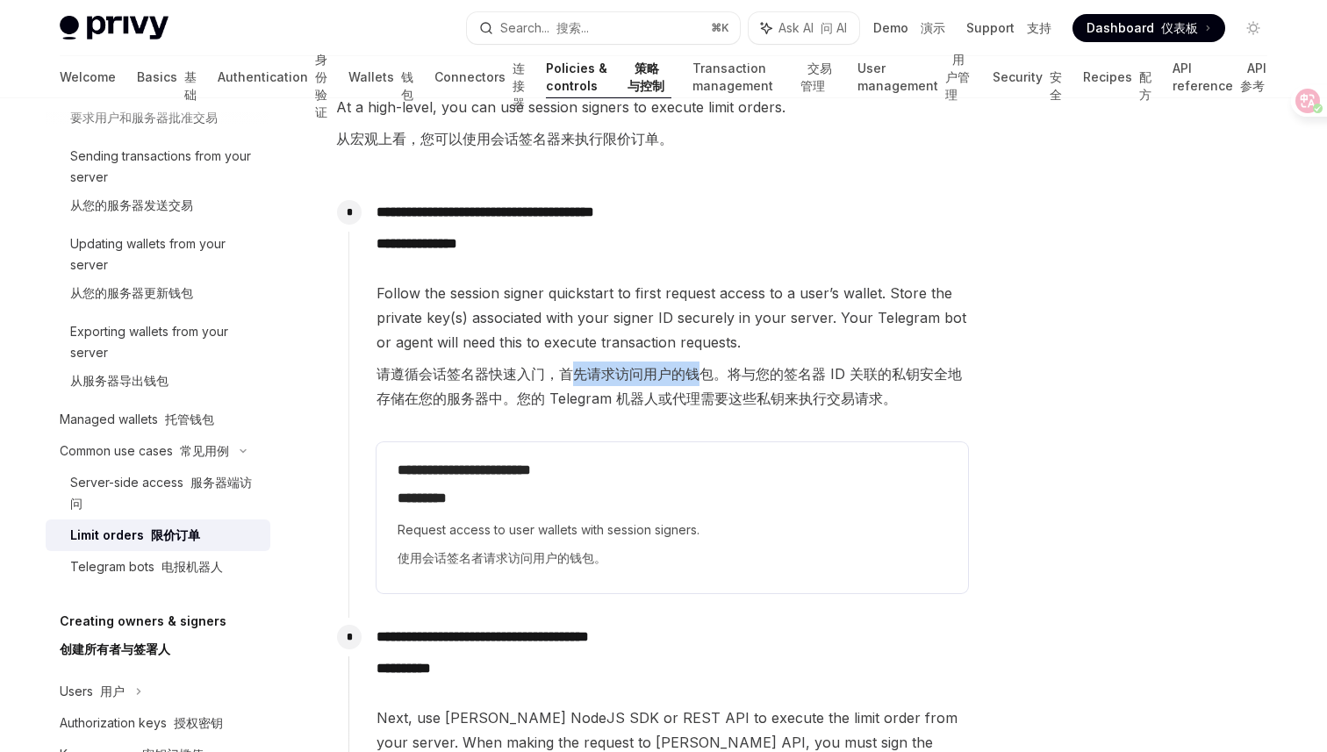
drag, startPoint x: 577, startPoint y: 376, endPoint x: 693, endPoint y: 372, distance: 115.9
click at [693, 372] on font "请遵循会话签名器快速入门，首先请求访问用户的钱包。将与您的签名器 ID 关联的私钥安全地存储在您的服务器中。您的 Telegram 机器人或代理需要这些私钥来…" at bounding box center [669, 386] width 585 height 42
click at [736, 377] on font "请遵循会话签名器快速入门，首先请求访问用户的钱包。将与您的签名器 ID 关联的私钥安全地存储在您的服务器中。您的 Telegram 机器人或代理需要这些私钥来…" at bounding box center [669, 386] width 585 height 42
drag, startPoint x: 736, startPoint y: 377, endPoint x: 842, endPoint y: 380, distance: 105.4
click at [842, 380] on font "请遵循会话签名器快速入门，首先请求访问用户的钱包。将与您的签名器 ID 关联的私钥安全地存储在您的服务器中。您的 Telegram 机器人或代理需要这些私钥来…" at bounding box center [669, 386] width 585 height 42
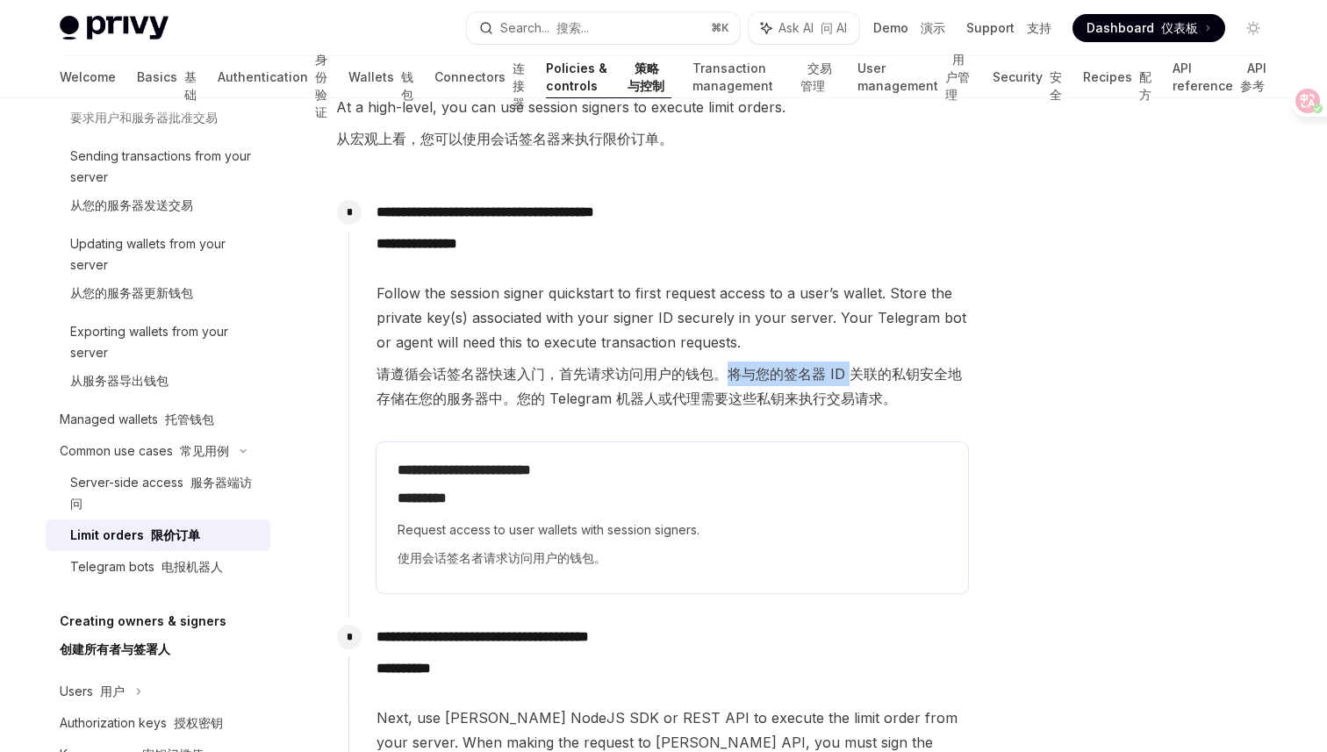
click at [872, 396] on font "请遵循会话签名器快速入门，首先请求访问用户的钱包。将与您的签名器 ID 关联的私钥安全地存储在您的服务器中。您的 Telegram 机器人或代理需要这些私钥来…" at bounding box center [669, 386] width 585 height 42
drag, startPoint x: 549, startPoint y: 399, endPoint x: 634, endPoint y: 399, distance: 84.3
click at [636, 399] on font "请遵循会话签名器快速入门，首先请求访问用户的钱包。将与您的签名器 ID 关联的私钥安全地存储在您的服务器中。您的 Telegram 机器人或代理需要这些私钥来…" at bounding box center [669, 386] width 585 height 42
click at [729, 403] on font "请遵循会话签名器快速入门，首先请求访问用户的钱包。将与您的签名器 ID 关联的私钥安全地存储在您的服务器中。您的 Telegram 机器人或代理需要这些私钥来…" at bounding box center [669, 386] width 585 height 42
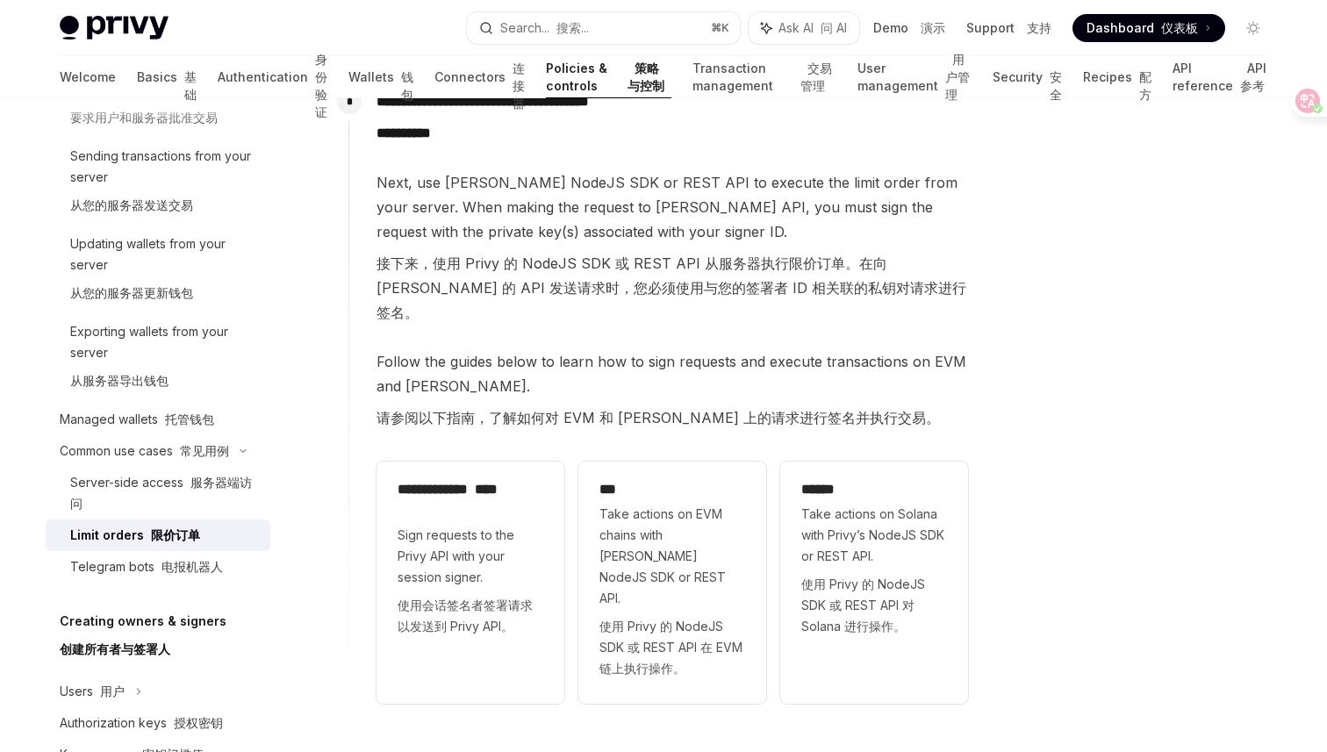
scroll to position [984, 0]
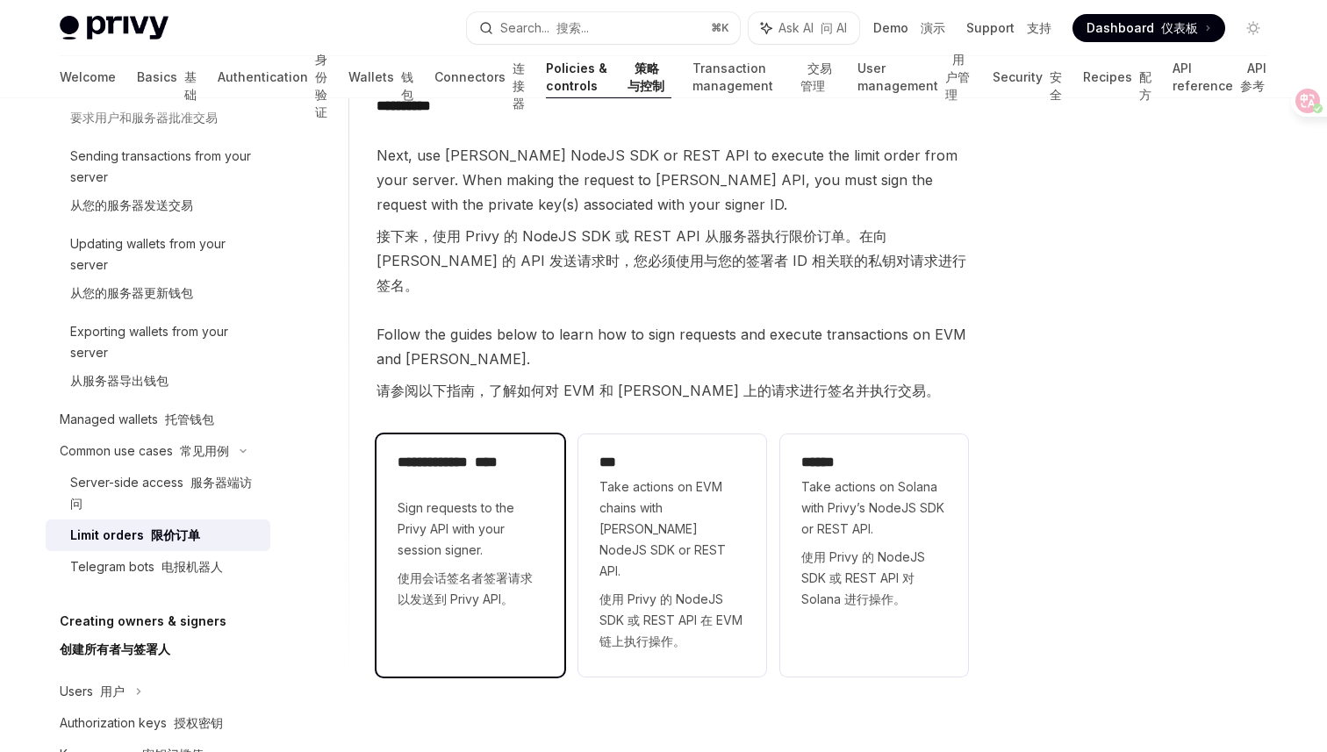
click at [486, 503] on span "Sign requests to the Privy API with your session signer. 使用会话签名者签署请求以发送到 Privy …" at bounding box center [471, 557] width 146 height 119
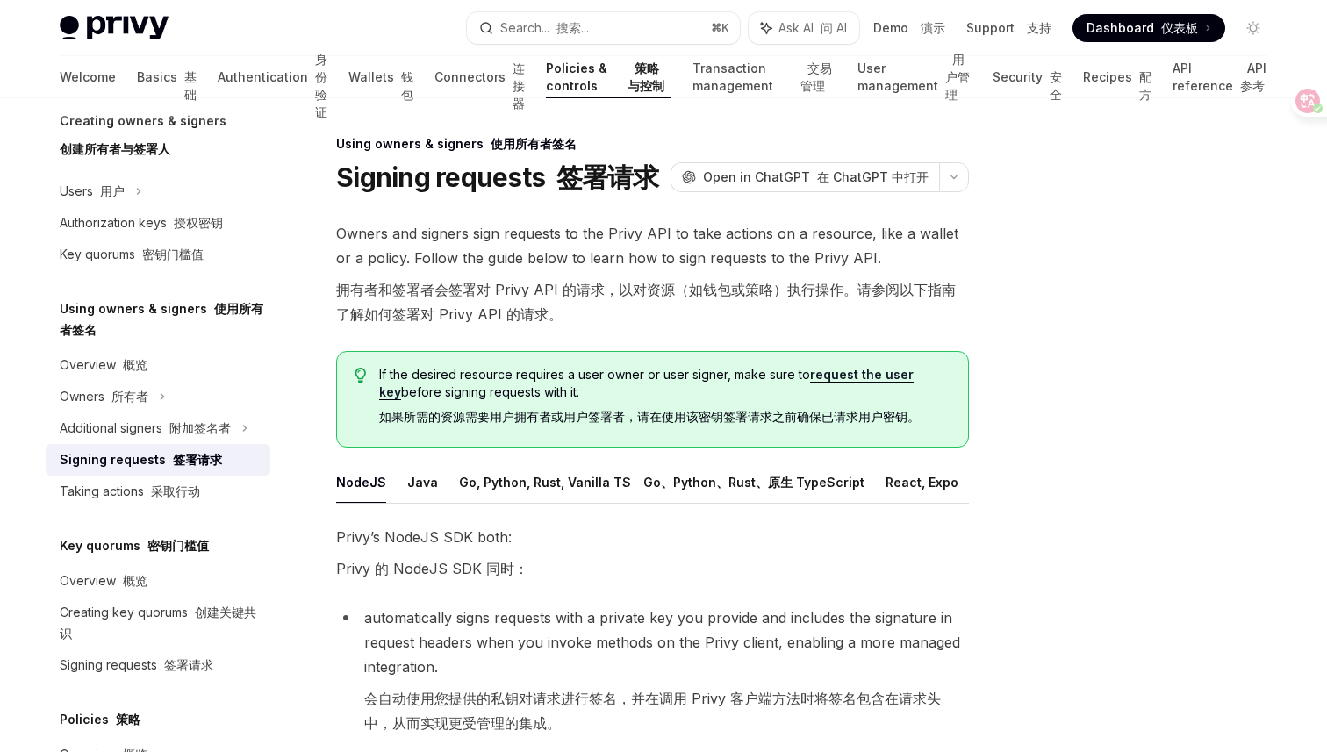
scroll to position [1021, 0]
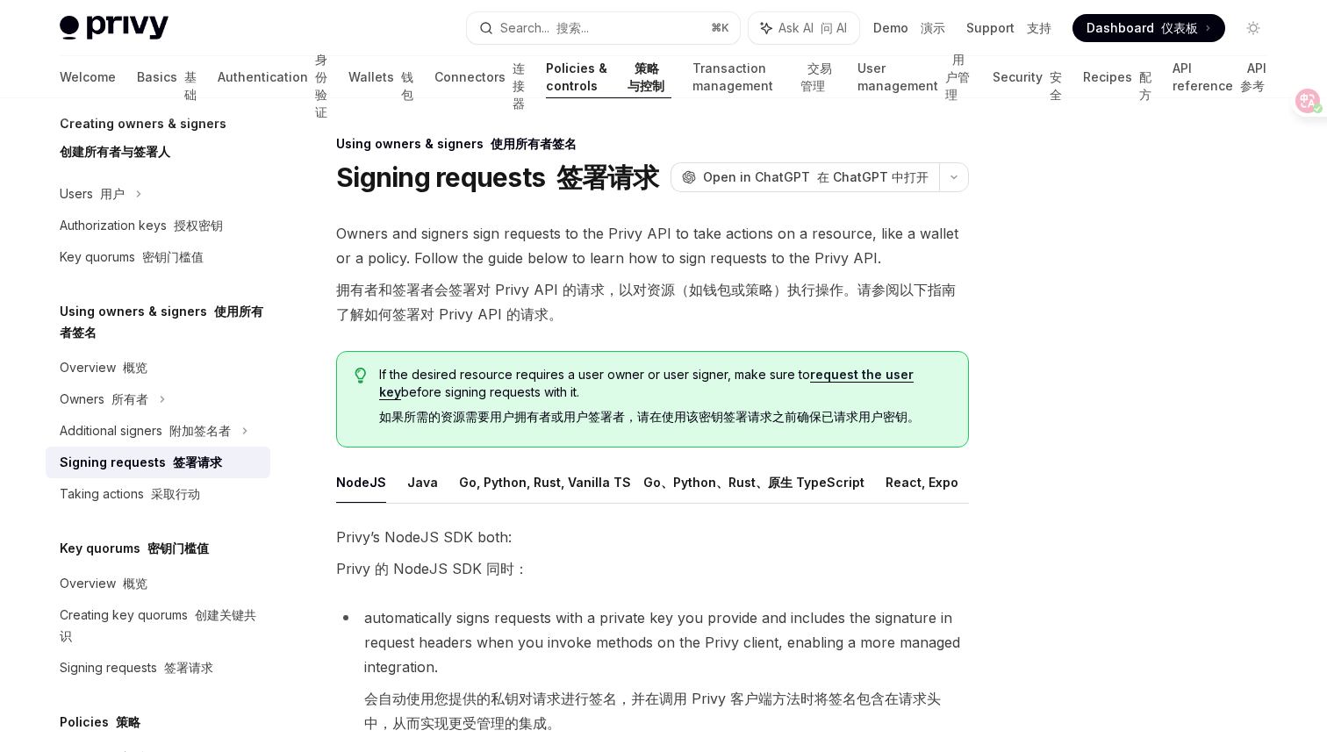
click at [140, 349] on div "Using owners & signers 使用所有者签名 Overview 概览 Owners 所有者 Additional signers 附加签名者 …" at bounding box center [158, 405] width 225 height 209
click at [140, 381] on link "Overview 概览" at bounding box center [158, 368] width 225 height 32
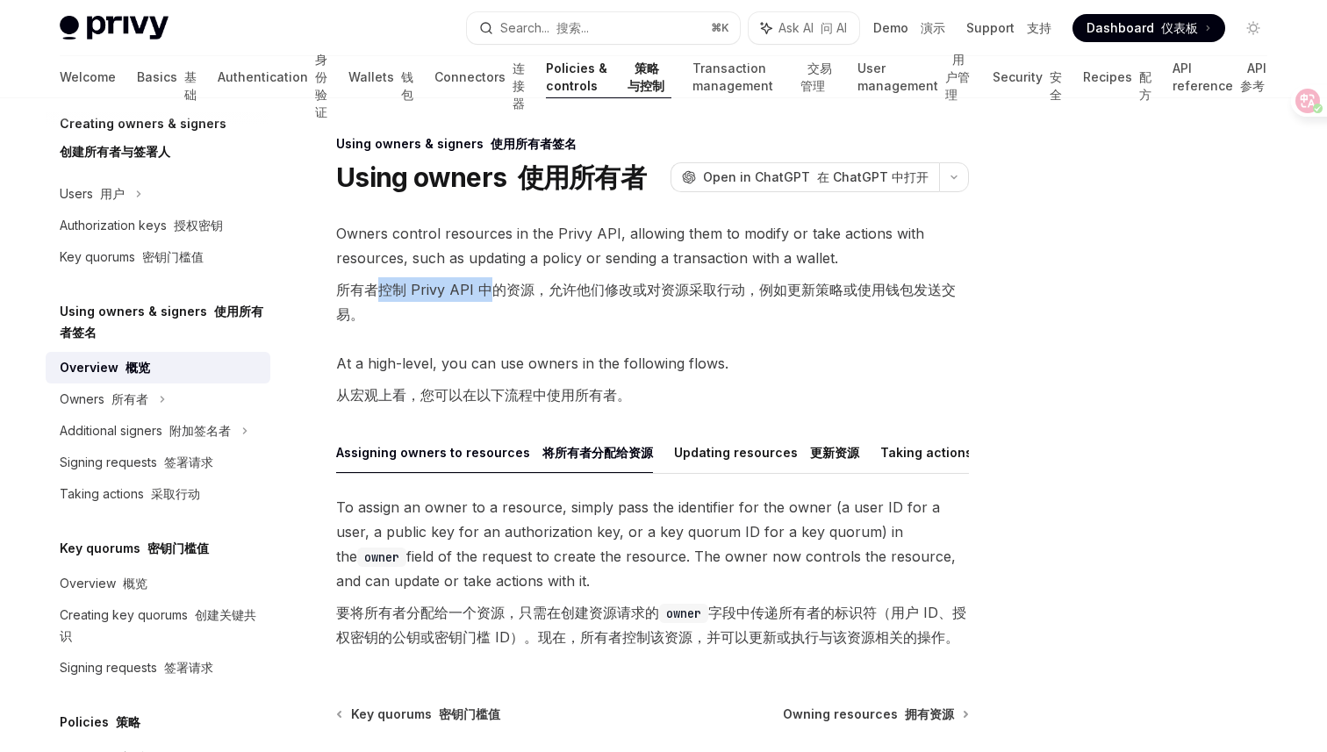
drag, startPoint x: 383, startPoint y: 291, endPoint x: 495, endPoint y: 285, distance: 112.5
click at [495, 285] on font "所有者控制 Privy API 中的资源，允许他们修改或对资源采取行动，例如更新策略或使用钱包发送交易。" at bounding box center [646, 302] width 620 height 42
click at [521, 285] on font "所有者控制 Privy API 中的资源，允许他们修改或对资源采取行动，例如更新策略或使用钱包发送交易。" at bounding box center [646, 302] width 620 height 42
drag, startPoint x: 547, startPoint y: 282, endPoint x: 772, endPoint y: 282, distance: 225.6
click at [772, 282] on font "所有者控制 Privy API 中的资源，允许他们修改或对资源采取行动，例如更新策略或使用钱包发送交易。" at bounding box center [646, 302] width 620 height 42
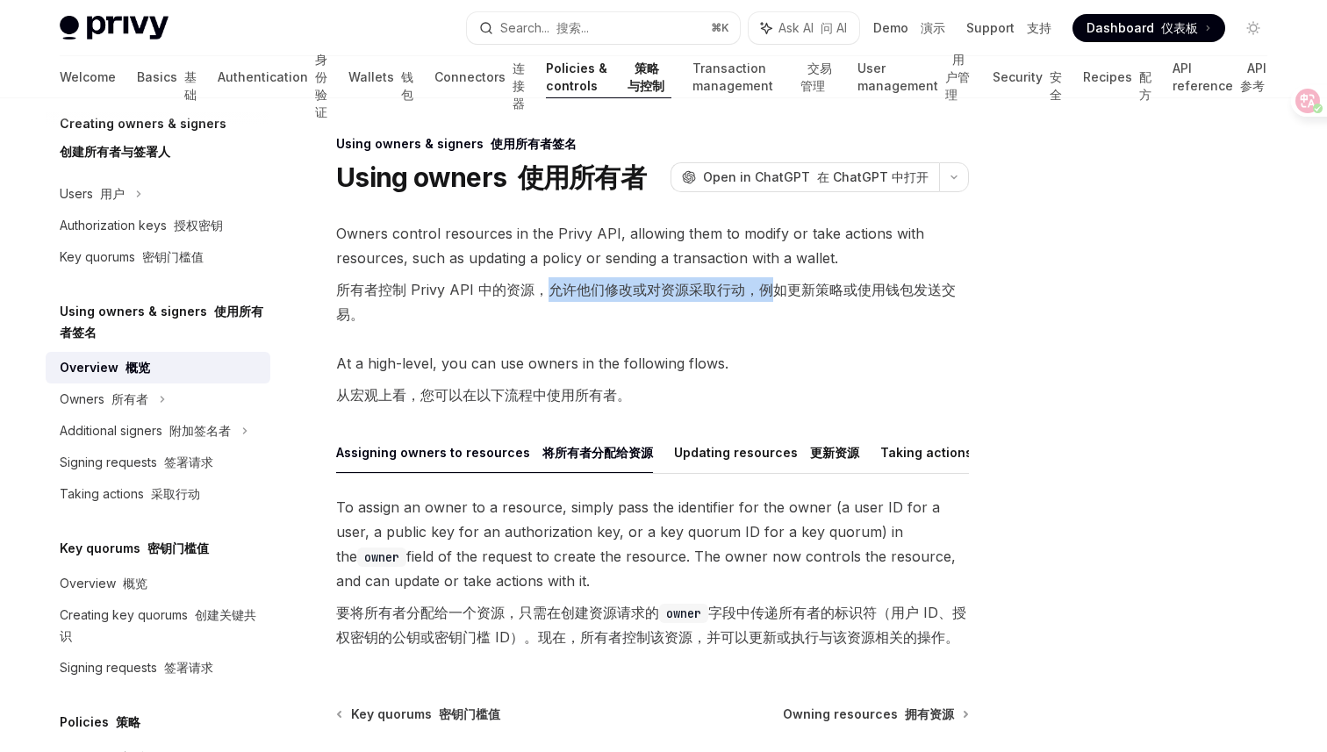
click at [814, 298] on font "所有者控制 Privy API 中的资源，允许他们修改或对资源采取行动，例如更新策略或使用钱包发送交易。" at bounding box center [652, 301] width 633 height 49
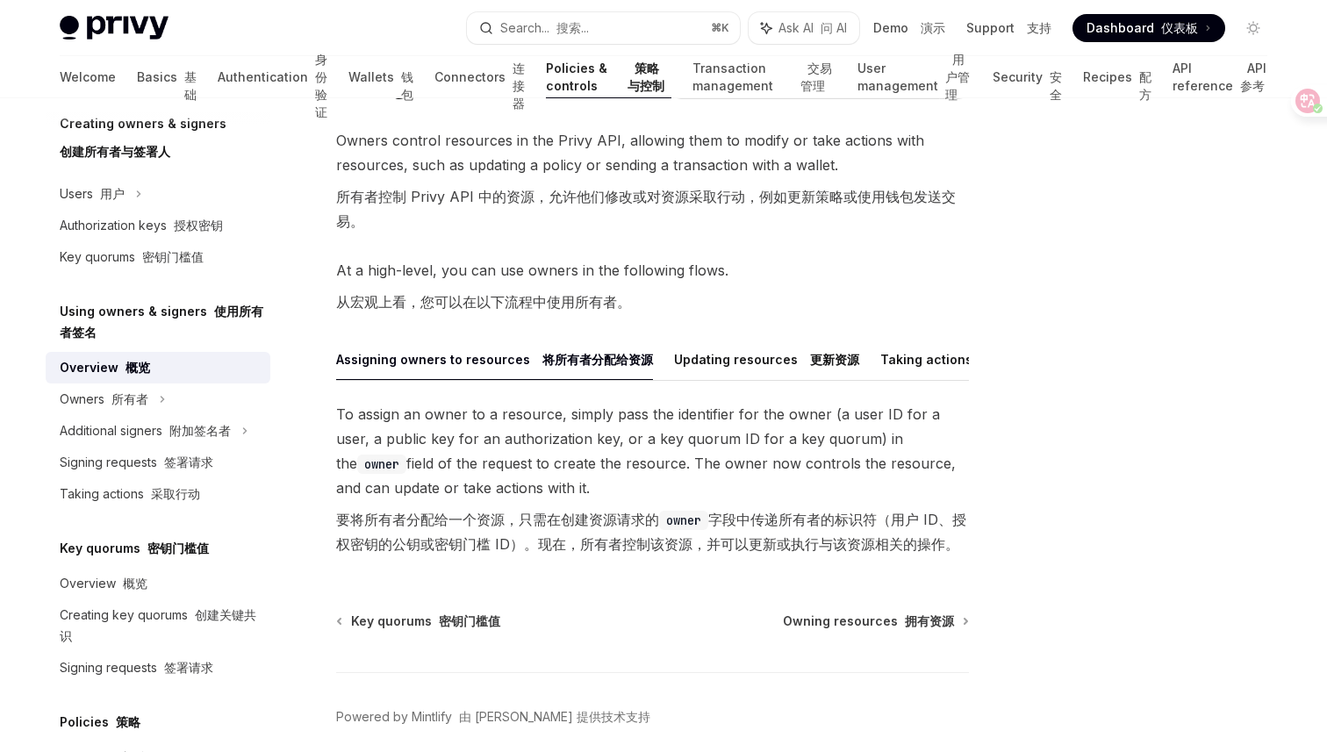
scroll to position [96, 0]
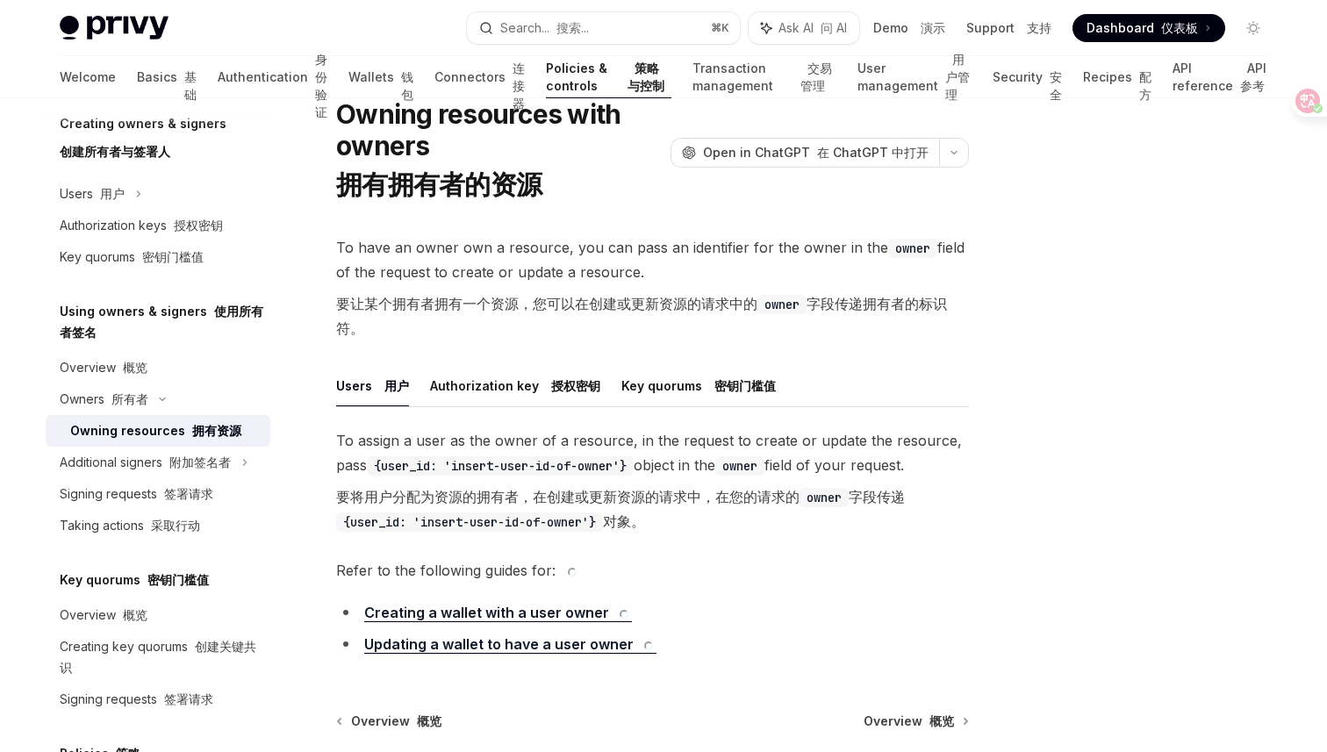
scroll to position [96, 0]
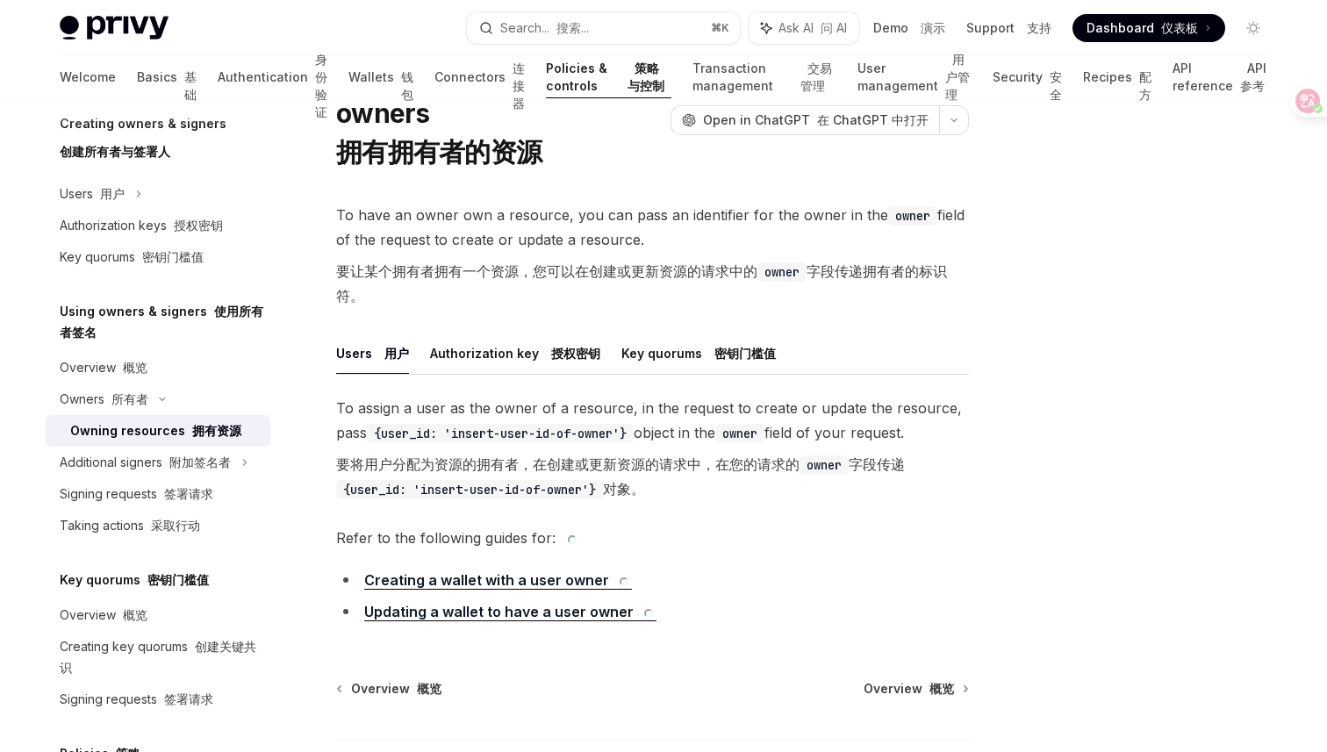
click at [499, 583] on link "Creating a wallet with a user owner" at bounding box center [498, 580] width 268 height 18
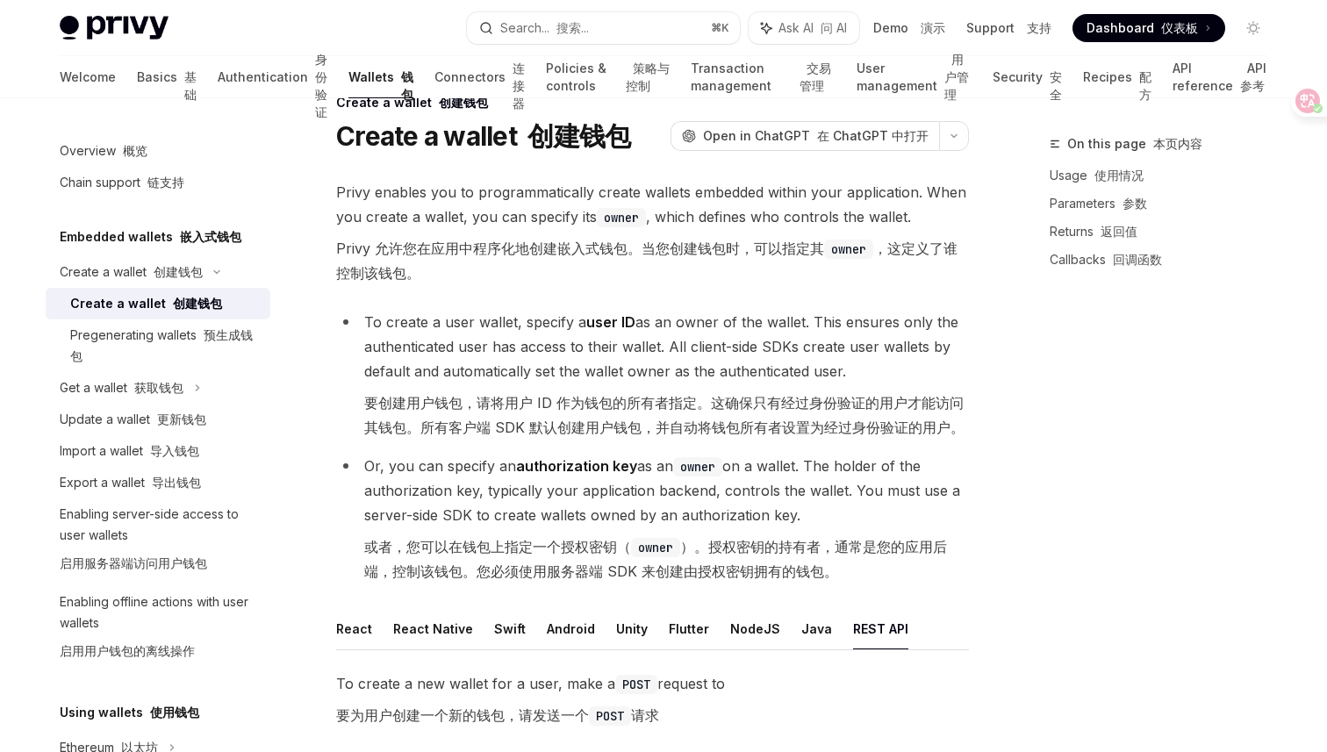
scroll to position [63, 0]
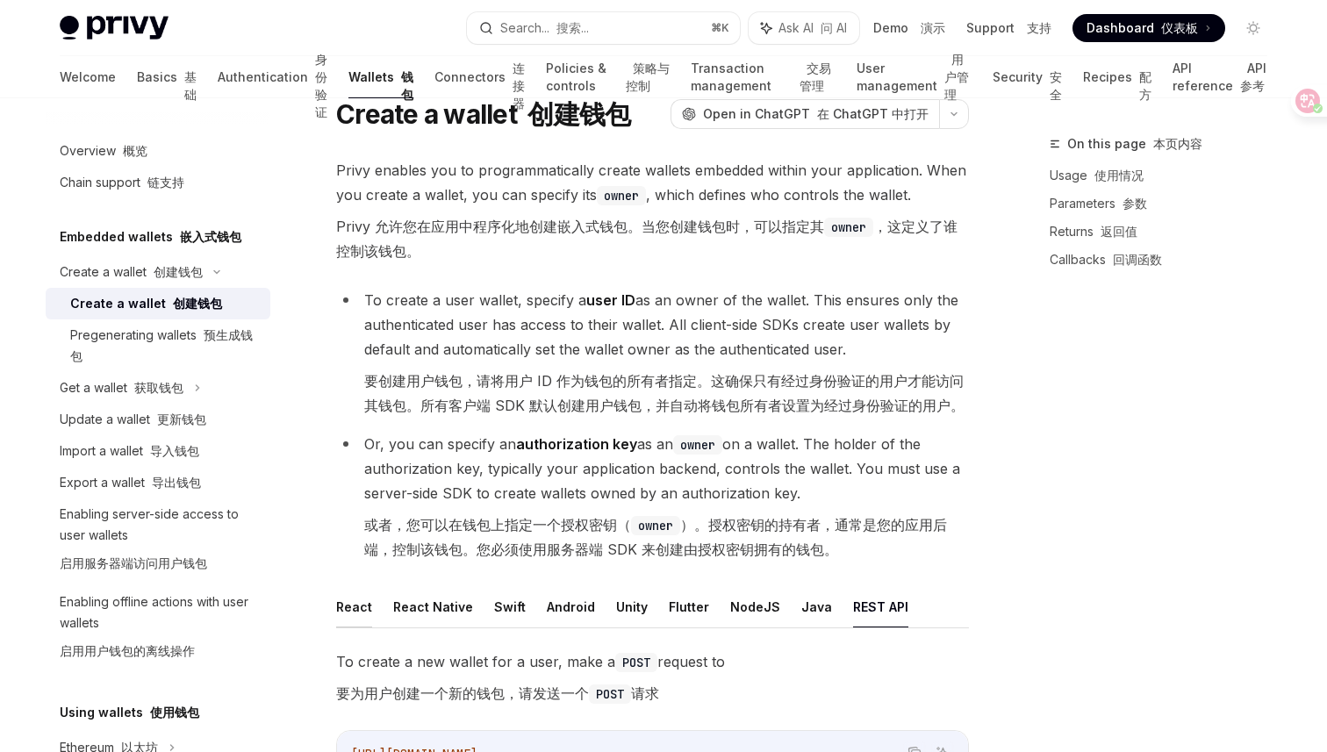
click at [354, 611] on button "React" at bounding box center [354, 606] width 36 height 41
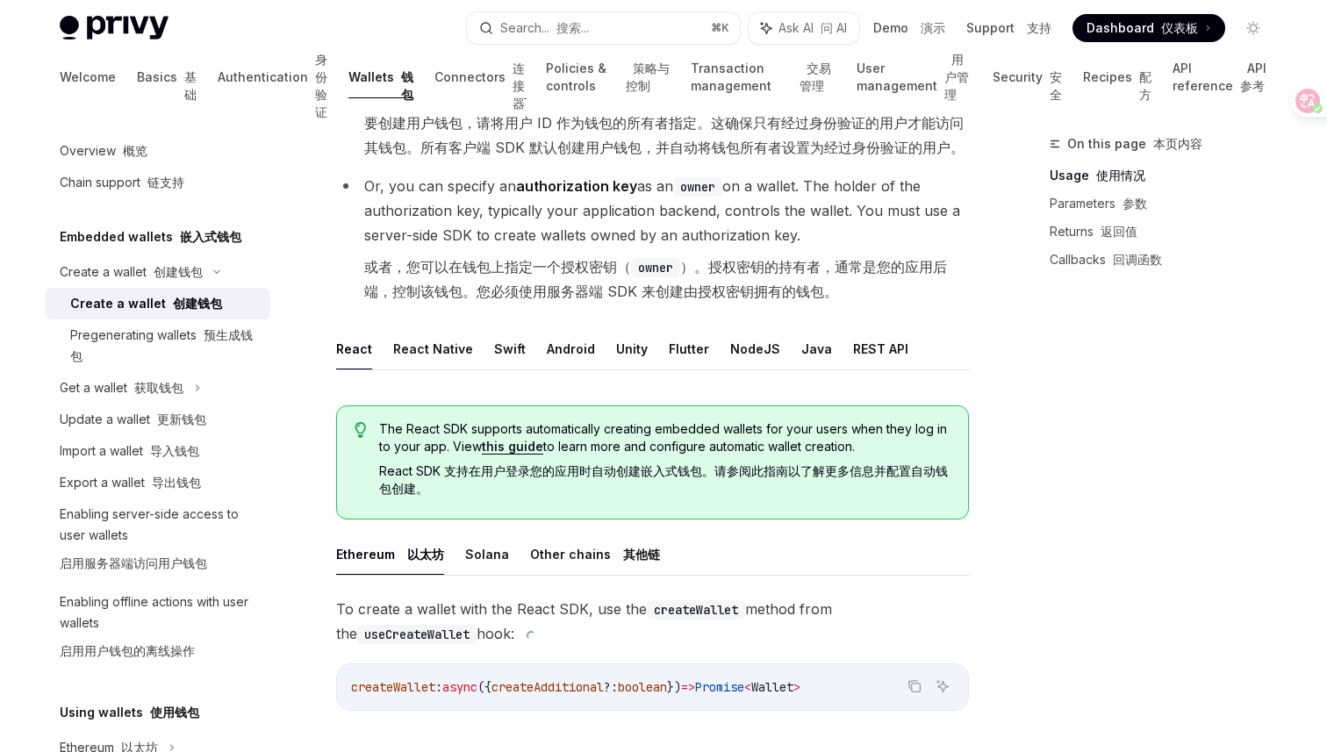
scroll to position [314, 0]
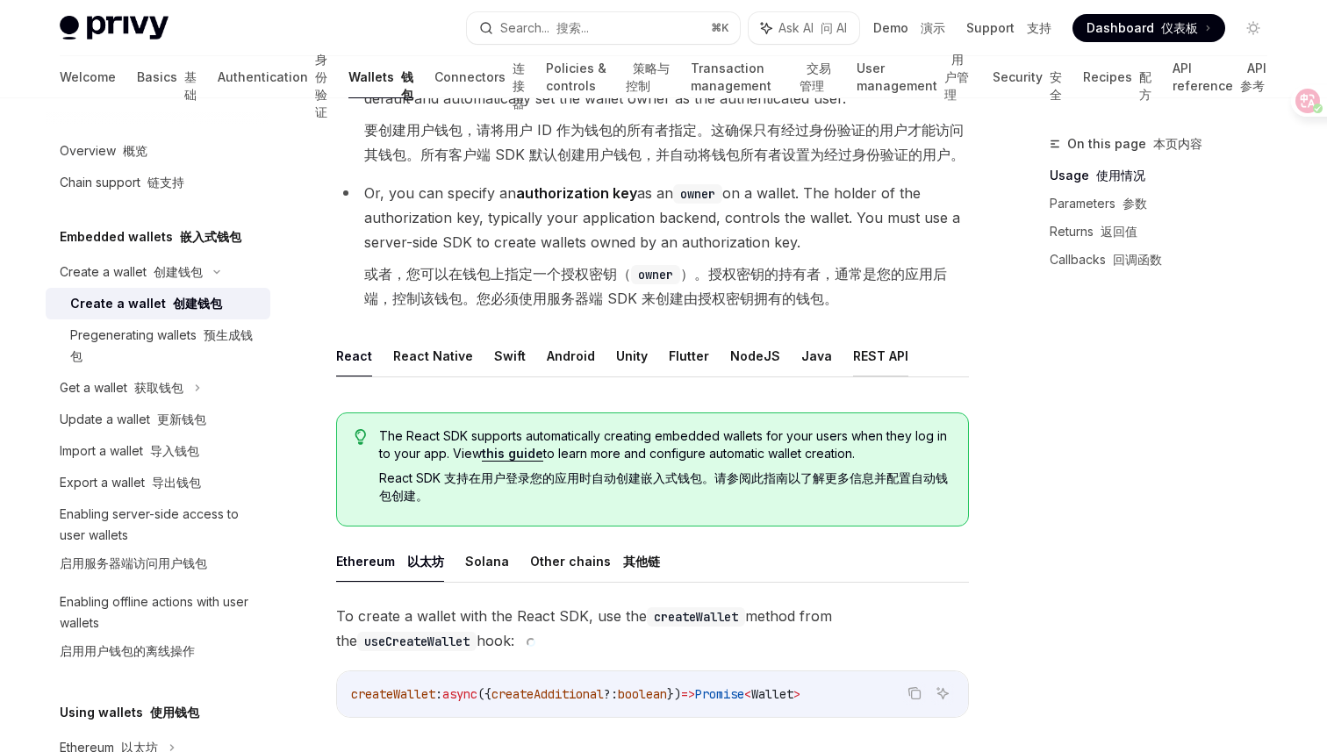
click at [858, 356] on button "REST API" at bounding box center [880, 355] width 55 height 41
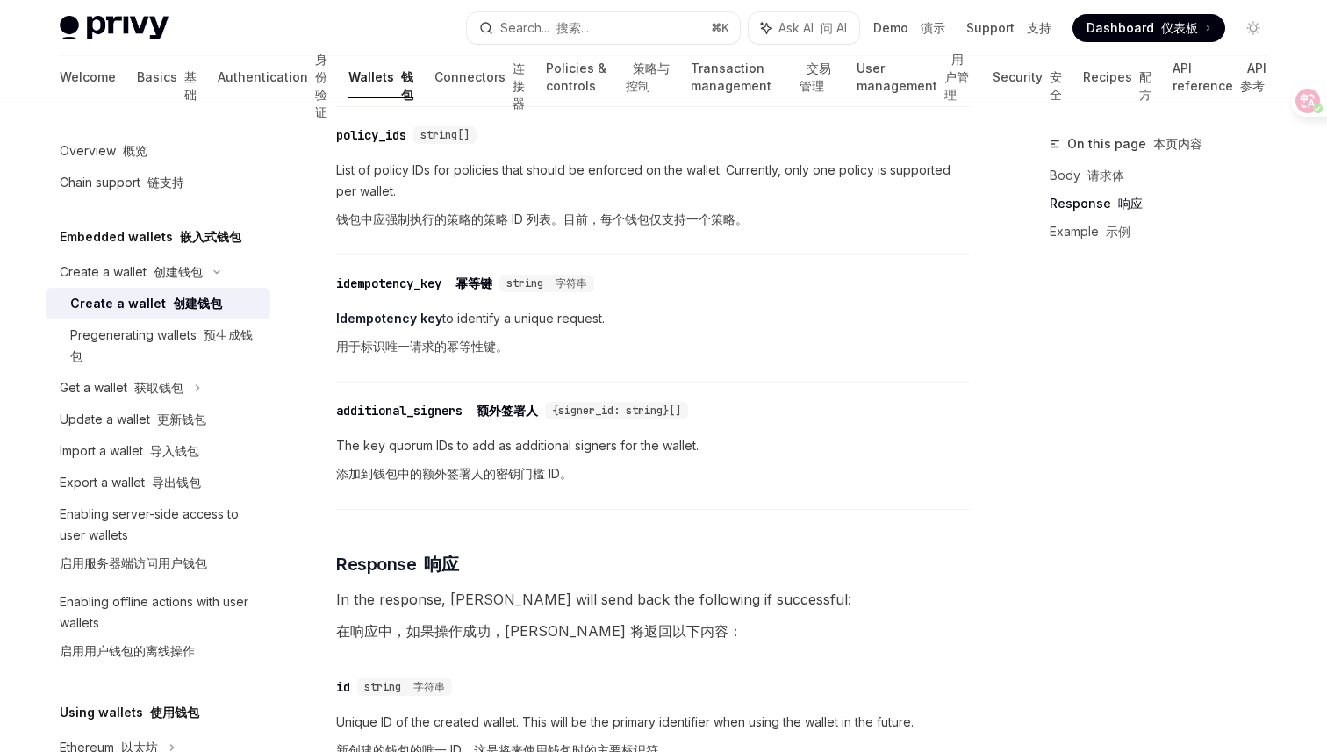
scroll to position [1776, 0]
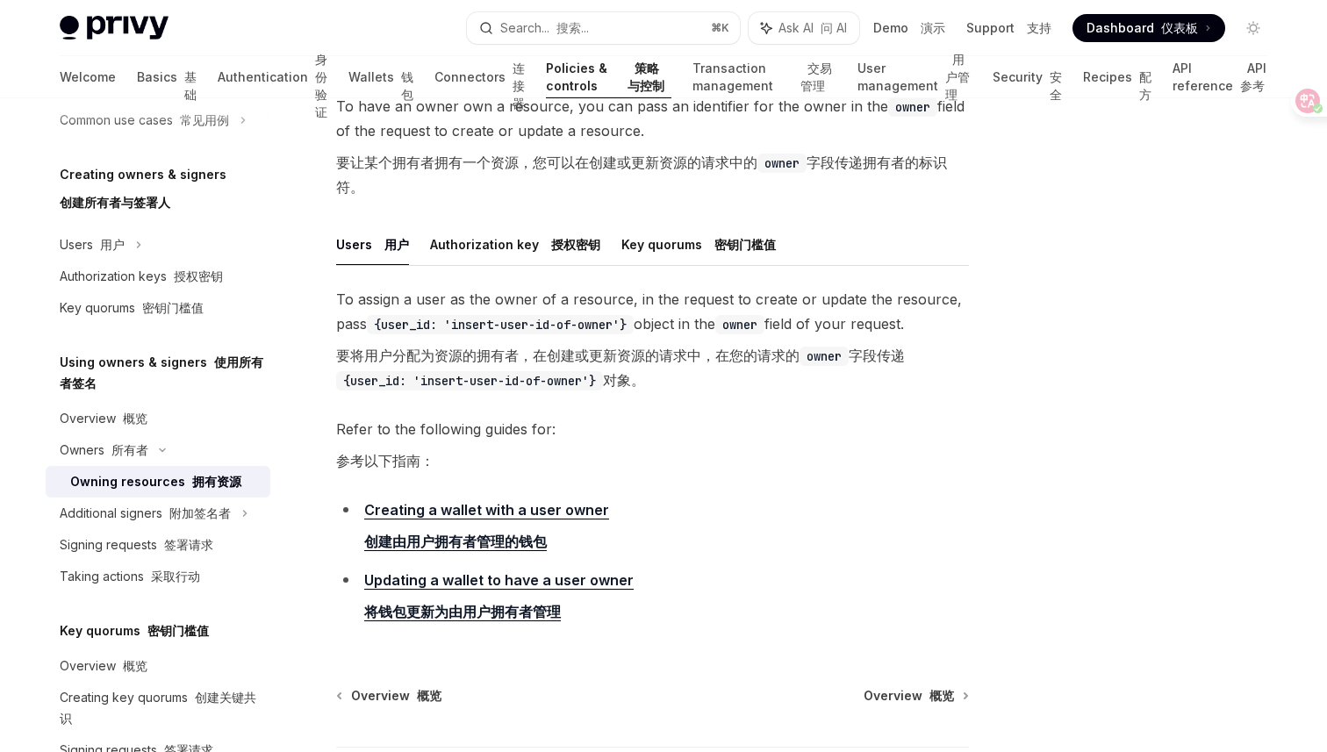
scroll to position [183, 0]
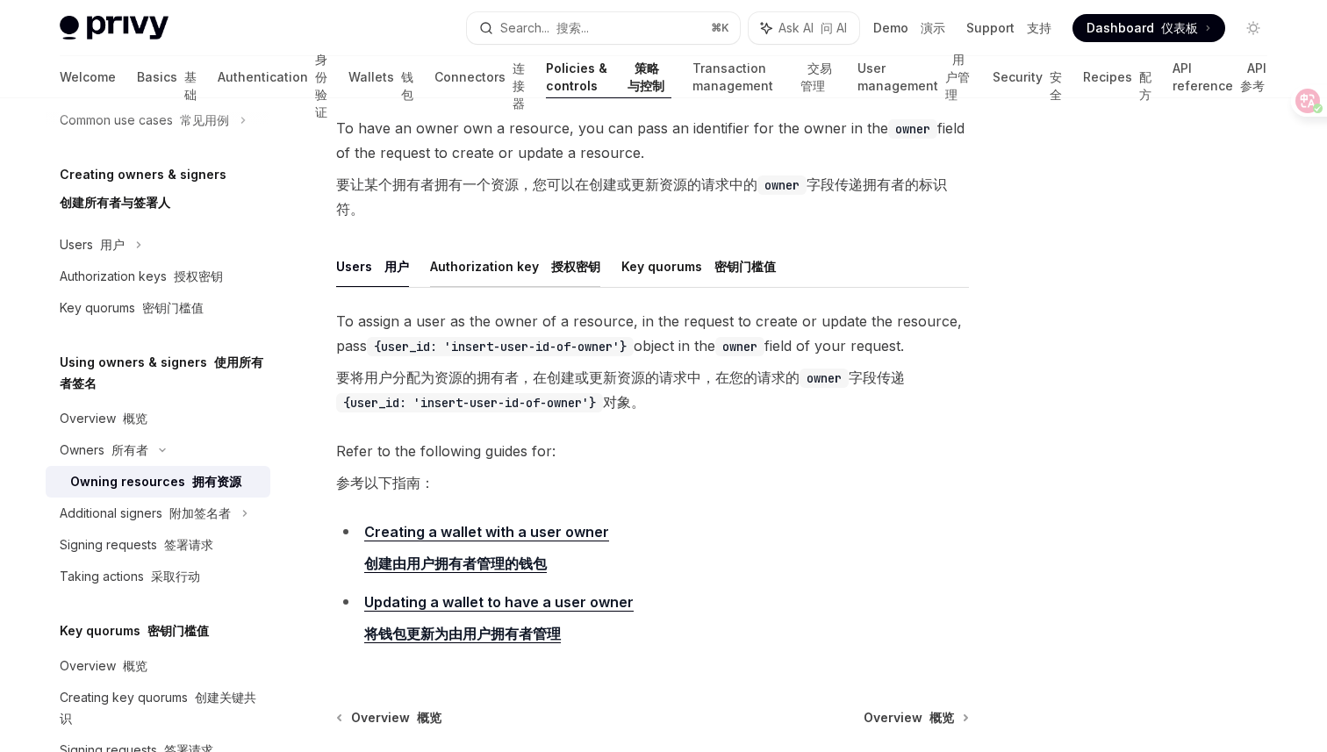
click at [482, 273] on button "Authorization key 授权密钥" at bounding box center [515, 266] width 170 height 41
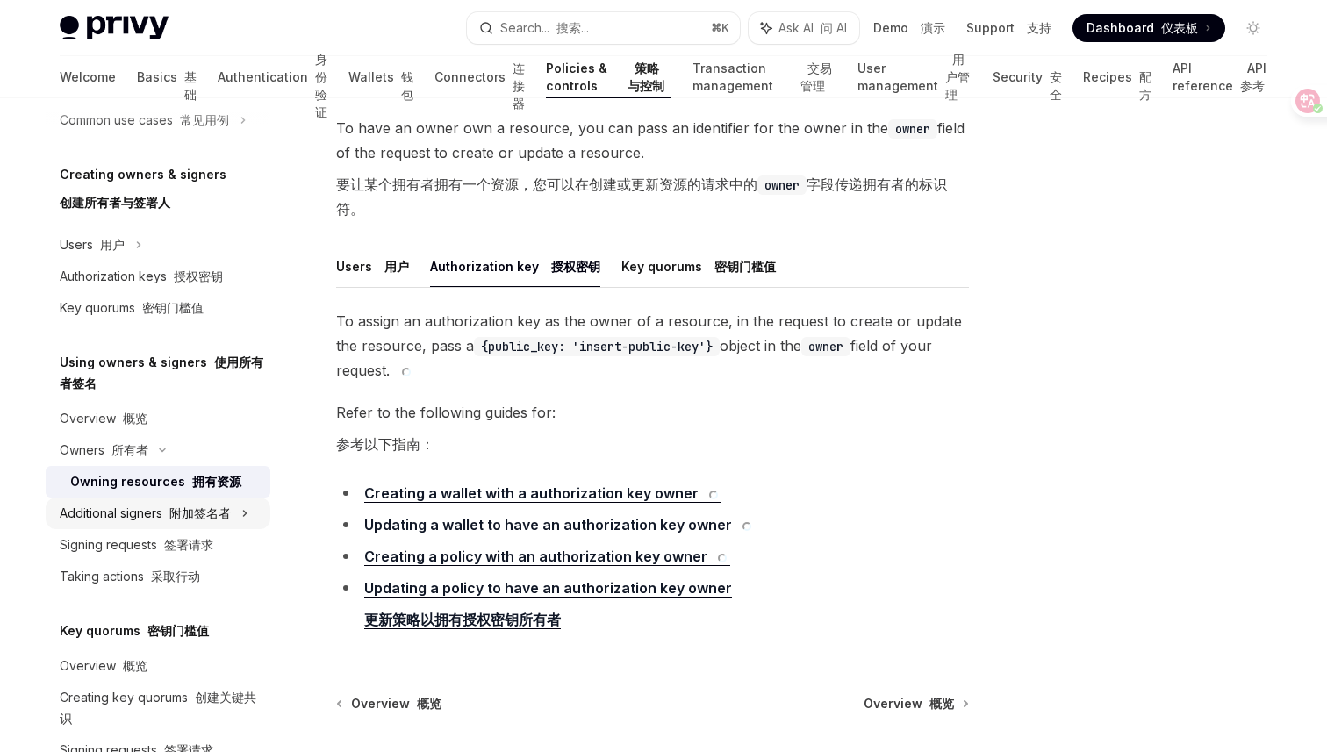
click at [223, 520] on font "附加签名者" at bounding box center [199, 513] width 61 height 15
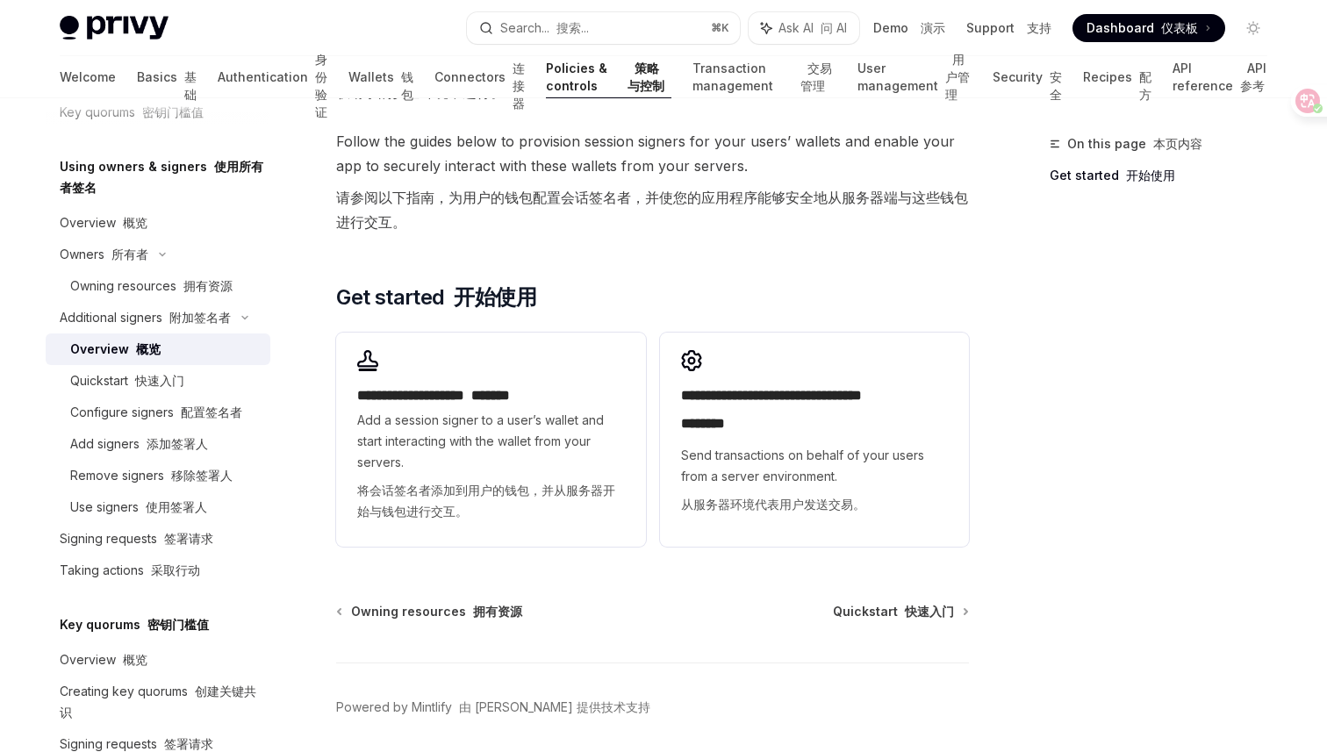
scroll to position [757, 0]
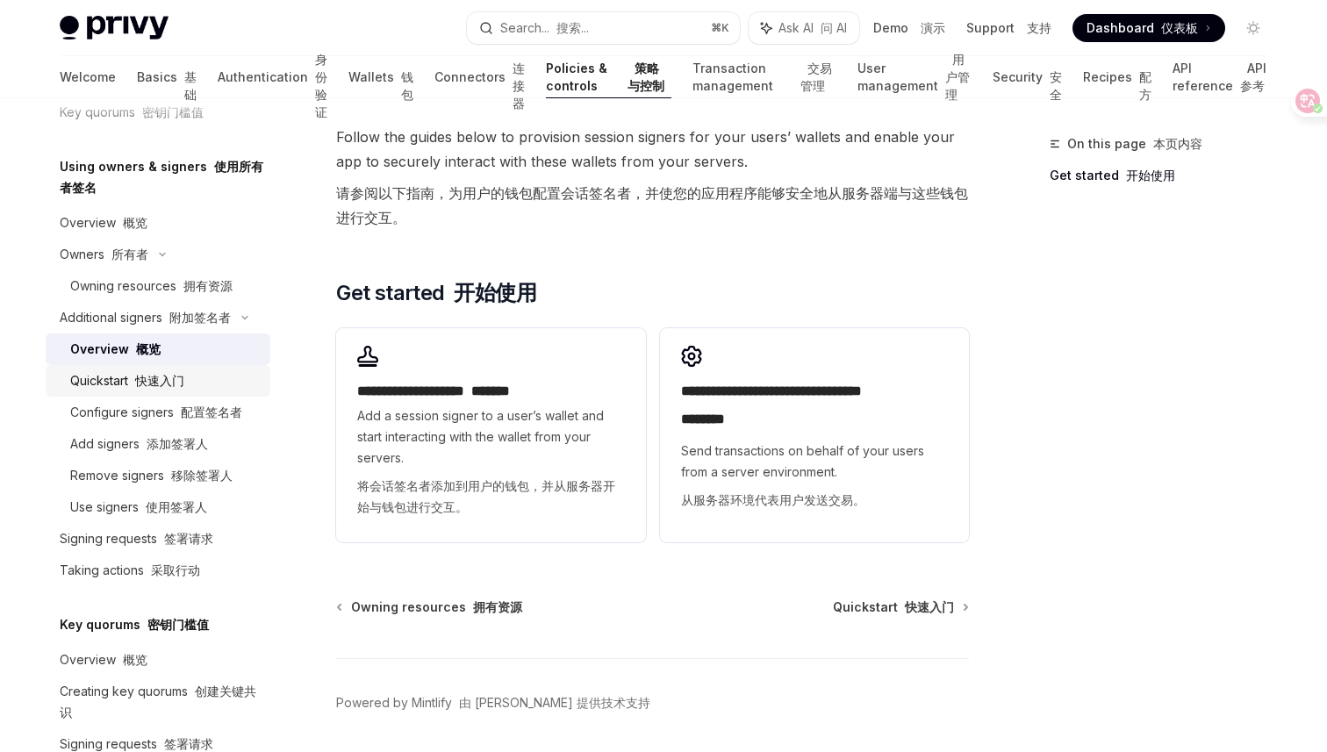
click at [197, 385] on div "Quickstart 快速入门" at bounding box center [165, 380] width 190 height 21
type textarea "*"
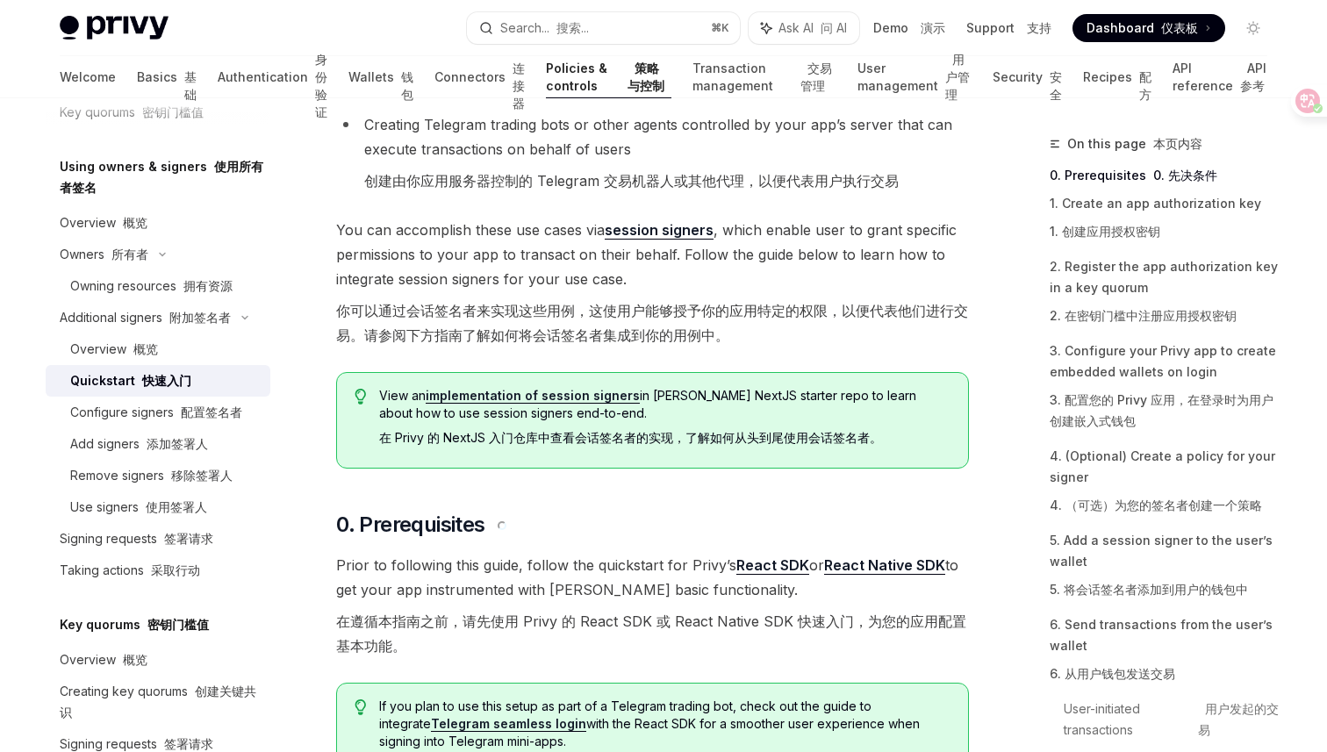
scroll to position [523, 0]
